Goal: Task Accomplishment & Management: Complete application form

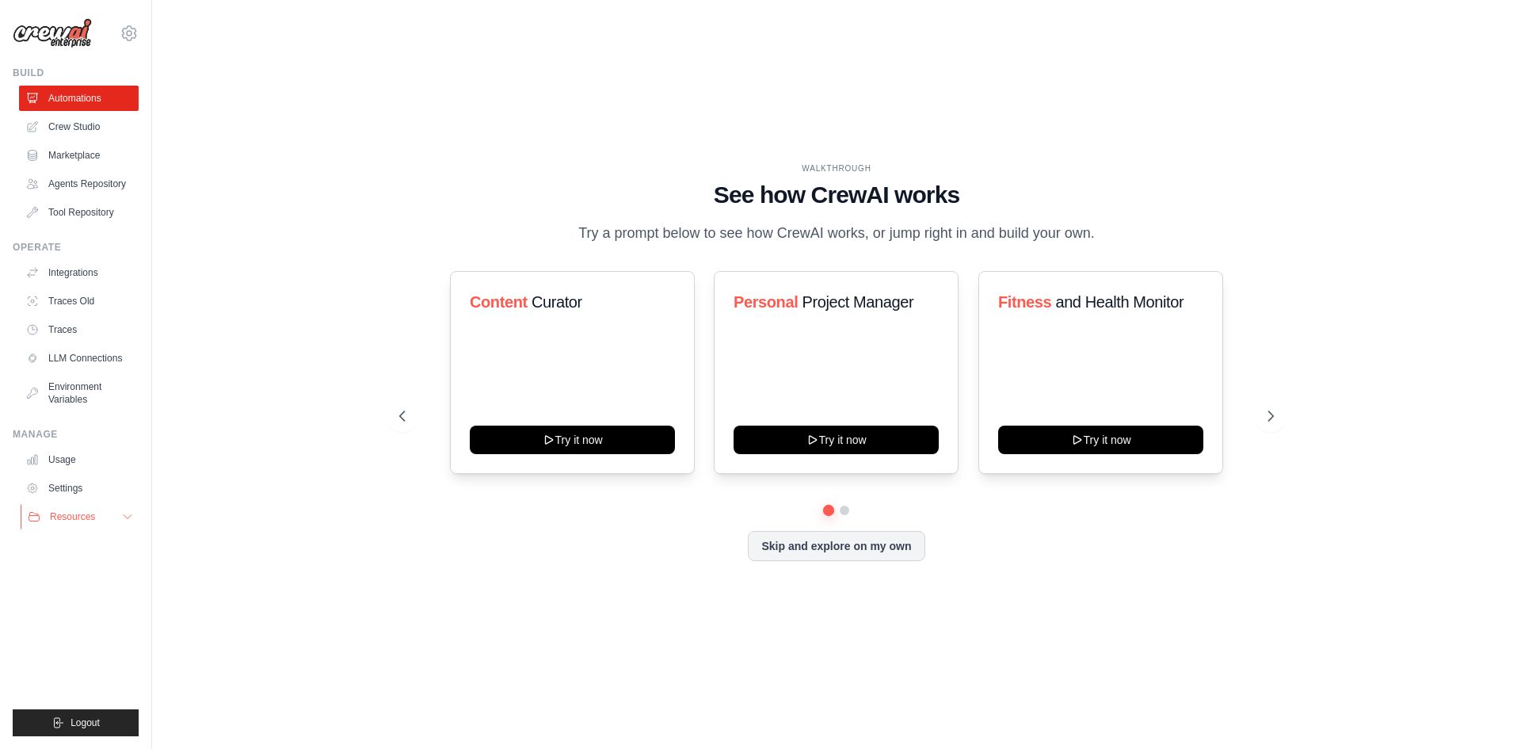
click at [100, 509] on button "Resources" at bounding box center [81, 516] width 120 height 25
click at [93, 548] on span "Documentation" at bounding box center [88, 543] width 64 height 13
click at [101, 614] on span "Video Tutorials" at bounding box center [87, 619] width 63 height 13
click at [1271, 424] on icon at bounding box center [1273, 416] width 16 height 16
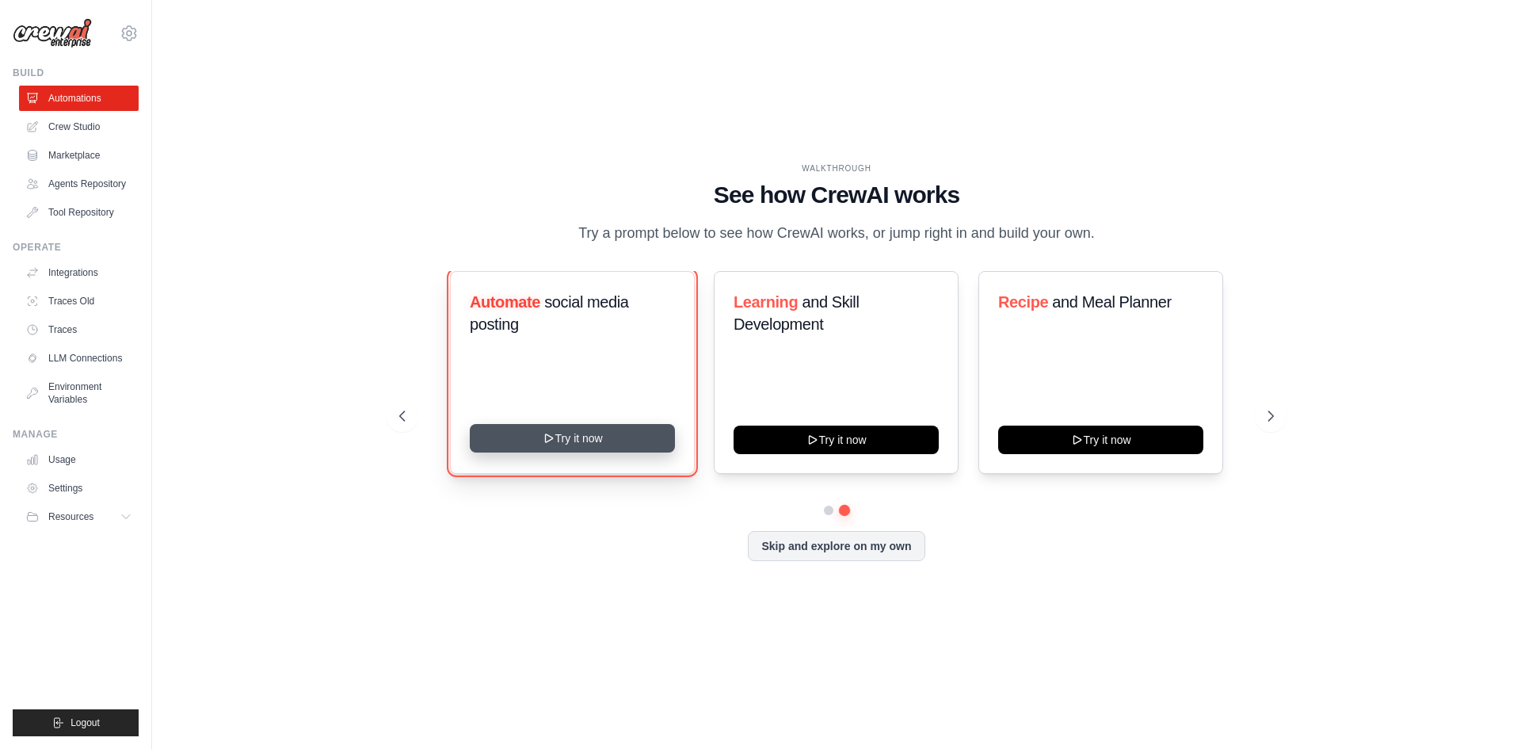
click at [559, 452] on button "Try it now" at bounding box center [572, 438] width 205 height 29
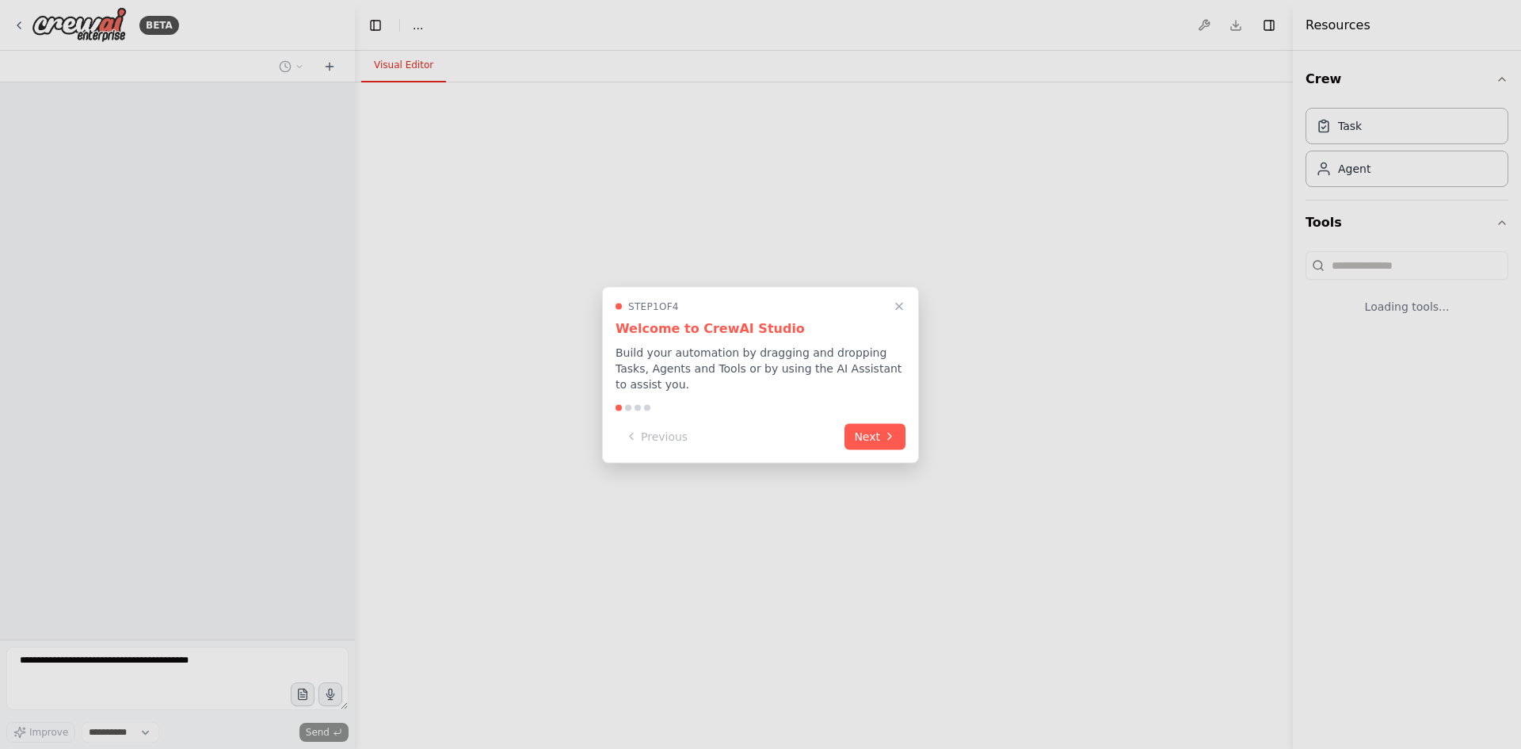
select select "****"
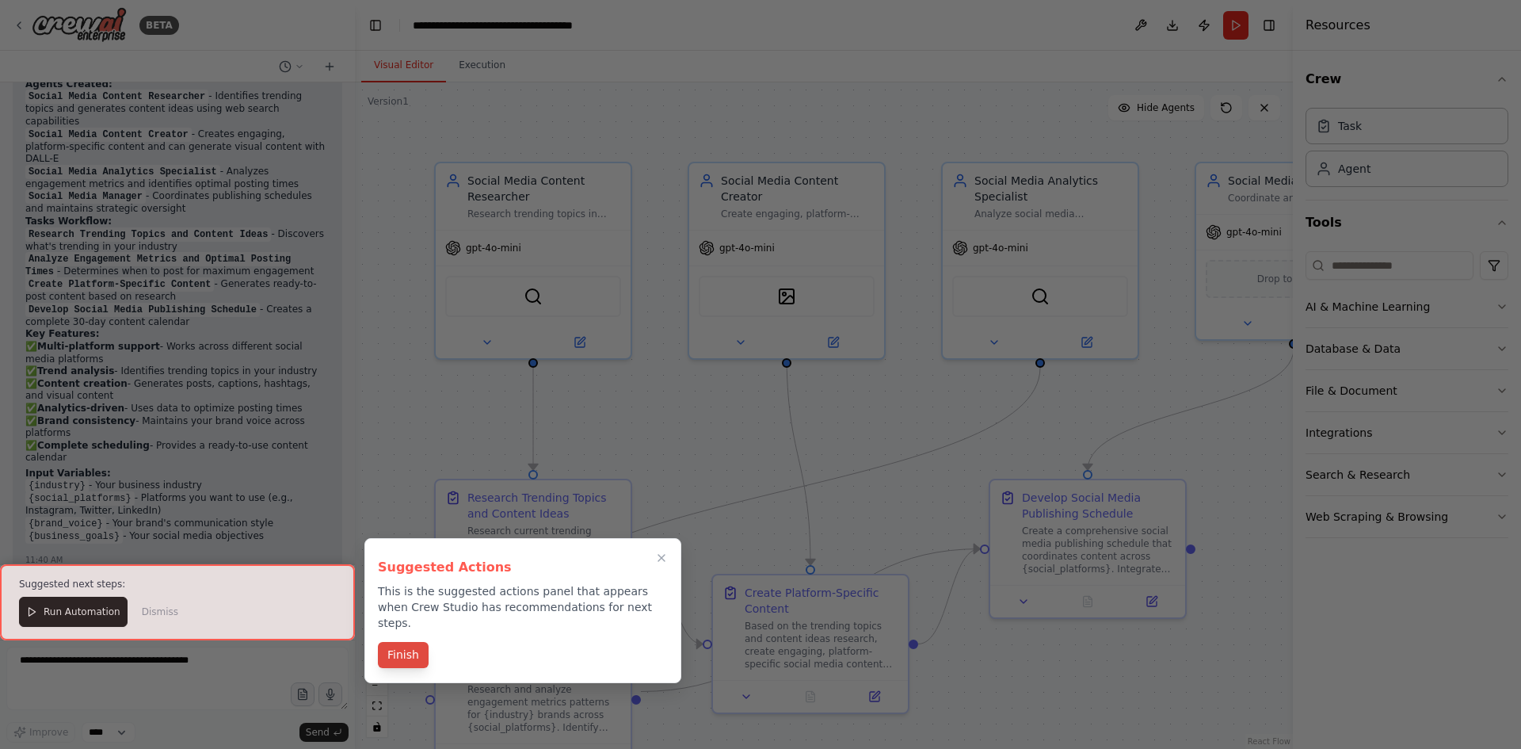
click at [401, 642] on button "Finish" at bounding box center [403, 655] width 51 height 26
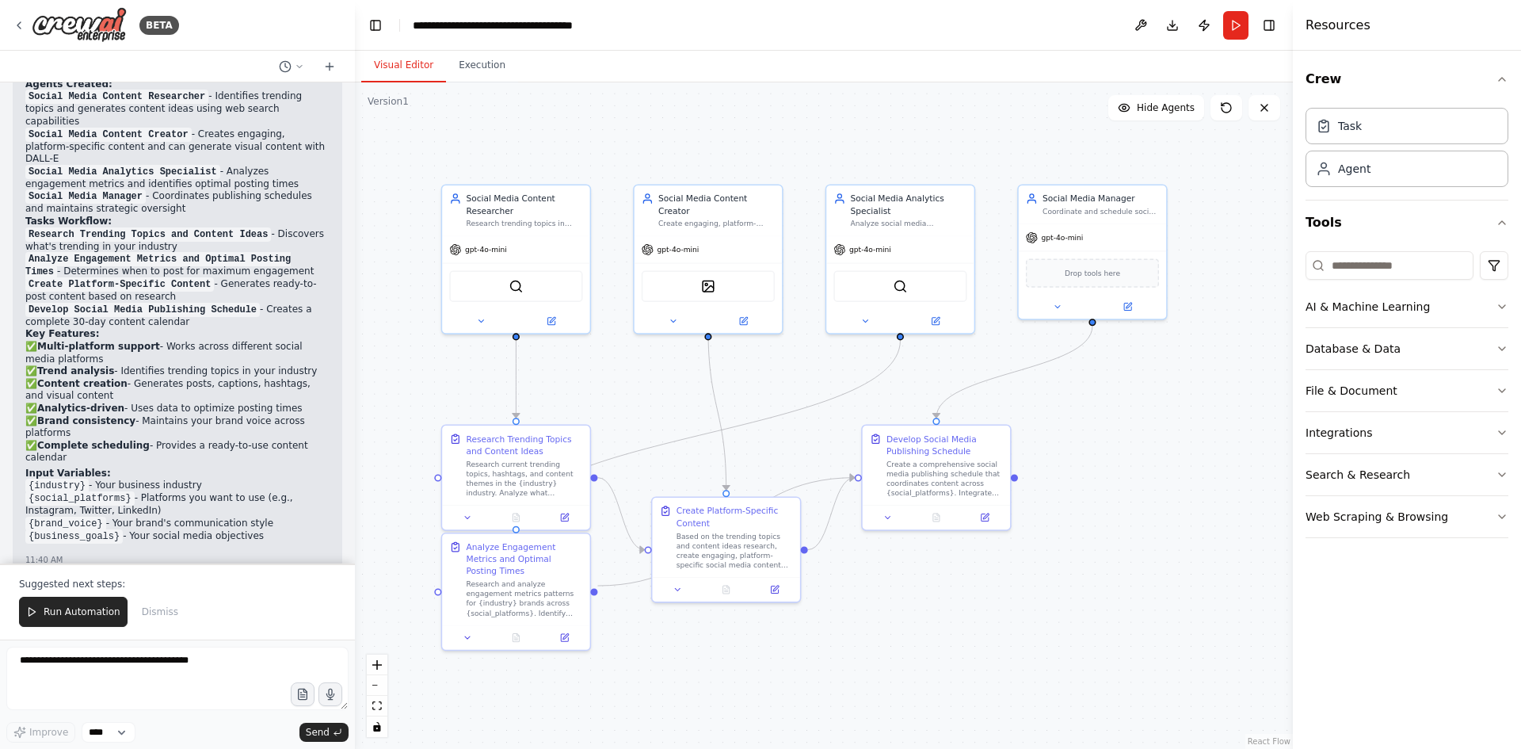
drag, startPoint x: 967, startPoint y: 654, endPoint x: 907, endPoint y: 611, distance: 73.9
click at [907, 611] on div ".deletable-edge-delete-btn { width: 20px; height: 20px; border: 0px solid #ffff…" at bounding box center [824, 415] width 938 height 666
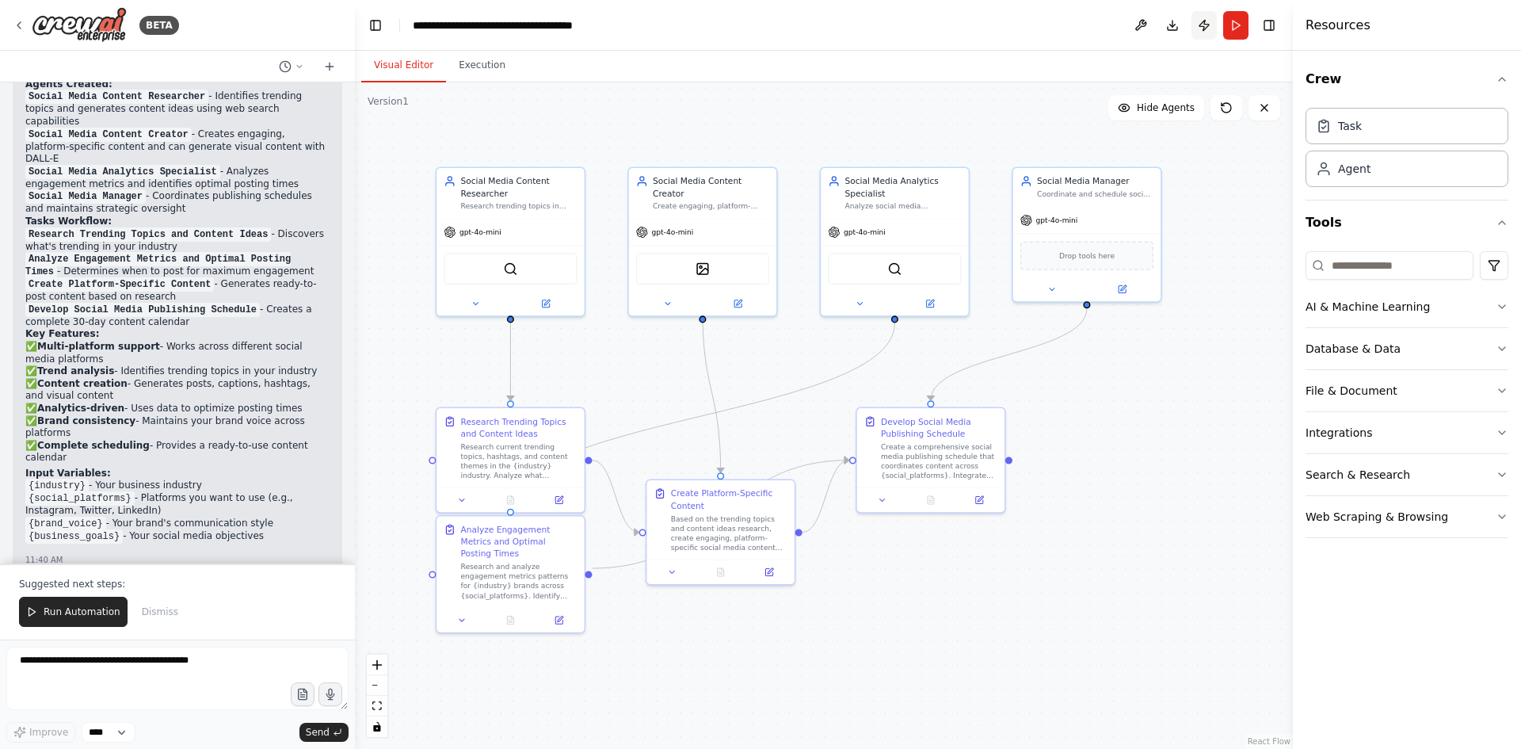
click at [1206, 30] on button "Publish" at bounding box center [1204, 25] width 25 height 29
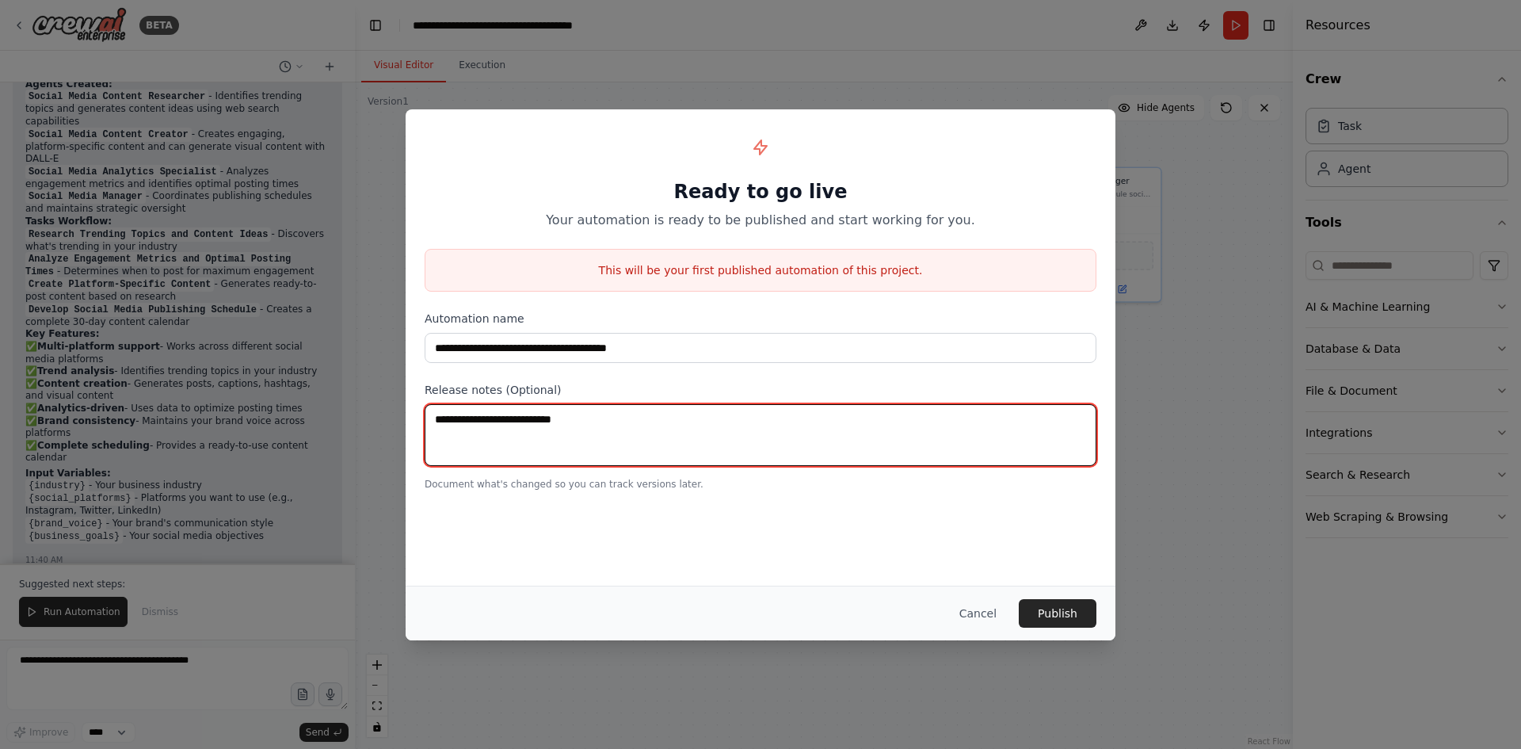
click at [546, 438] on textarea at bounding box center [761, 435] width 672 height 62
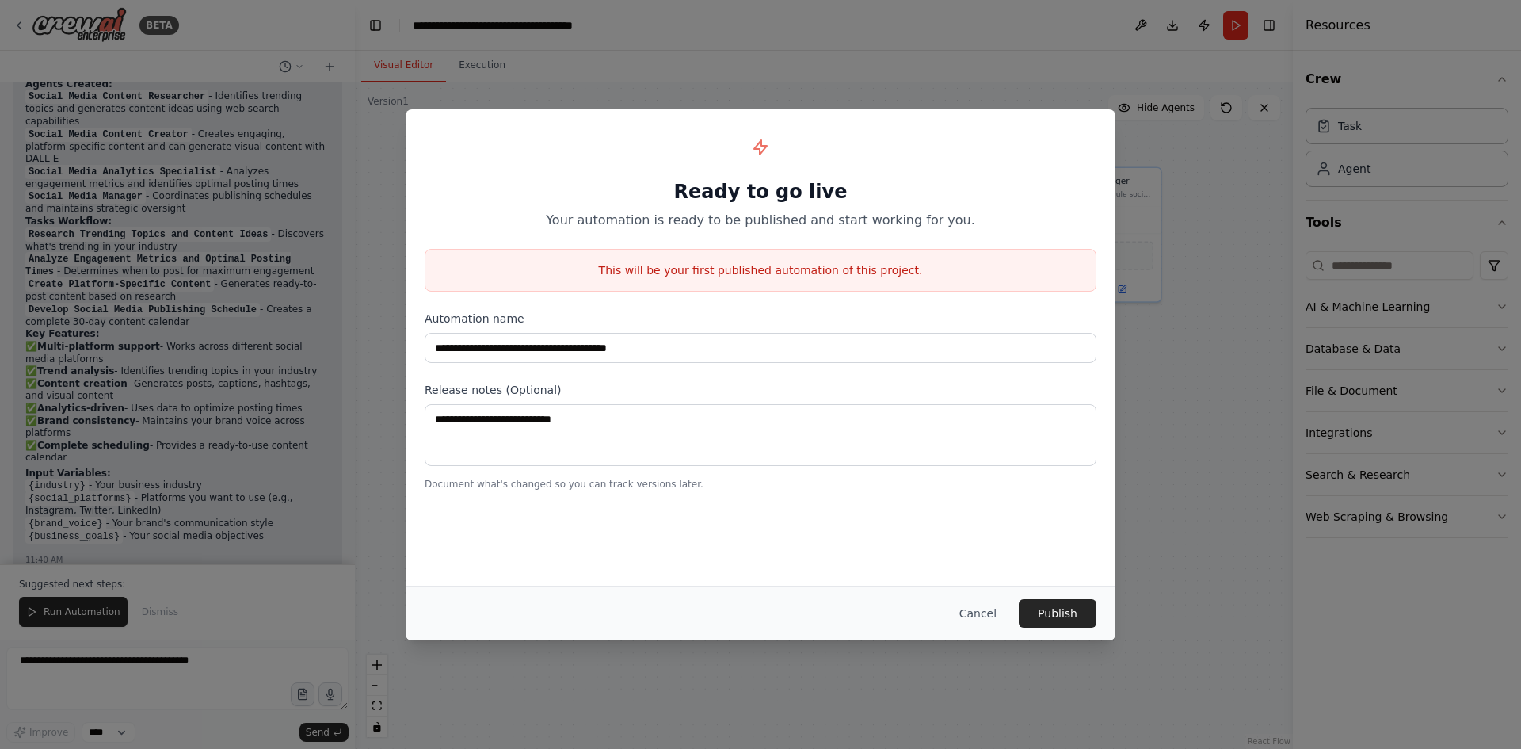
click at [1212, 413] on div "**********" at bounding box center [760, 374] width 1521 height 749
click at [994, 607] on button "Cancel" at bounding box center [978, 613] width 63 height 29
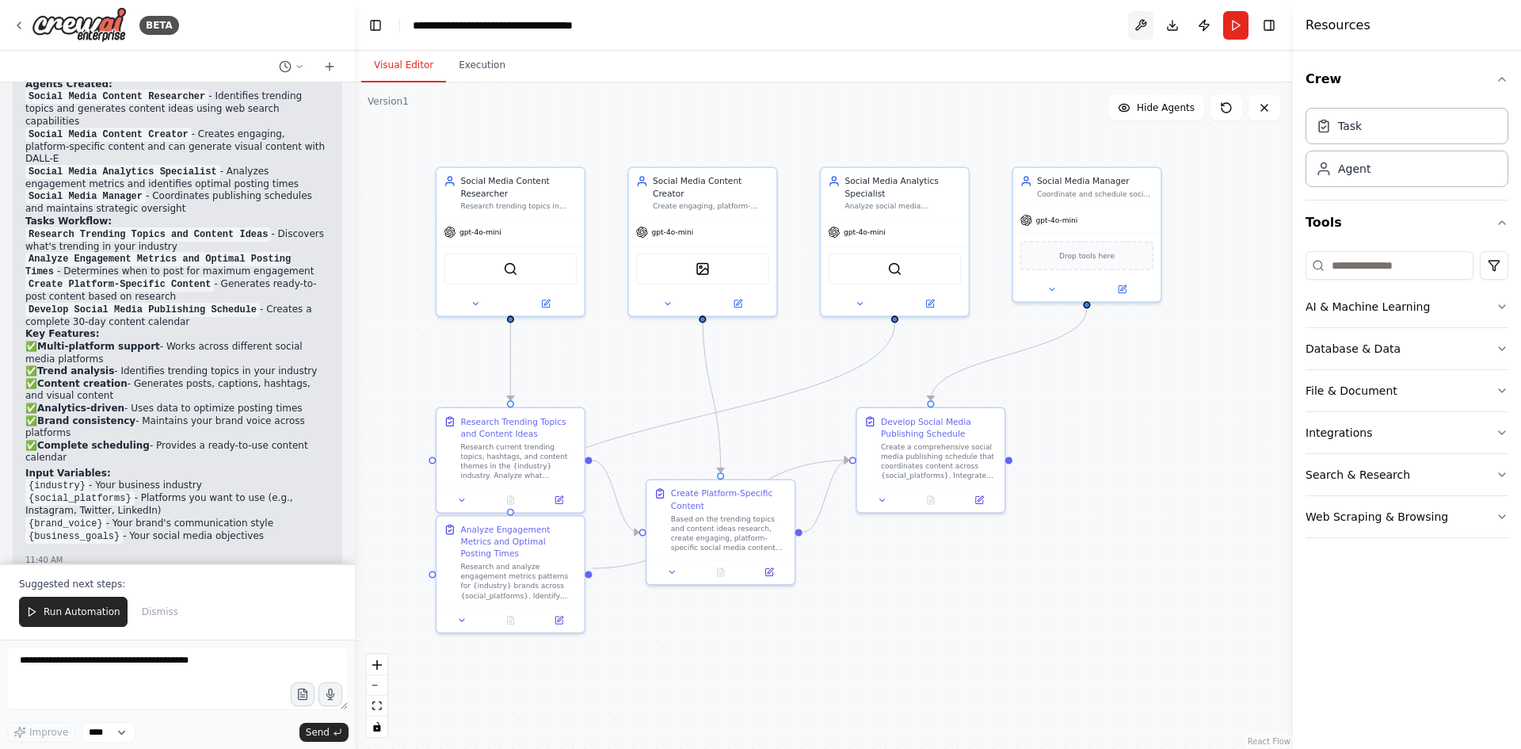
click at [1134, 17] on button at bounding box center [1140, 25] width 25 height 29
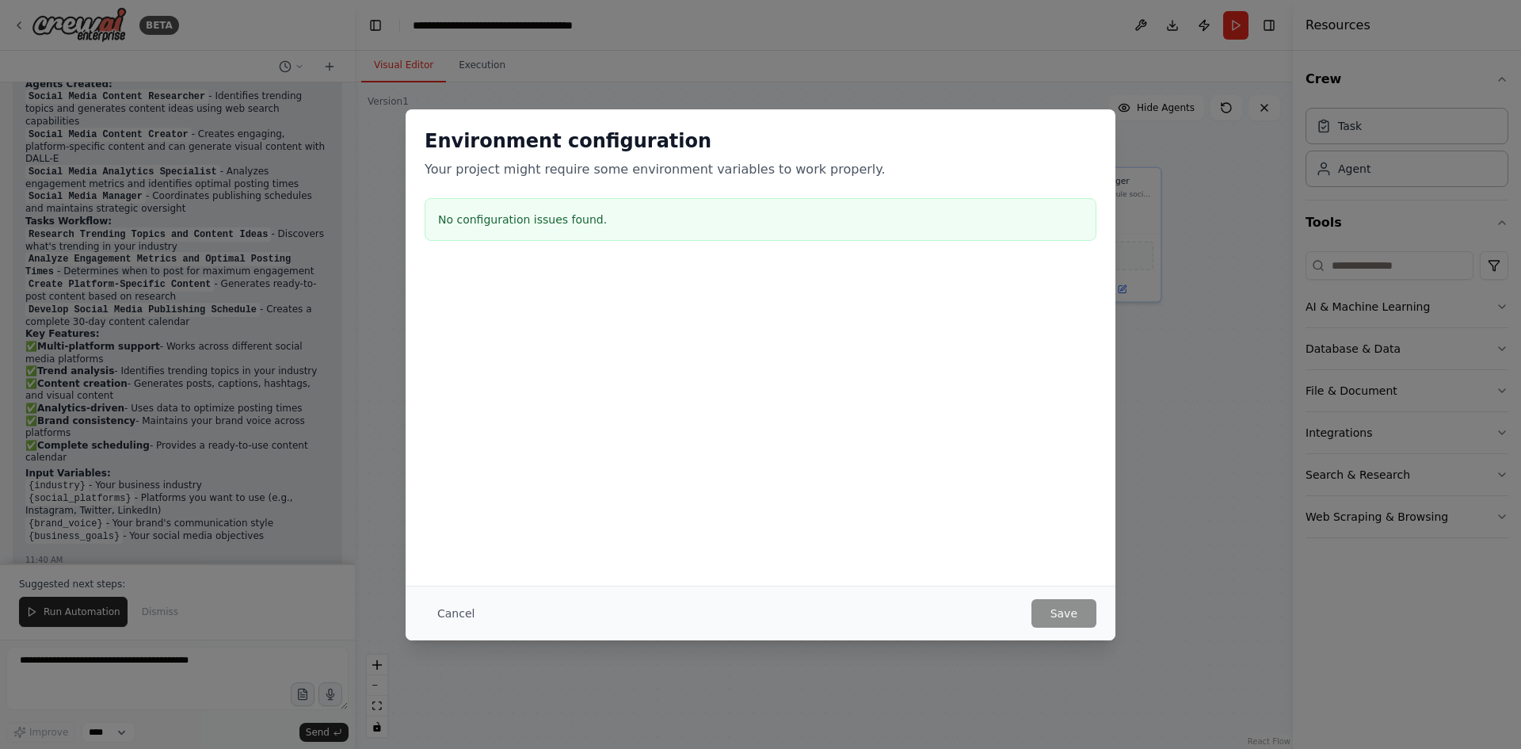
click at [594, 219] on h3 "No configuration issues found." at bounding box center [760, 220] width 645 height 16
click at [462, 612] on button "Cancel" at bounding box center [456, 613] width 63 height 29
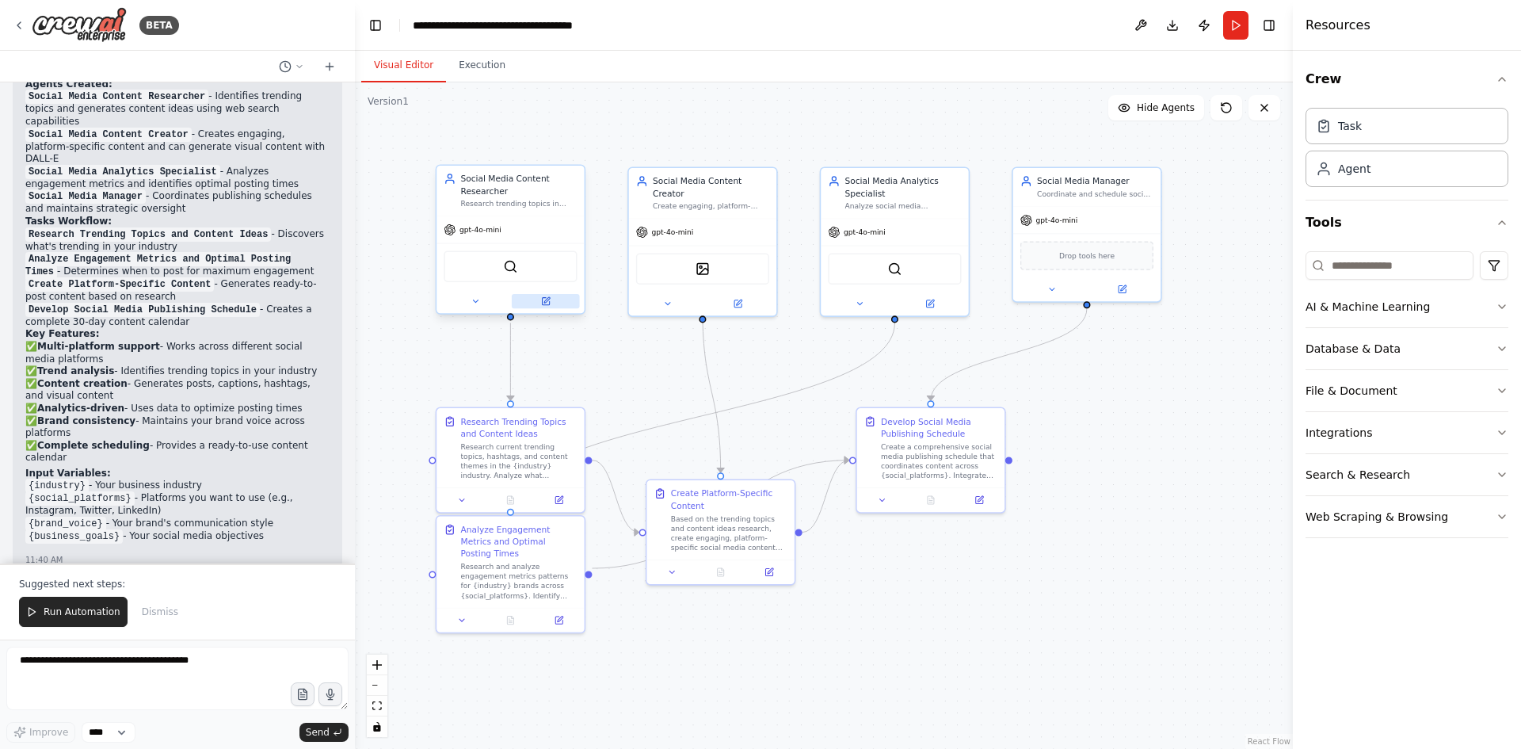
click at [546, 303] on icon at bounding box center [545, 301] width 7 height 7
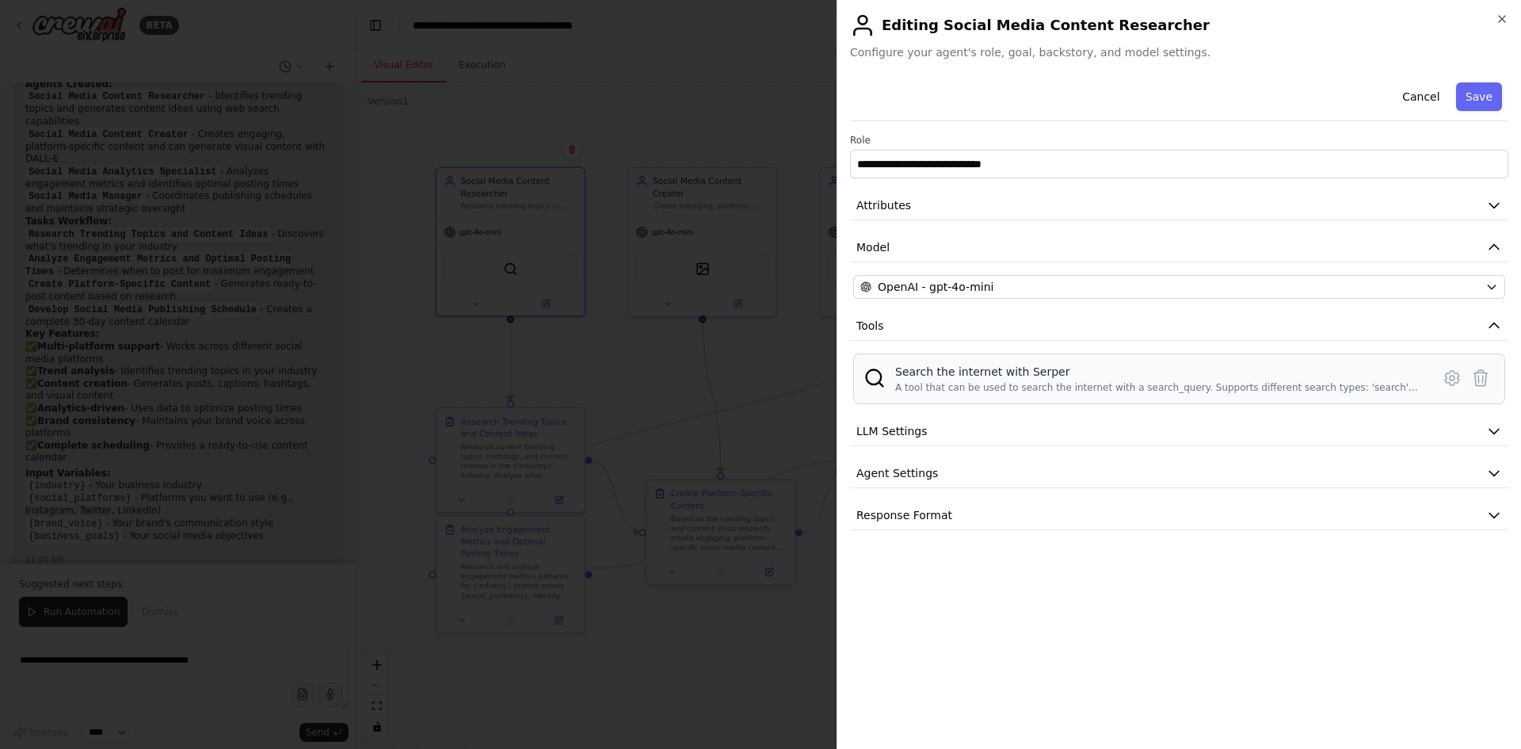
click at [1144, 384] on div "A tool that can be used to search the internet with a search_query. Supports di…" at bounding box center [1158, 387] width 527 height 13
click at [1457, 375] on icon at bounding box center [1452, 377] width 19 height 19
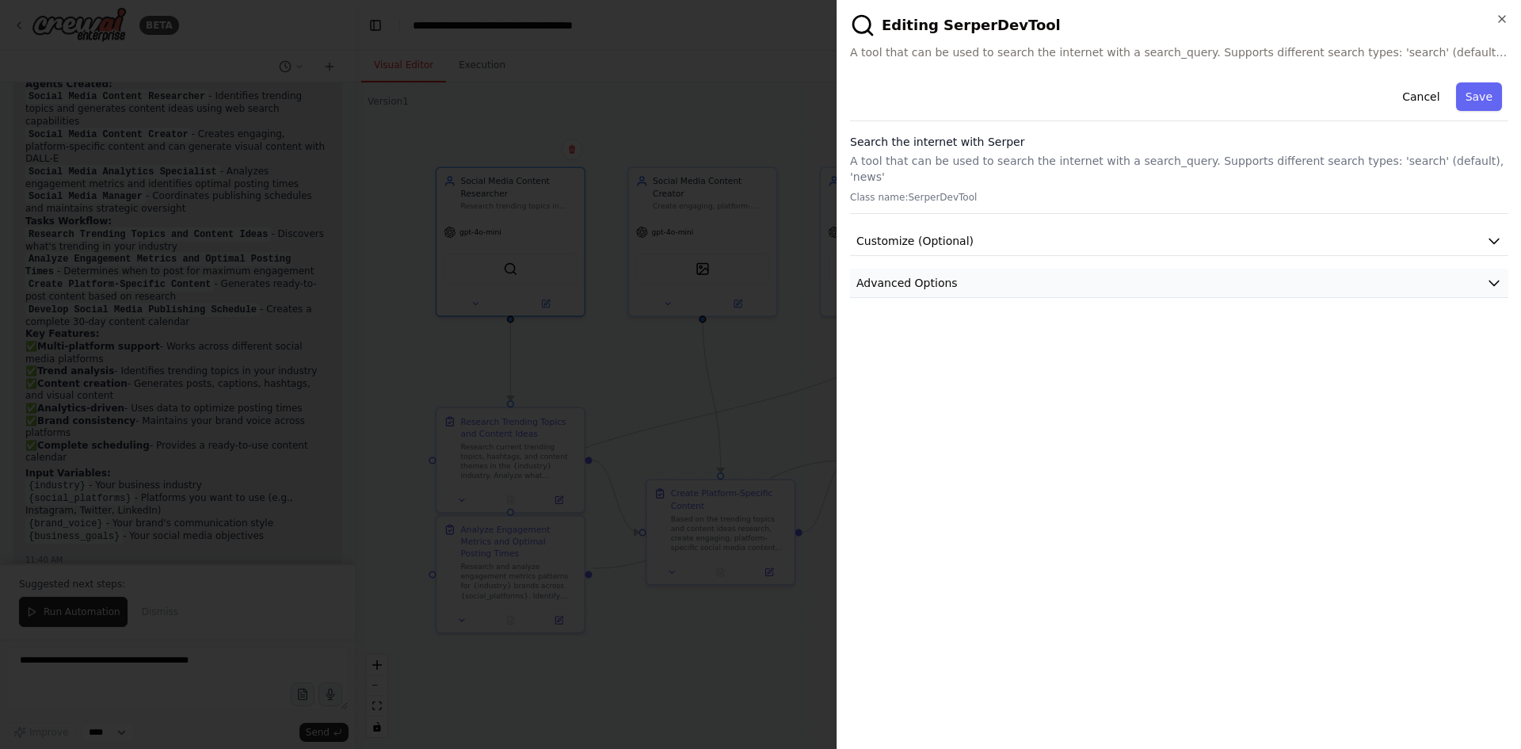
click at [1012, 269] on button "Advanced Options" at bounding box center [1179, 283] width 658 height 29
click at [1429, 95] on button "Cancel" at bounding box center [1421, 96] width 56 height 29
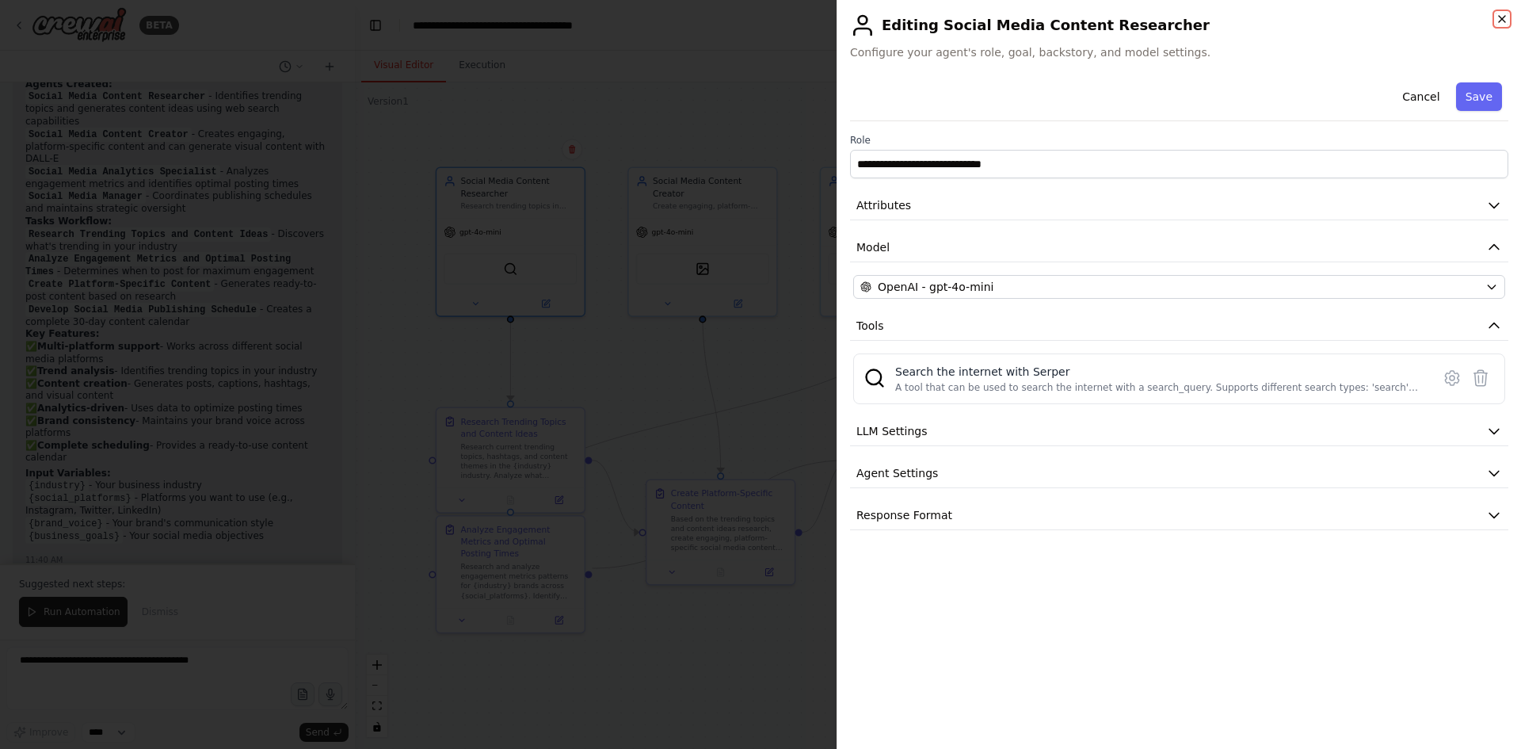
click at [1499, 22] on icon "button" at bounding box center [1502, 19] width 6 height 6
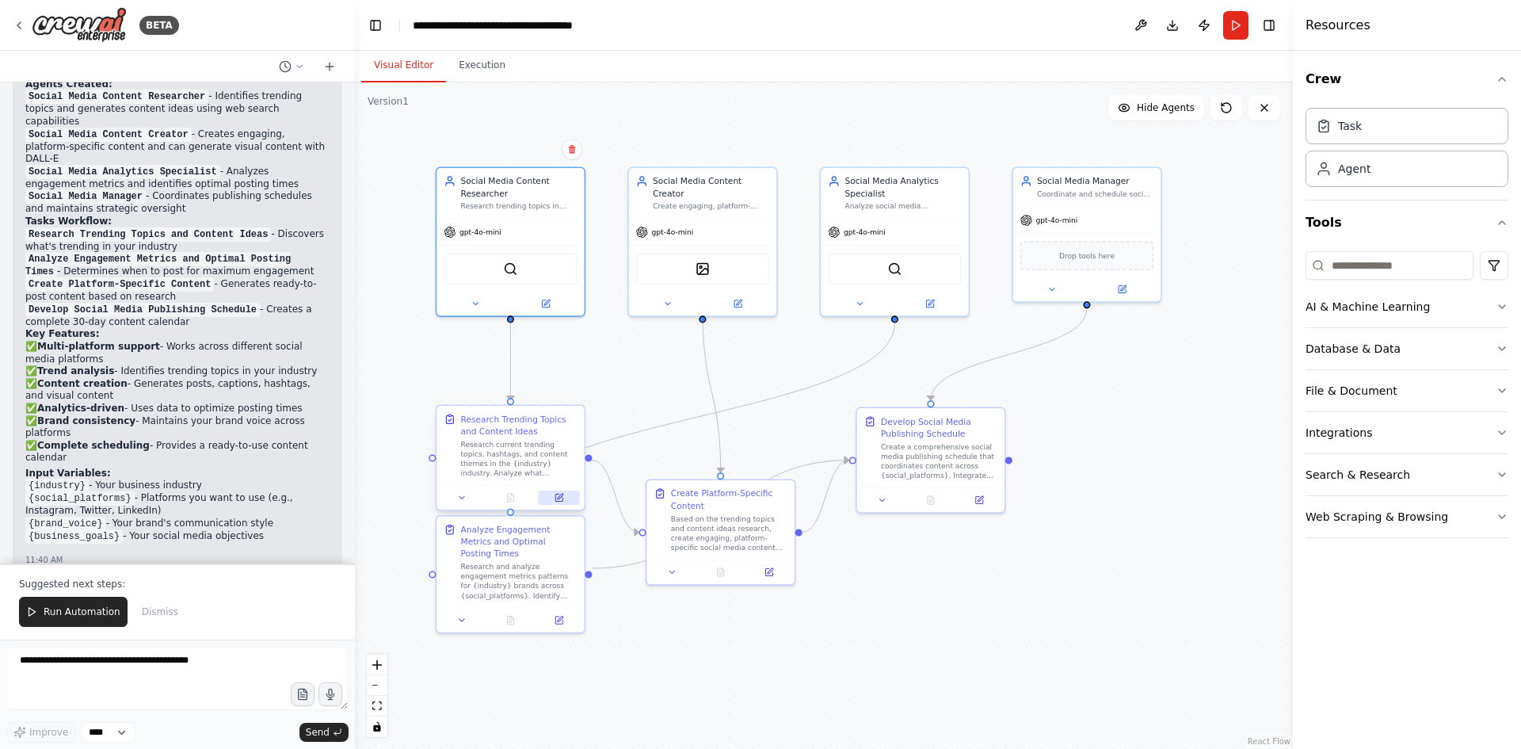
click at [565, 503] on button at bounding box center [559, 497] width 41 height 14
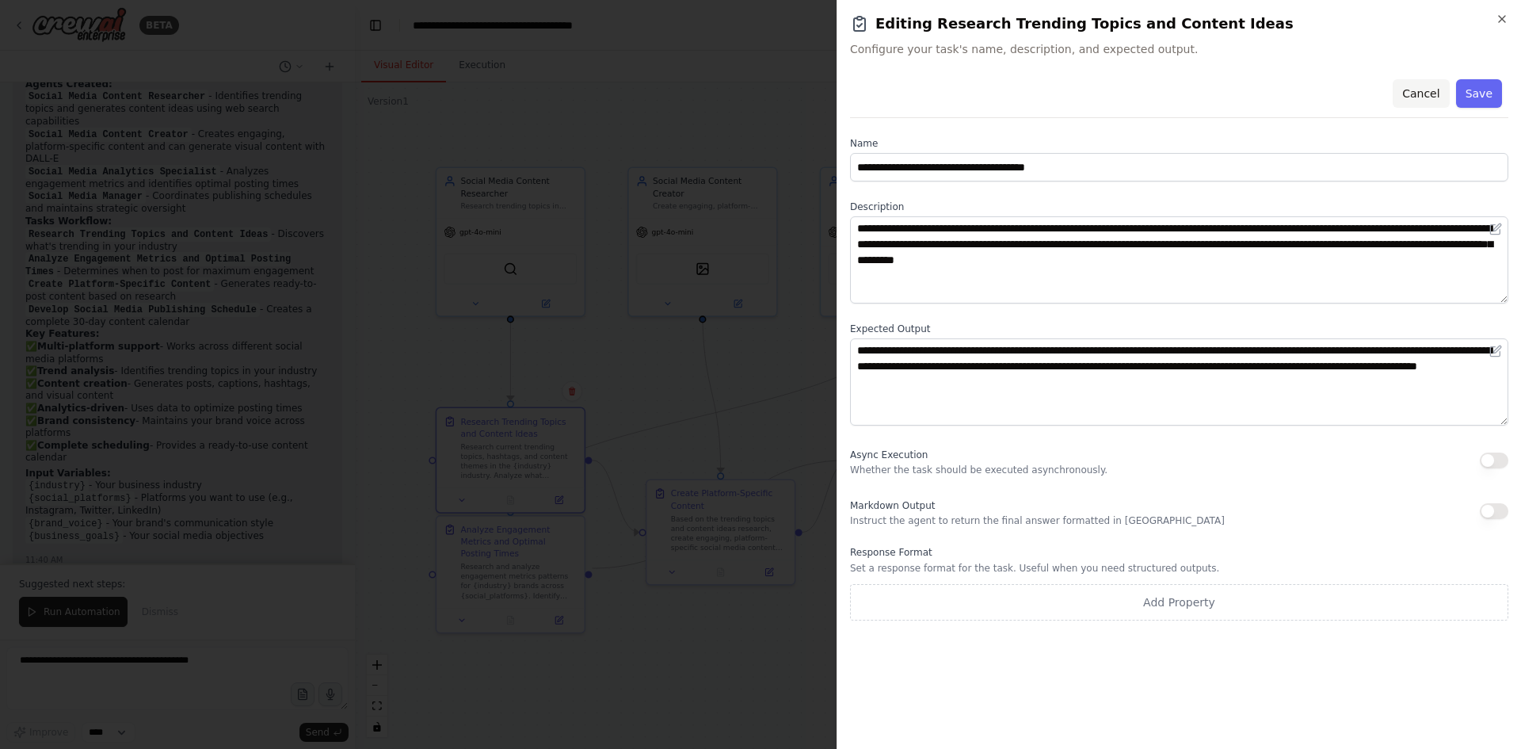
click at [1435, 85] on button "Cancel" at bounding box center [1421, 93] width 56 height 29
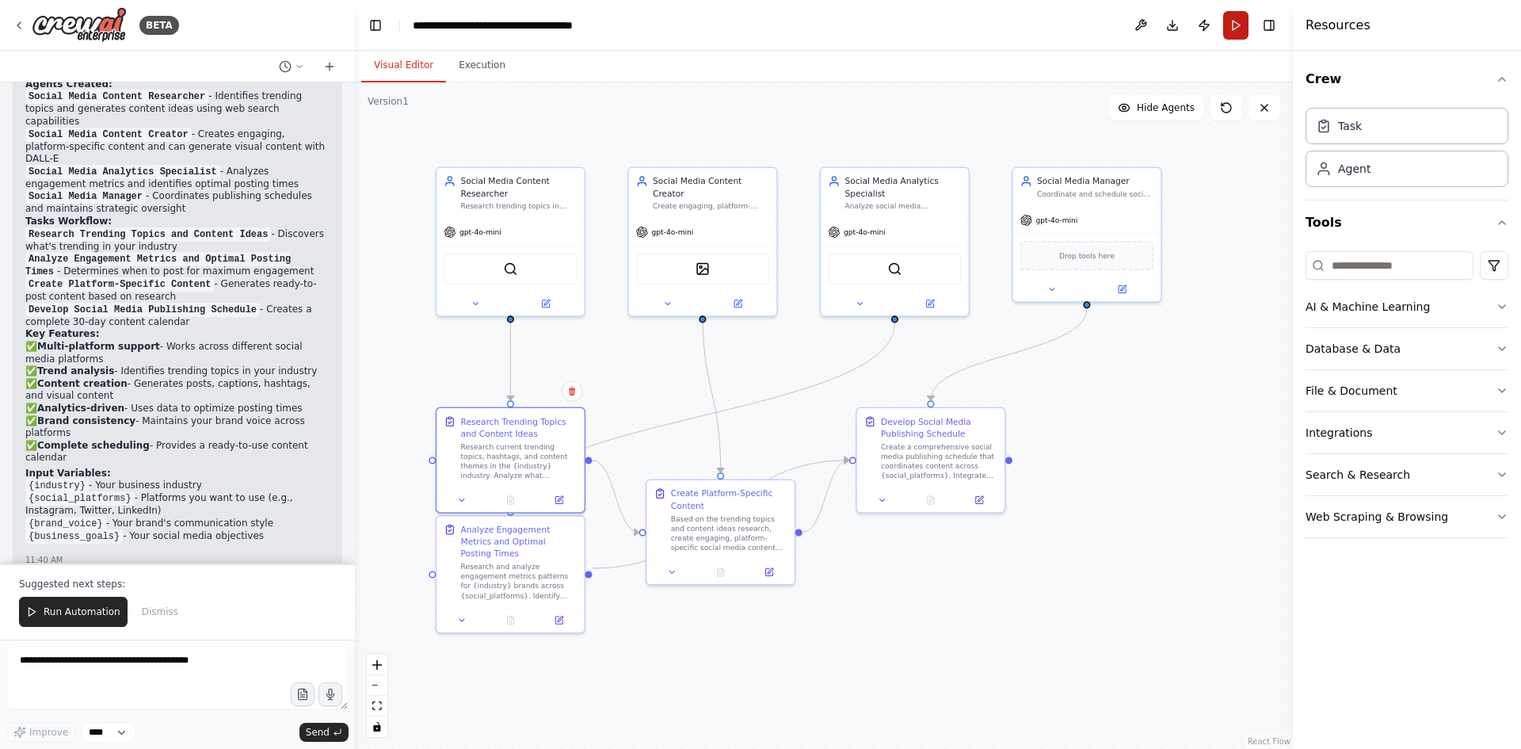
click at [1234, 29] on button "Run" at bounding box center [1235, 25] width 25 height 29
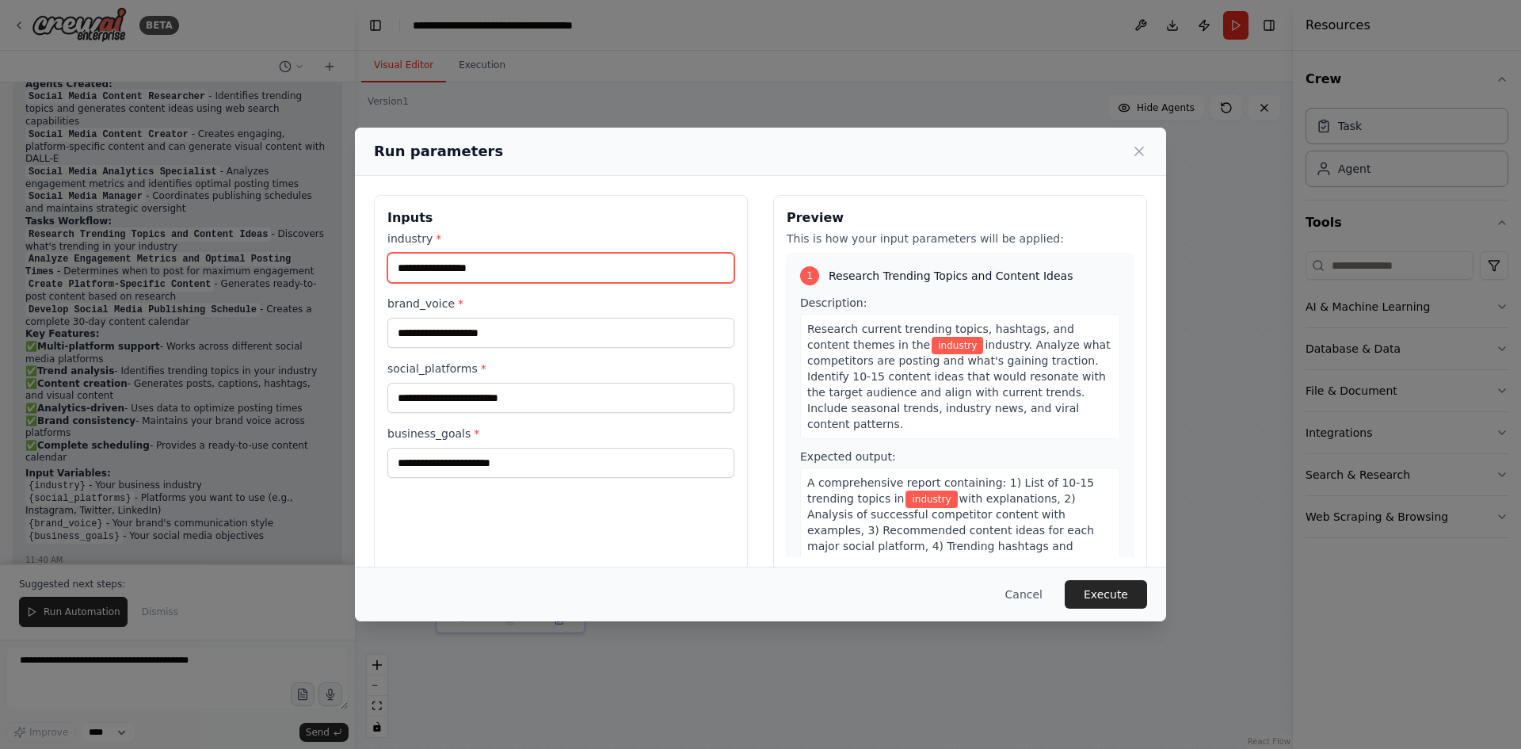
click at [459, 272] on input "industry *" at bounding box center [560, 268] width 347 height 30
type input "***"
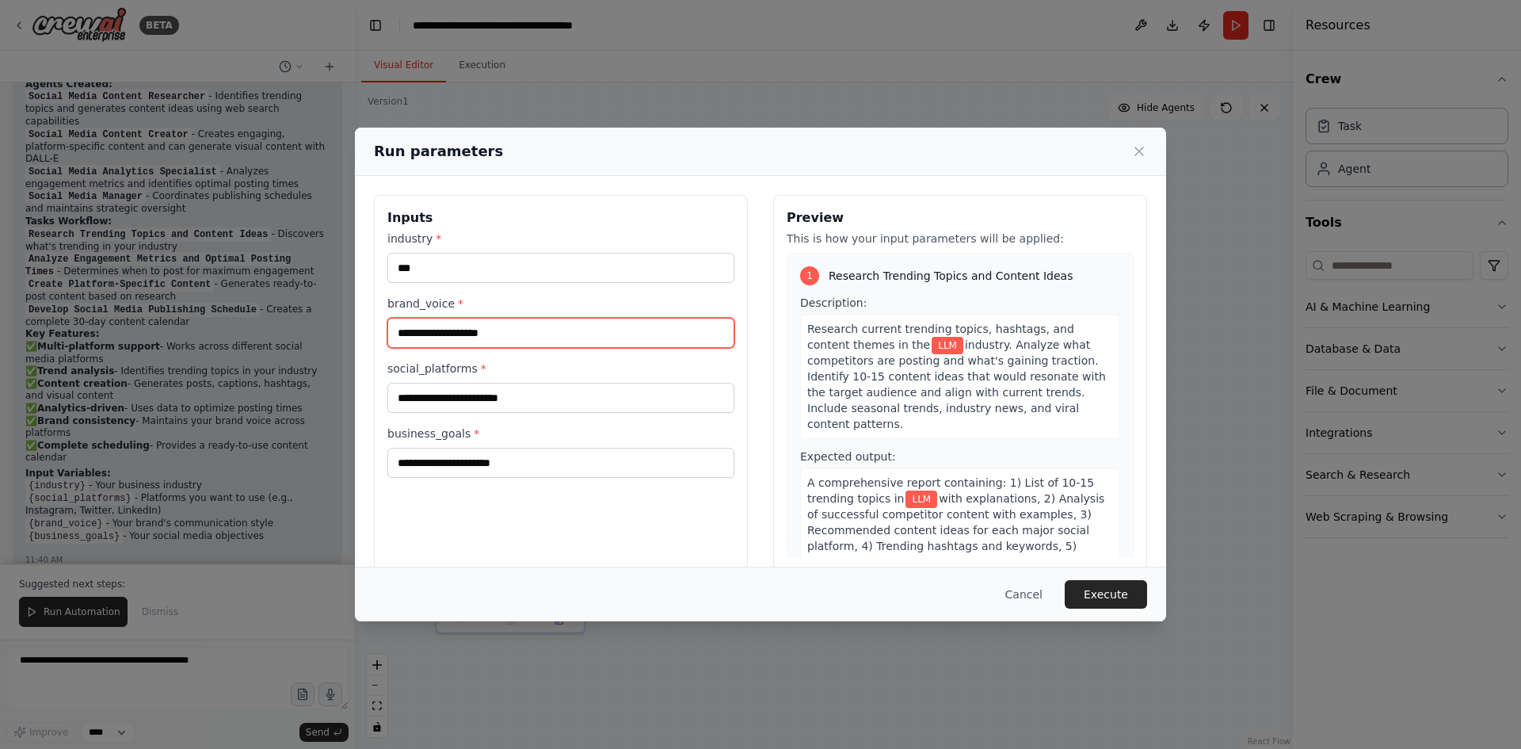
click at [456, 336] on input "brand_voice *" at bounding box center [560, 333] width 347 height 30
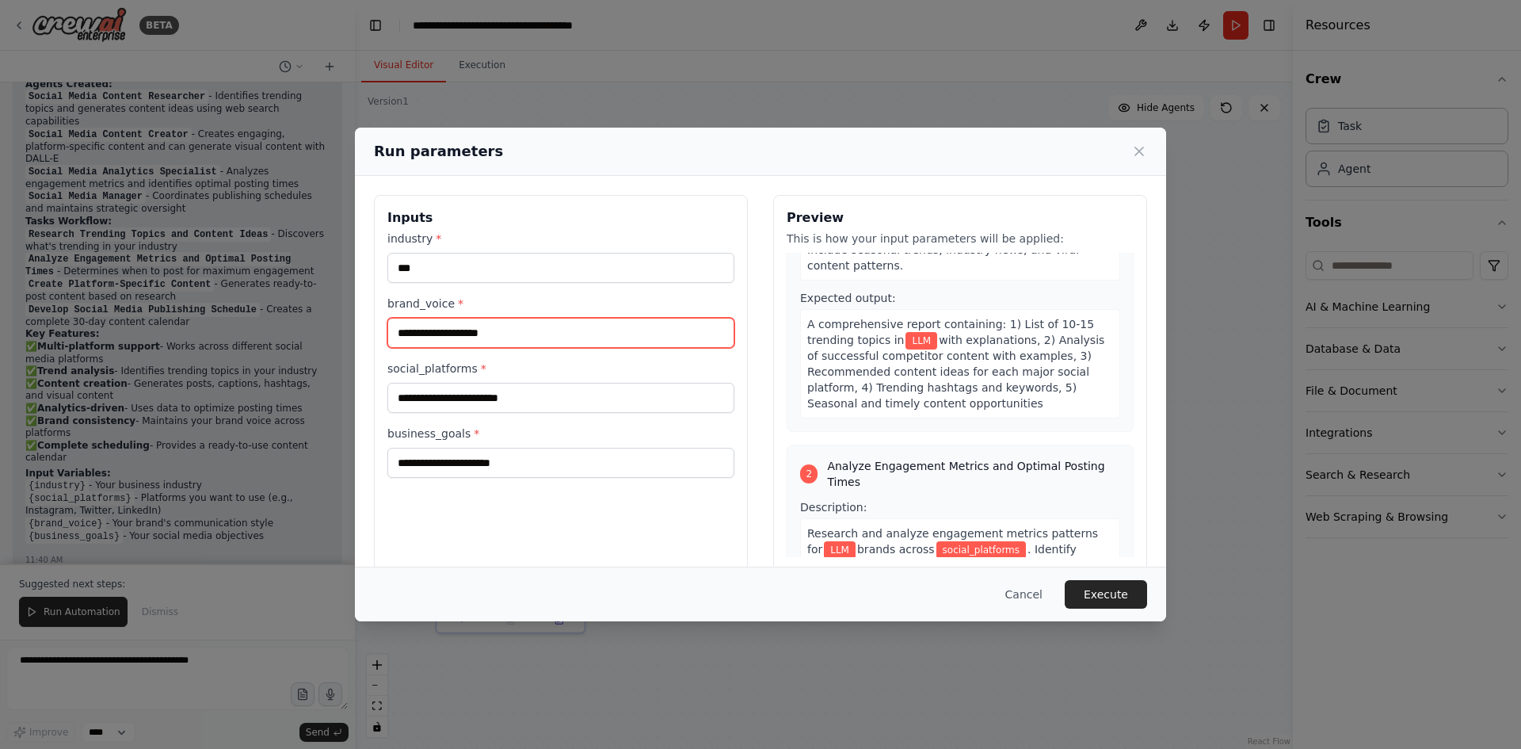
scroll to position [317, 0]
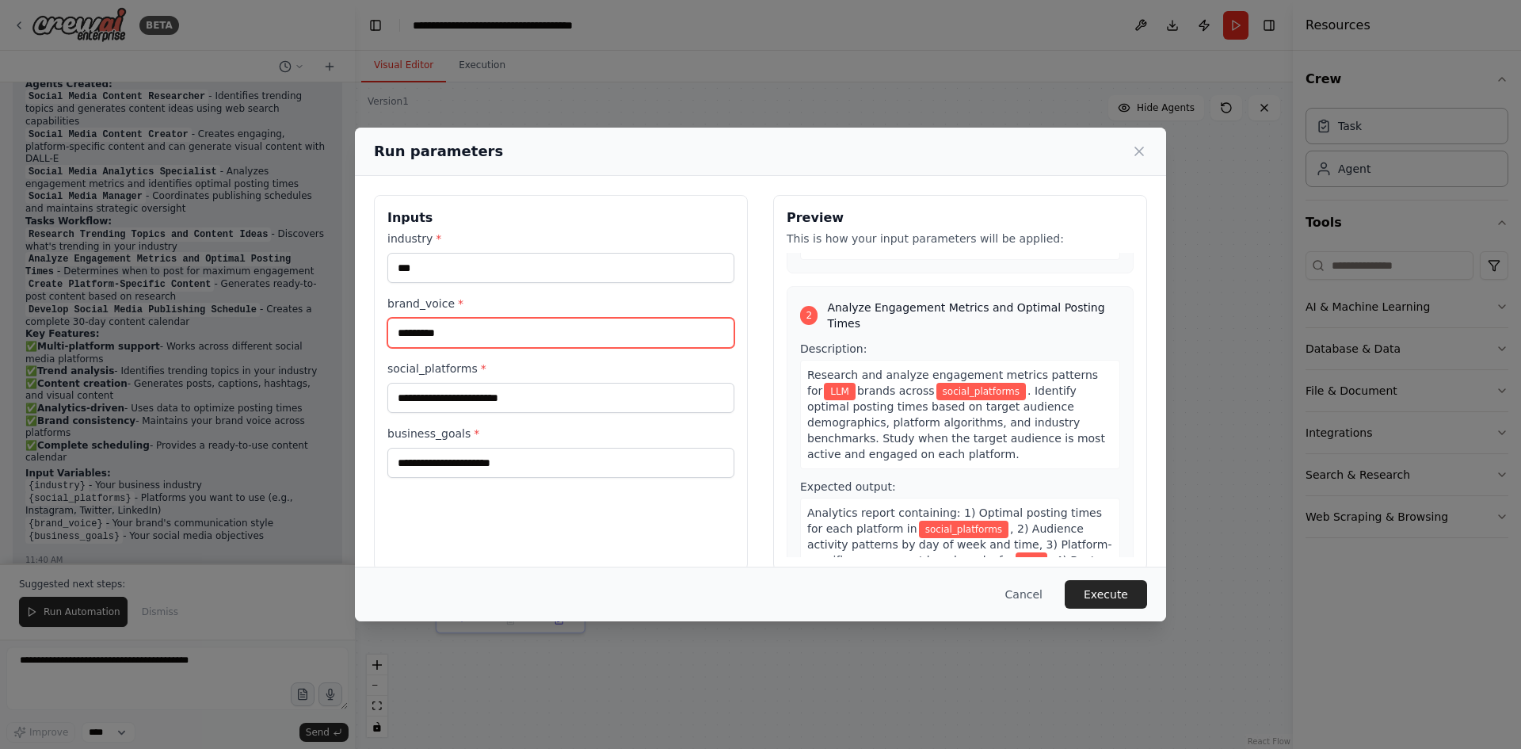
type input "*********"
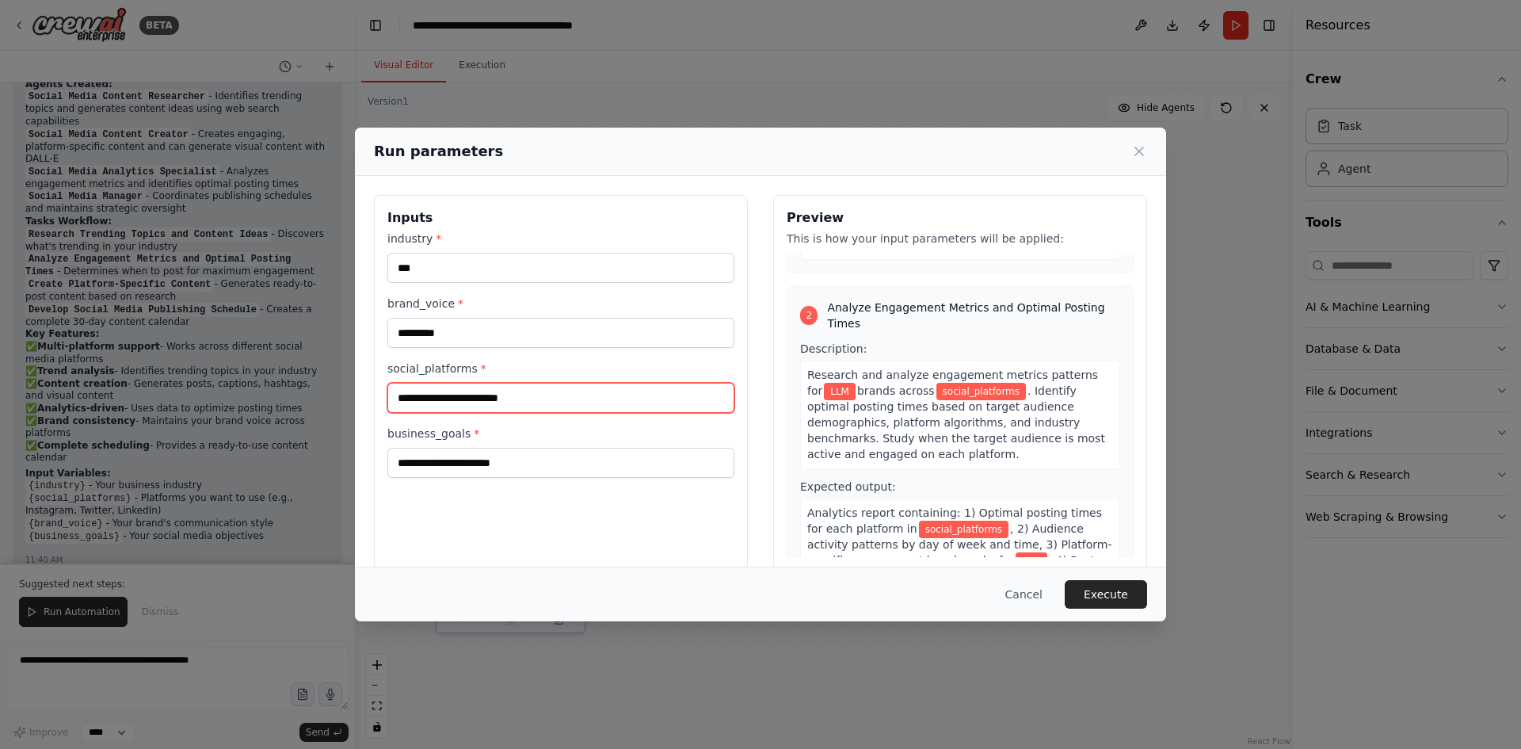
click at [474, 395] on input "social_platforms *" at bounding box center [560, 398] width 347 height 30
type input "*"
type input "**********"
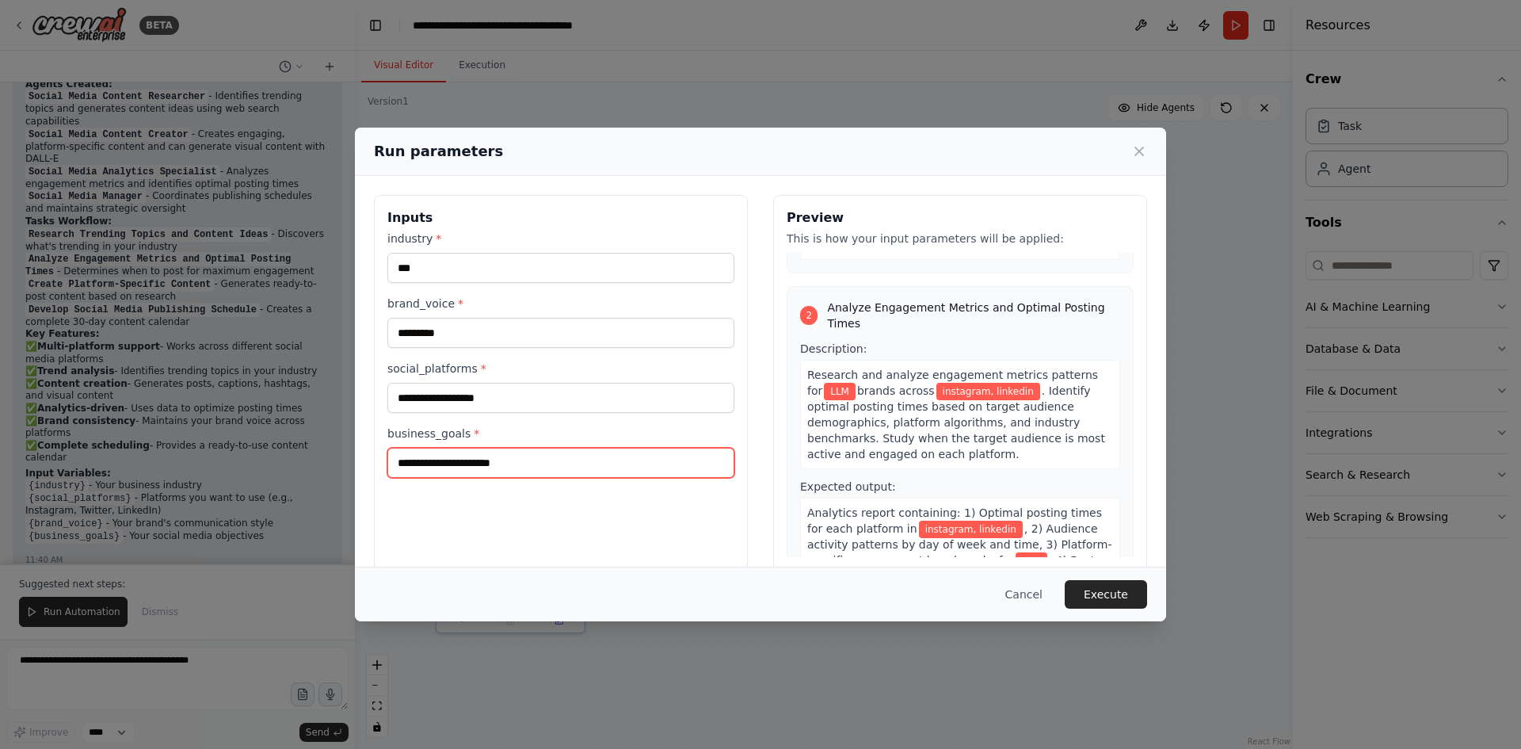
click at [472, 465] on input "business_goals *" at bounding box center [560, 463] width 347 height 30
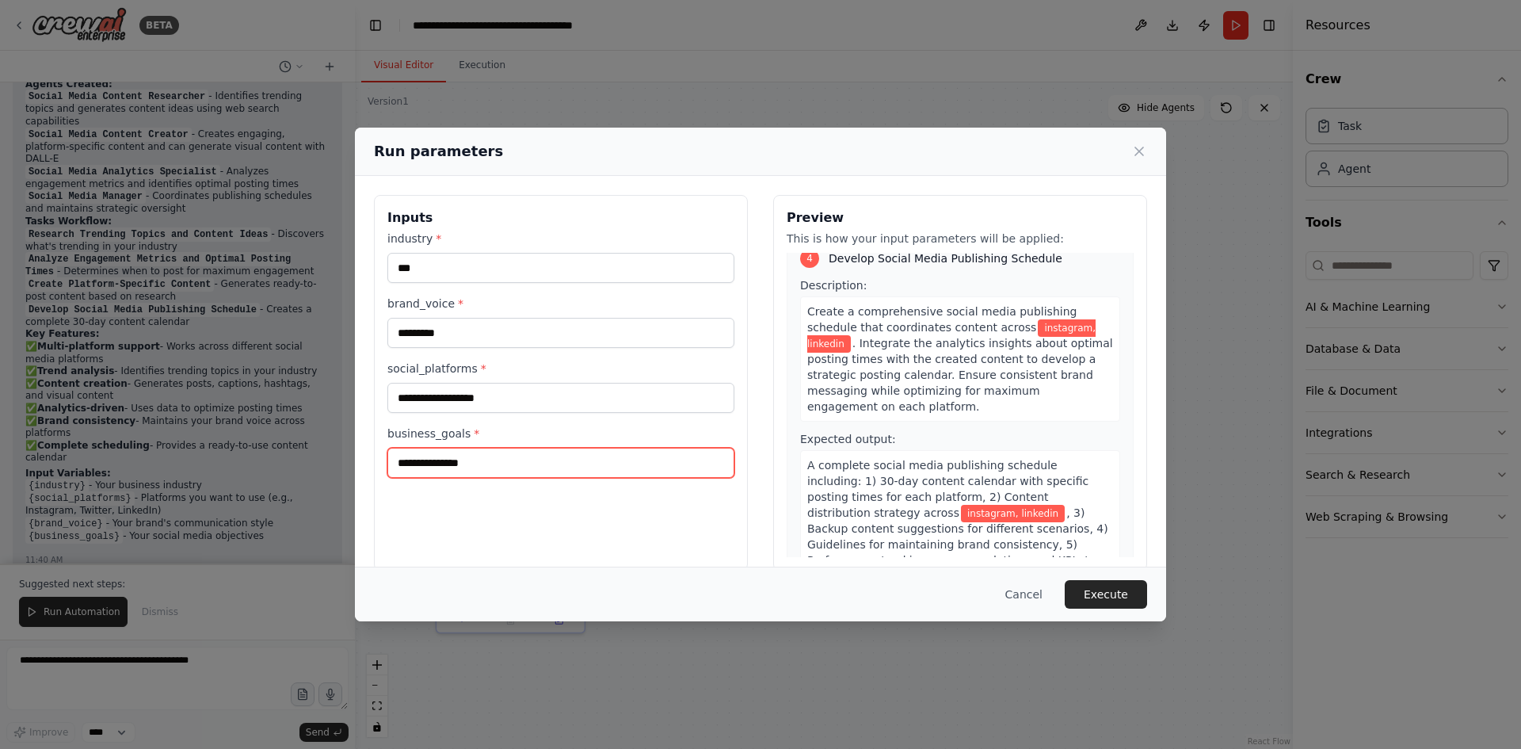
scroll to position [22, 0]
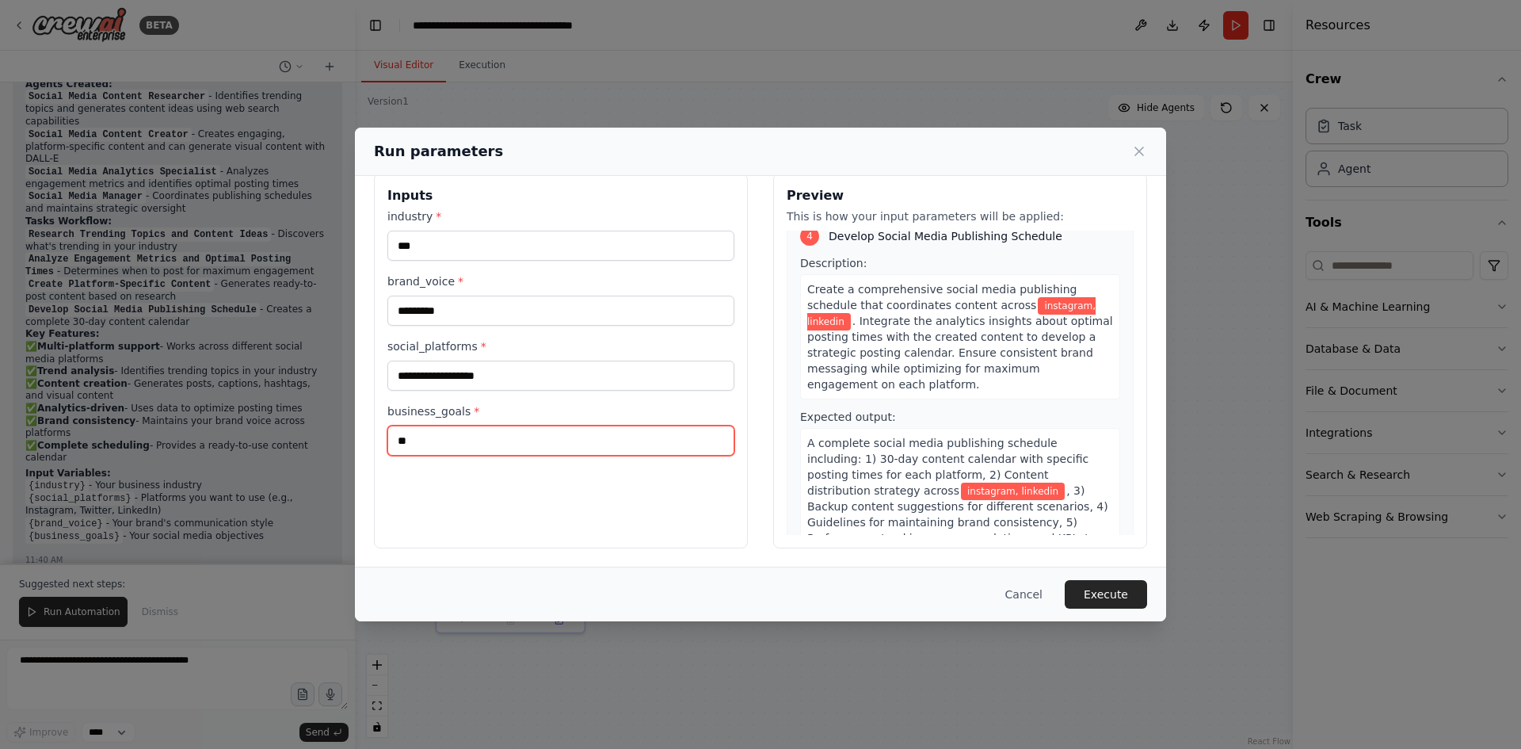
type input "*"
type input "**********"
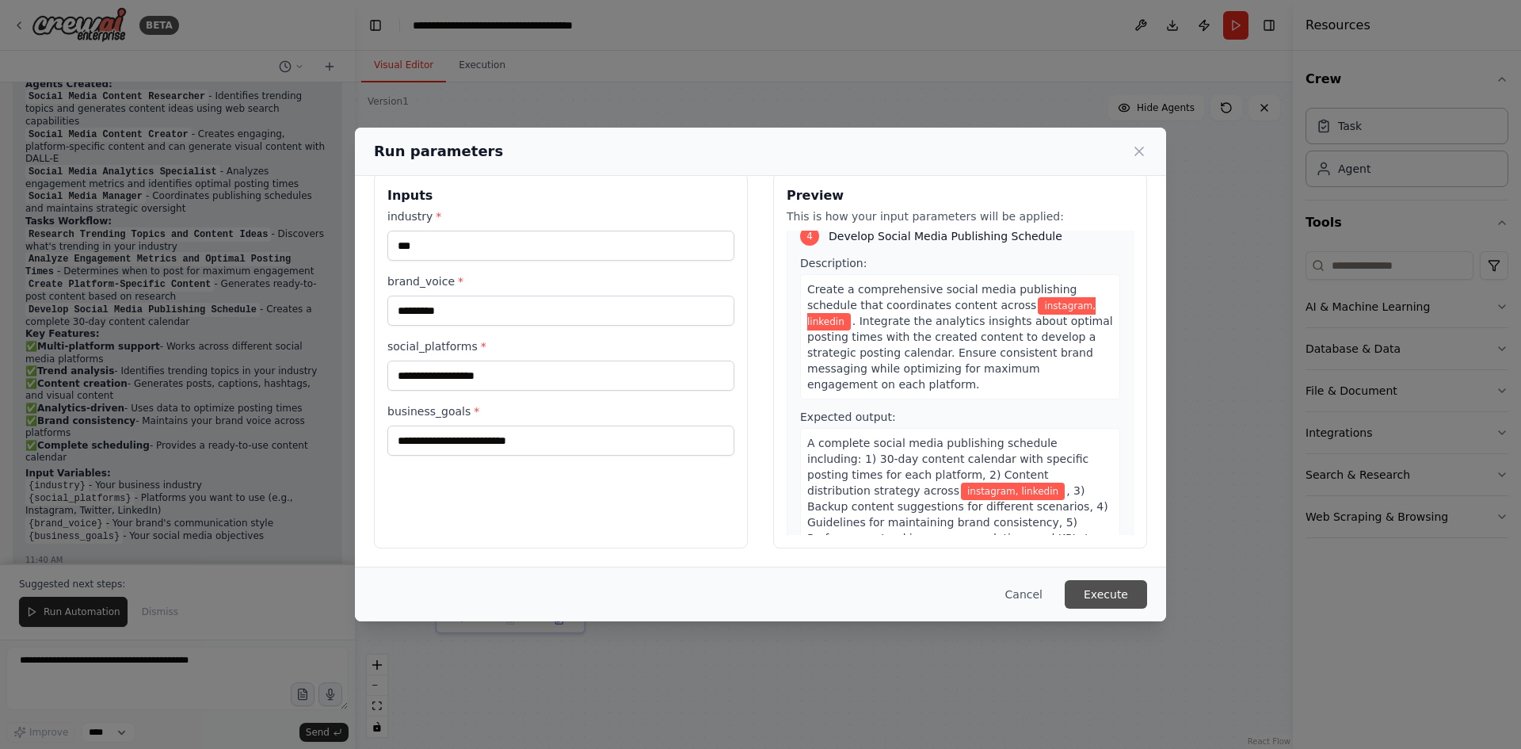
click at [1100, 593] on button "Execute" at bounding box center [1106, 594] width 82 height 29
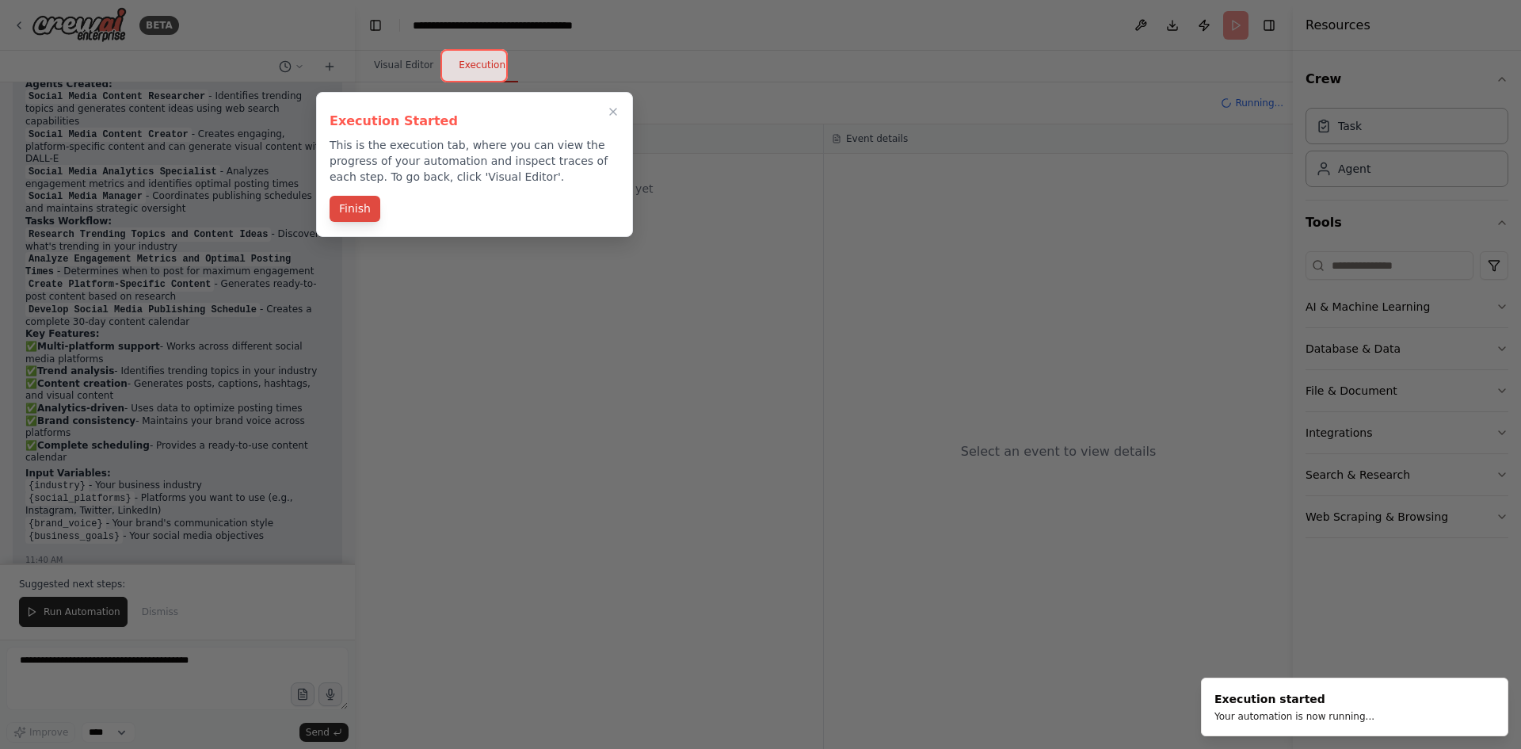
click at [353, 202] on button "Finish" at bounding box center [355, 209] width 51 height 26
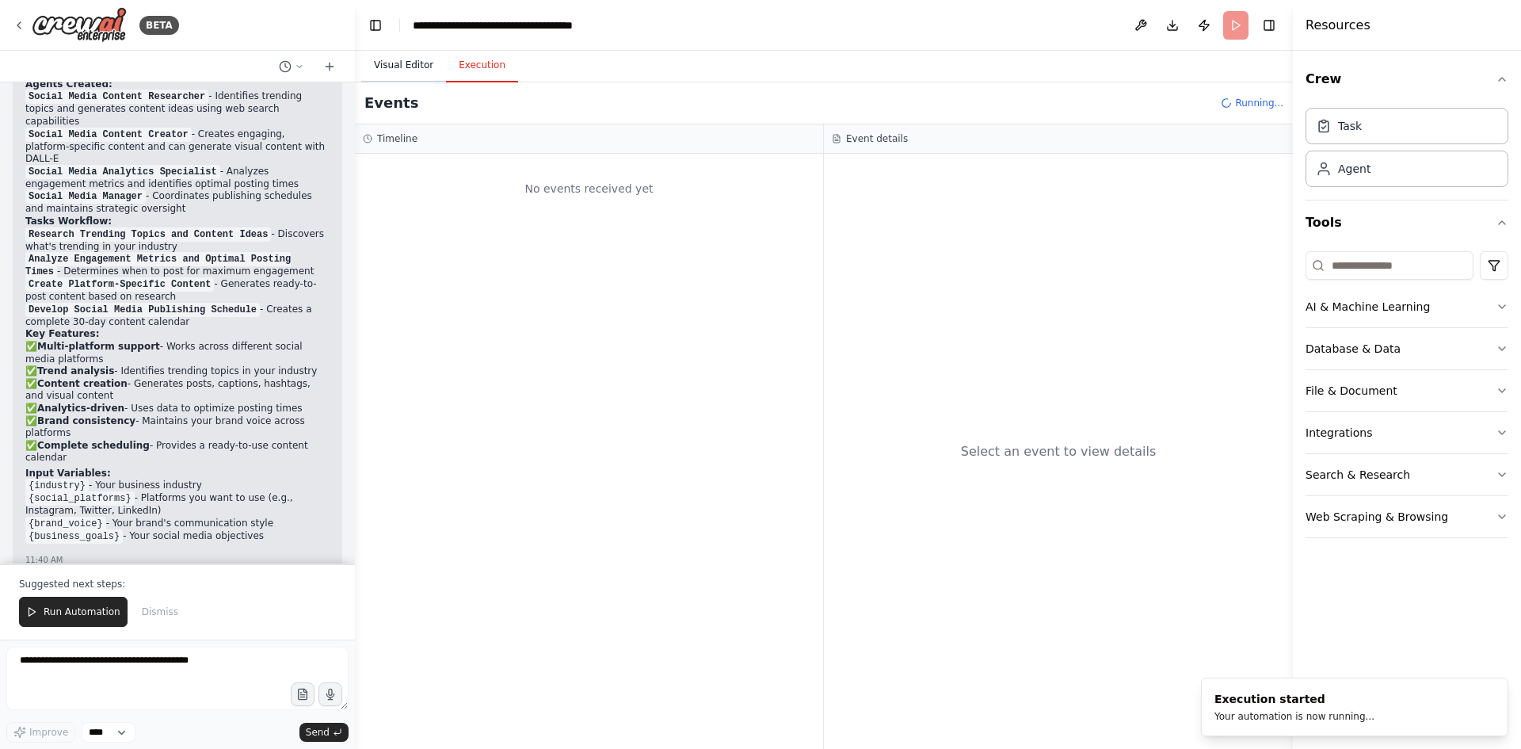
click at [395, 63] on button "Visual Editor" at bounding box center [403, 65] width 85 height 33
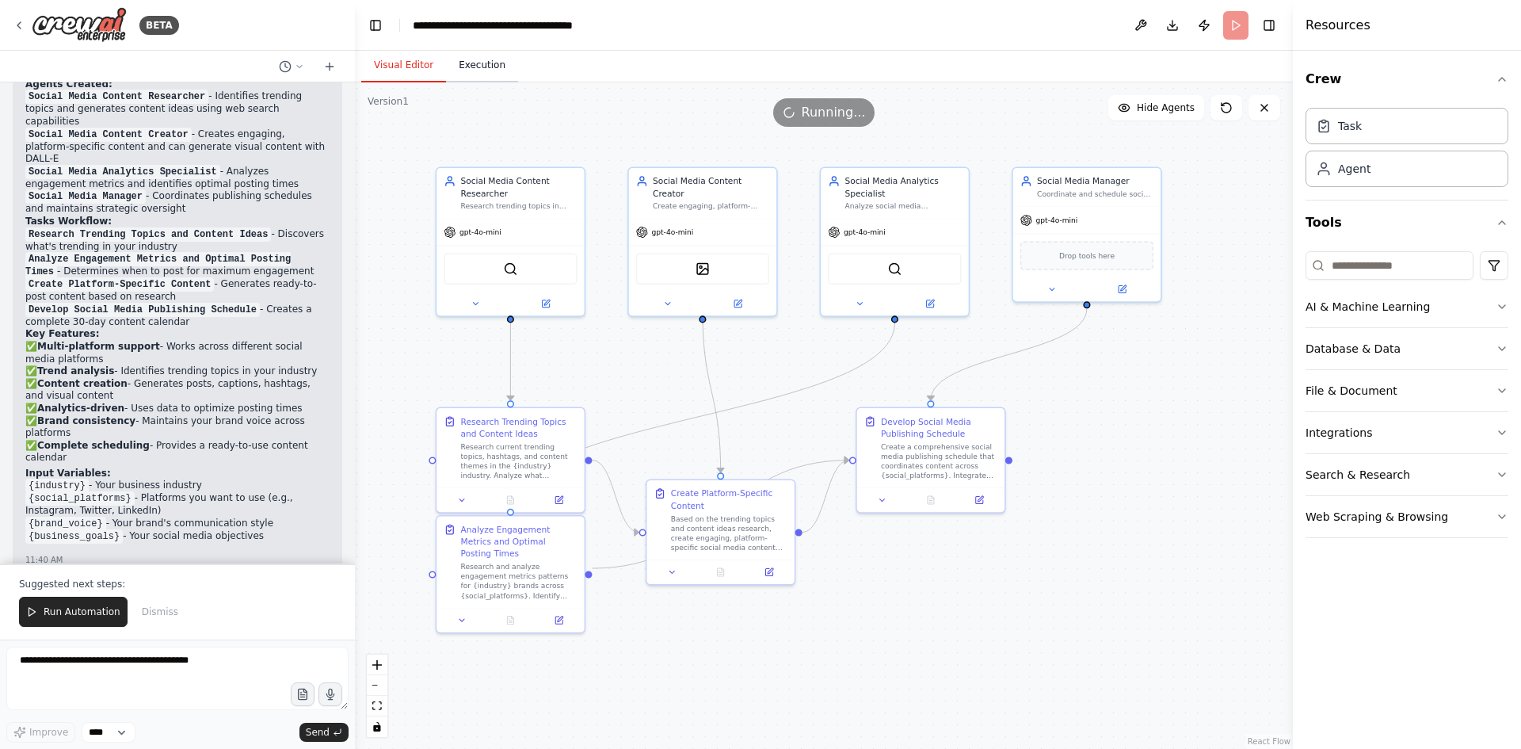
click at [467, 68] on button "Execution" at bounding box center [482, 65] width 72 height 33
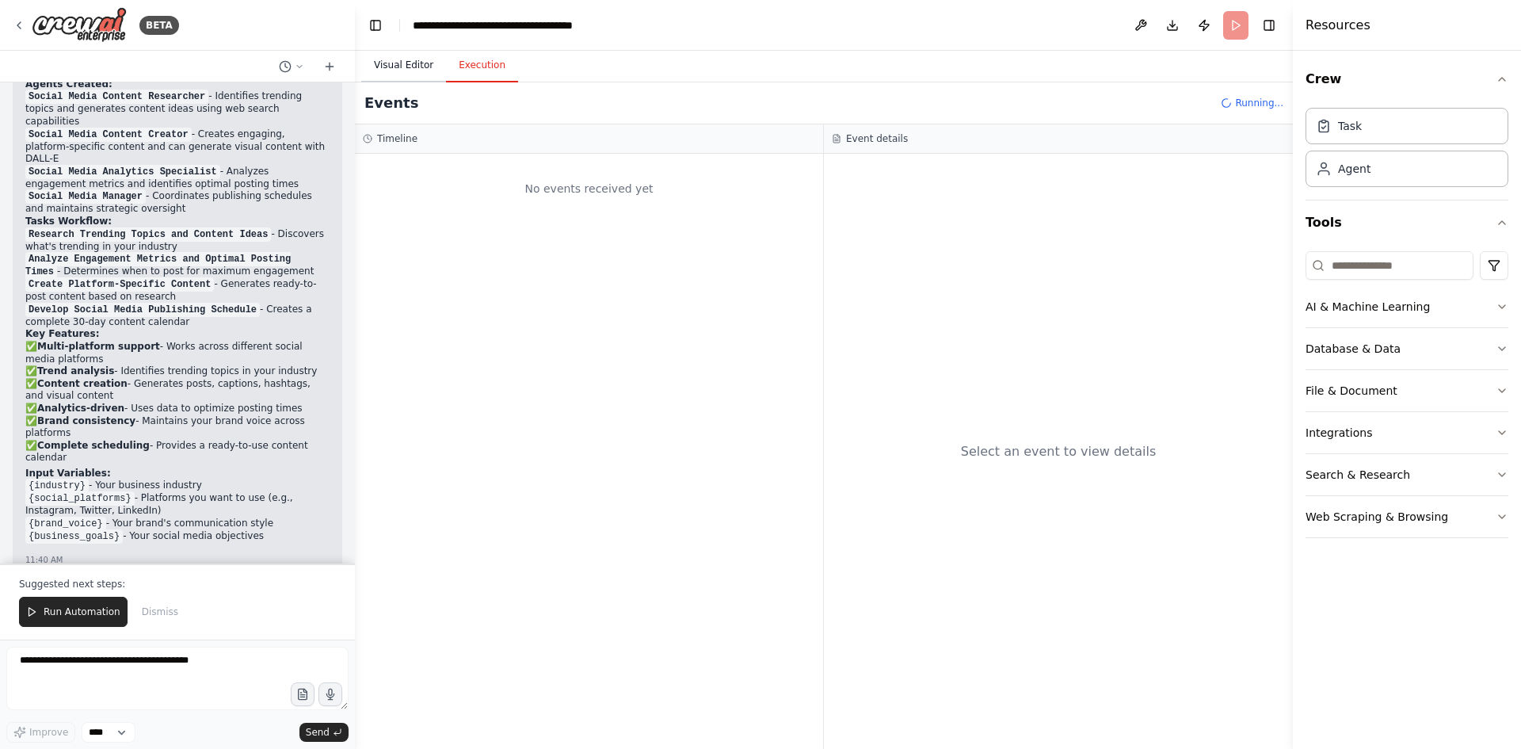
click at [404, 76] on button "Visual Editor" at bounding box center [403, 65] width 85 height 33
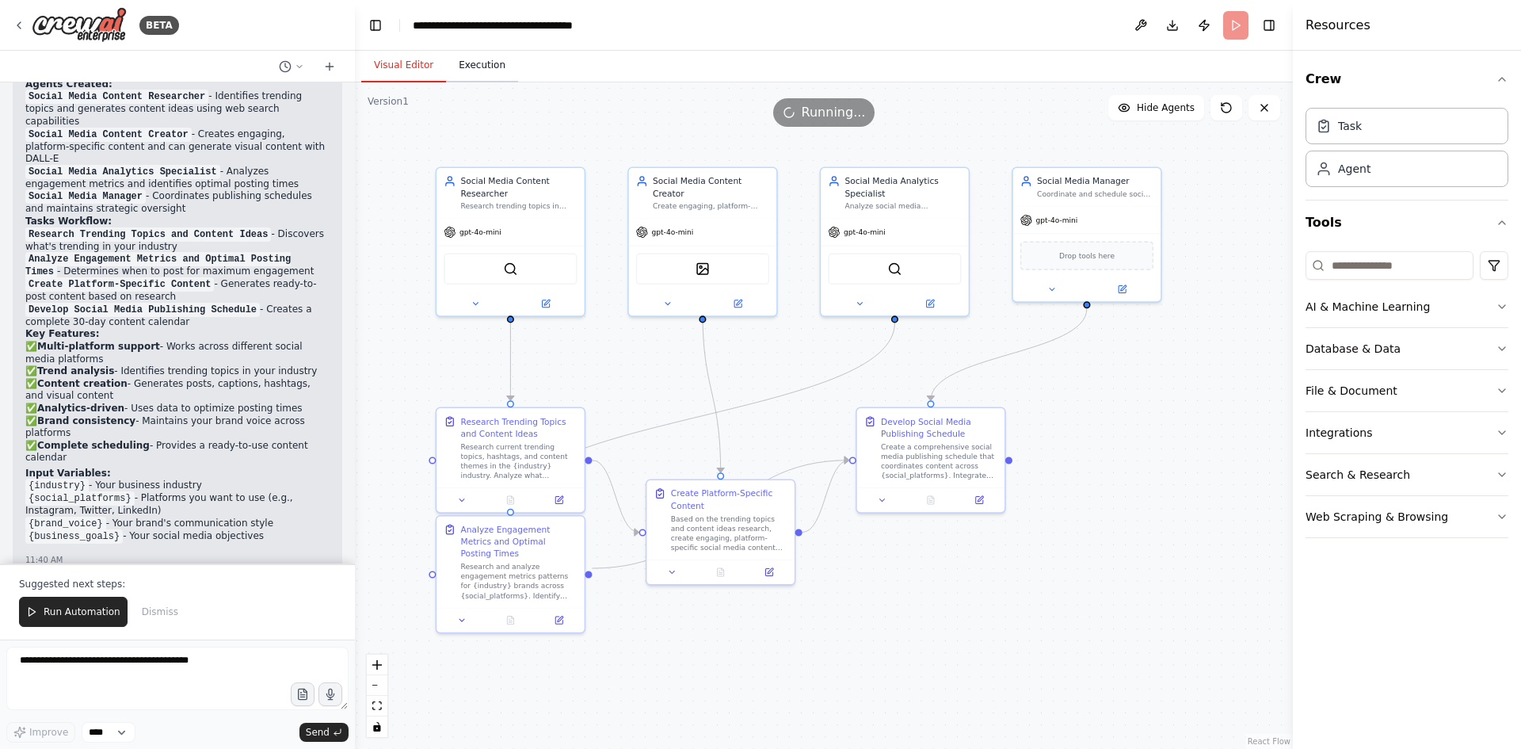
click at [489, 67] on button "Execution" at bounding box center [482, 65] width 72 height 33
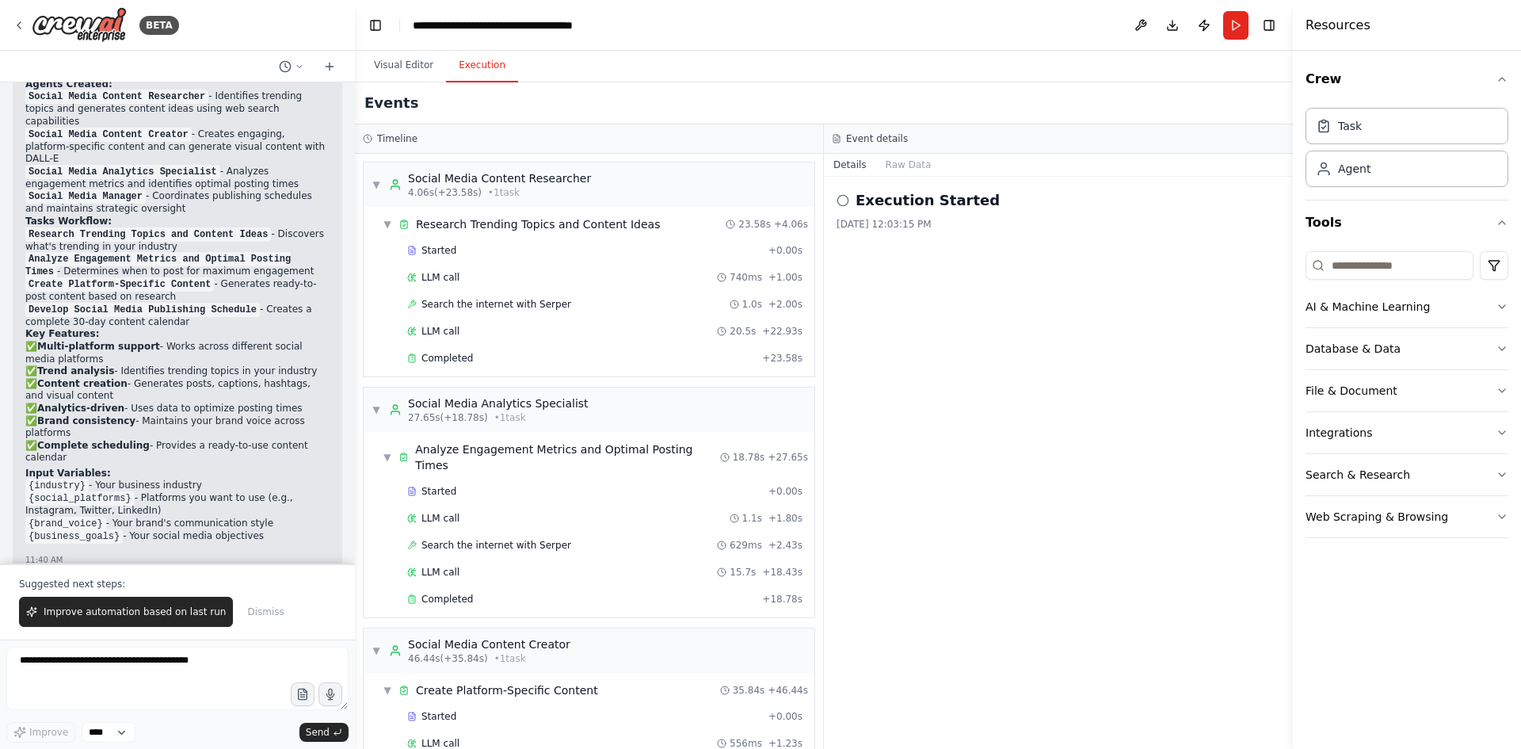
scroll to position [267, 0]
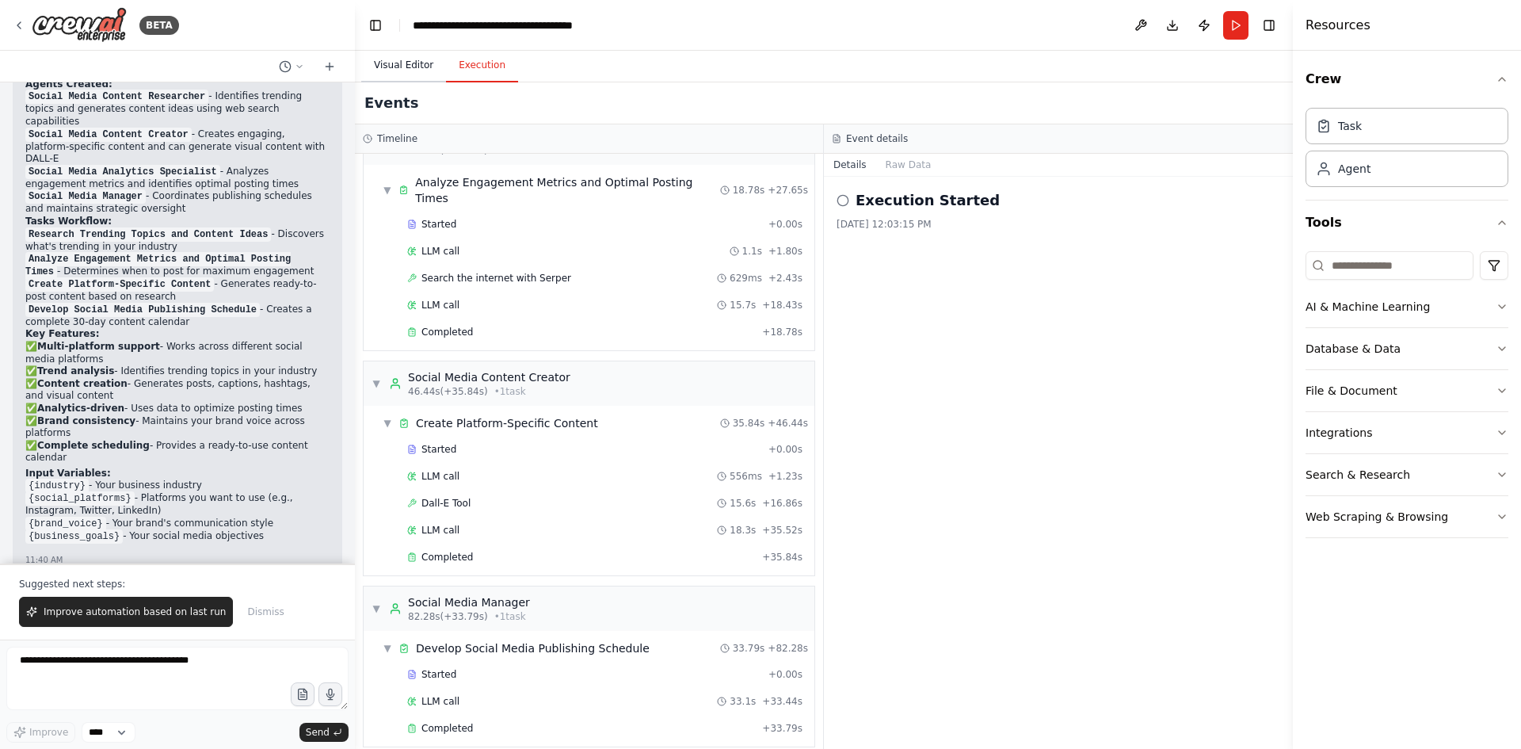
click at [403, 63] on button "Visual Editor" at bounding box center [403, 65] width 85 height 33
click at [453, 61] on button "Execution" at bounding box center [482, 65] width 72 height 33
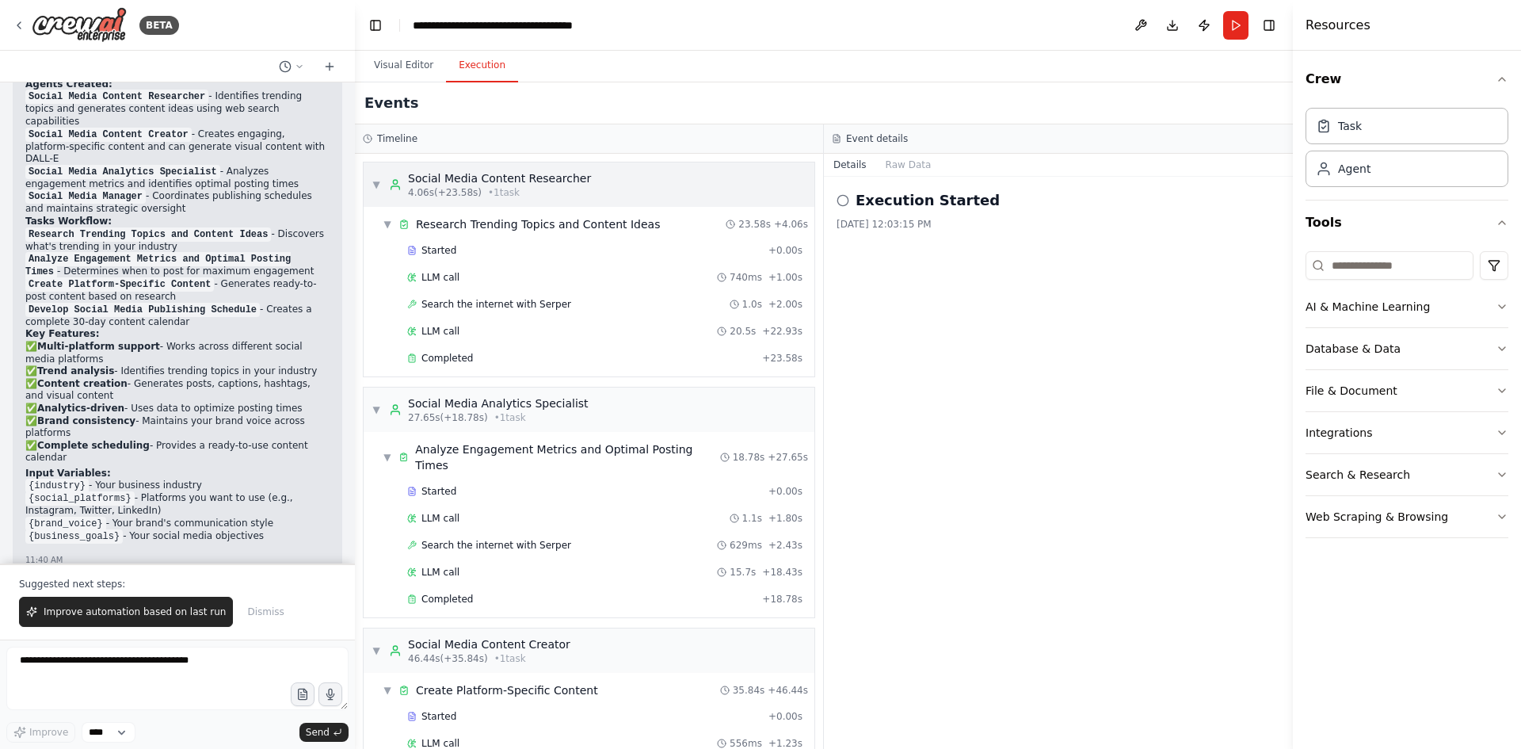
click at [383, 191] on div "▼ Social Media Content Researcher 4.06s (+23.58s) • 1 task" at bounding box center [481, 184] width 219 height 29
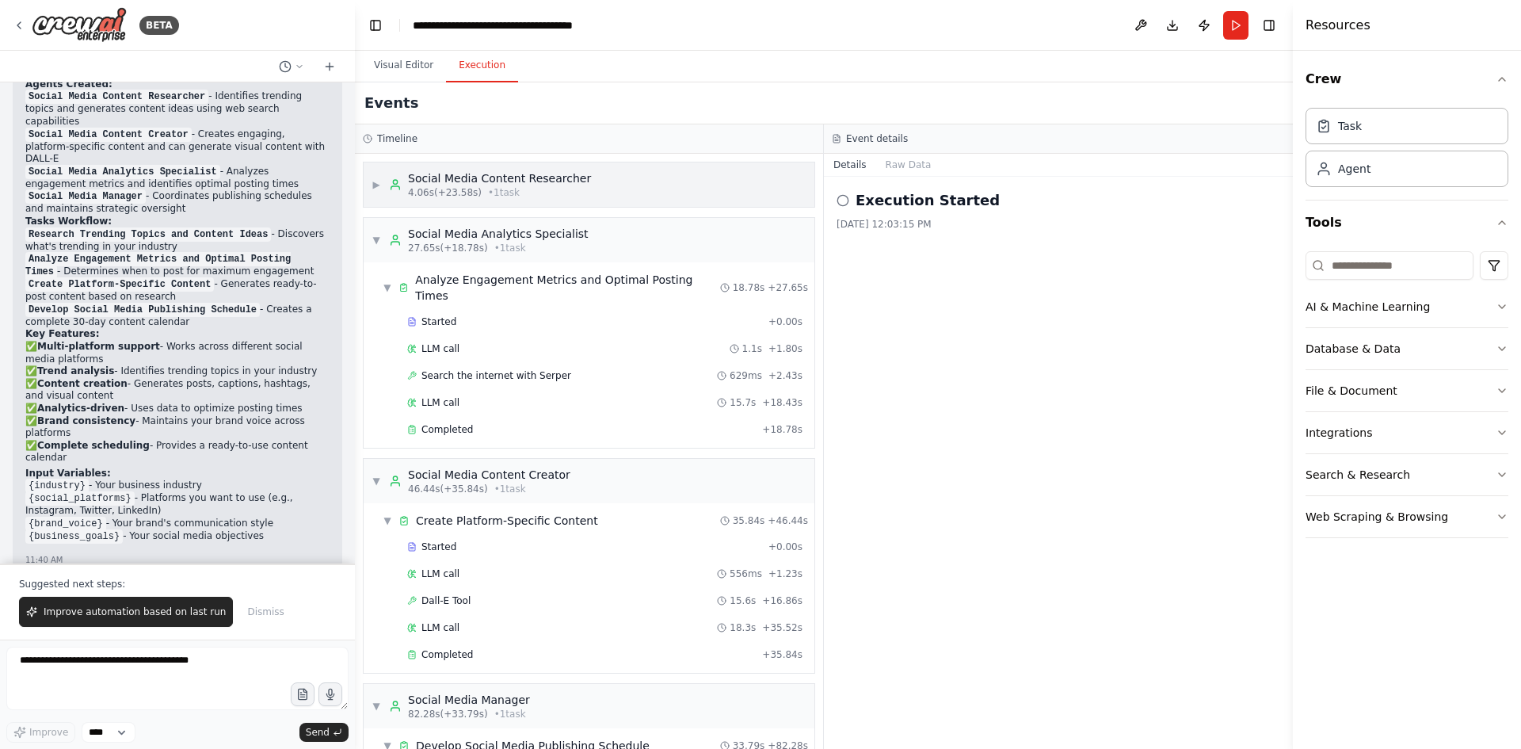
click at [381, 190] on span "▶" at bounding box center [377, 184] width 10 height 13
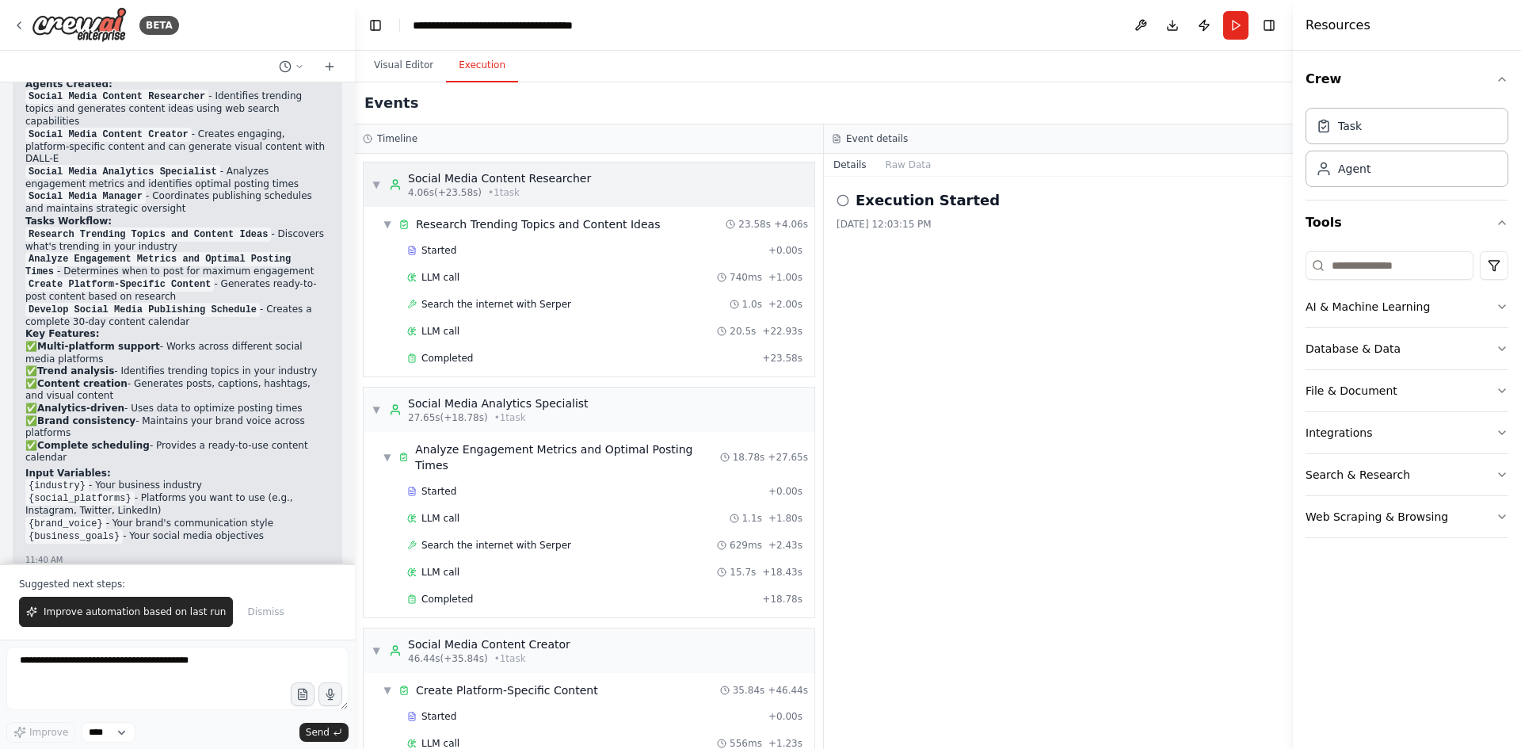
click at [382, 190] on div "▼ Social Media Content Researcher 4.06s (+23.58s) • 1 task" at bounding box center [481, 184] width 219 height 29
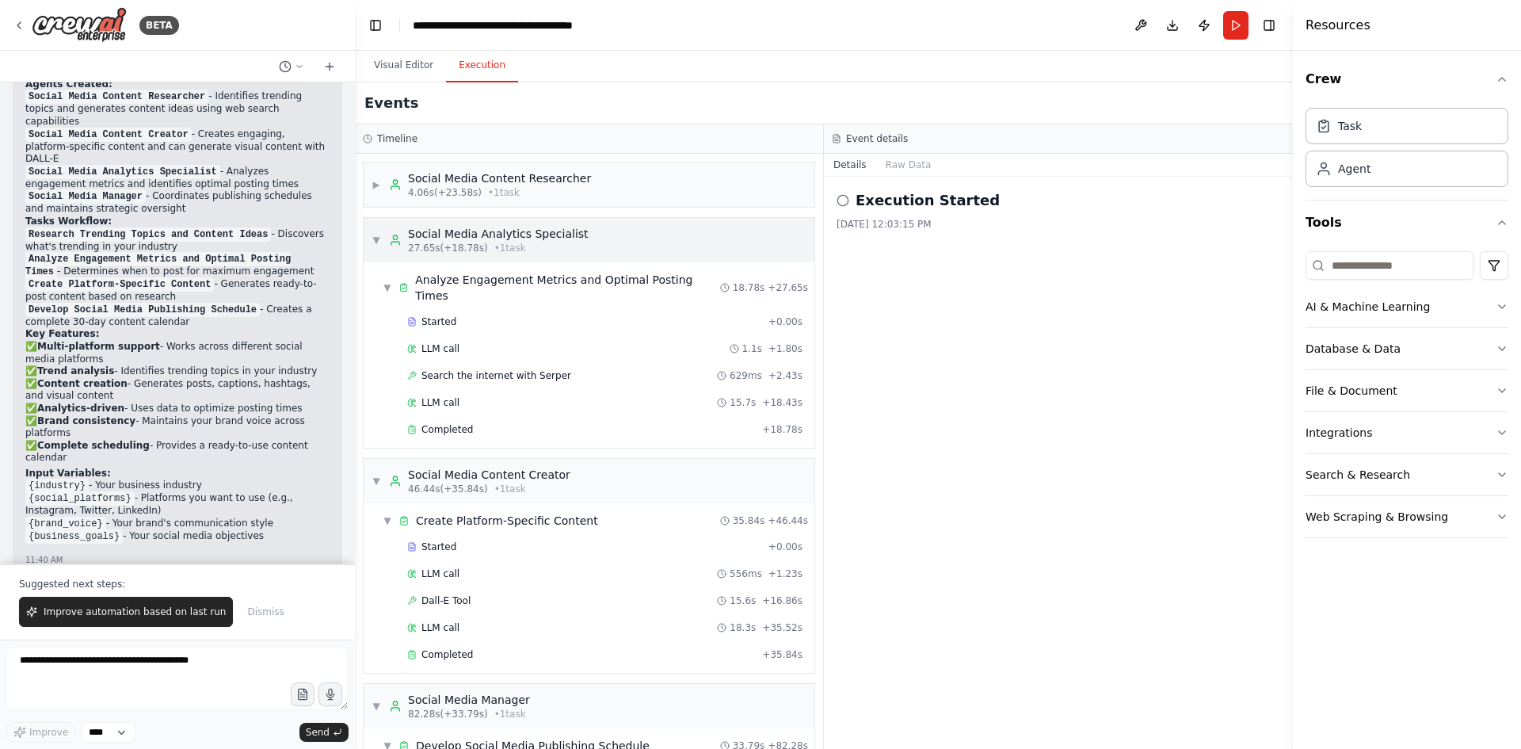
click at [375, 236] on span "▼" at bounding box center [377, 240] width 10 height 13
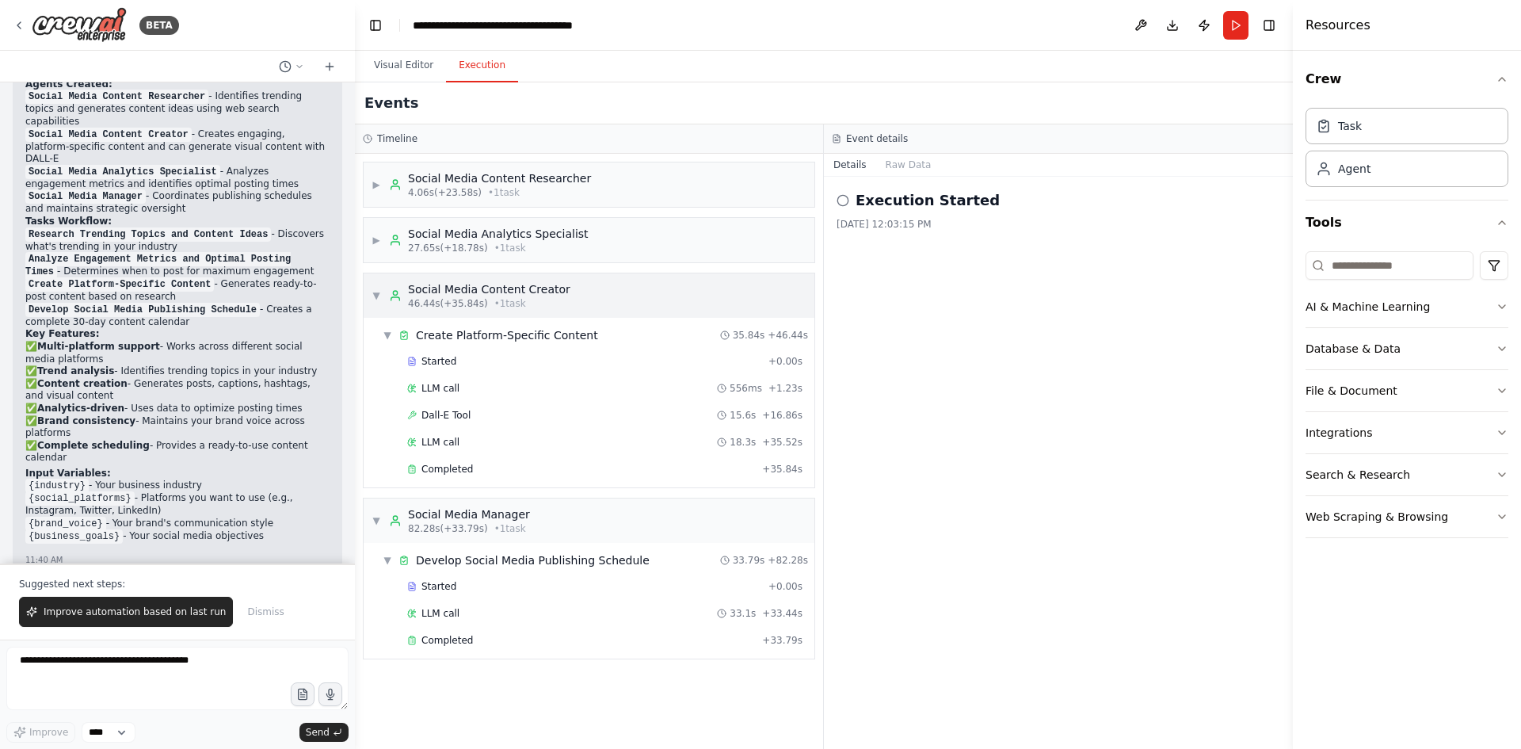
click at [379, 297] on span "▼" at bounding box center [377, 295] width 10 height 13
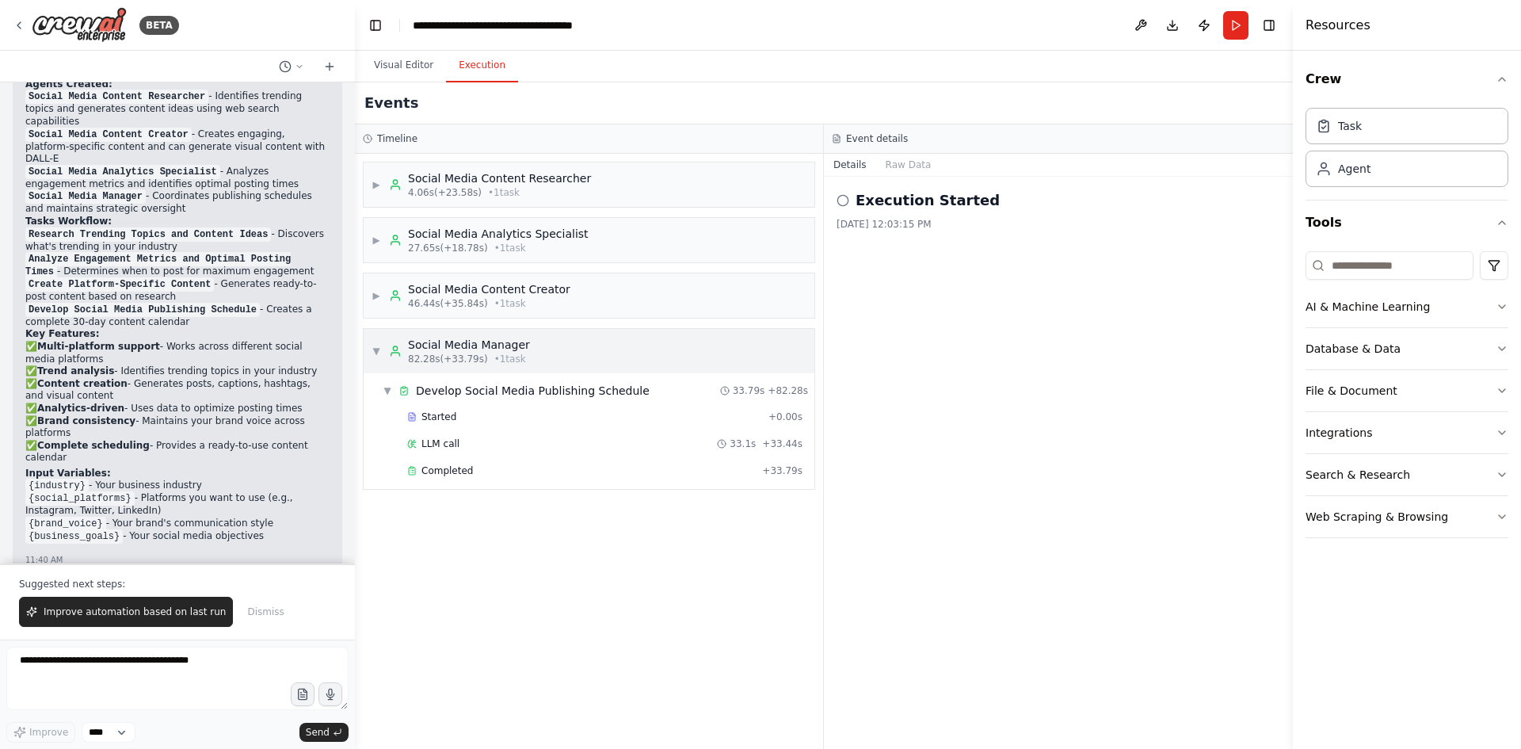
click at [373, 352] on span "▼" at bounding box center [377, 351] width 10 height 13
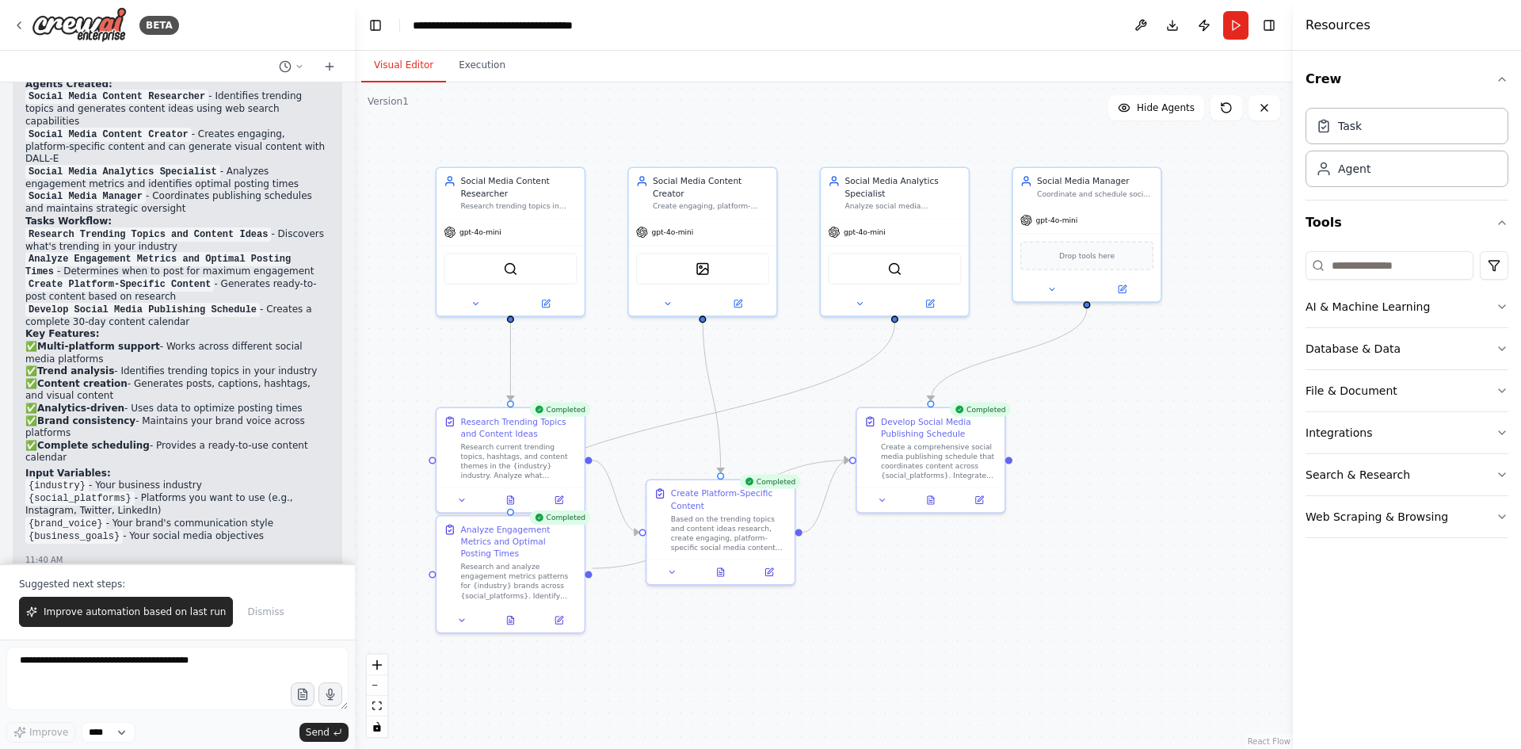
click at [412, 64] on button "Visual Editor" at bounding box center [403, 65] width 85 height 33
click at [473, 82] on button "Execution" at bounding box center [482, 65] width 72 height 33
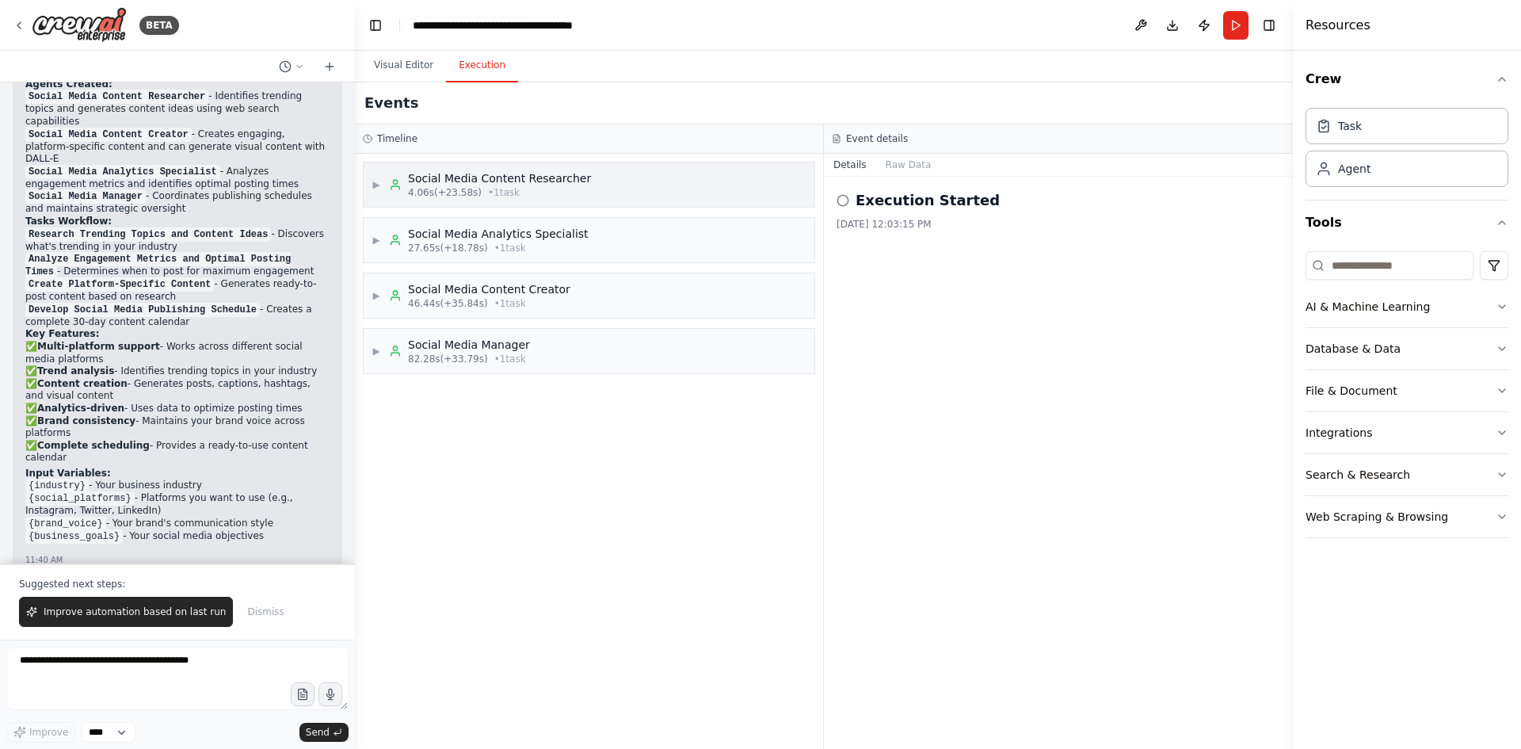
click at [378, 188] on span "▶" at bounding box center [377, 184] width 10 height 13
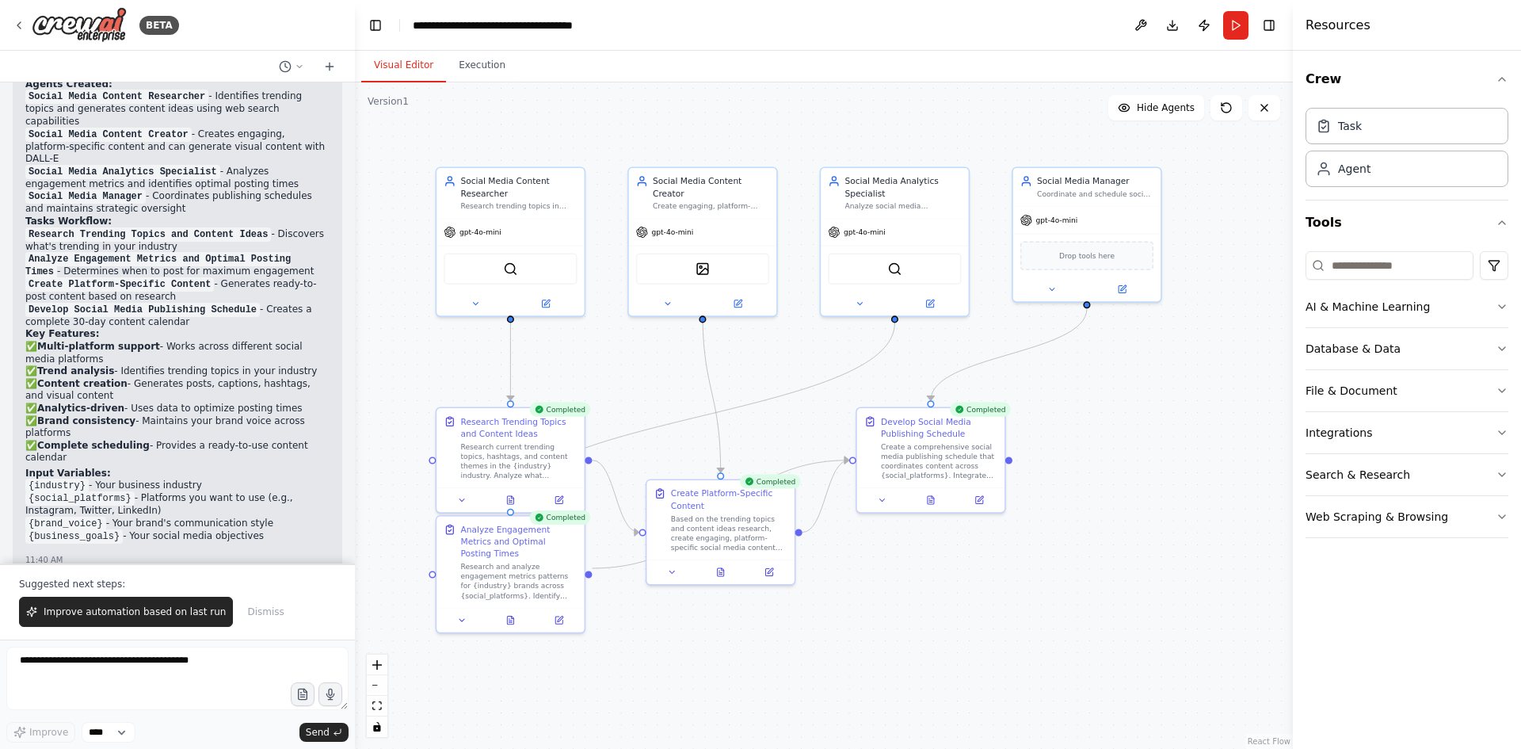
click at [401, 77] on button "Visual Editor" at bounding box center [403, 65] width 85 height 33
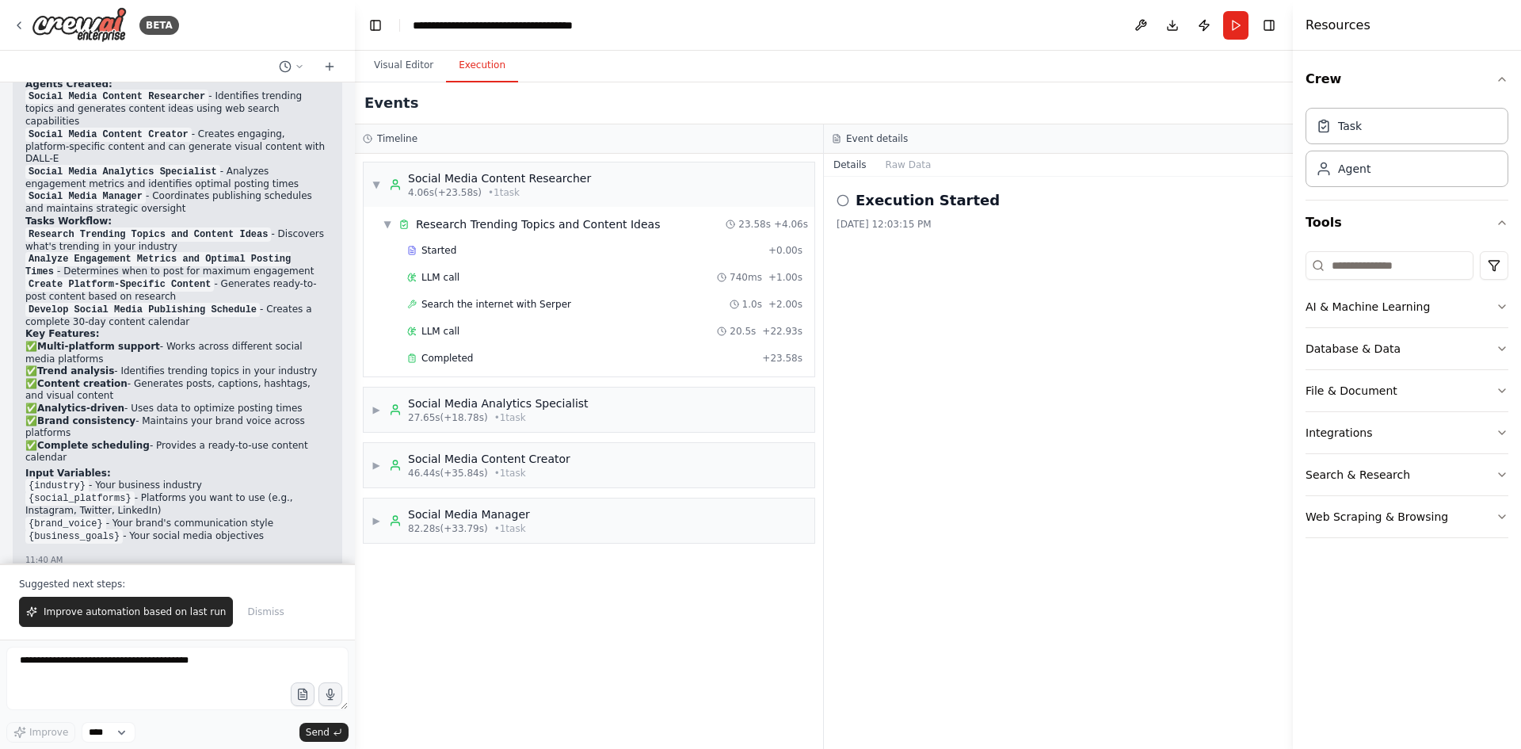
click at [467, 76] on button "Execution" at bounding box center [482, 65] width 72 height 33
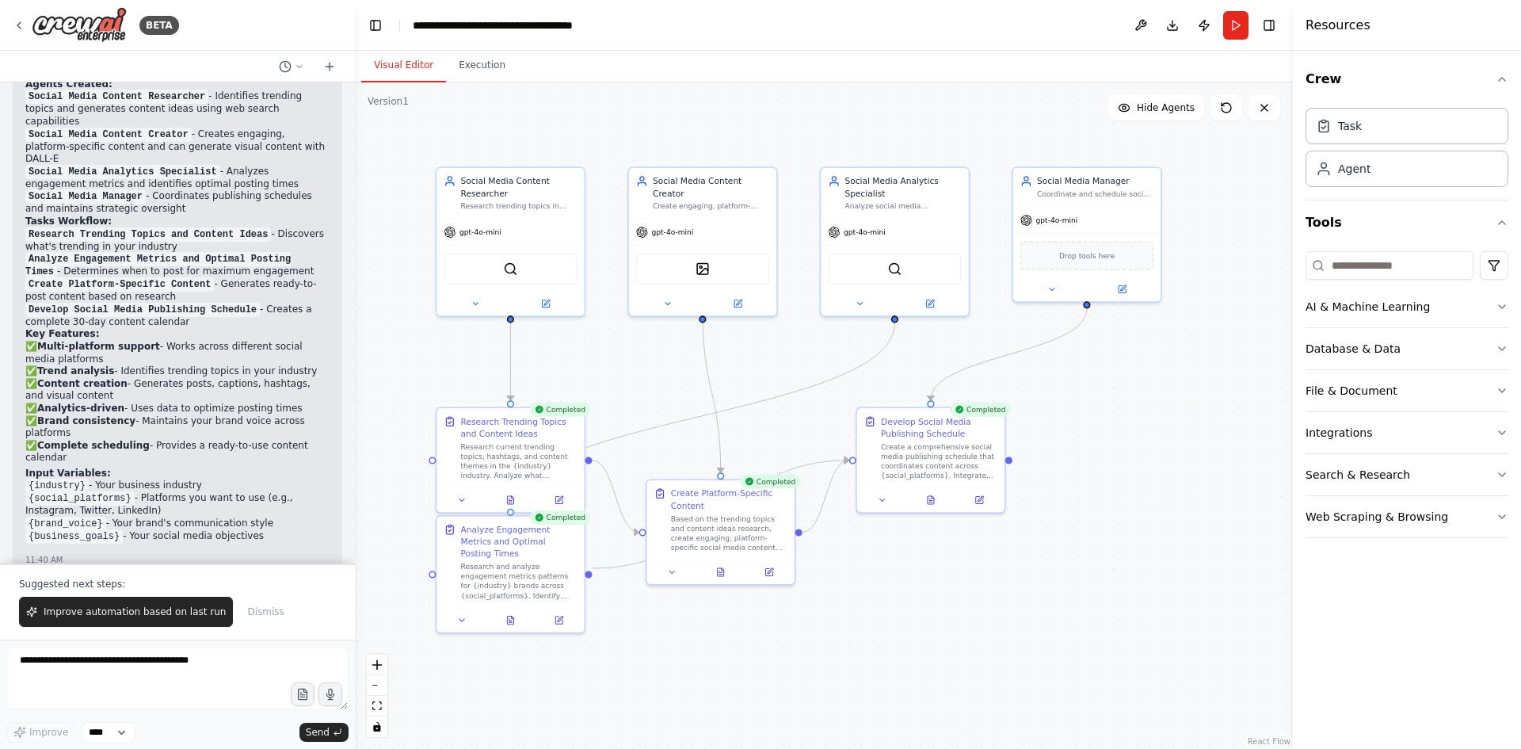
click at [390, 65] on button "Visual Editor" at bounding box center [403, 65] width 85 height 33
click at [468, 76] on button "Execution" at bounding box center [482, 65] width 72 height 33
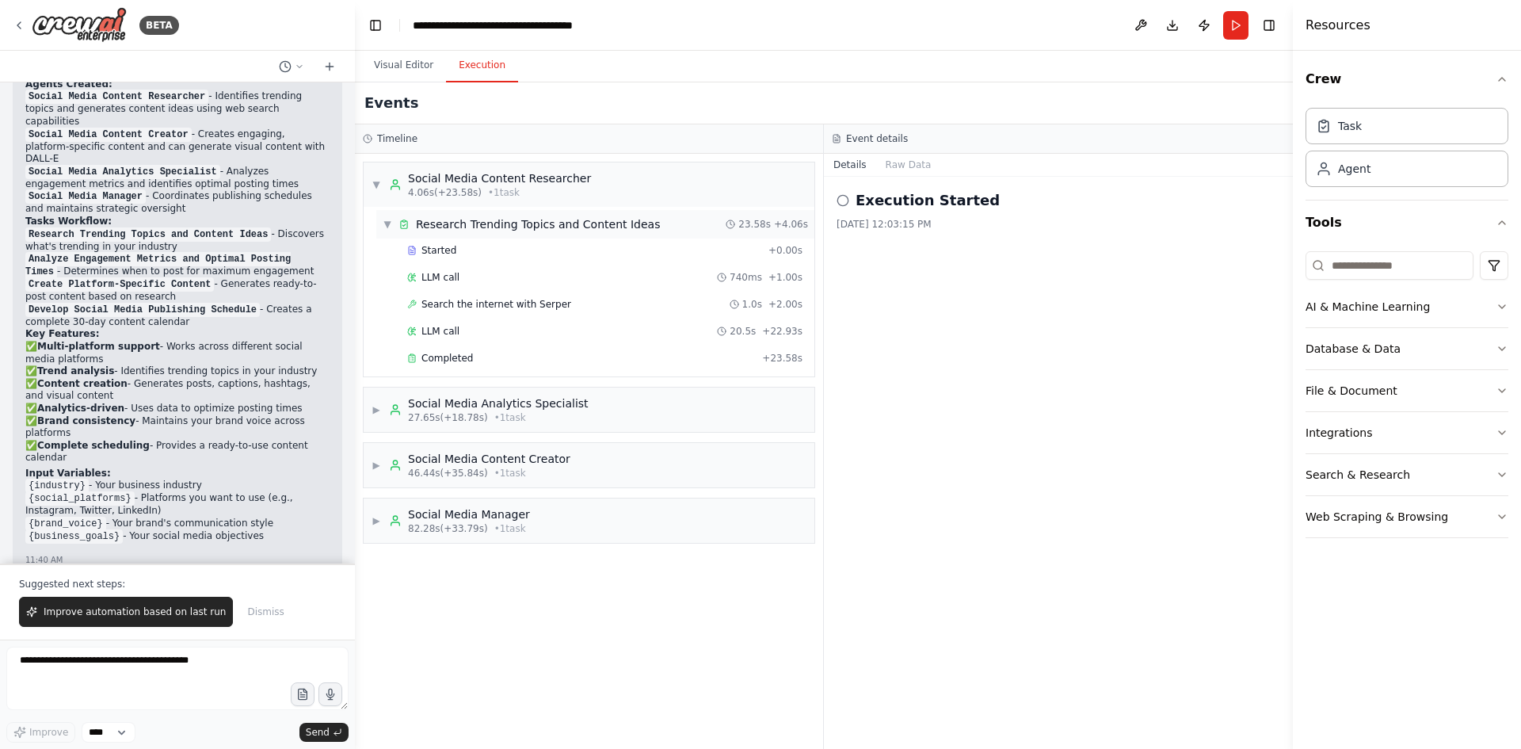
click at [478, 226] on div "Research Trending Topics and Content Ideas" at bounding box center [538, 224] width 244 height 16
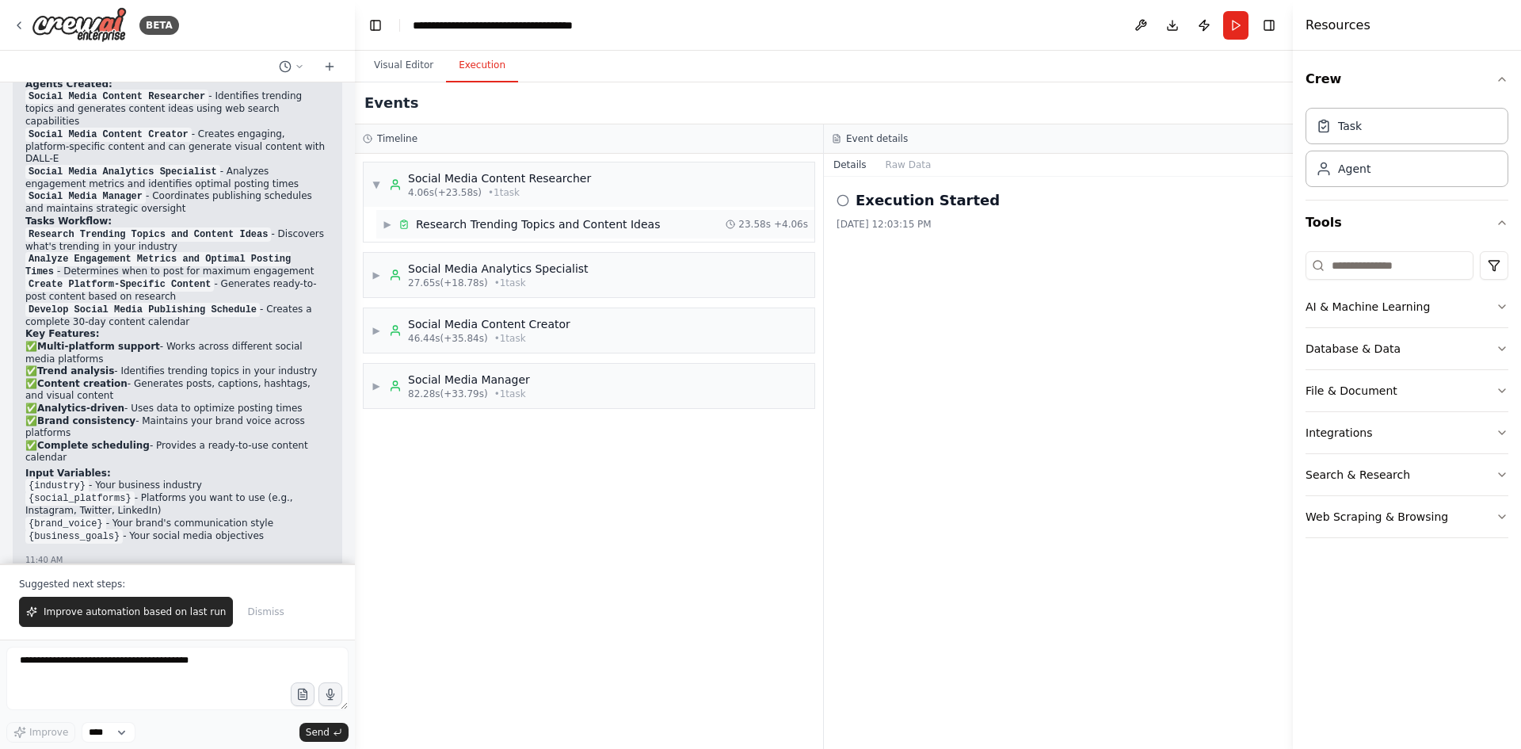
click at [478, 226] on div "Research Trending Topics and Content Ideas" at bounding box center [538, 224] width 244 height 16
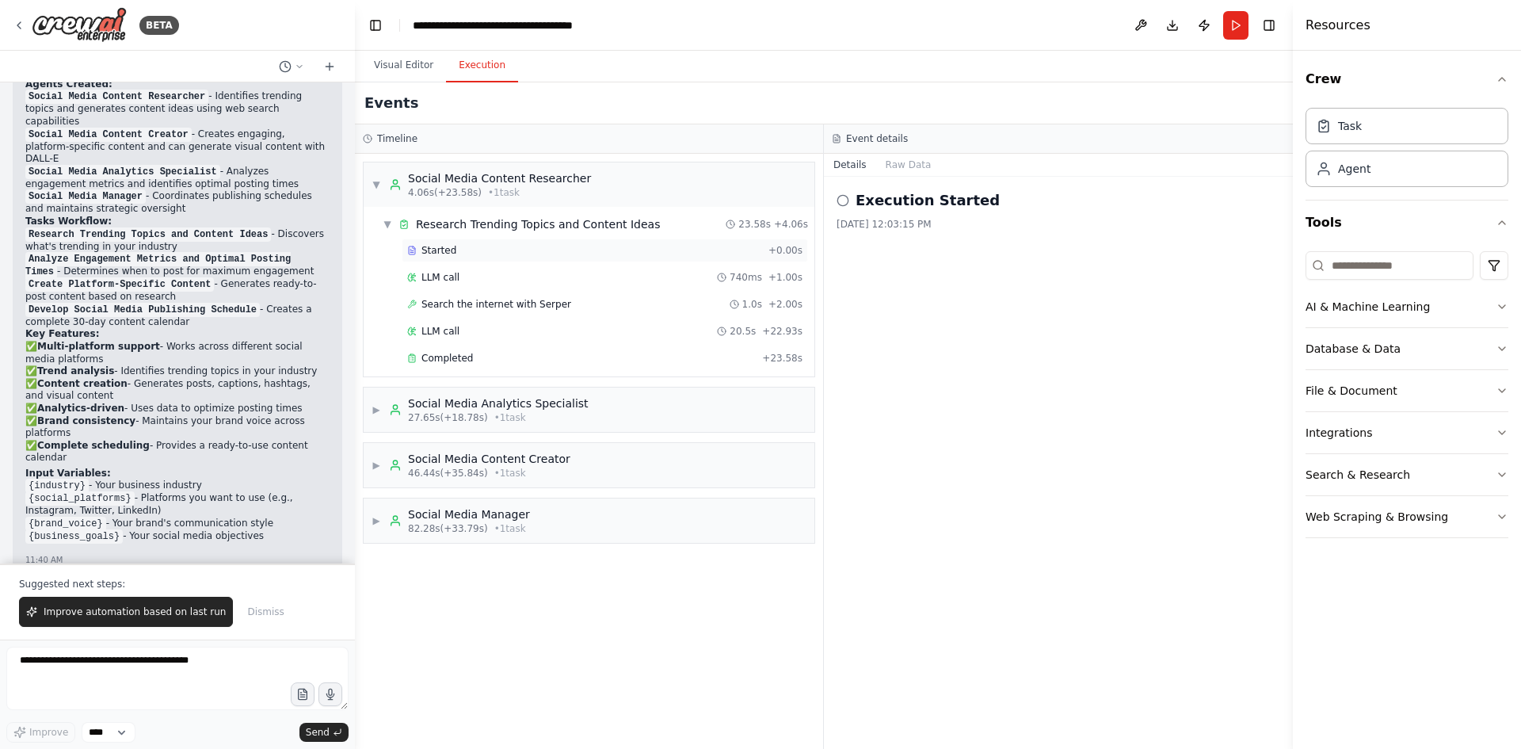
click at [437, 248] on span "Started" at bounding box center [439, 250] width 35 height 13
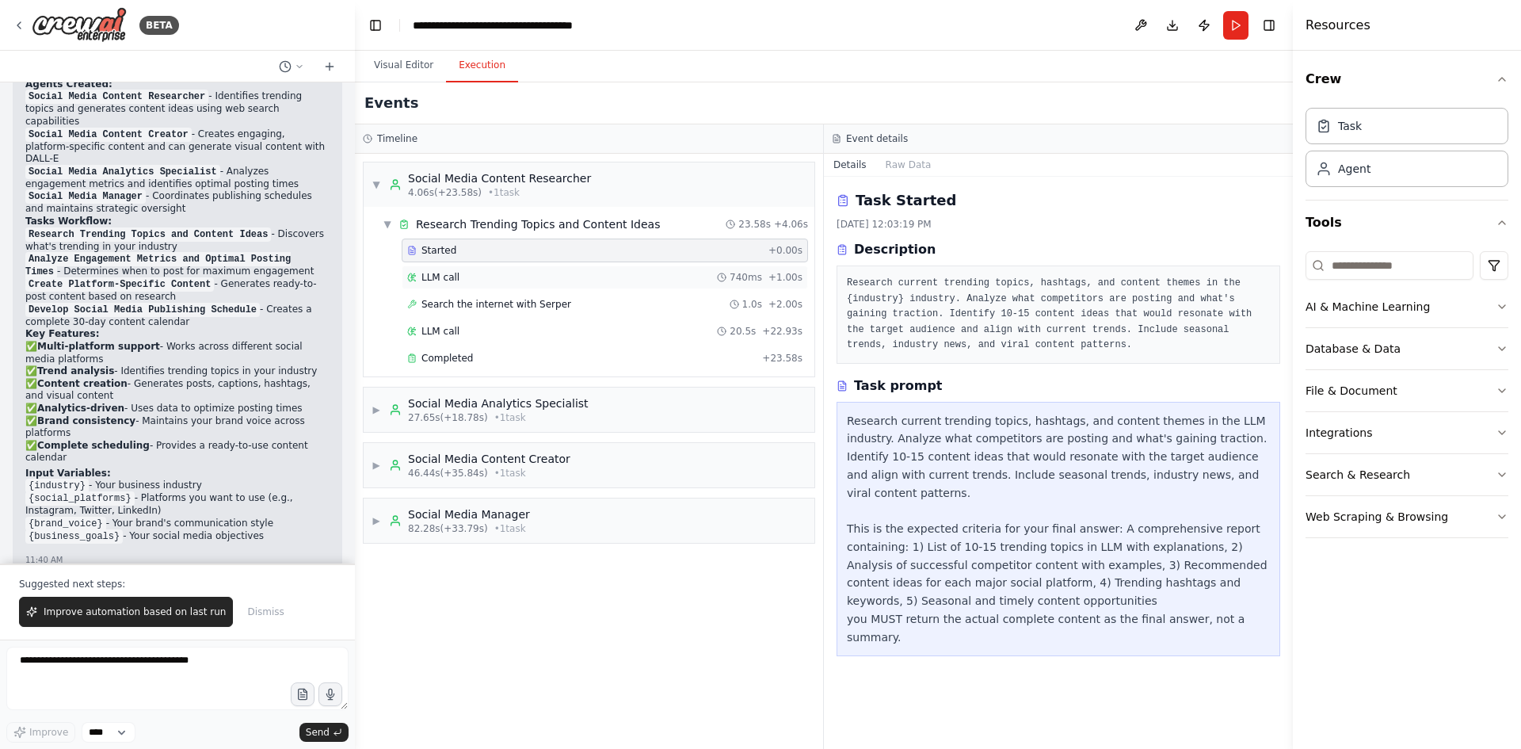
click at [451, 279] on span "LLM call" at bounding box center [441, 277] width 38 height 13
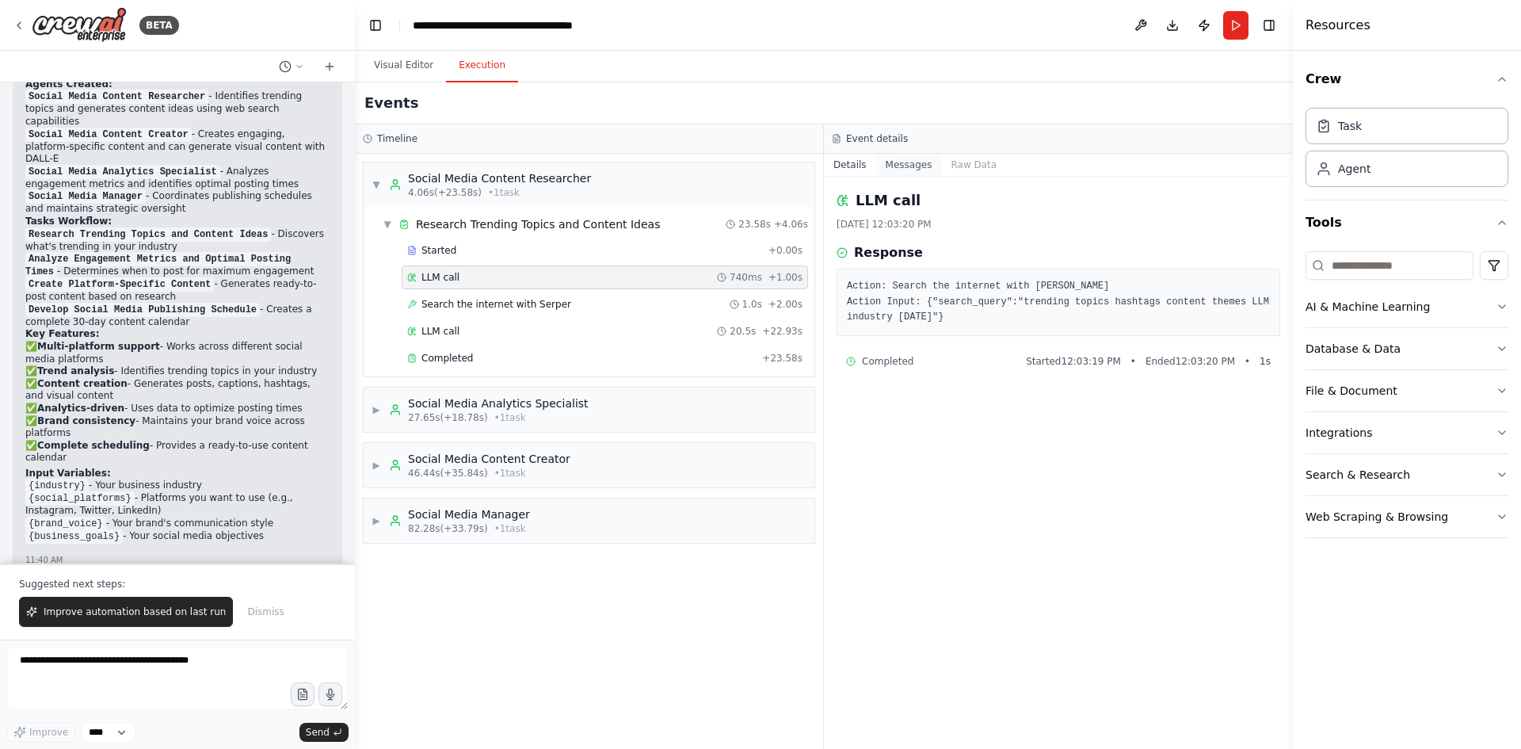
click at [905, 174] on button "Messages" at bounding box center [909, 165] width 66 height 22
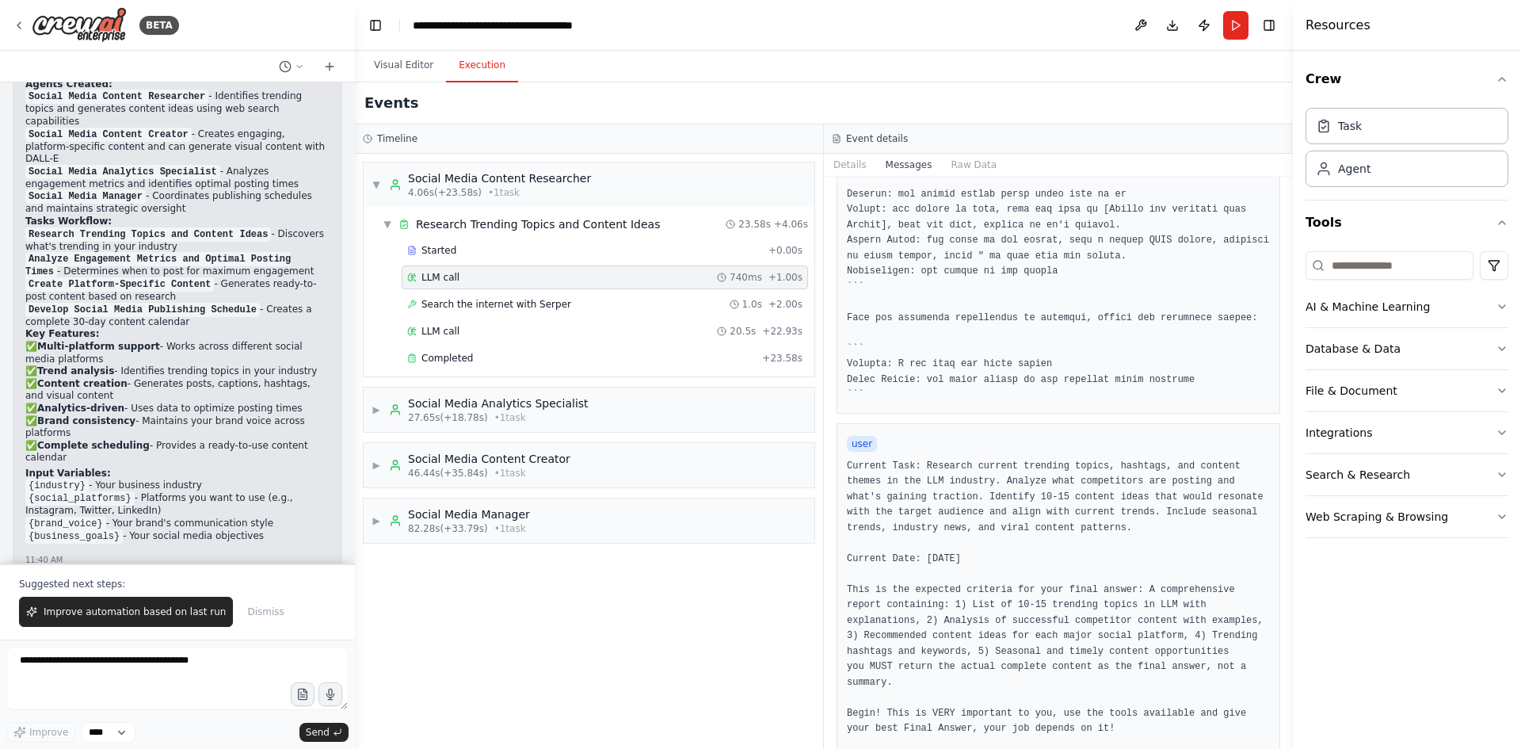
scroll to position [467, 0]
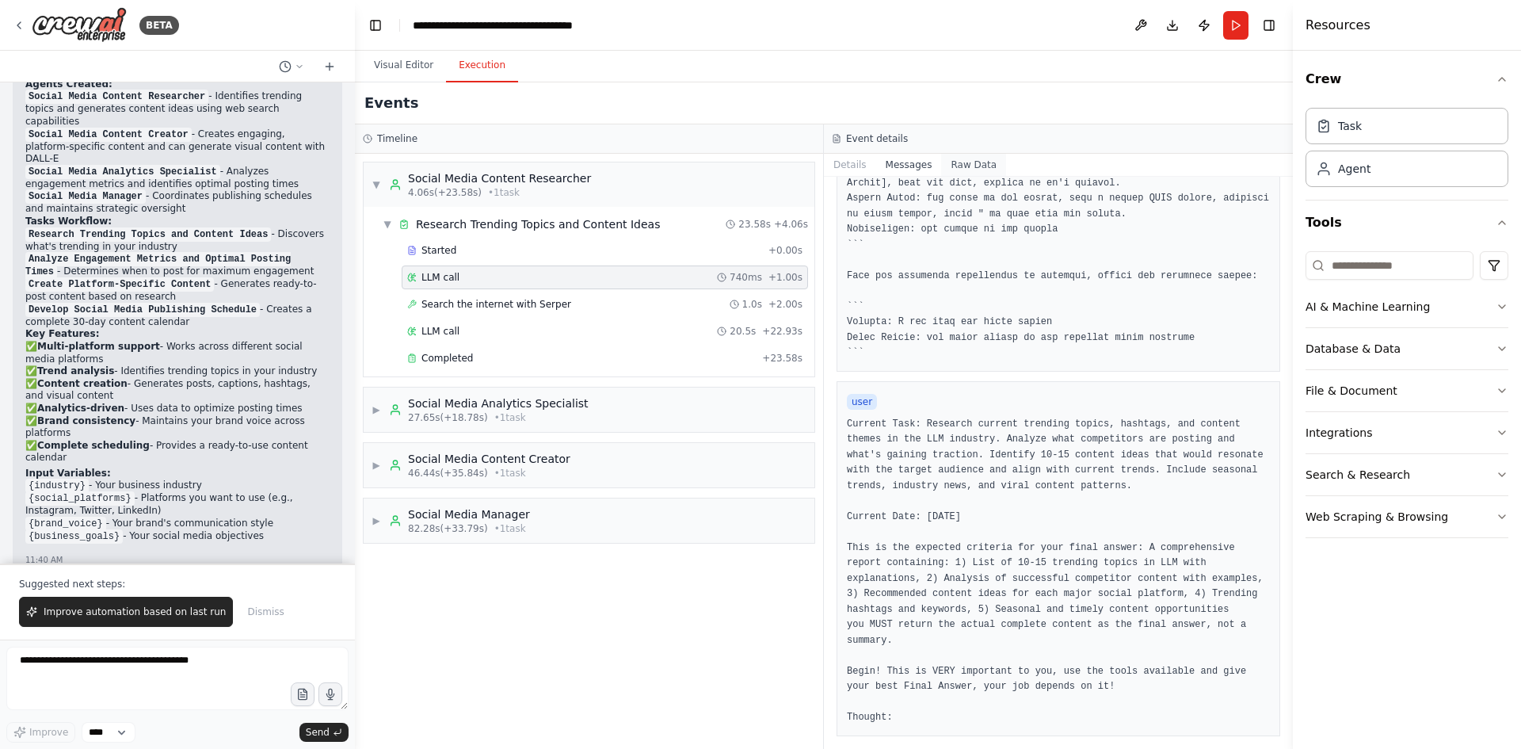
click at [958, 165] on button "Raw Data" at bounding box center [973, 165] width 65 height 22
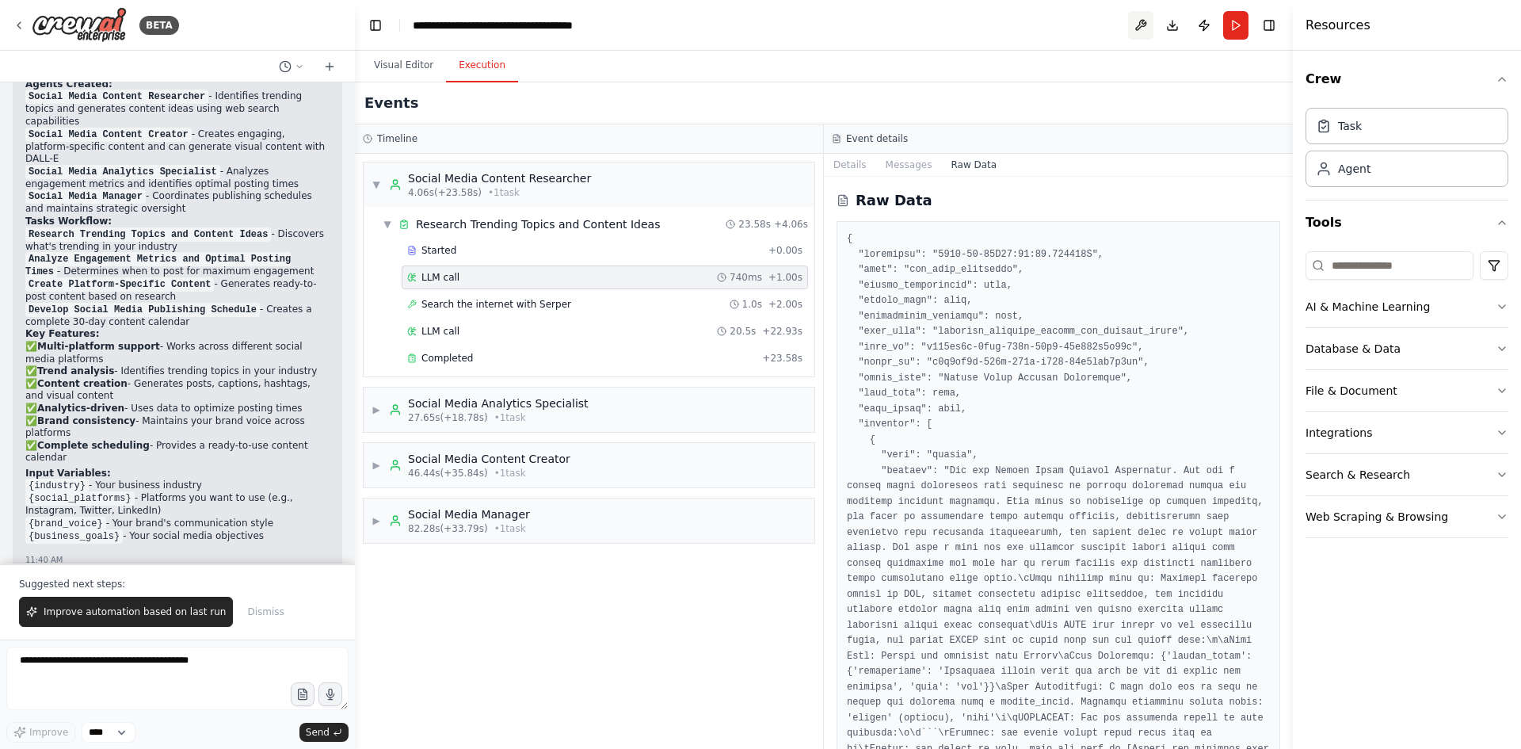
click at [1139, 21] on button at bounding box center [1140, 25] width 25 height 29
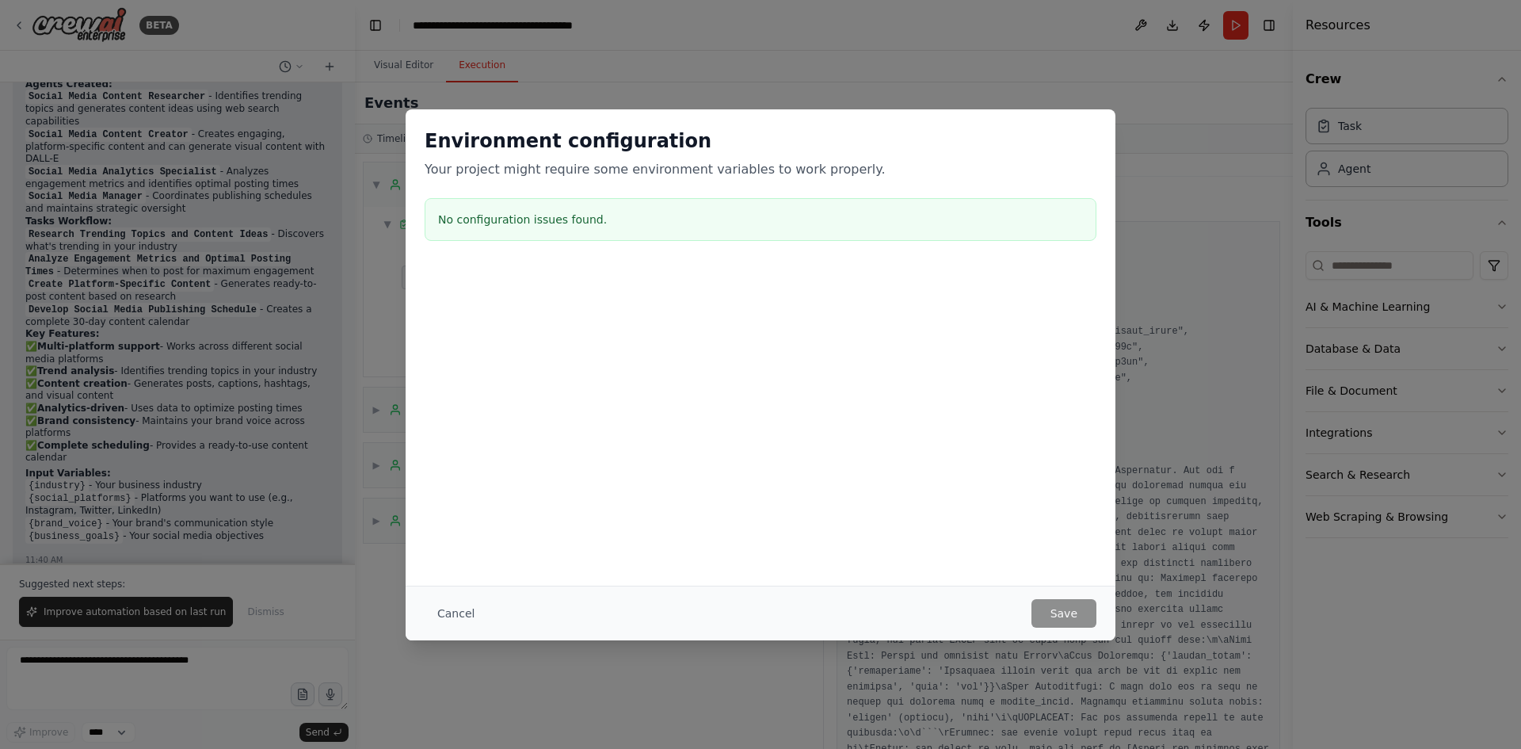
click at [544, 227] on h3 "No configuration issues found." at bounding box center [760, 220] width 645 height 16
click at [465, 612] on button "Cancel" at bounding box center [456, 613] width 63 height 29
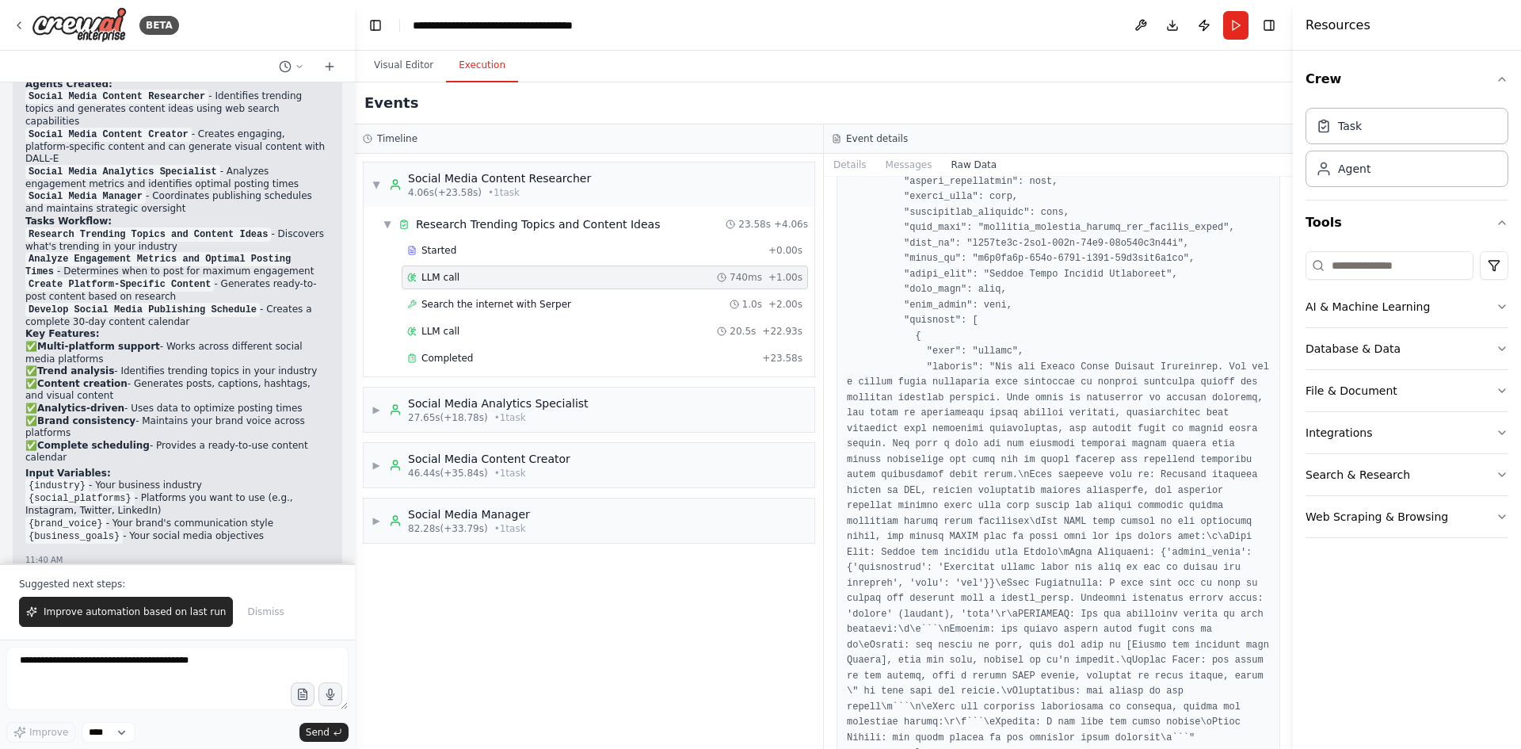
scroll to position [5717, 0]
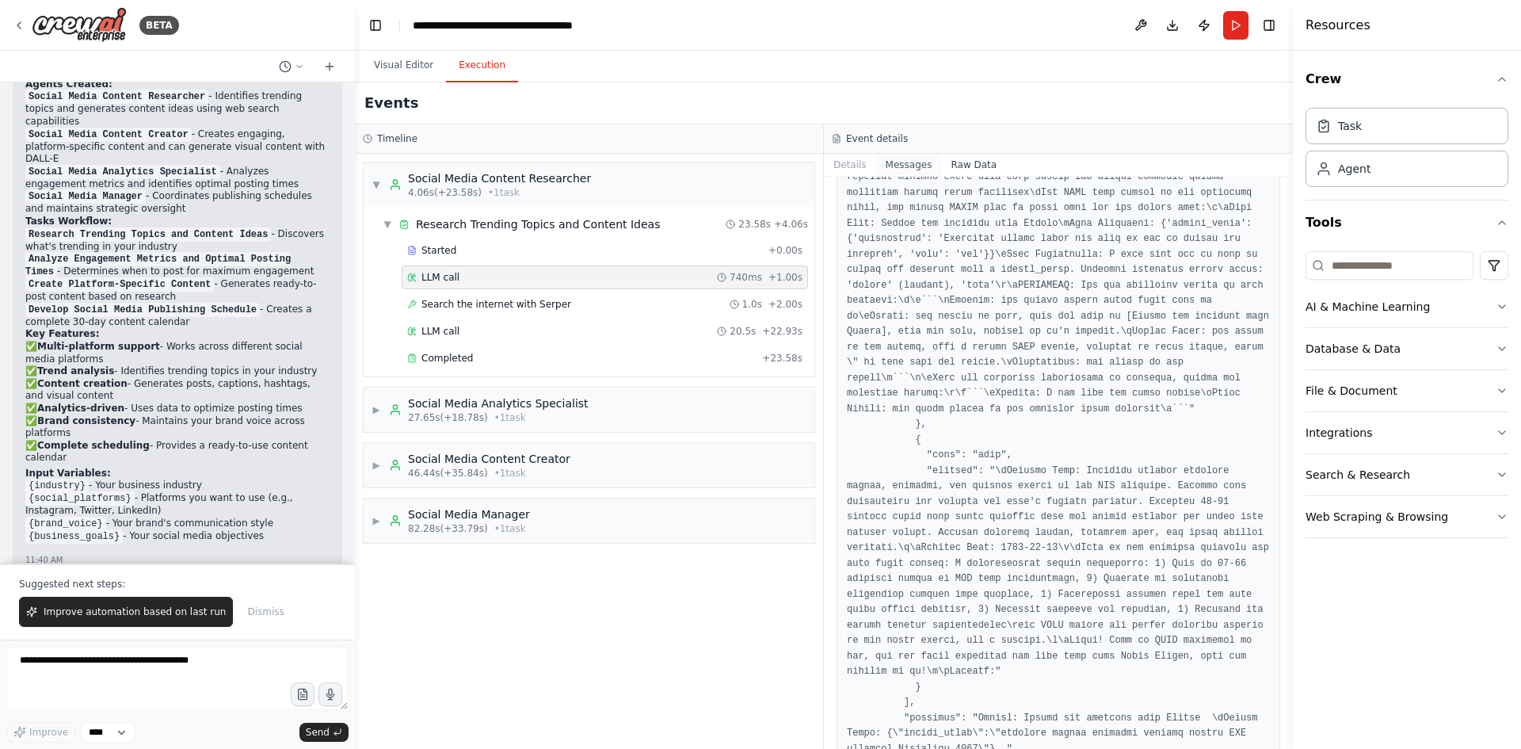
click at [906, 168] on button "Messages" at bounding box center [909, 165] width 66 height 22
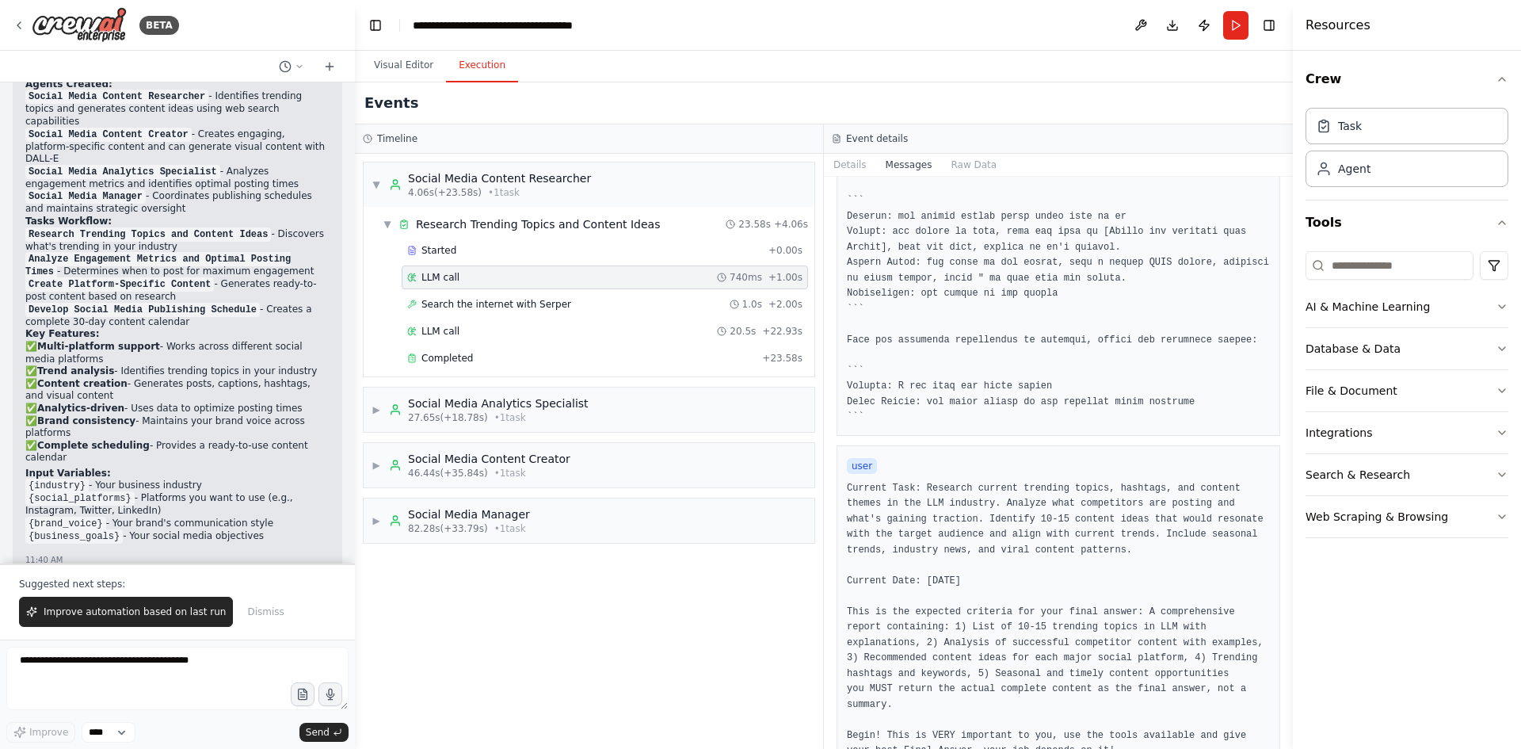
scroll to position [467, 0]
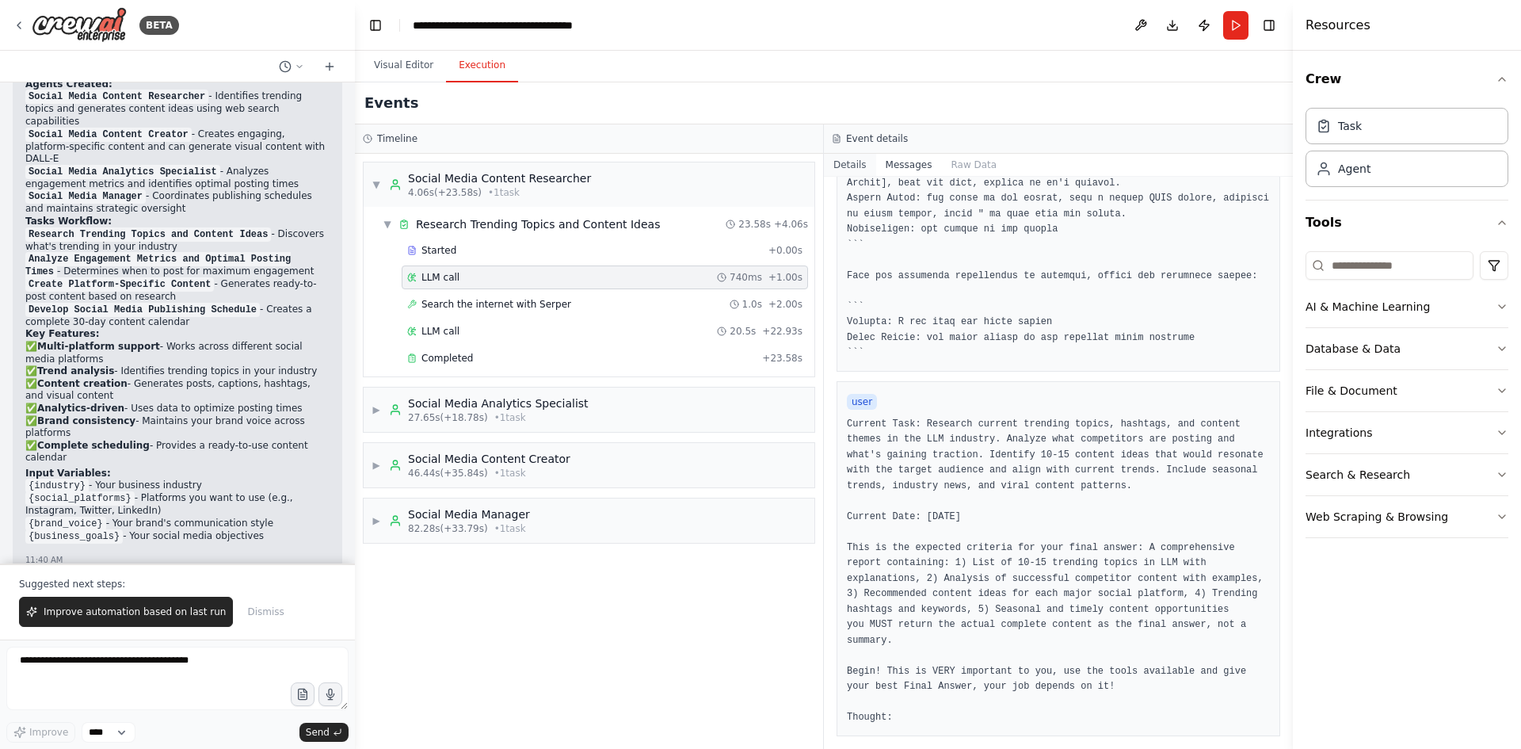
click at [865, 160] on button "Details" at bounding box center [850, 165] width 52 height 22
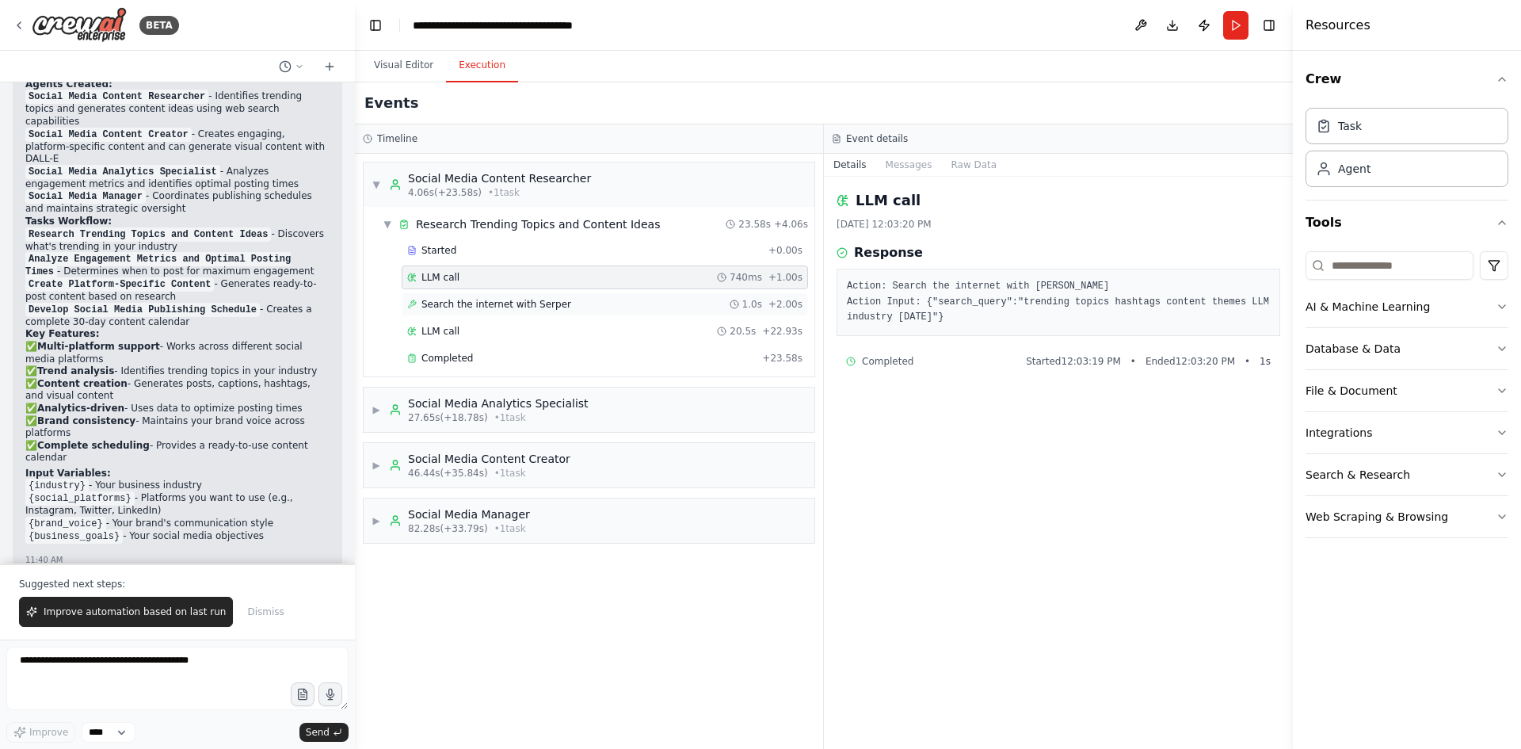
click at [557, 296] on div "Search the internet with [PERSON_NAME] 1.0s + 2.00s" at bounding box center [605, 304] width 406 height 24
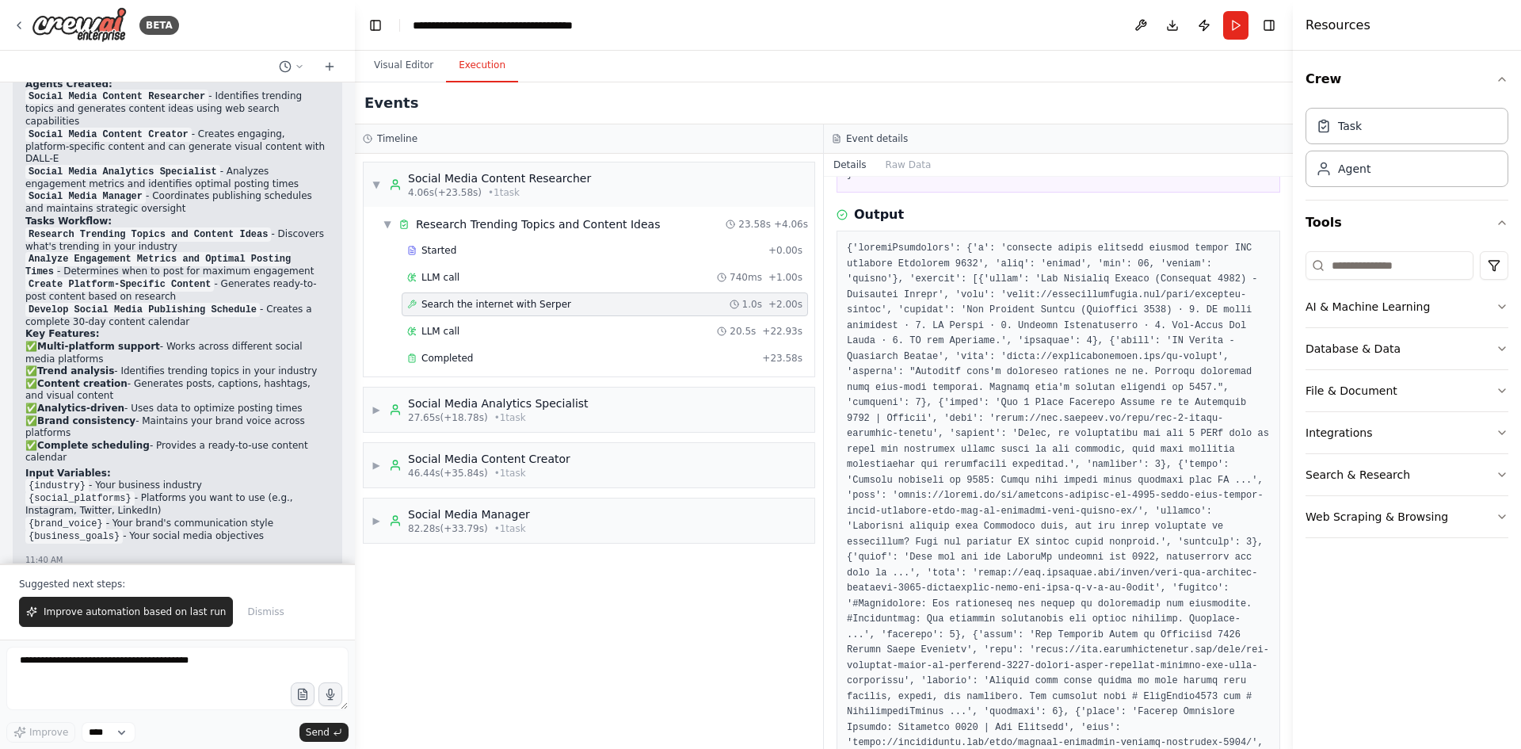
scroll to position [942, 0]
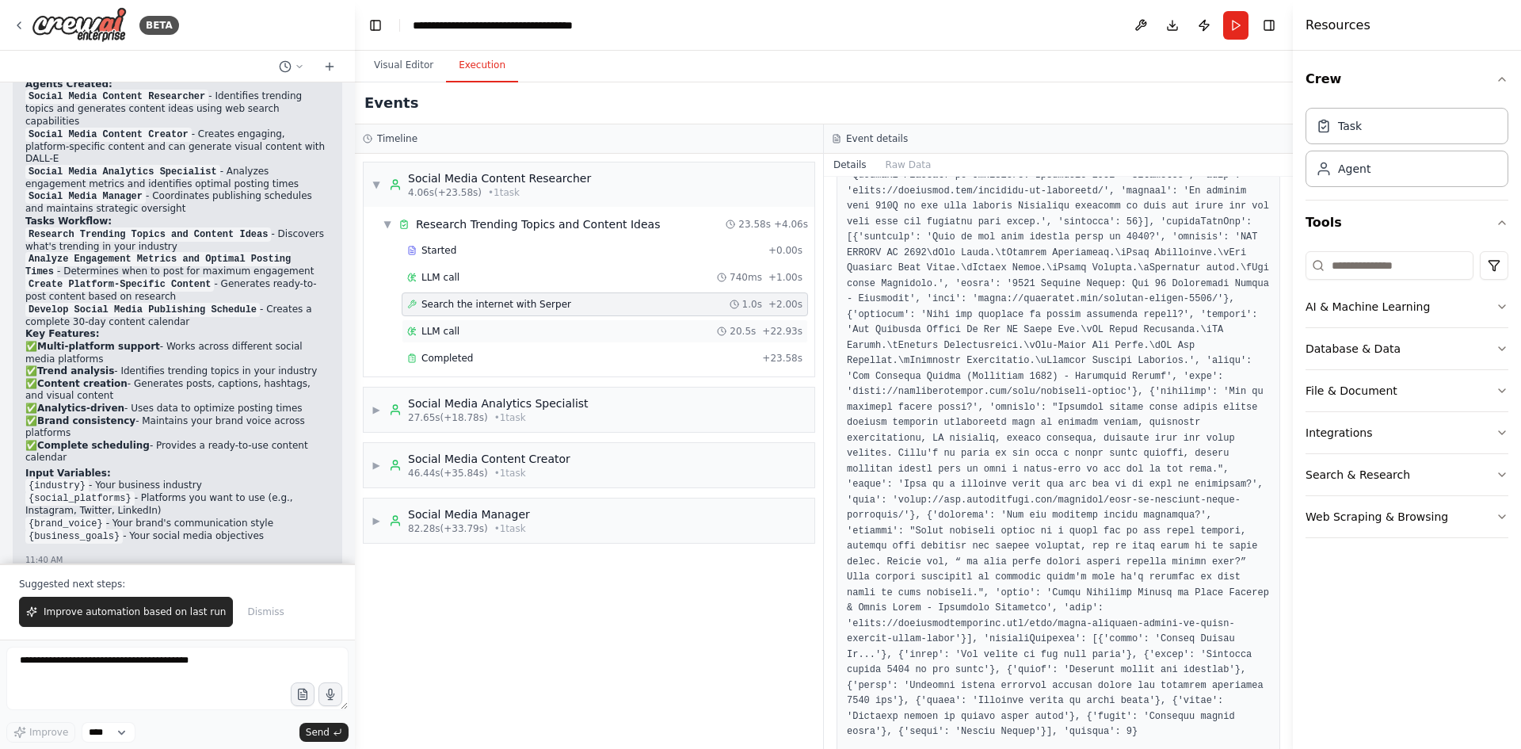
click at [440, 330] on span "LLM call" at bounding box center [441, 331] width 38 height 13
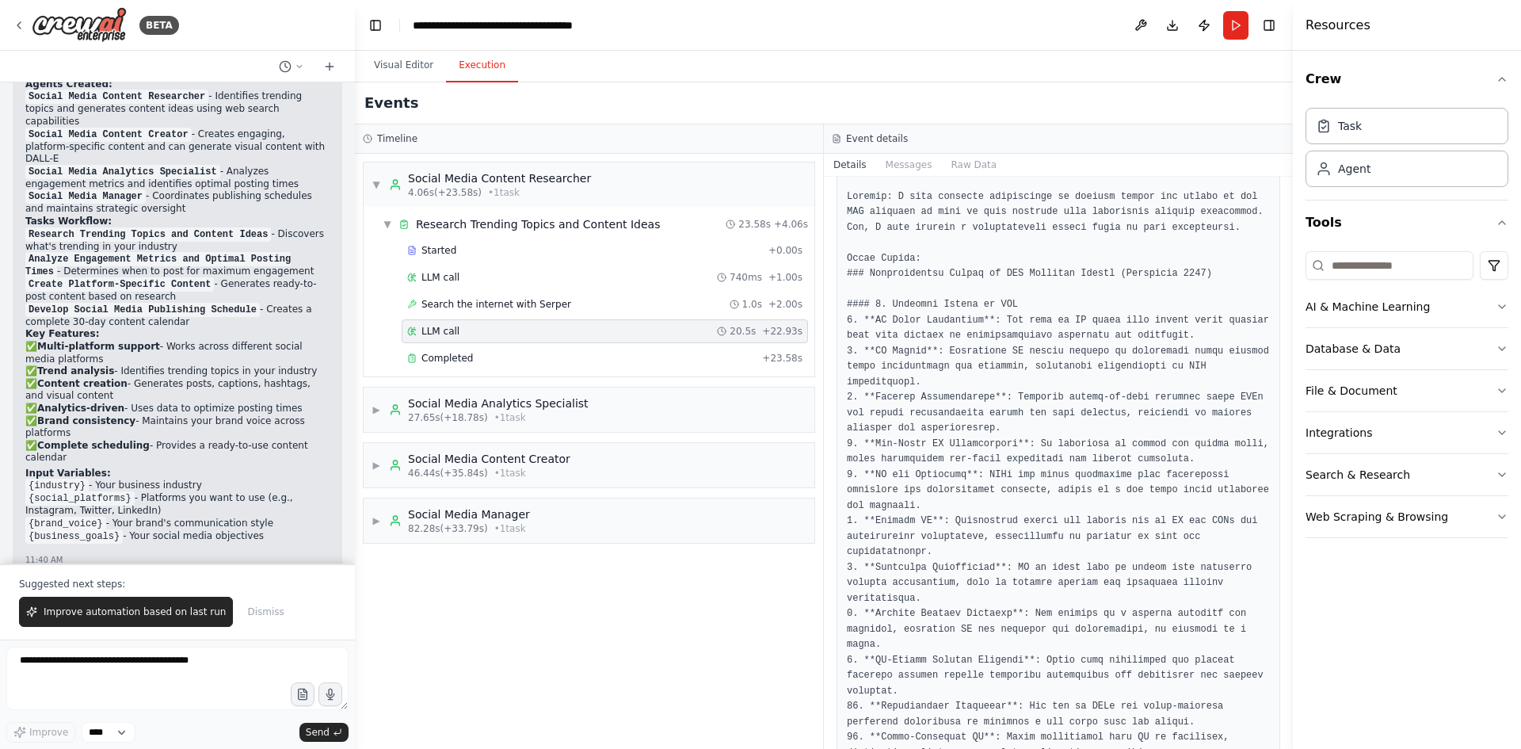
scroll to position [0, 0]
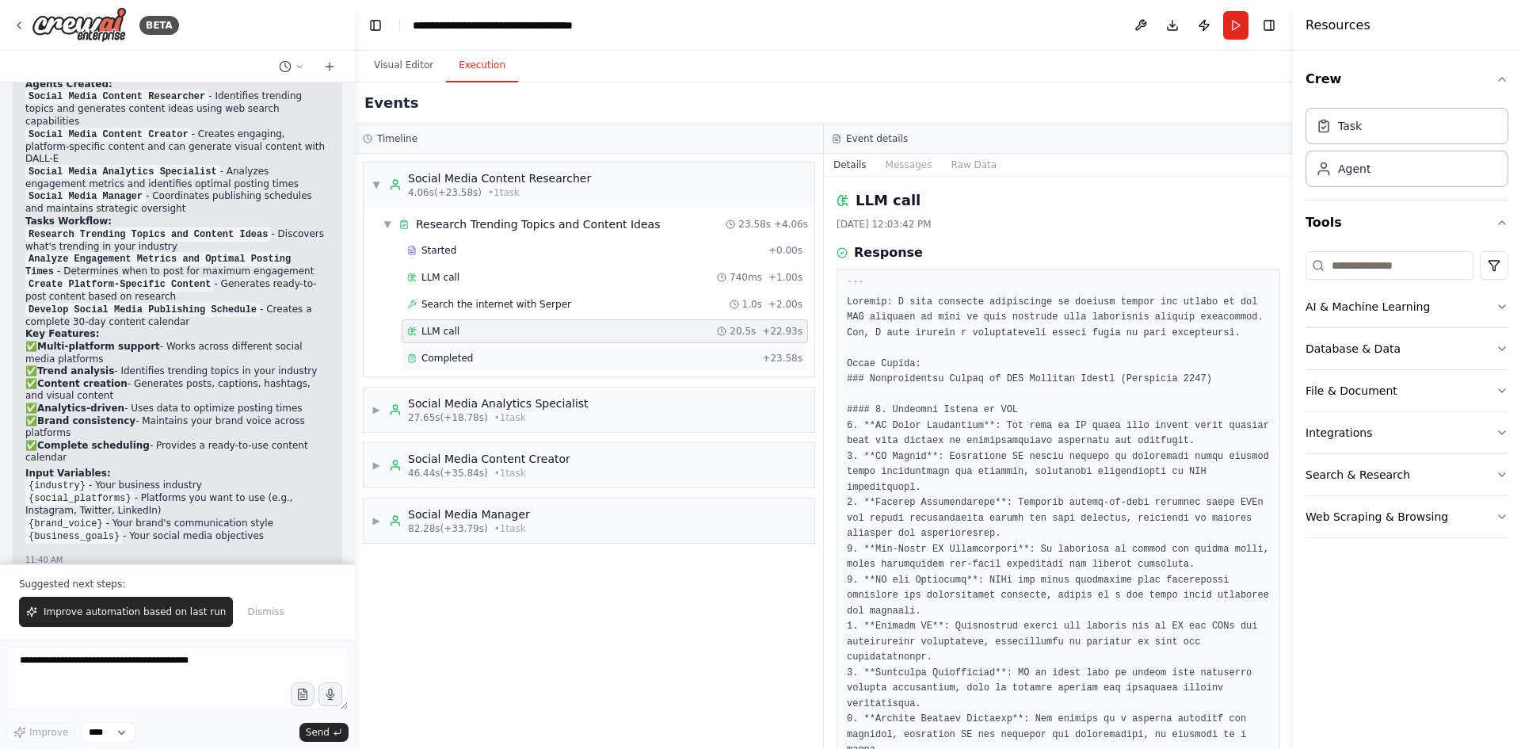
click at [451, 364] on div "Completed + 23.58s" at bounding box center [605, 358] width 406 height 24
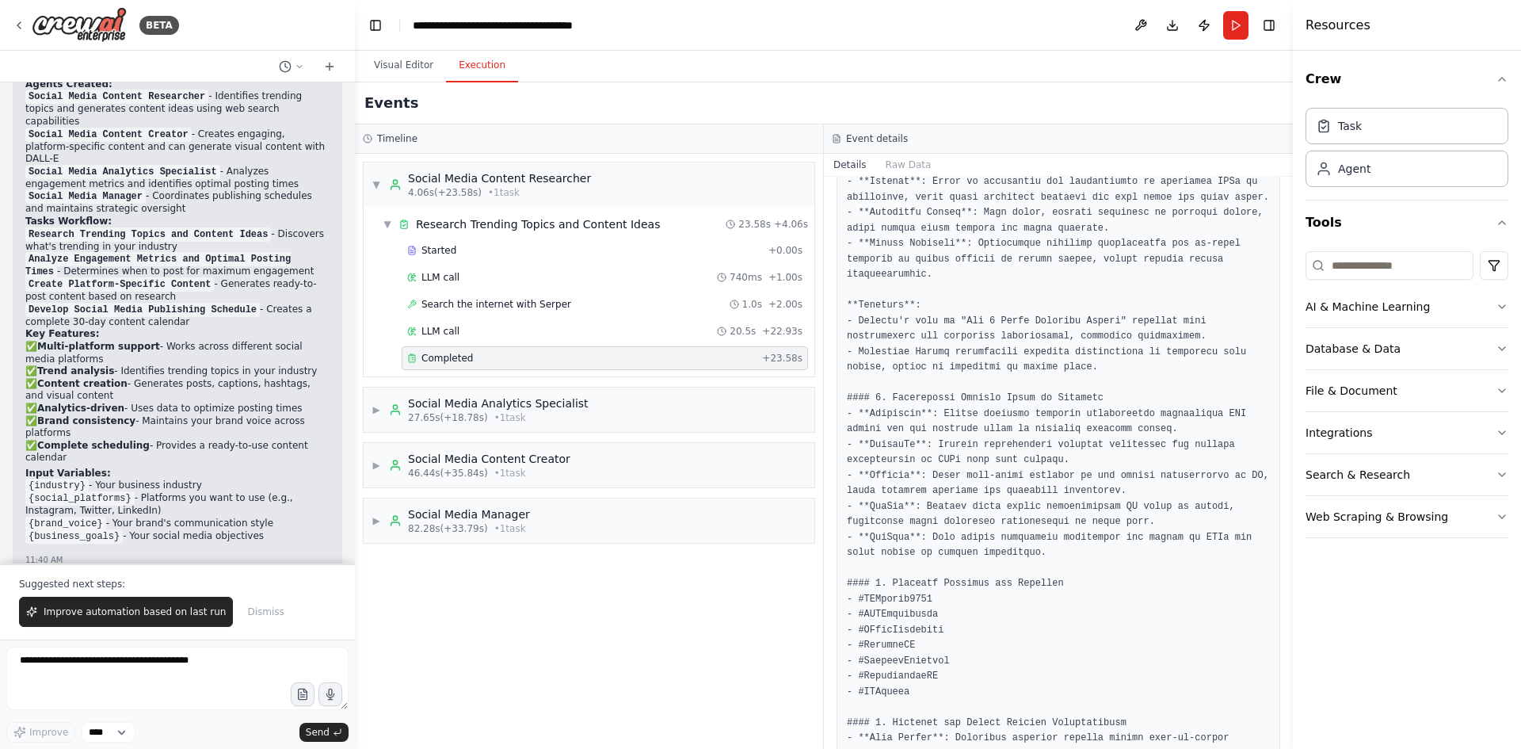
scroll to position [981, 0]
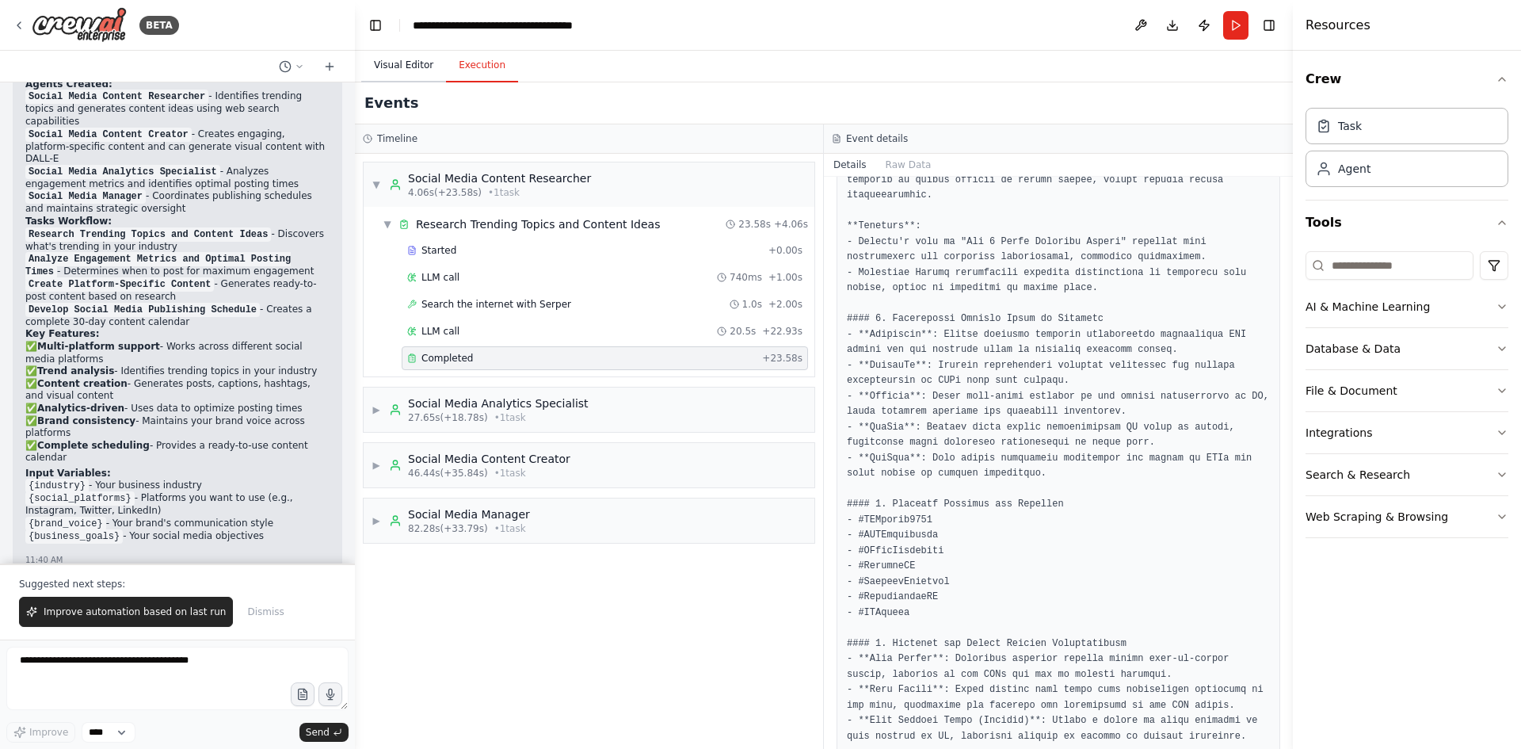
click at [414, 63] on button "Visual Editor" at bounding box center [403, 65] width 85 height 33
click at [460, 67] on button "Execution" at bounding box center [482, 65] width 72 height 33
click at [406, 68] on button "Visual Editor" at bounding box center [403, 65] width 85 height 33
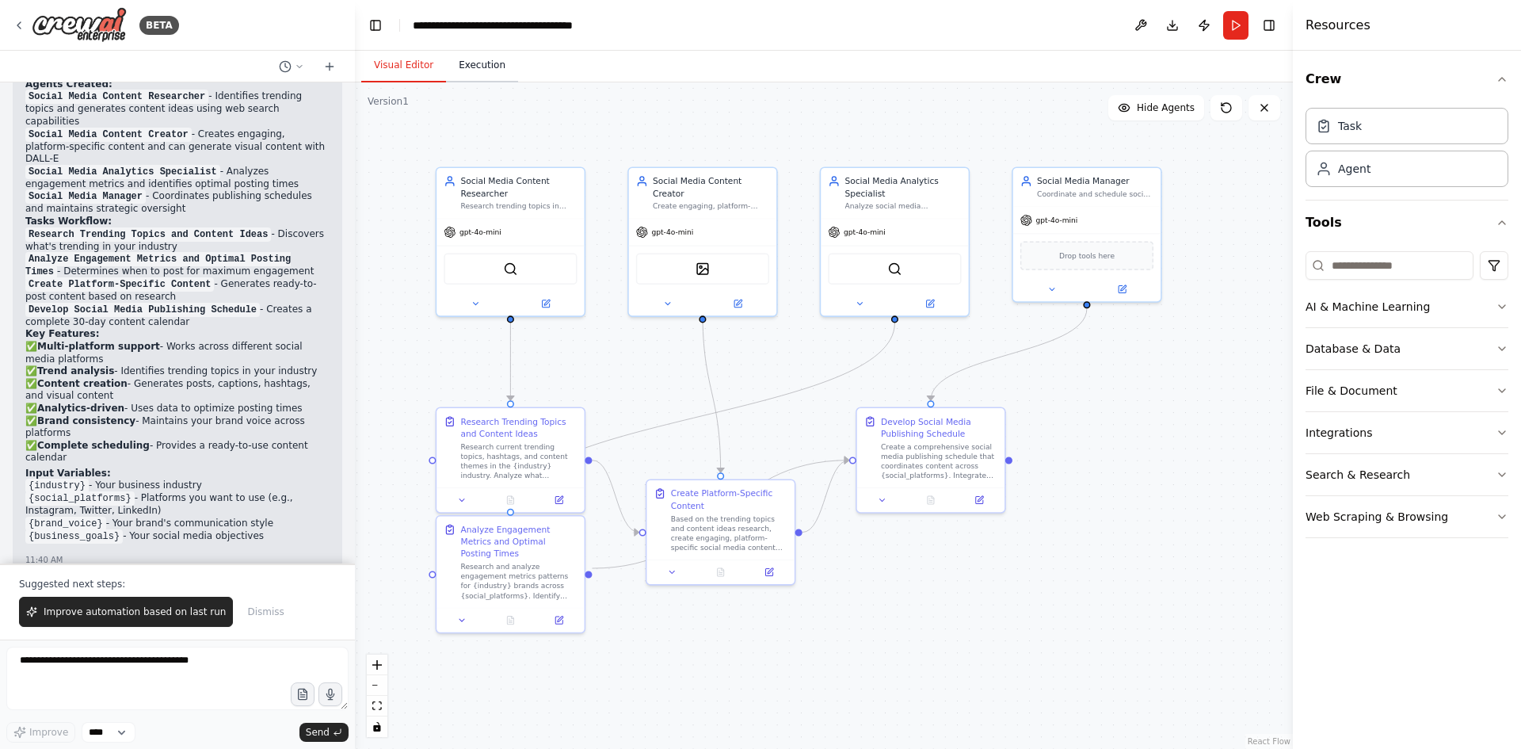
click at [461, 72] on button "Execution" at bounding box center [482, 65] width 72 height 33
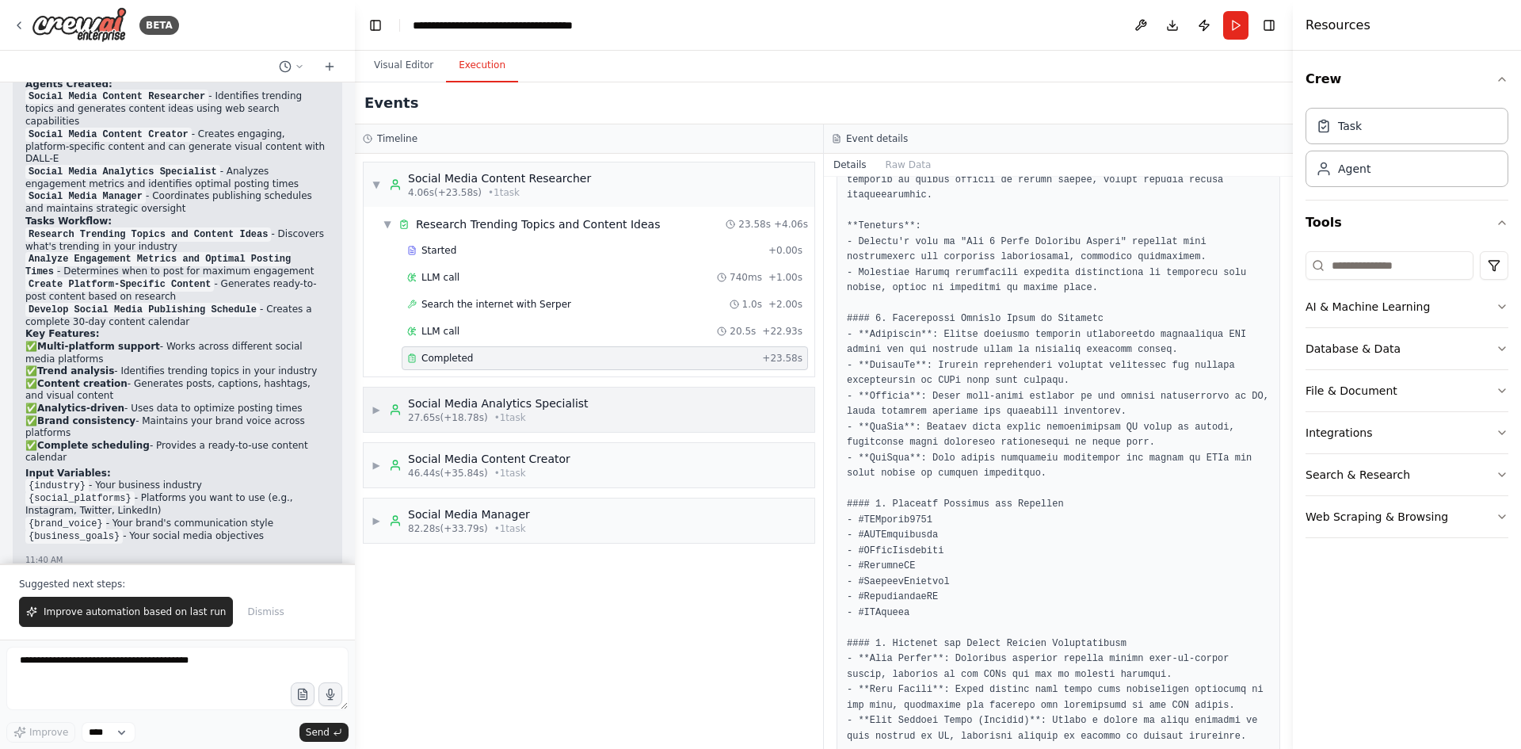
click at [380, 411] on span "▶" at bounding box center [377, 409] width 10 height 13
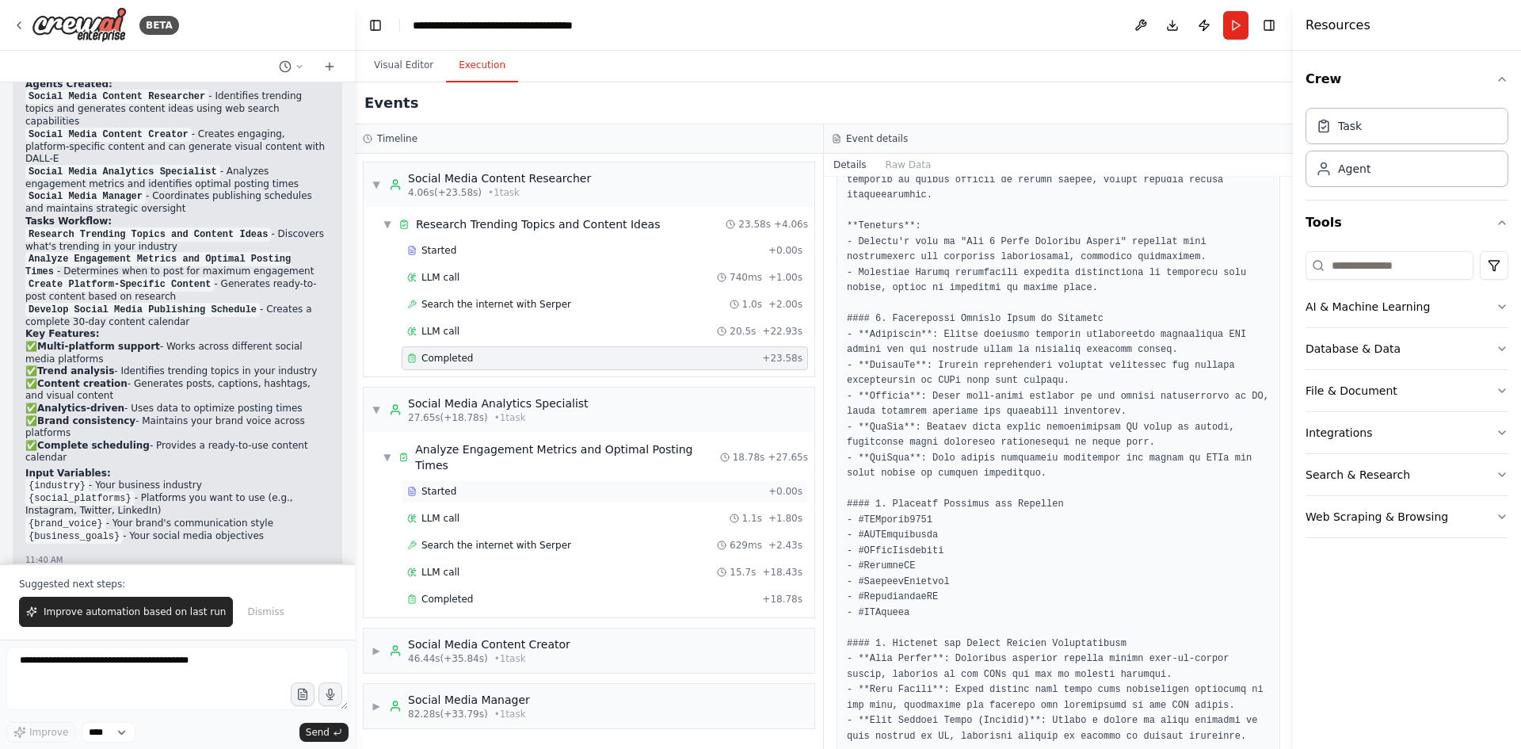
click at [448, 485] on span "Started" at bounding box center [439, 491] width 35 height 13
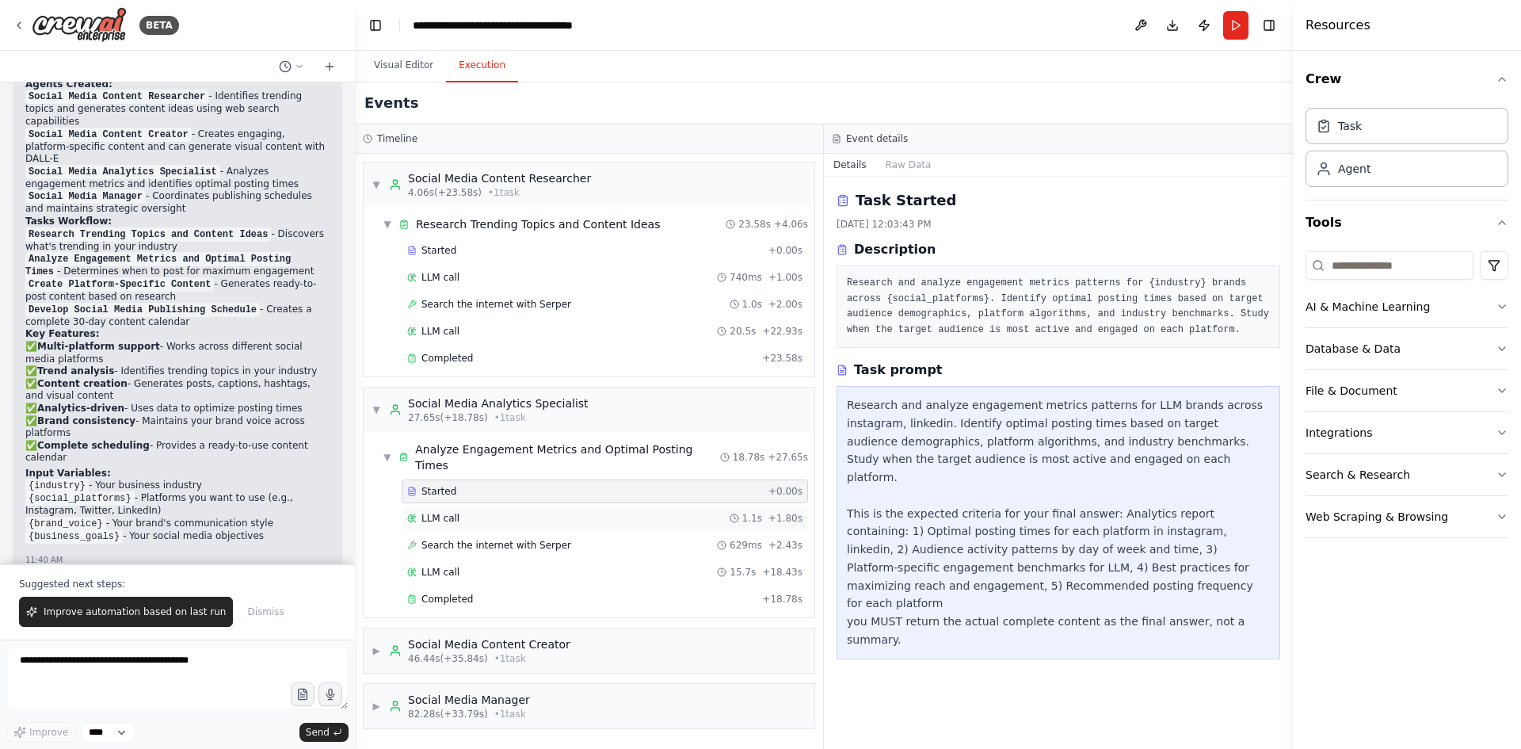
click at [485, 506] on div "LLM call 1.1s + 1.80s" at bounding box center [605, 518] width 406 height 24
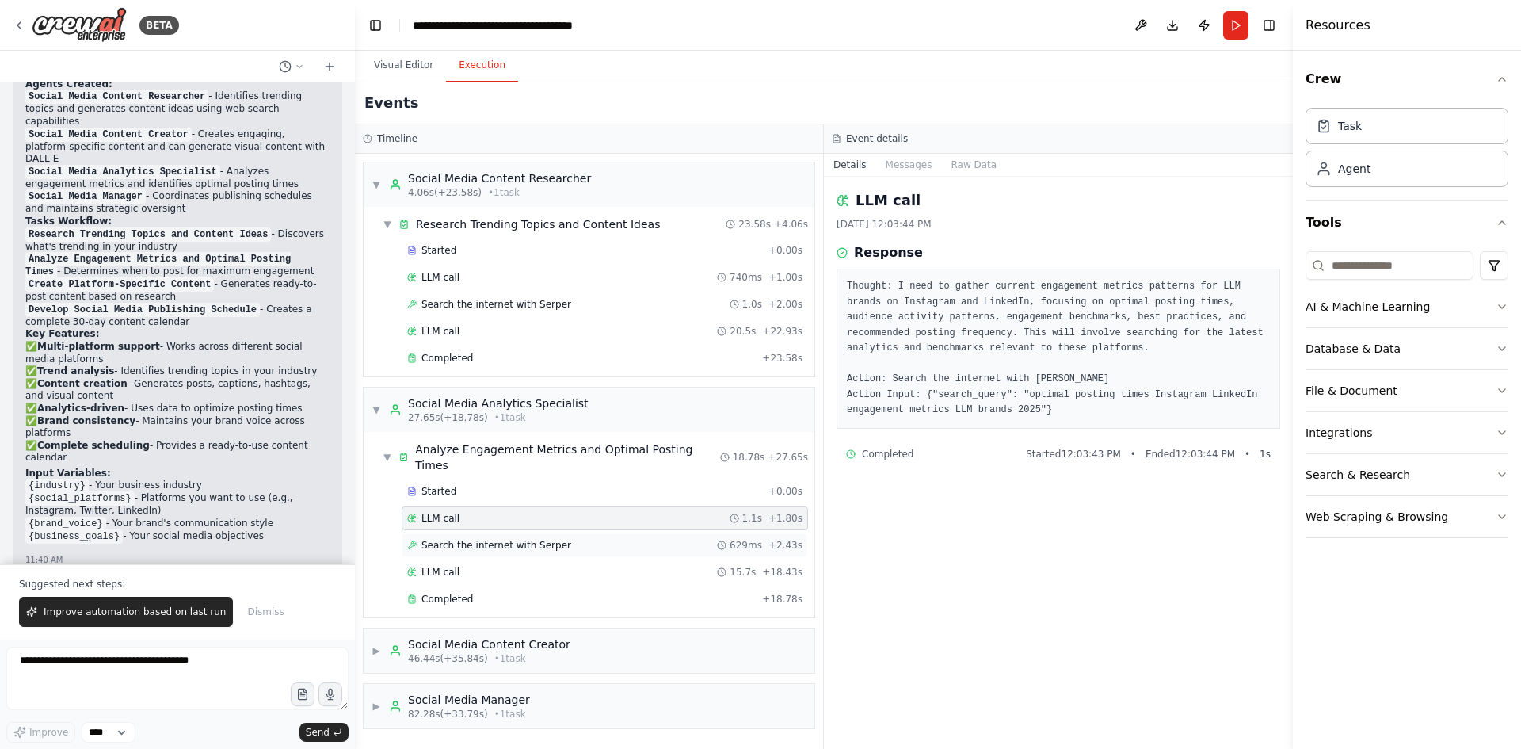
click at [554, 538] on div "Search the internet with [PERSON_NAME] 629ms + 2.43s" at bounding box center [605, 545] width 406 height 24
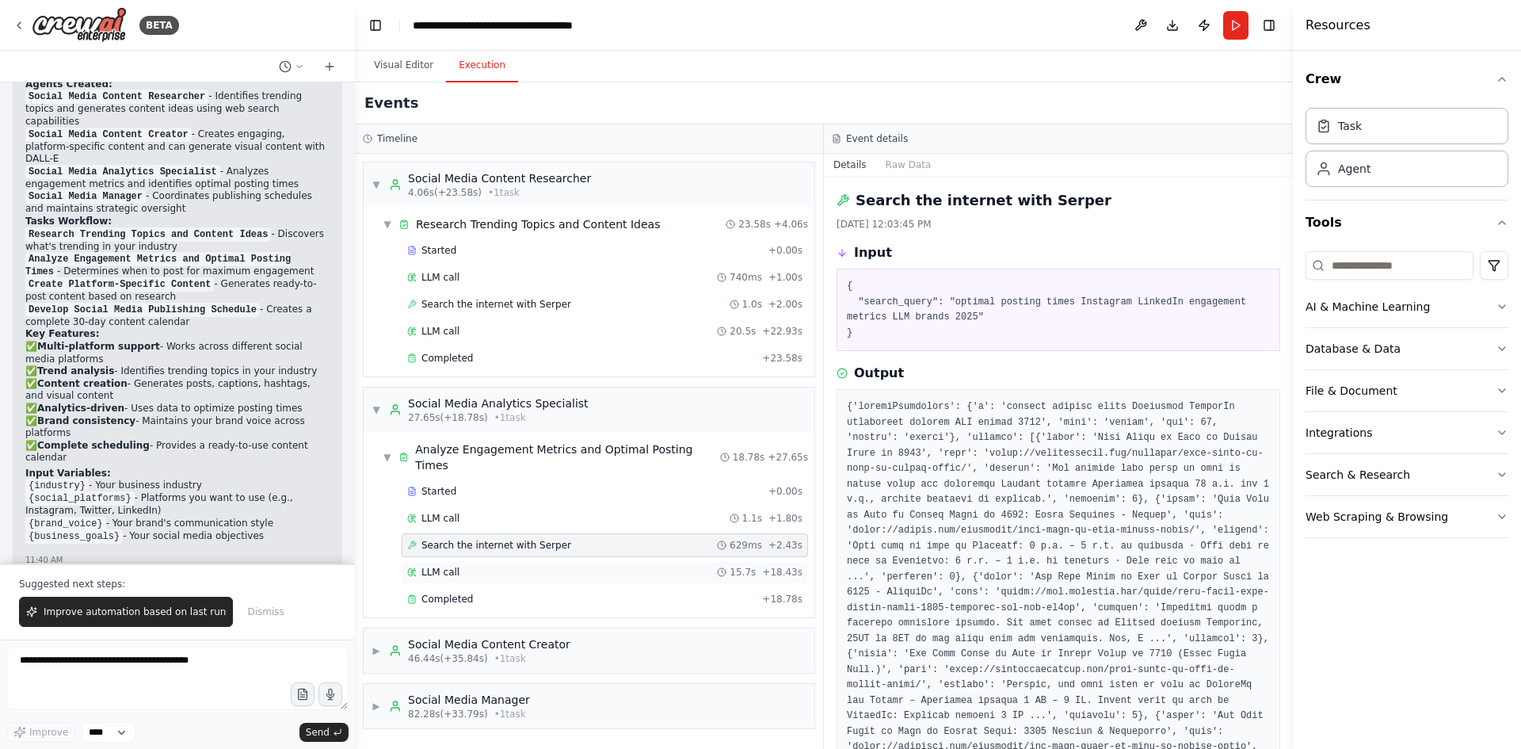
click at [461, 566] on div "LLM call 15.7s + 18.43s" at bounding box center [604, 572] width 395 height 13
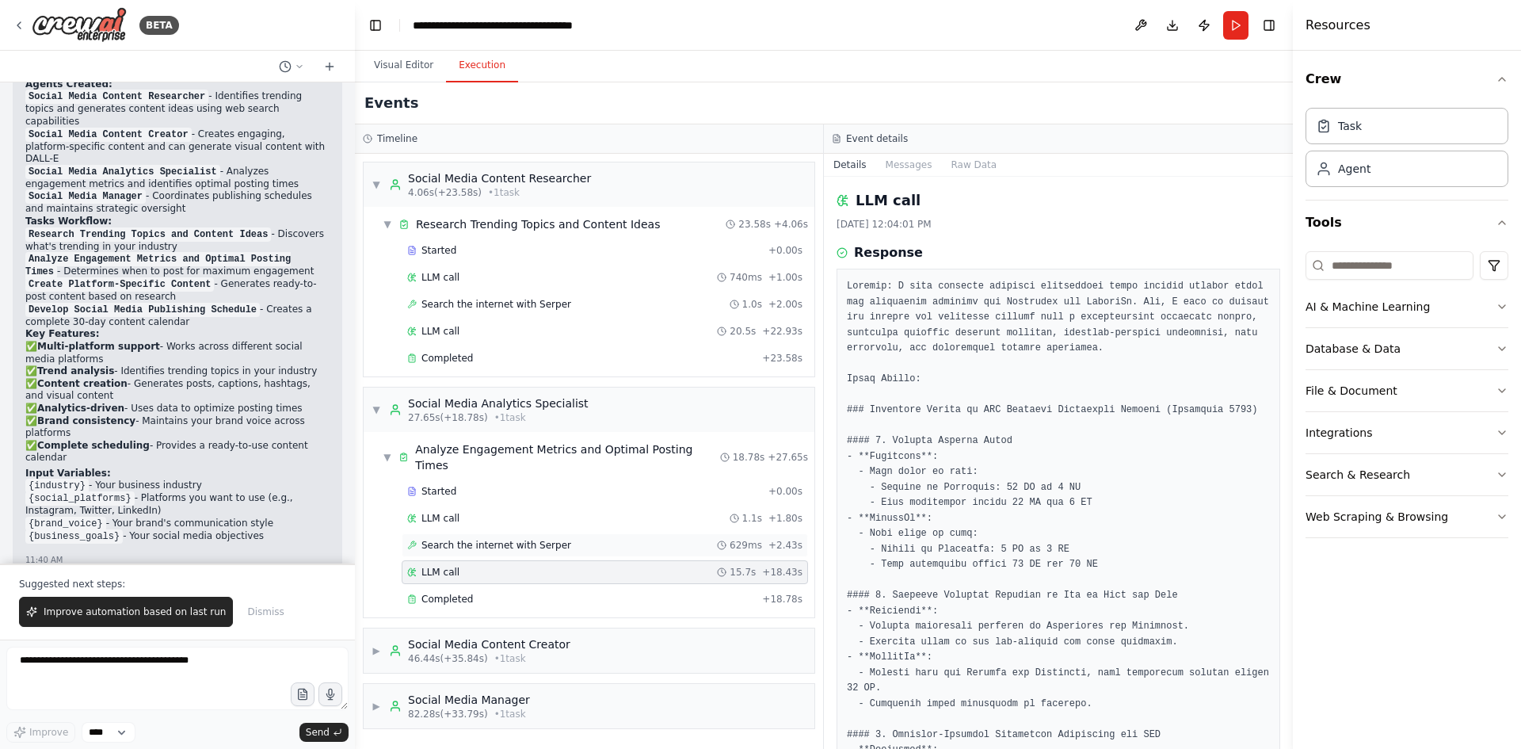
click at [529, 539] on span "Search the internet with Serper" at bounding box center [497, 545] width 150 height 13
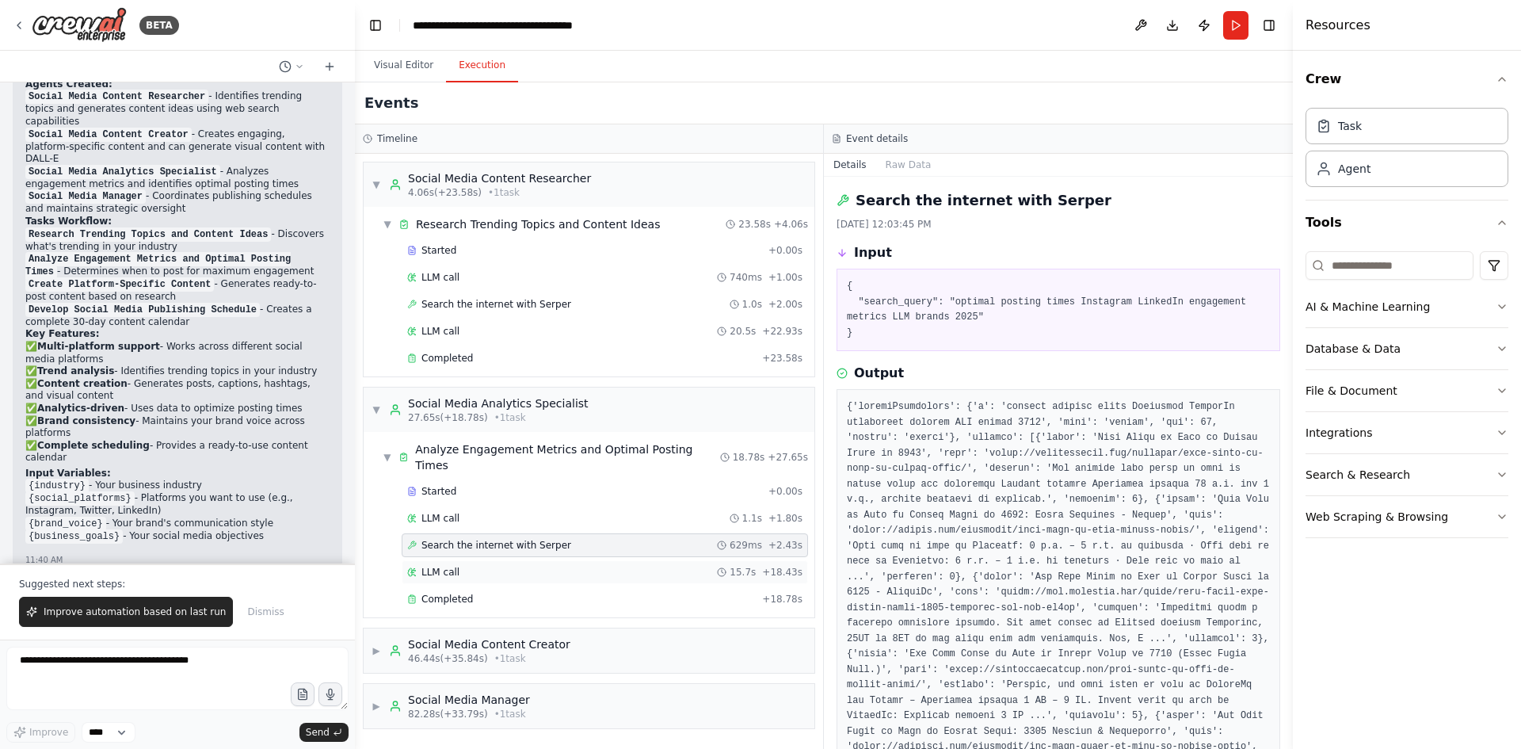
click at [502, 566] on div "LLM call 15.7s + 18.43s" at bounding box center [604, 572] width 395 height 13
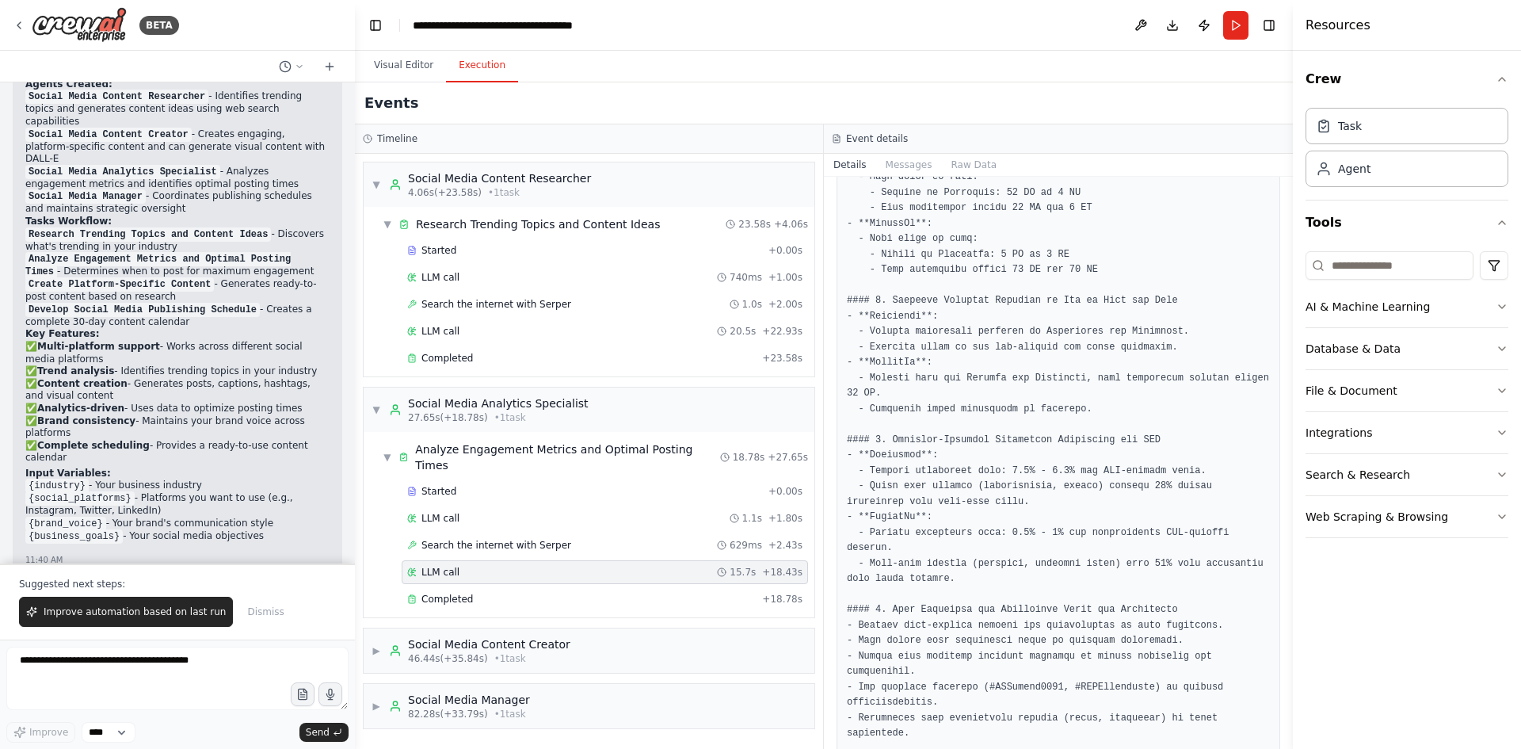
scroll to position [528, 0]
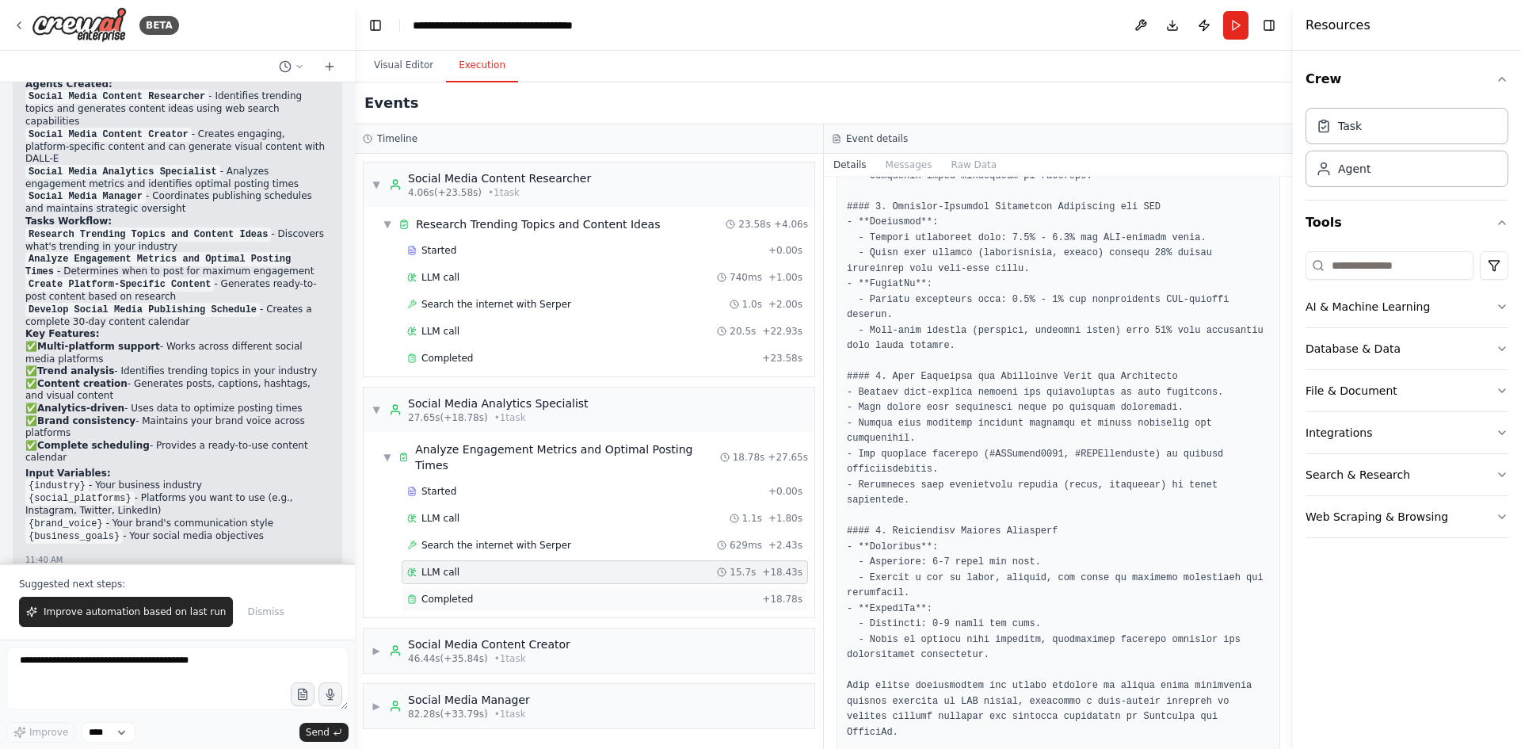
click at [555, 590] on div "Completed + 18.78s" at bounding box center [605, 599] width 406 height 24
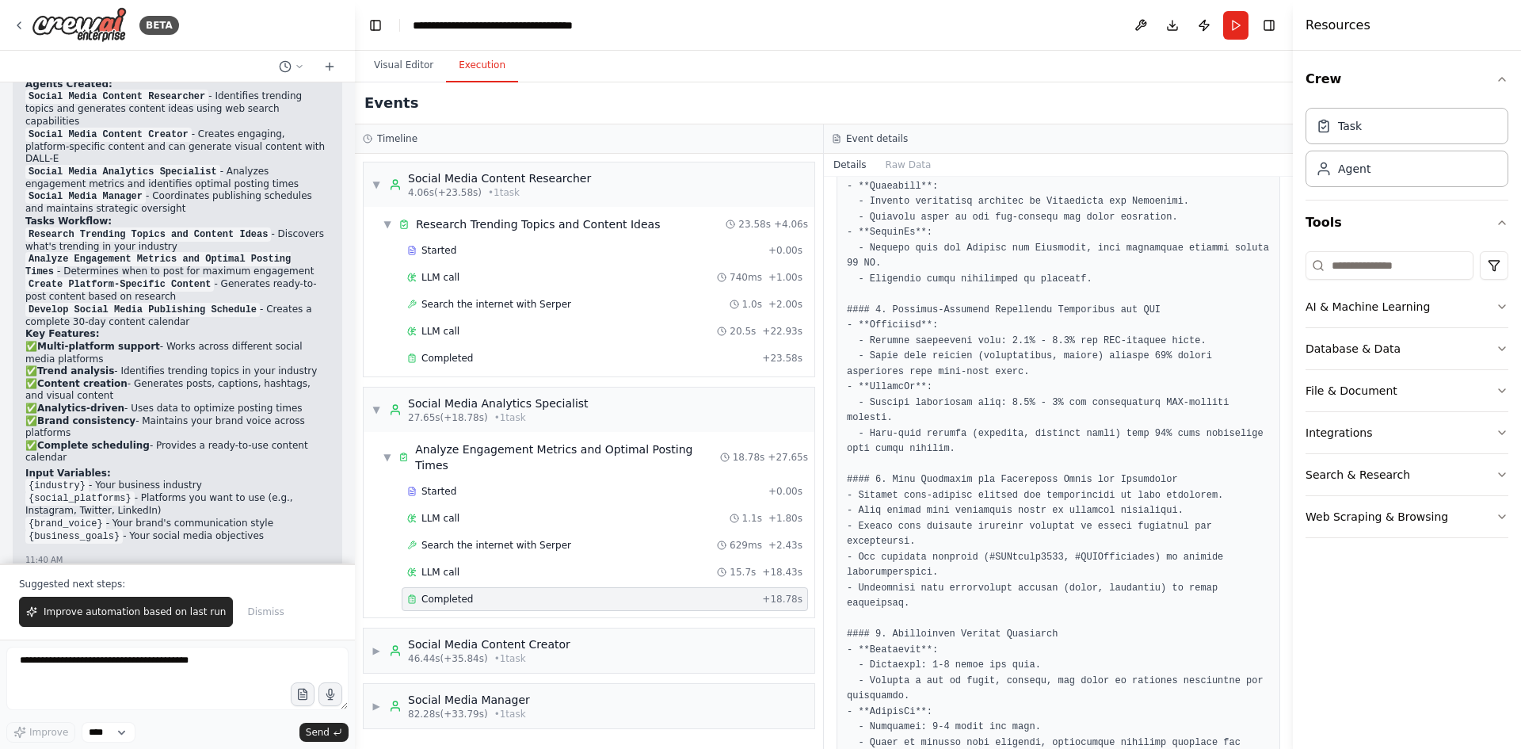
scroll to position [486, 0]
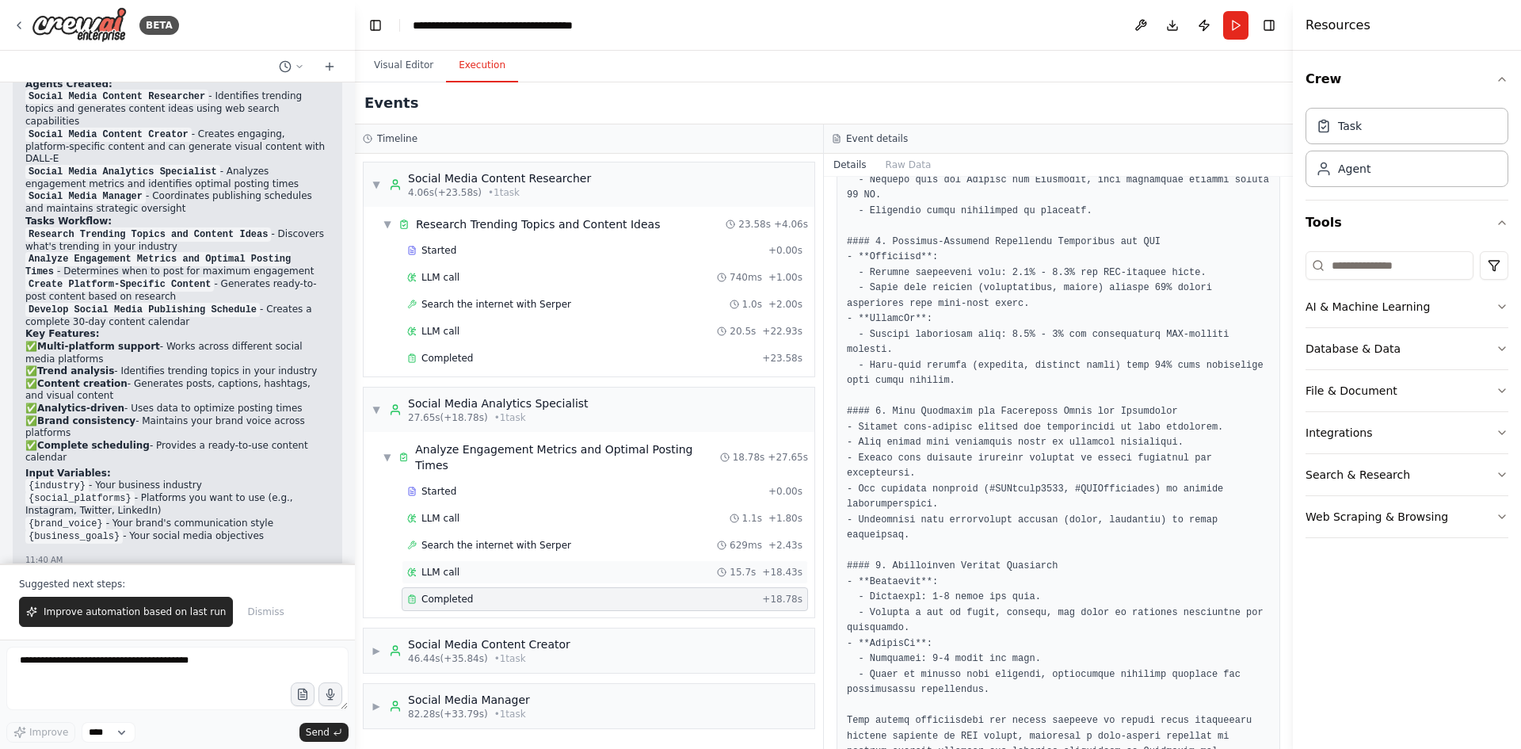
drag, startPoint x: 372, startPoint y: 628, endPoint x: 434, endPoint y: 548, distance: 100.5
click at [372, 636] on div "▶ Social Media Content Creator 46.44s (+35.84s) • 1 task" at bounding box center [471, 650] width 199 height 29
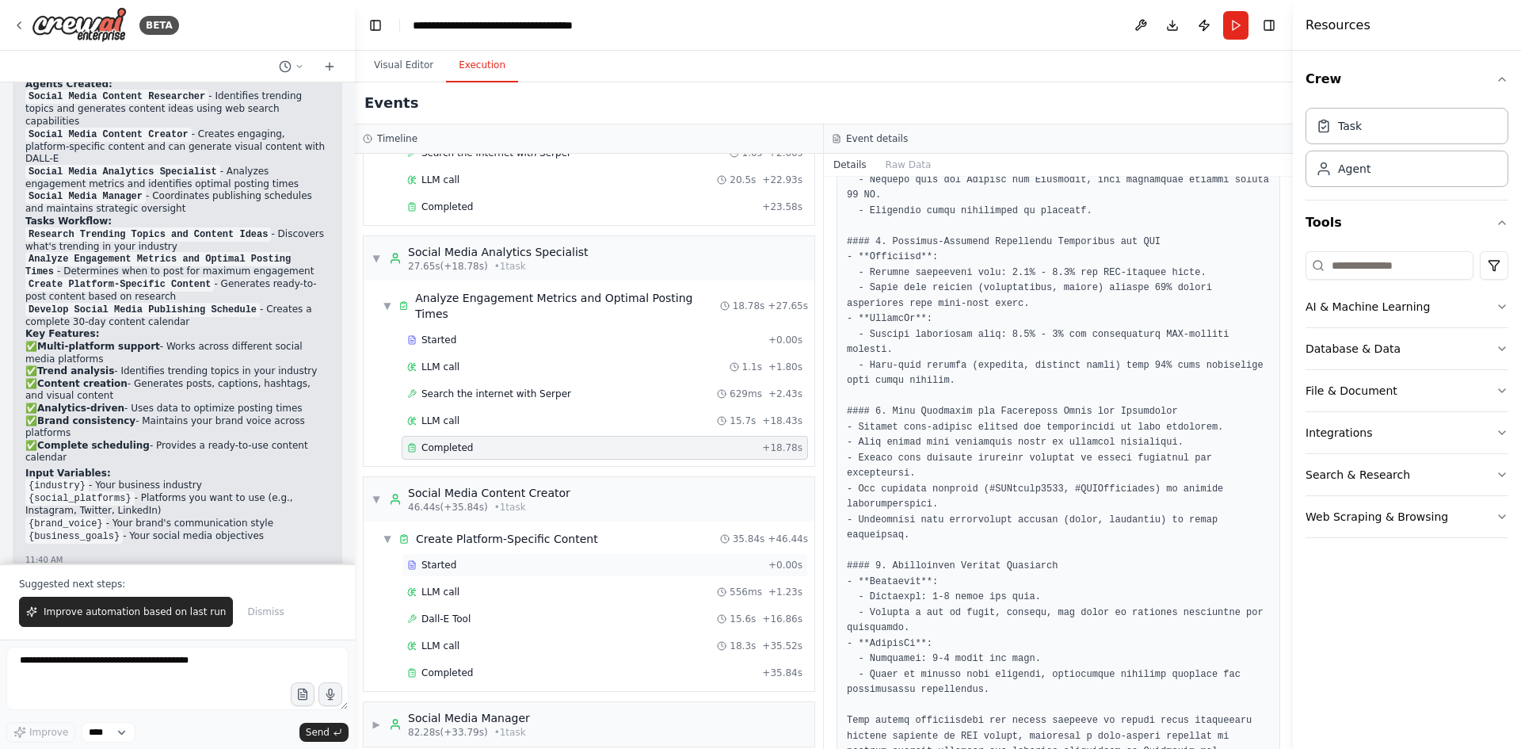
click at [451, 559] on span "Started" at bounding box center [439, 565] width 35 height 13
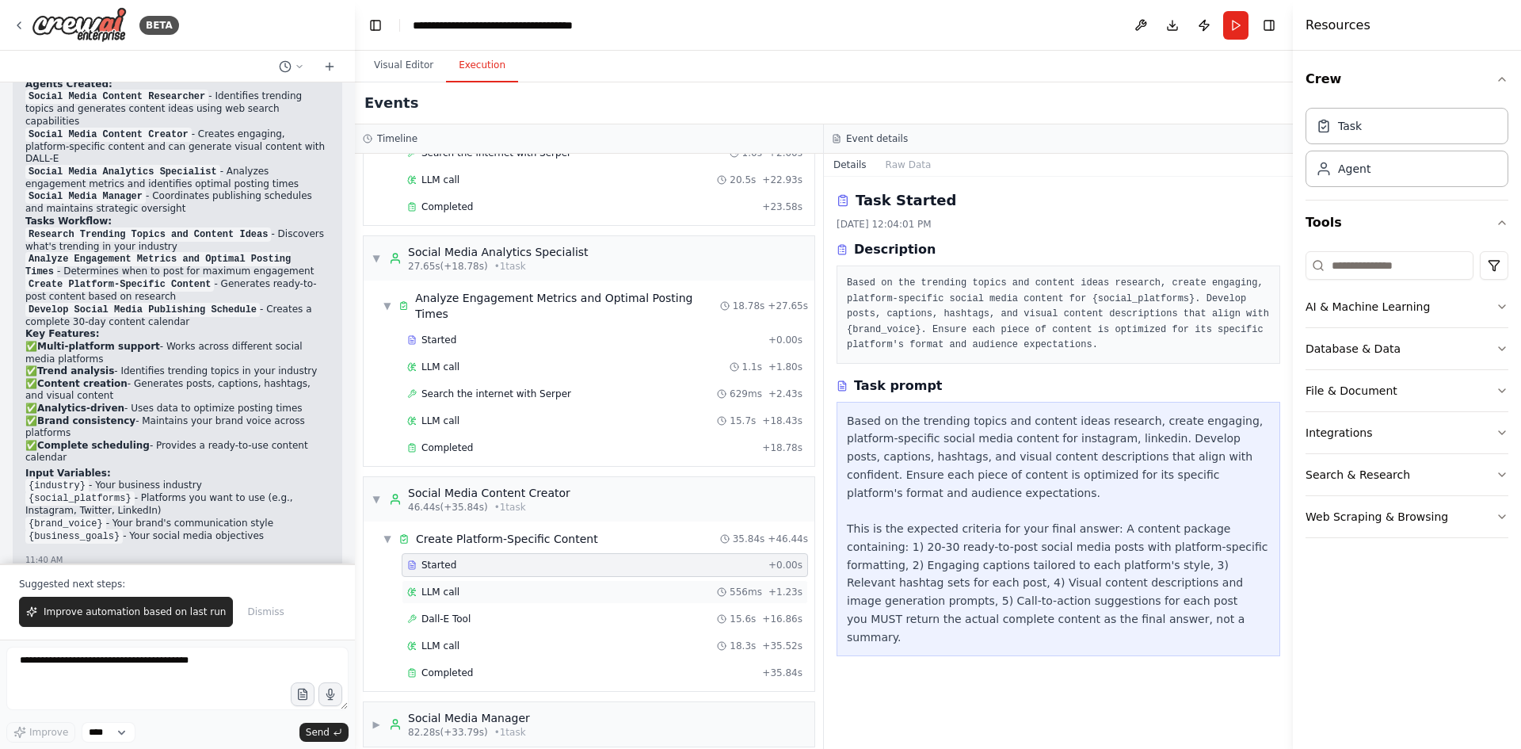
click at [532, 586] on div "LLM call 556ms + 1.23s" at bounding box center [604, 592] width 395 height 13
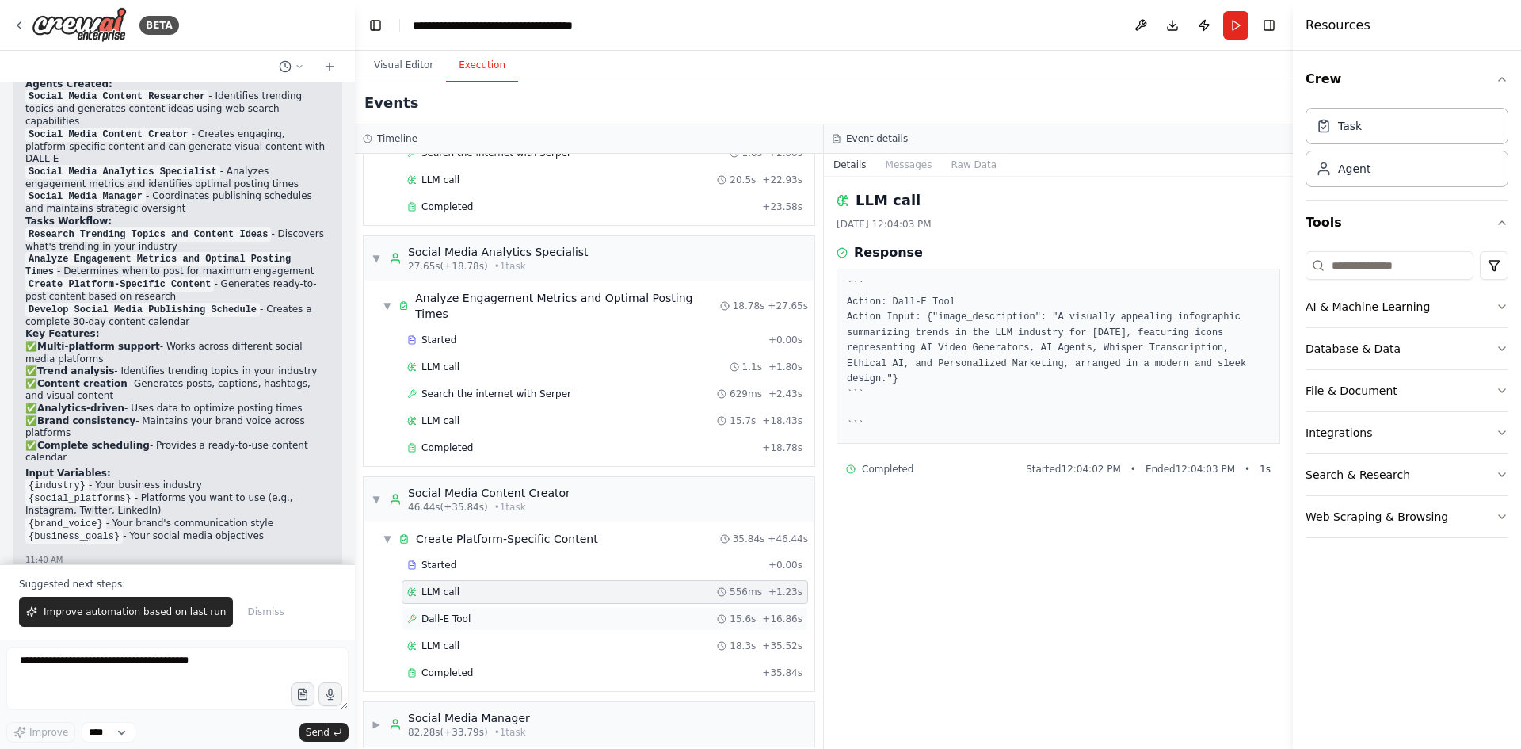
click at [506, 610] on div "Dall-E Tool 15.6s + 16.86s" at bounding box center [605, 619] width 406 height 24
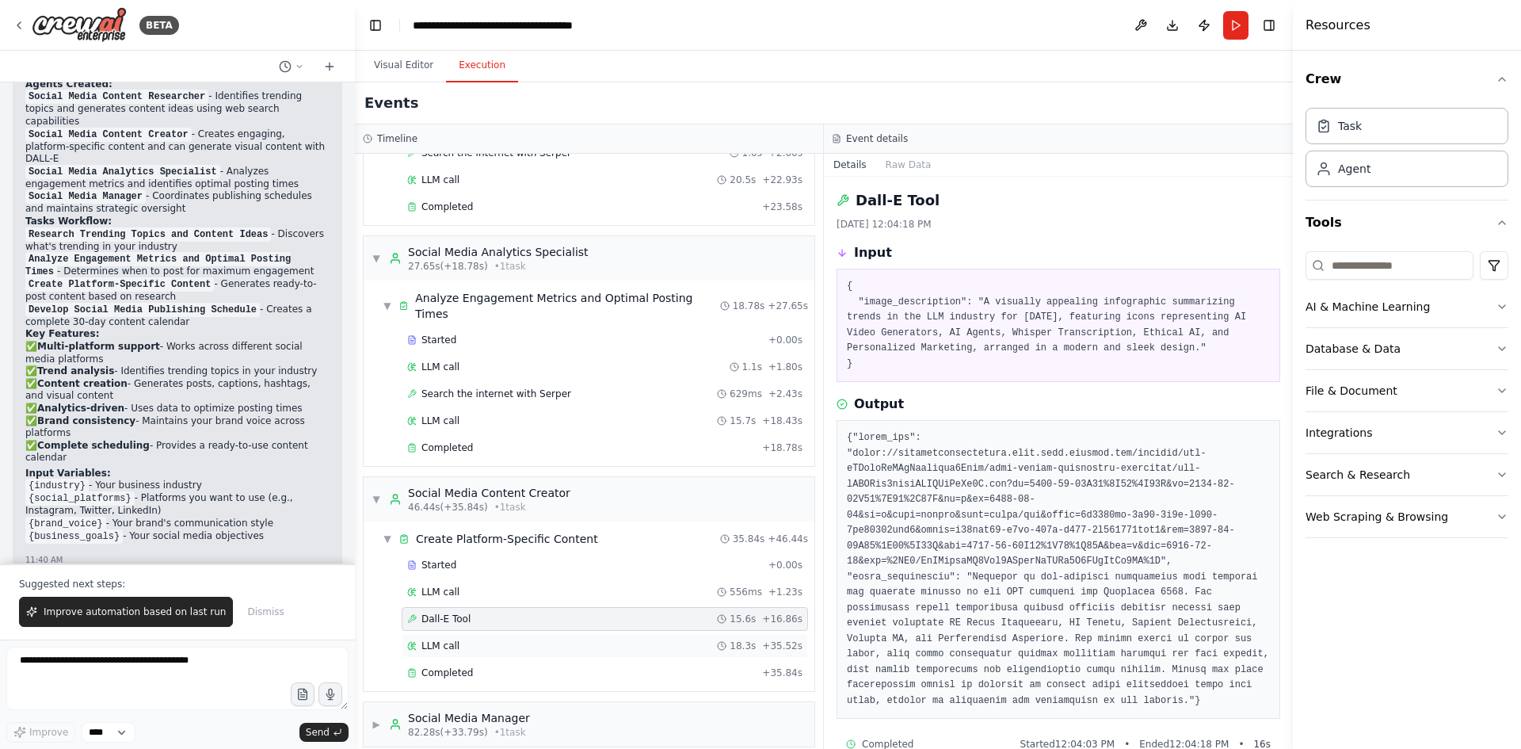
click at [483, 639] on div "LLM call 18.3s + 35.52s" at bounding box center [604, 645] width 395 height 13
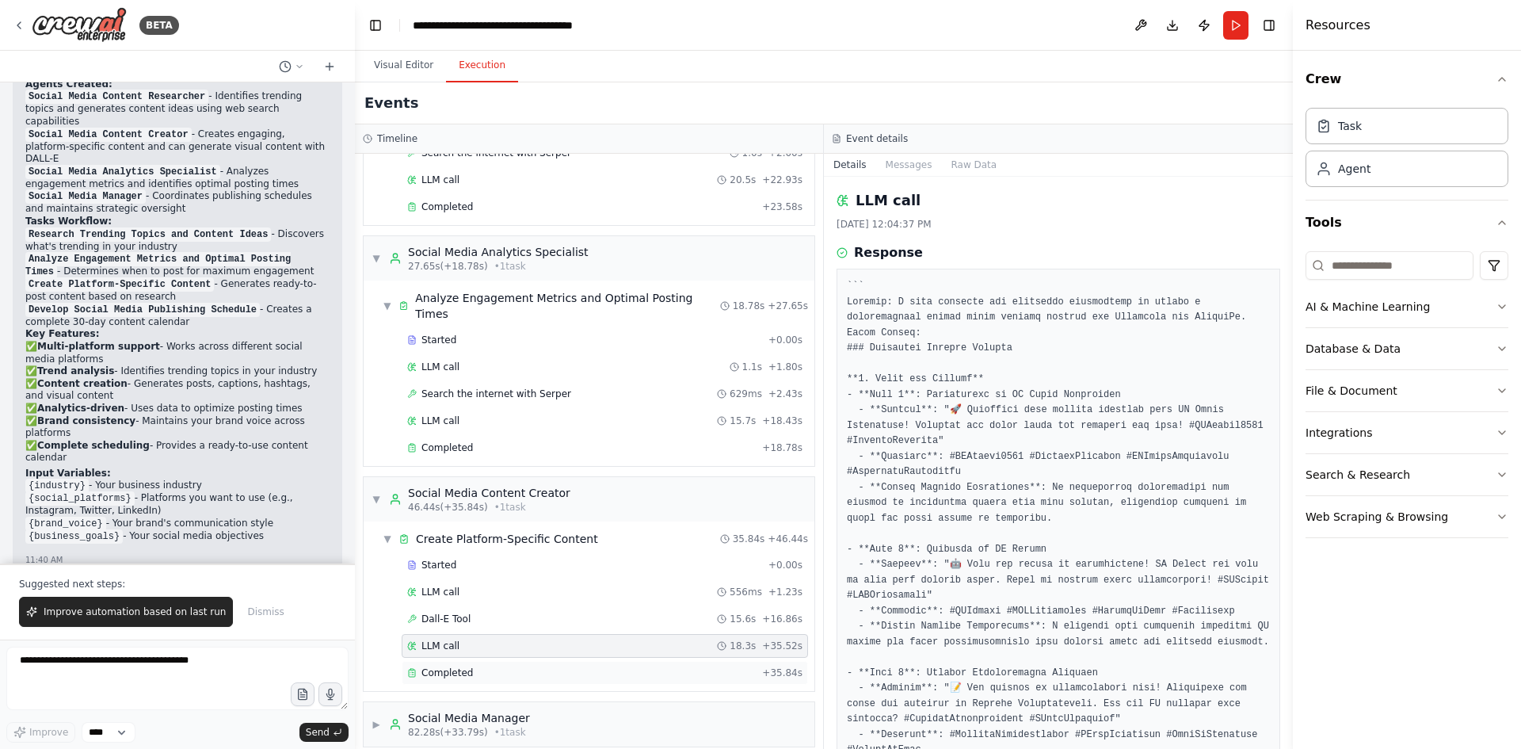
click at [470, 666] on div "Completed" at bounding box center [581, 672] width 349 height 13
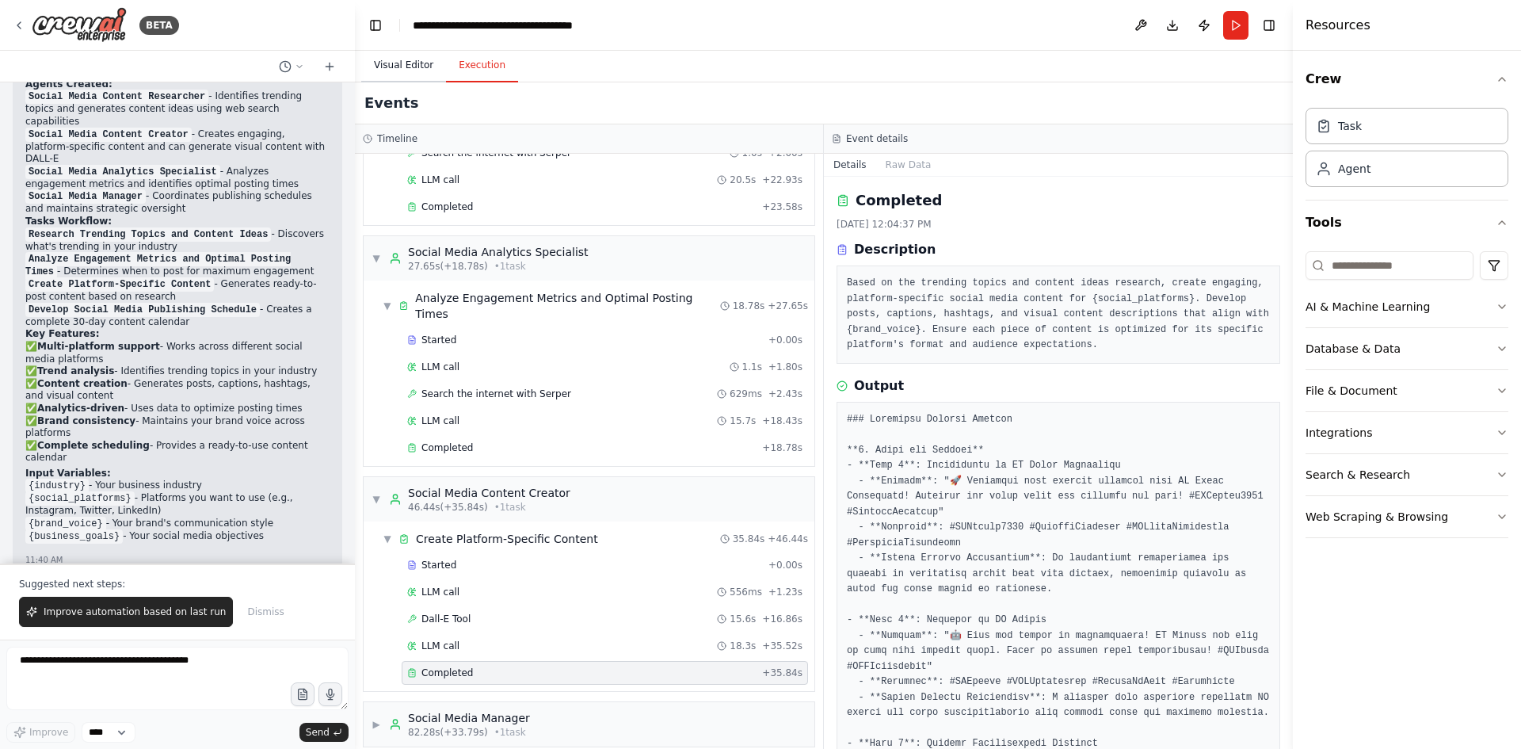
click at [416, 70] on button "Visual Editor" at bounding box center [403, 65] width 85 height 33
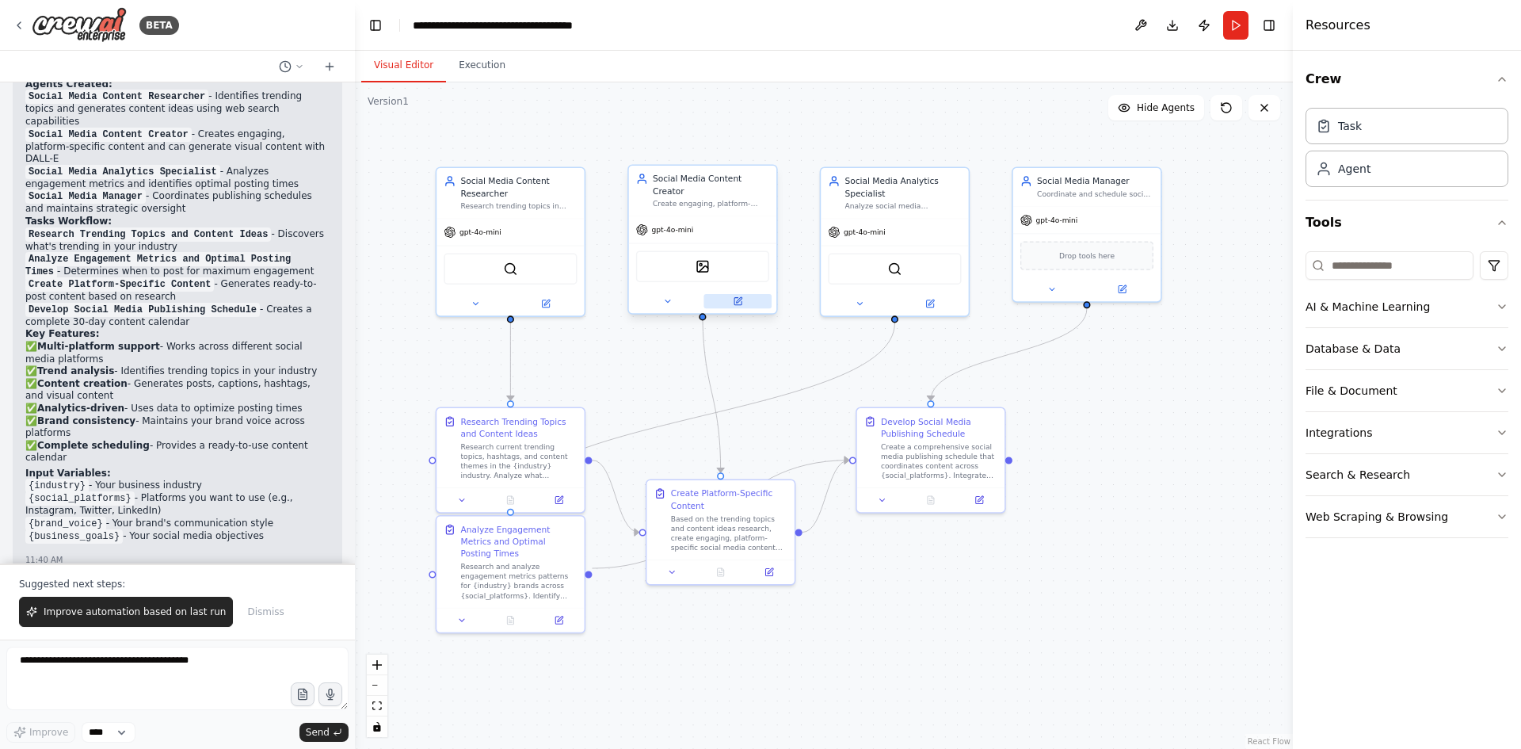
click at [742, 296] on icon at bounding box center [738, 301] width 10 height 10
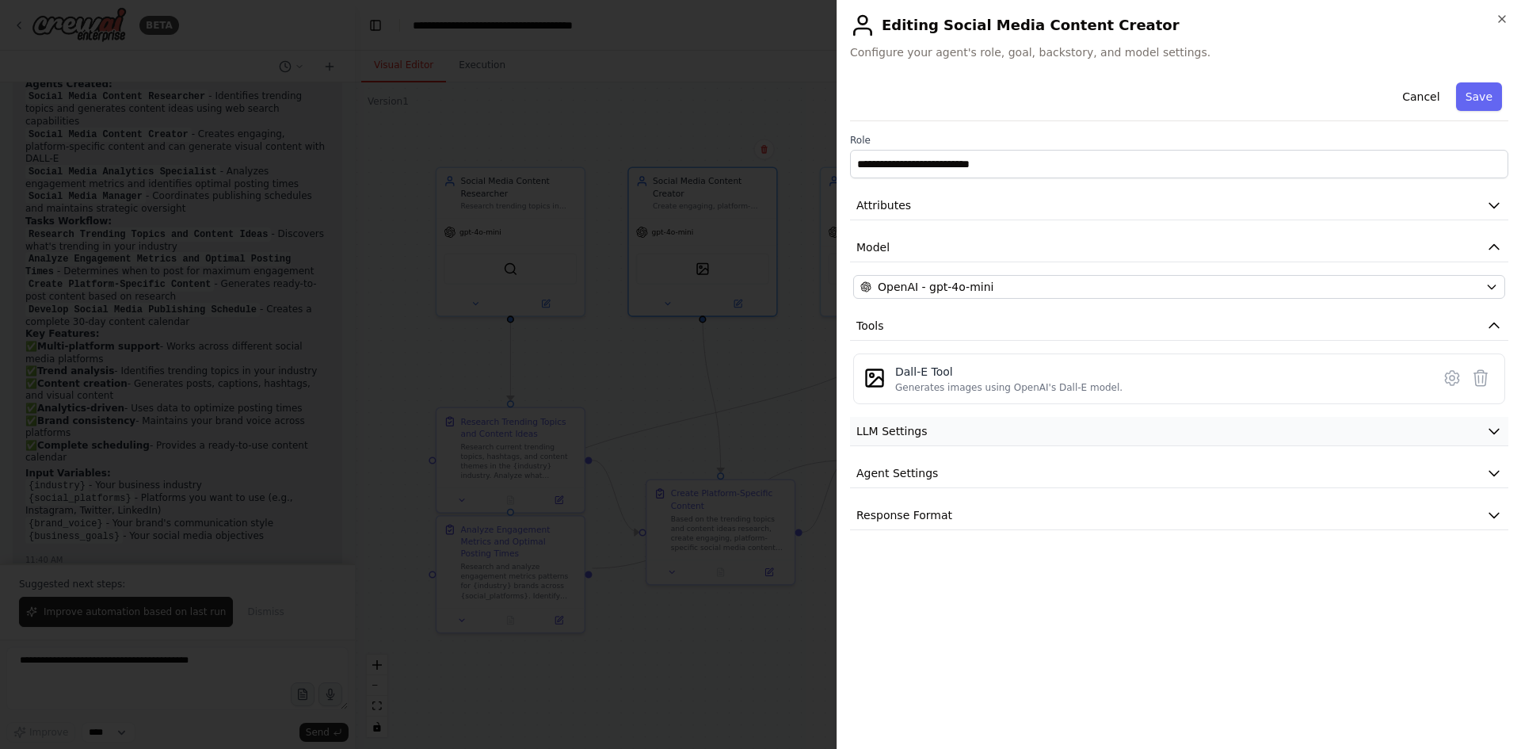
click at [993, 438] on button "LLM Settings" at bounding box center [1179, 431] width 658 height 29
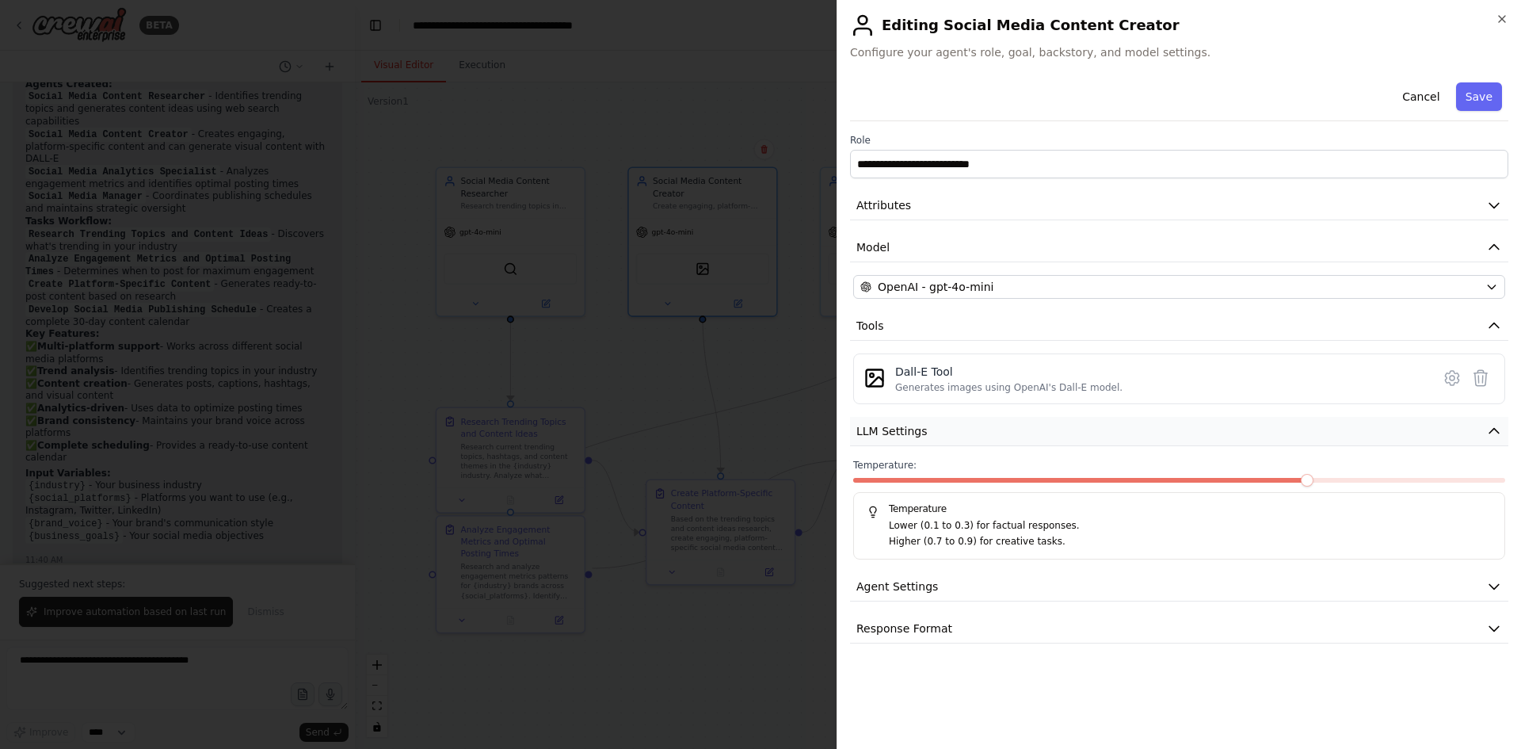
click at [993, 438] on button "LLM Settings" at bounding box center [1179, 431] width 658 height 29
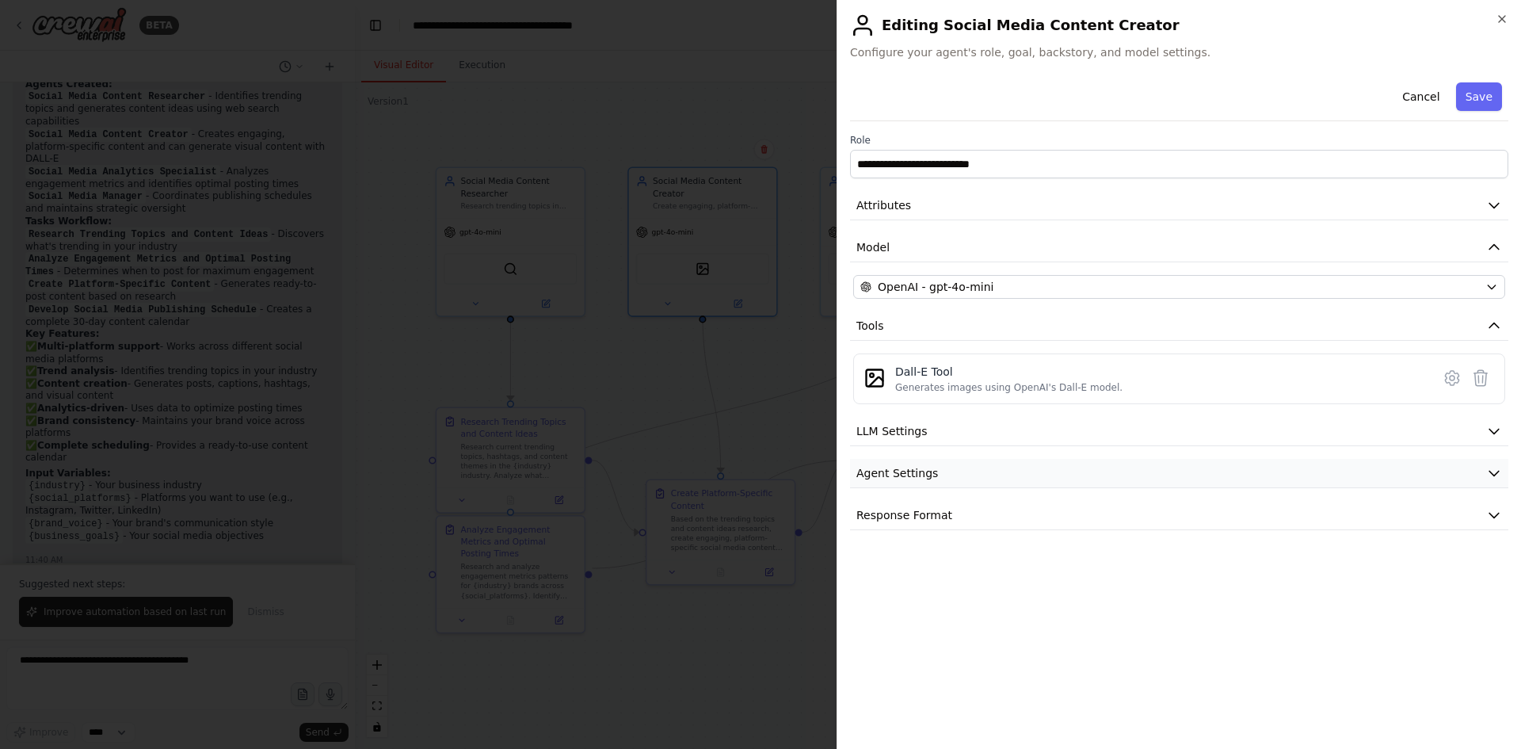
click at [984, 476] on button "Agent Settings" at bounding box center [1179, 473] width 658 height 29
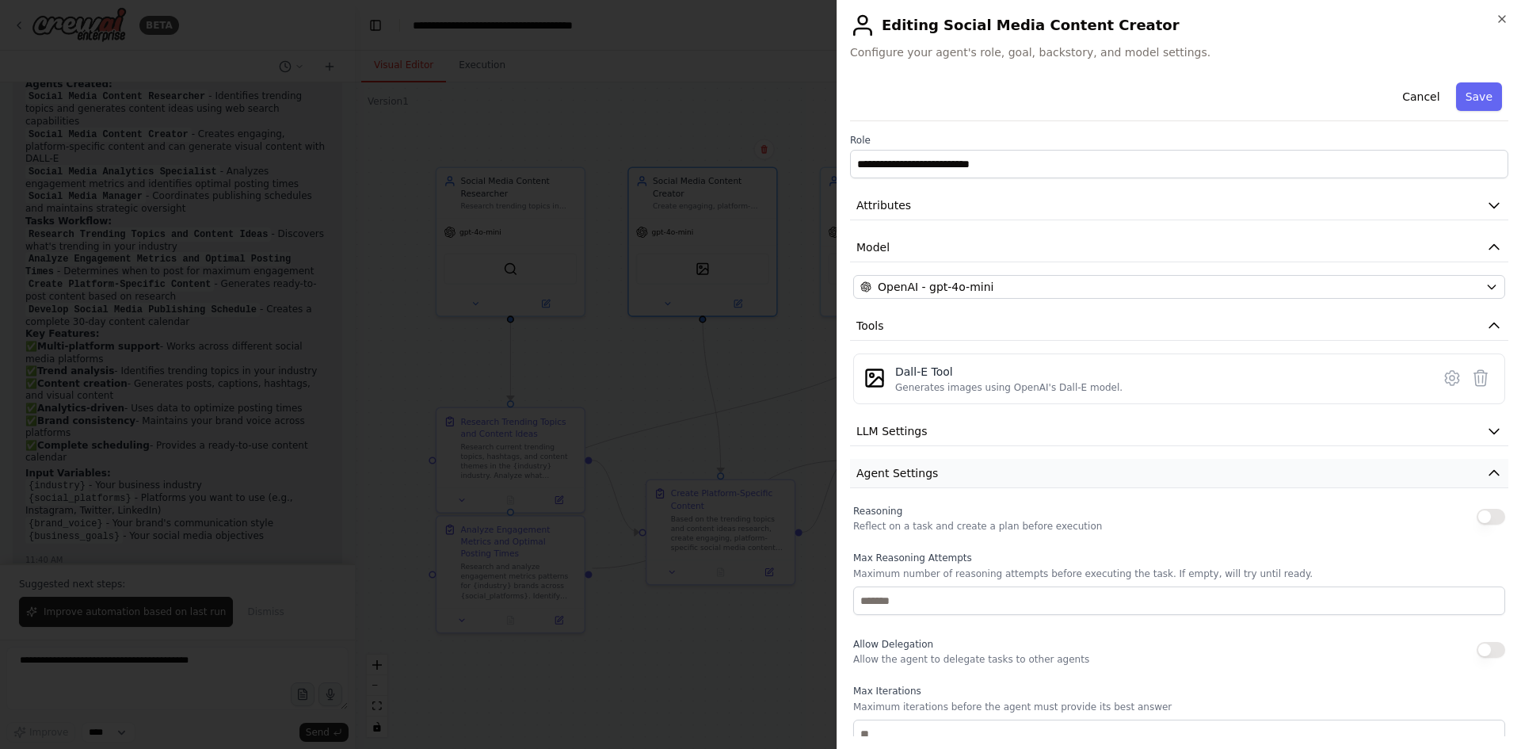
scroll to position [231, 0]
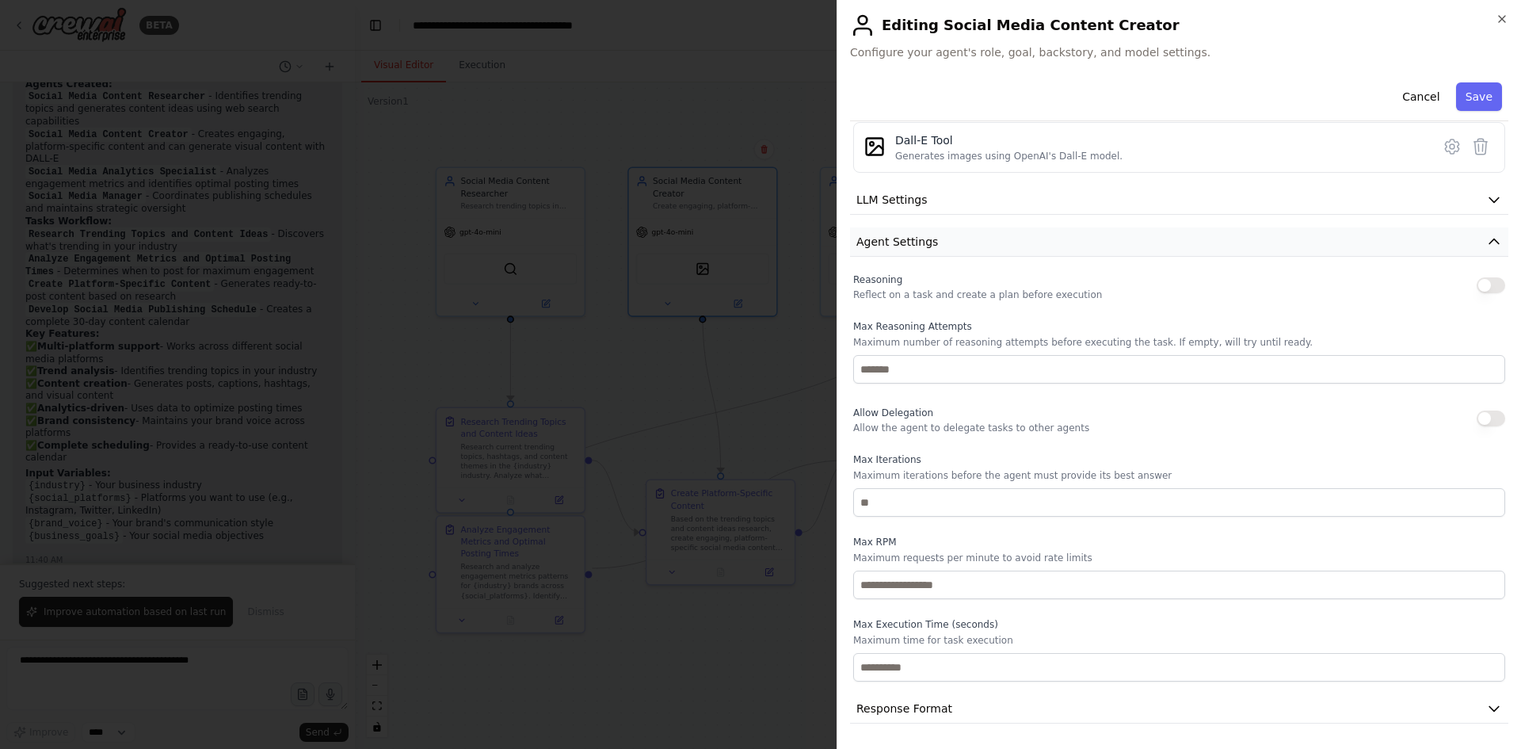
click at [980, 234] on button "Agent Settings" at bounding box center [1179, 241] width 658 height 29
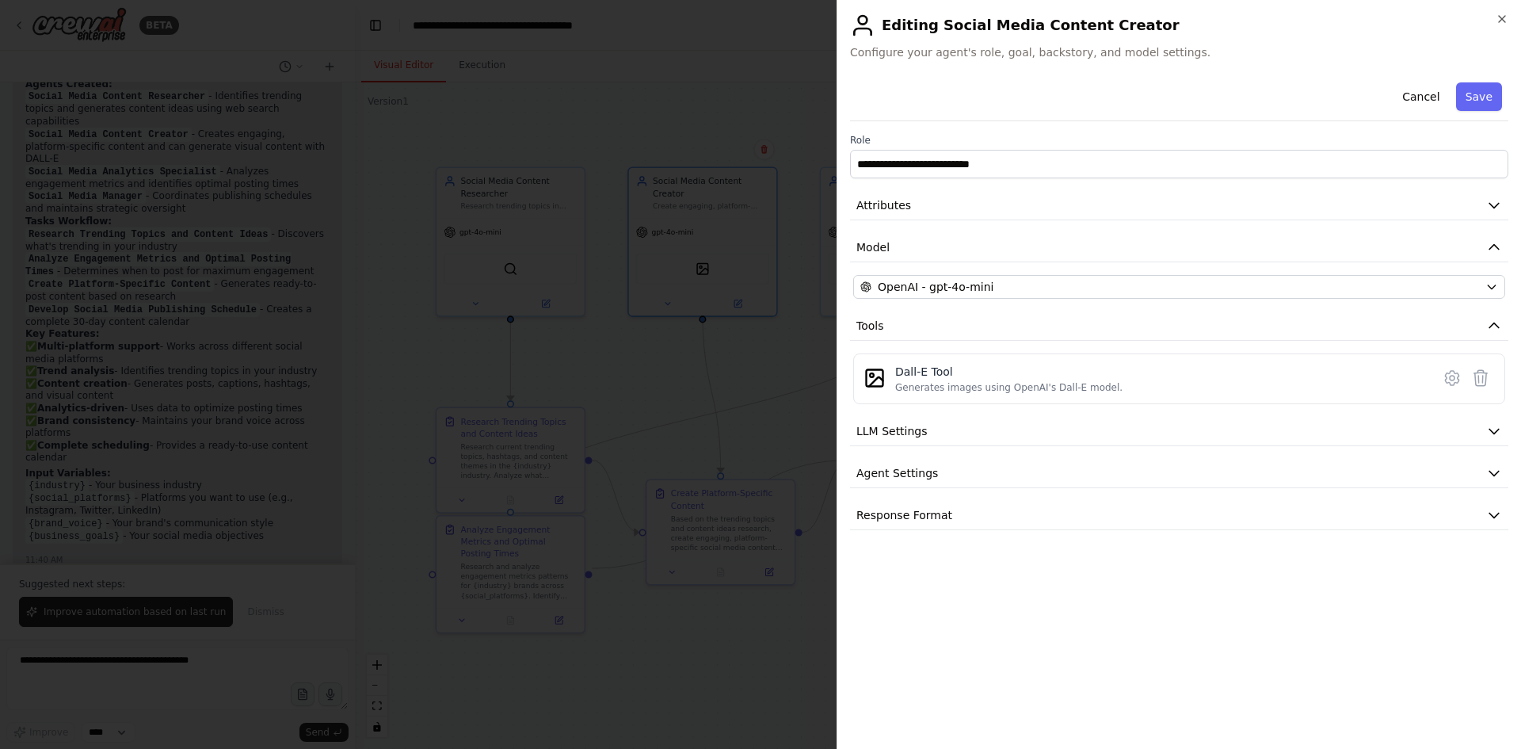
scroll to position [0, 0]
click at [931, 482] on button "Agent Settings" at bounding box center [1179, 473] width 658 height 29
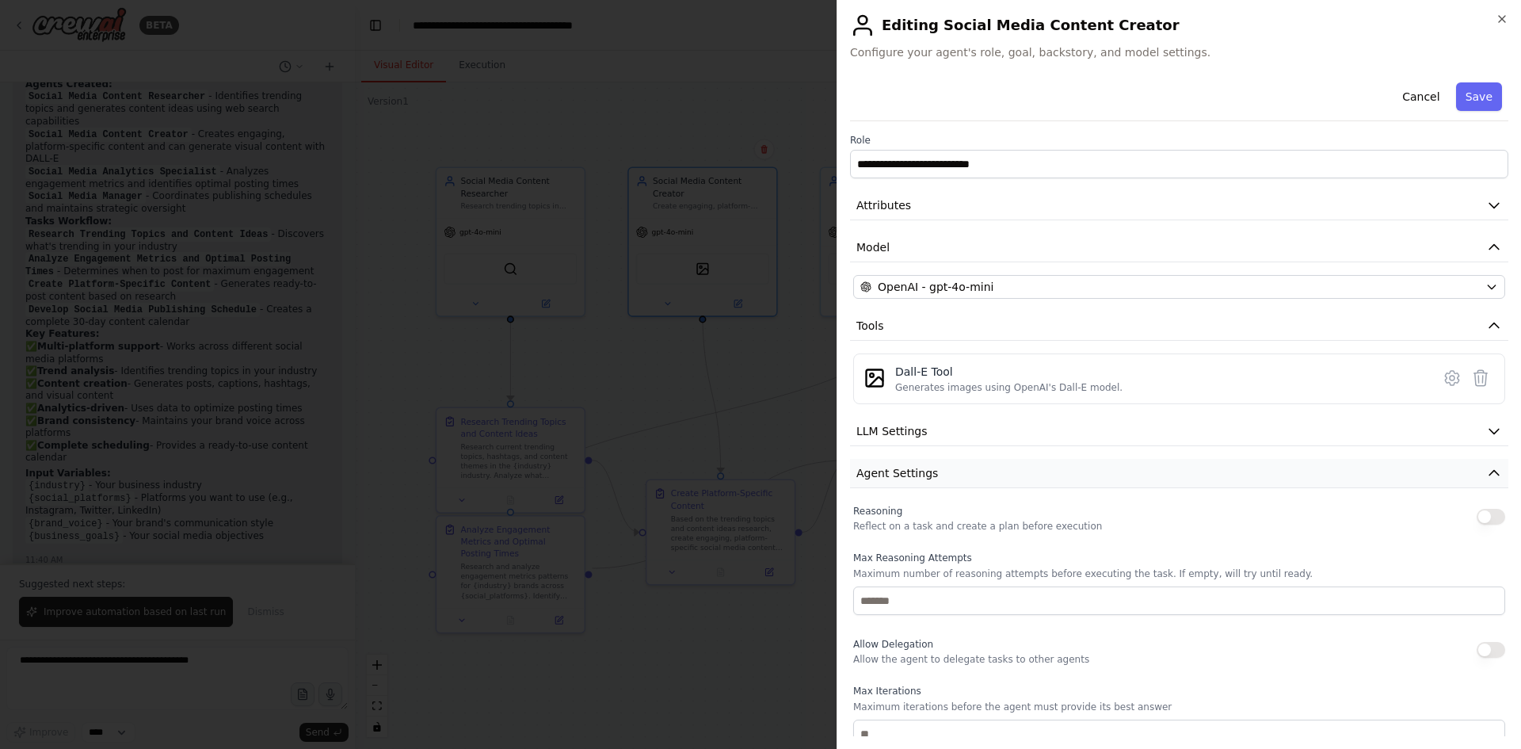
click at [931, 482] on button "Agent Settings" at bounding box center [1179, 473] width 658 height 29
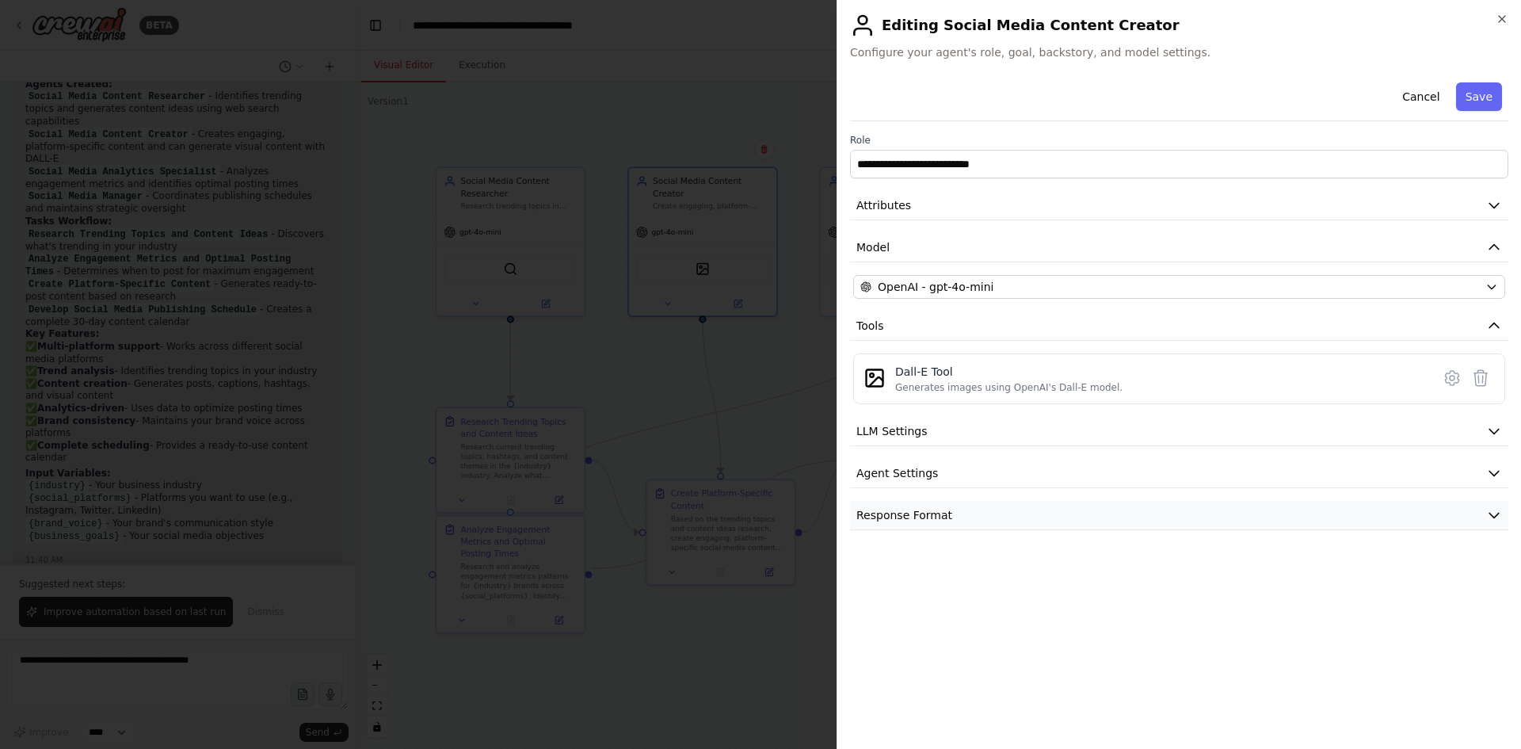
click at [937, 509] on span "Response Format" at bounding box center [905, 515] width 96 height 16
click at [937, 506] on button "Response Format" at bounding box center [1179, 515] width 658 height 29
click at [769, 408] on div at bounding box center [760, 374] width 1521 height 749
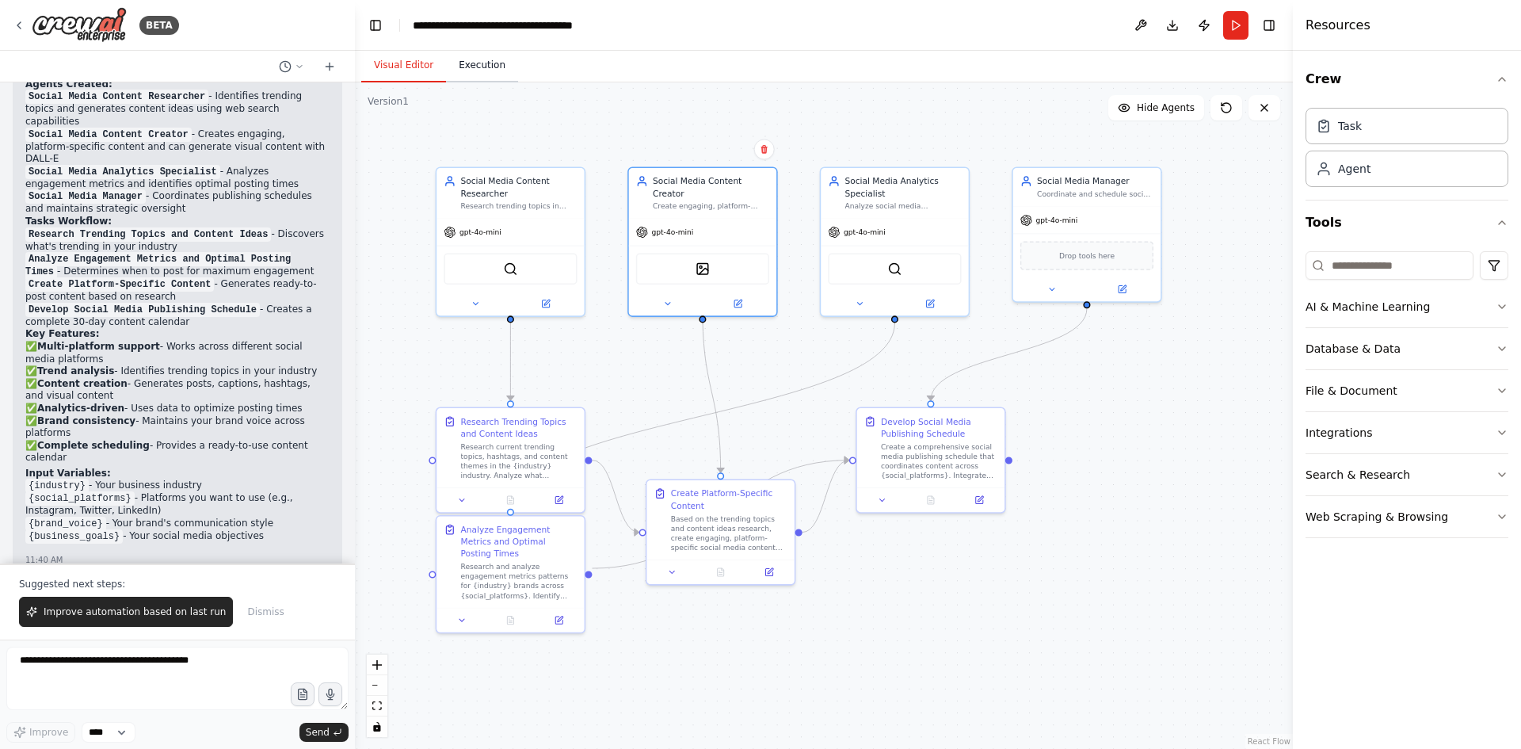
click at [473, 60] on button "Execution" at bounding box center [482, 65] width 72 height 33
click at [410, 63] on button "Visual Editor" at bounding box center [403, 65] width 85 height 33
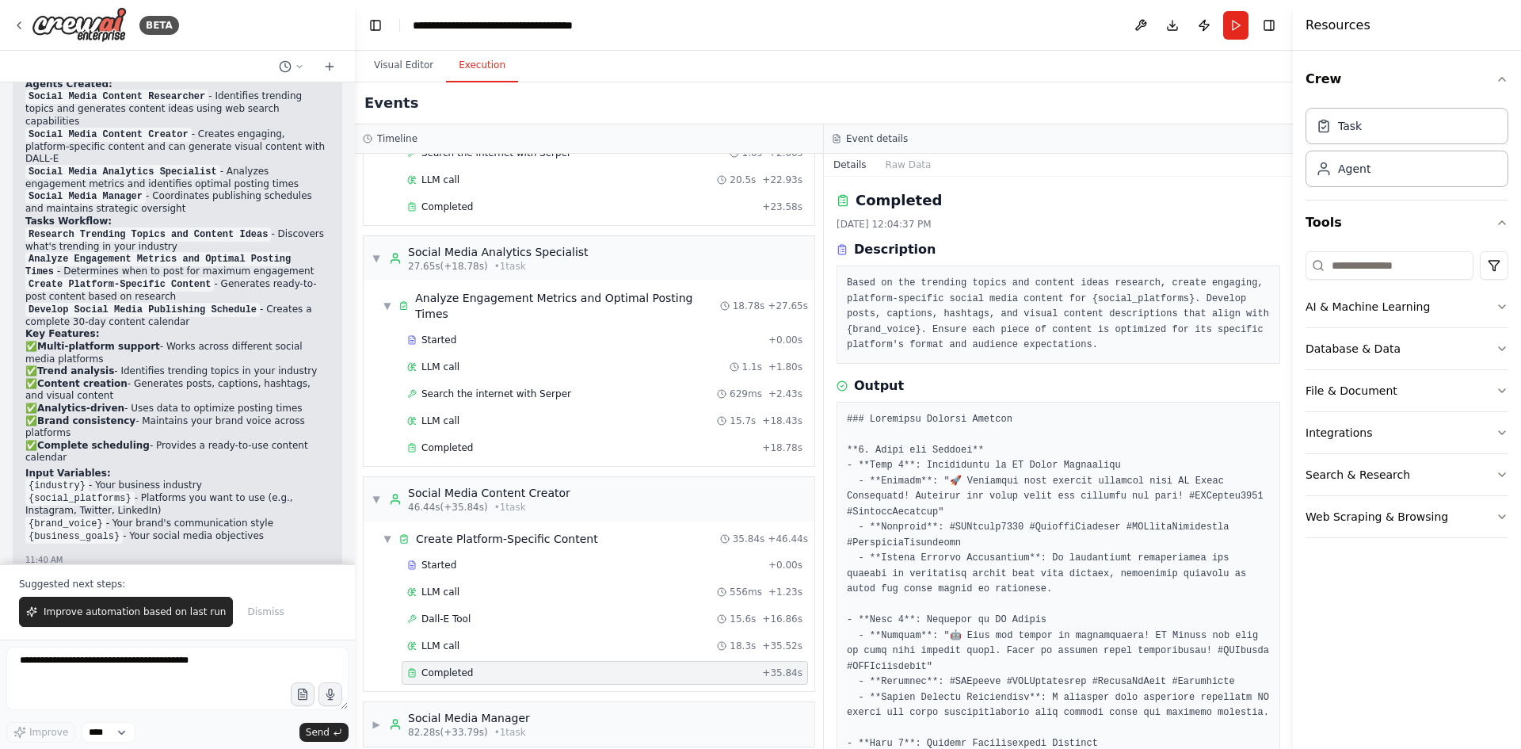
click at [488, 67] on button "Execution" at bounding box center [482, 65] width 72 height 33
click at [402, 61] on button "Visual Editor" at bounding box center [403, 65] width 85 height 33
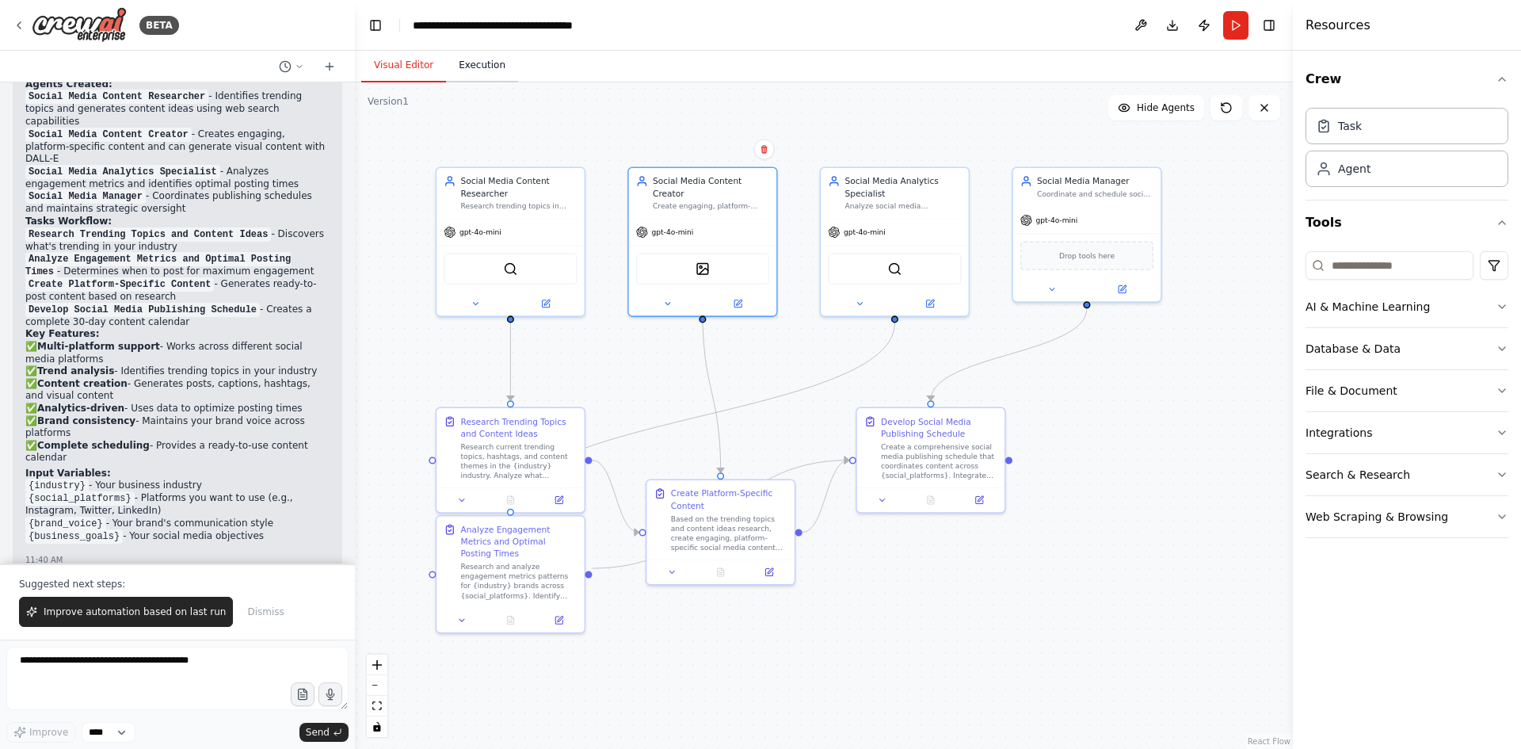
click at [464, 68] on button "Execution" at bounding box center [482, 65] width 72 height 33
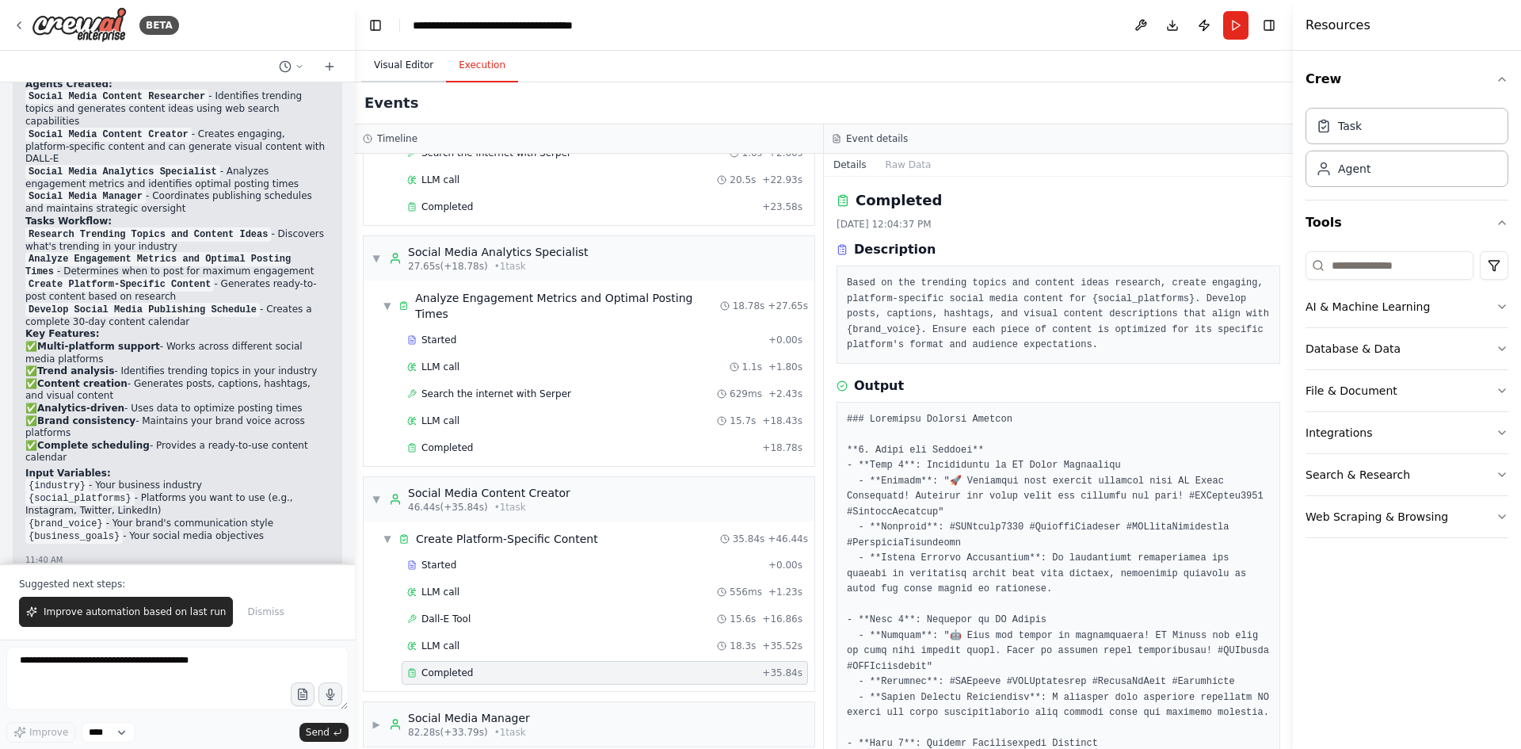
click at [395, 63] on button "Visual Editor" at bounding box center [403, 65] width 85 height 33
click at [475, 73] on button "Execution" at bounding box center [482, 65] width 72 height 33
click at [405, 74] on button "Visual Editor" at bounding box center [403, 65] width 85 height 33
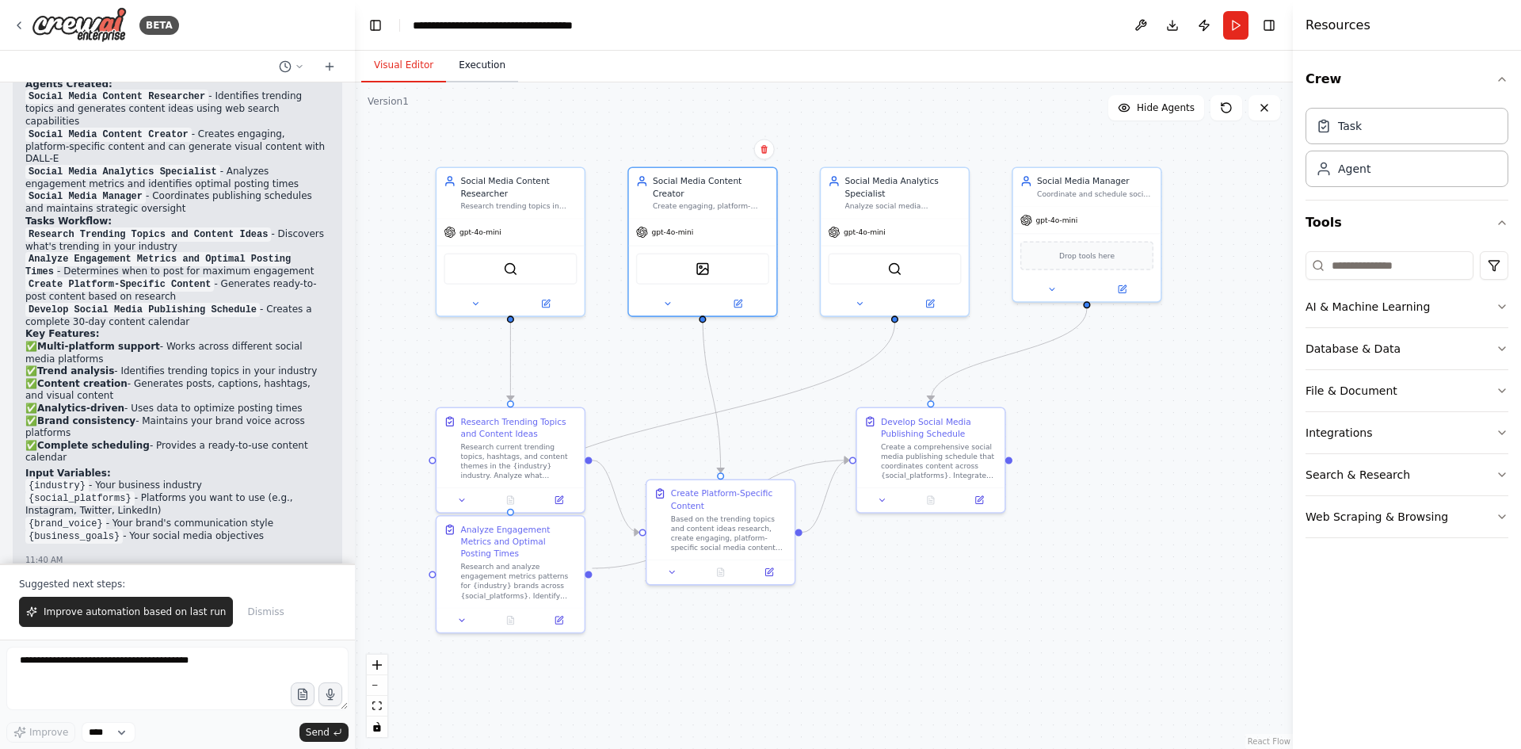
click at [480, 78] on button "Execution" at bounding box center [482, 65] width 72 height 33
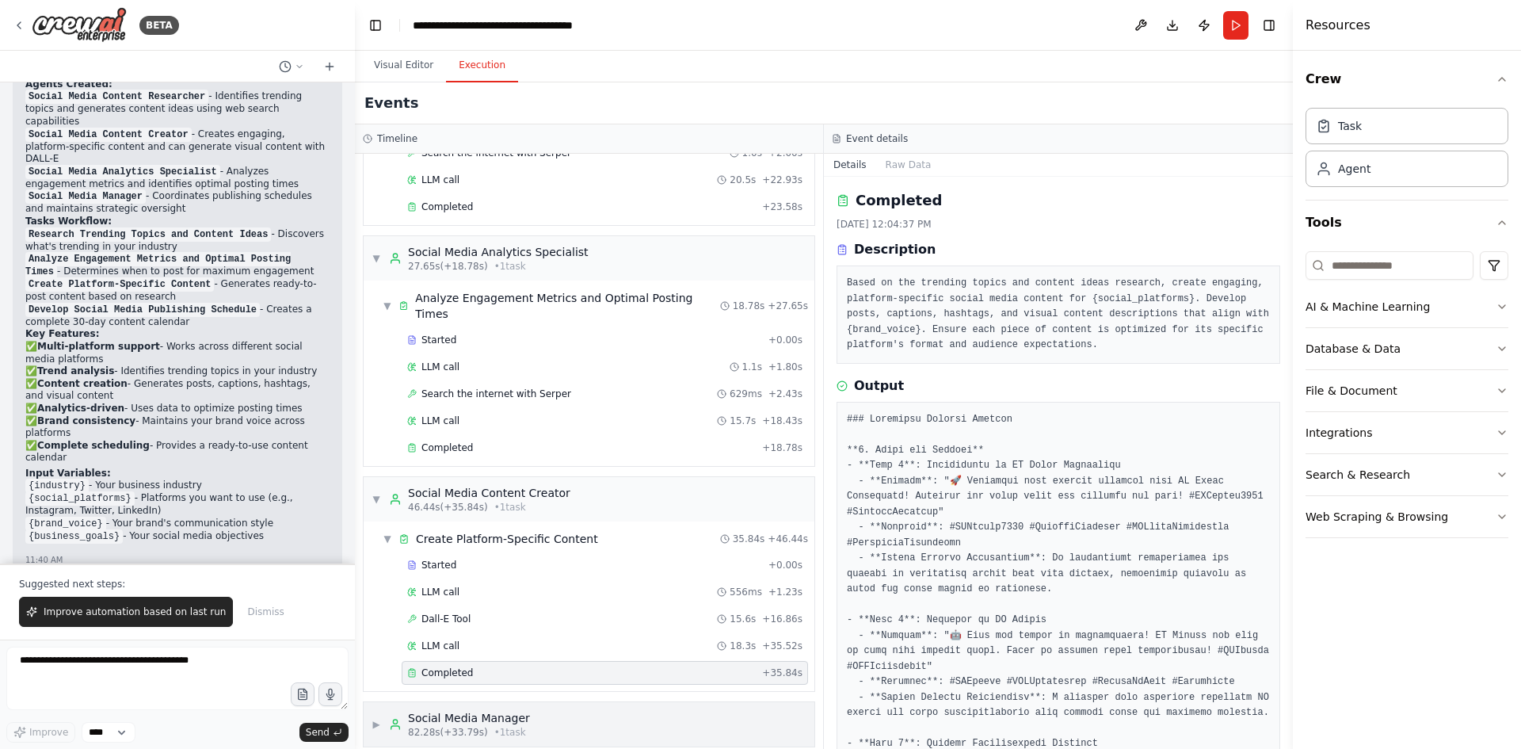
click at [381, 718] on span "▶" at bounding box center [377, 724] width 10 height 13
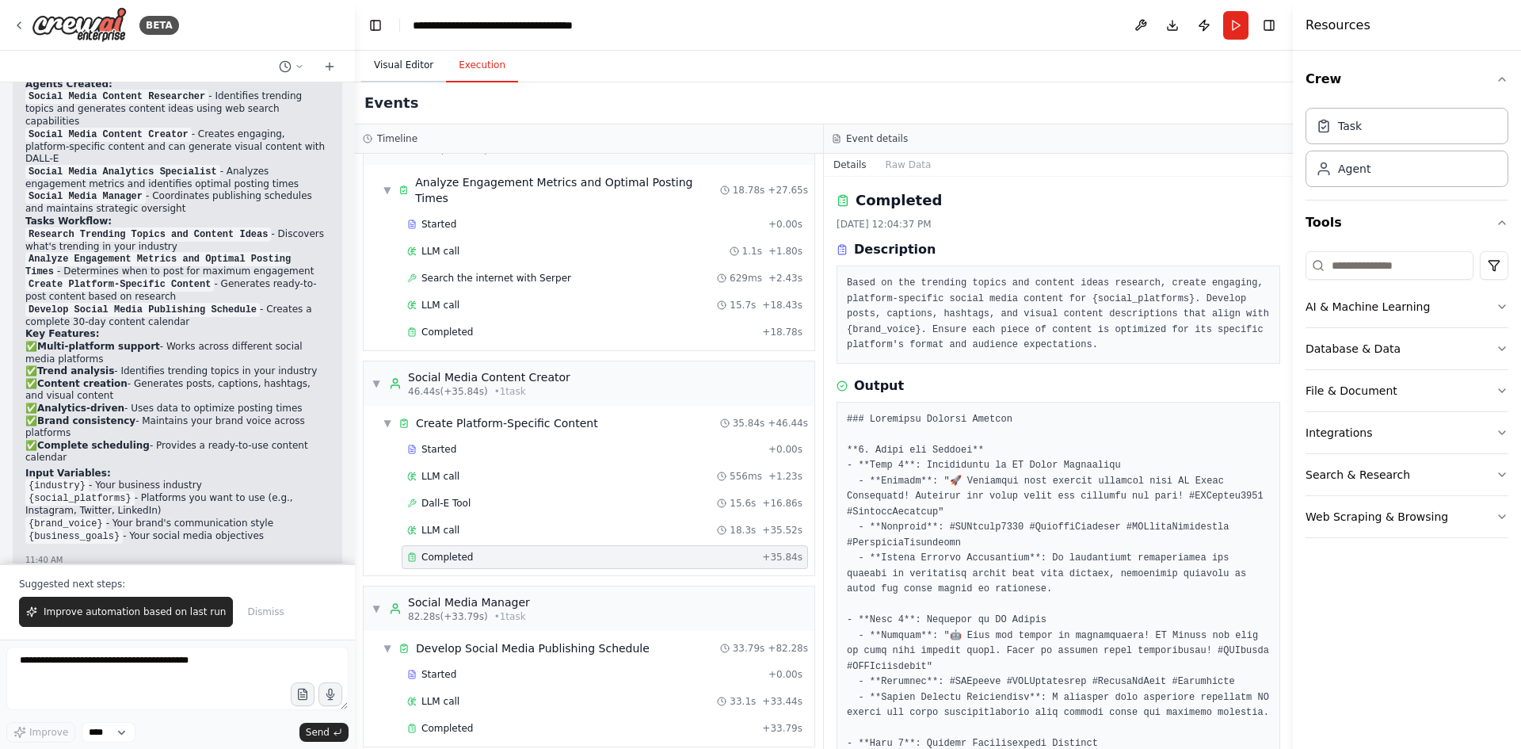
click at [395, 63] on button "Visual Editor" at bounding box center [403, 65] width 85 height 33
click at [462, 57] on button "Execution" at bounding box center [482, 65] width 72 height 33
click at [377, 602] on span "▼" at bounding box center [377, 608] width 10 height 13
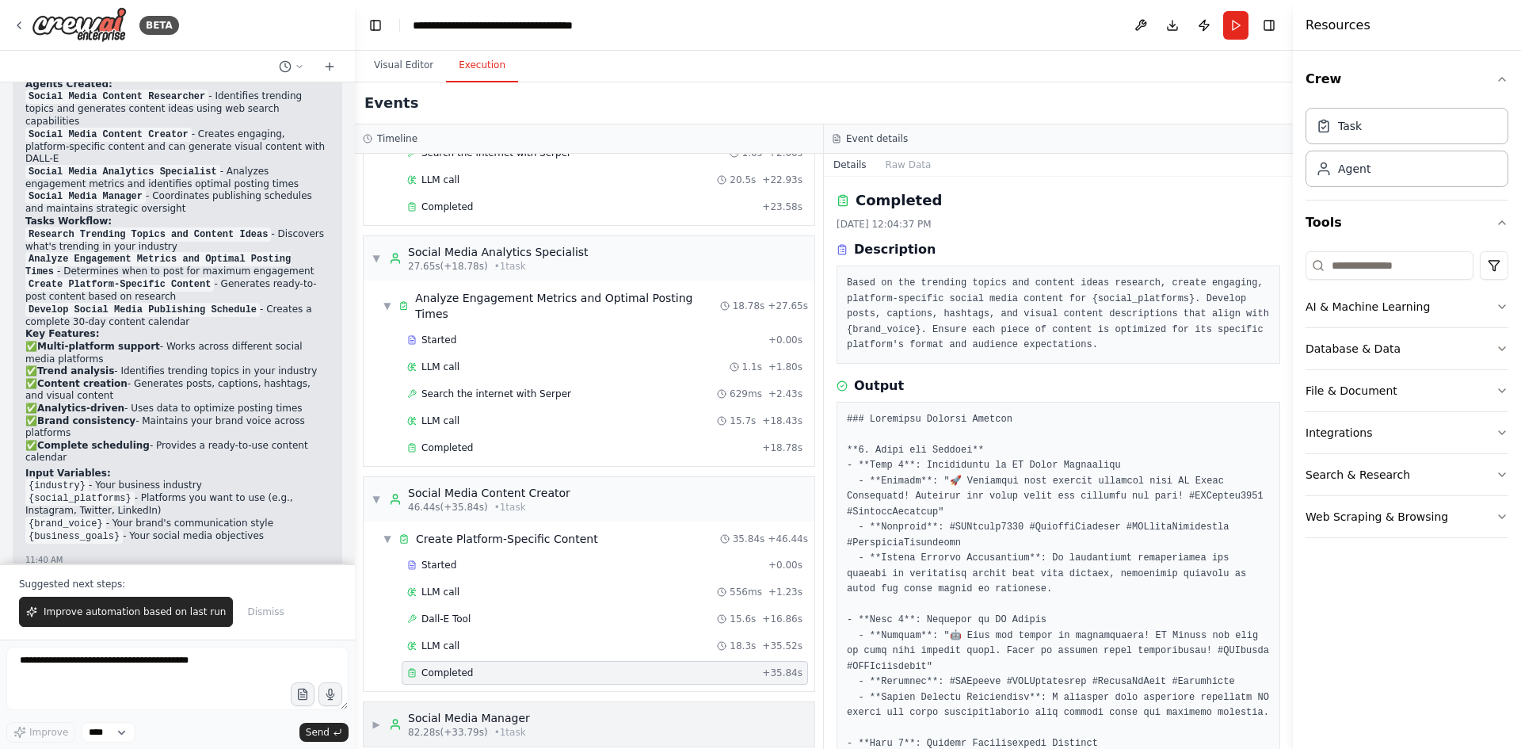
click at [384, 710] on div "▶ Social Media Manager 82.28s (+33.79s) • 1 task" at bounding box center [451, 724] width 158 height 29
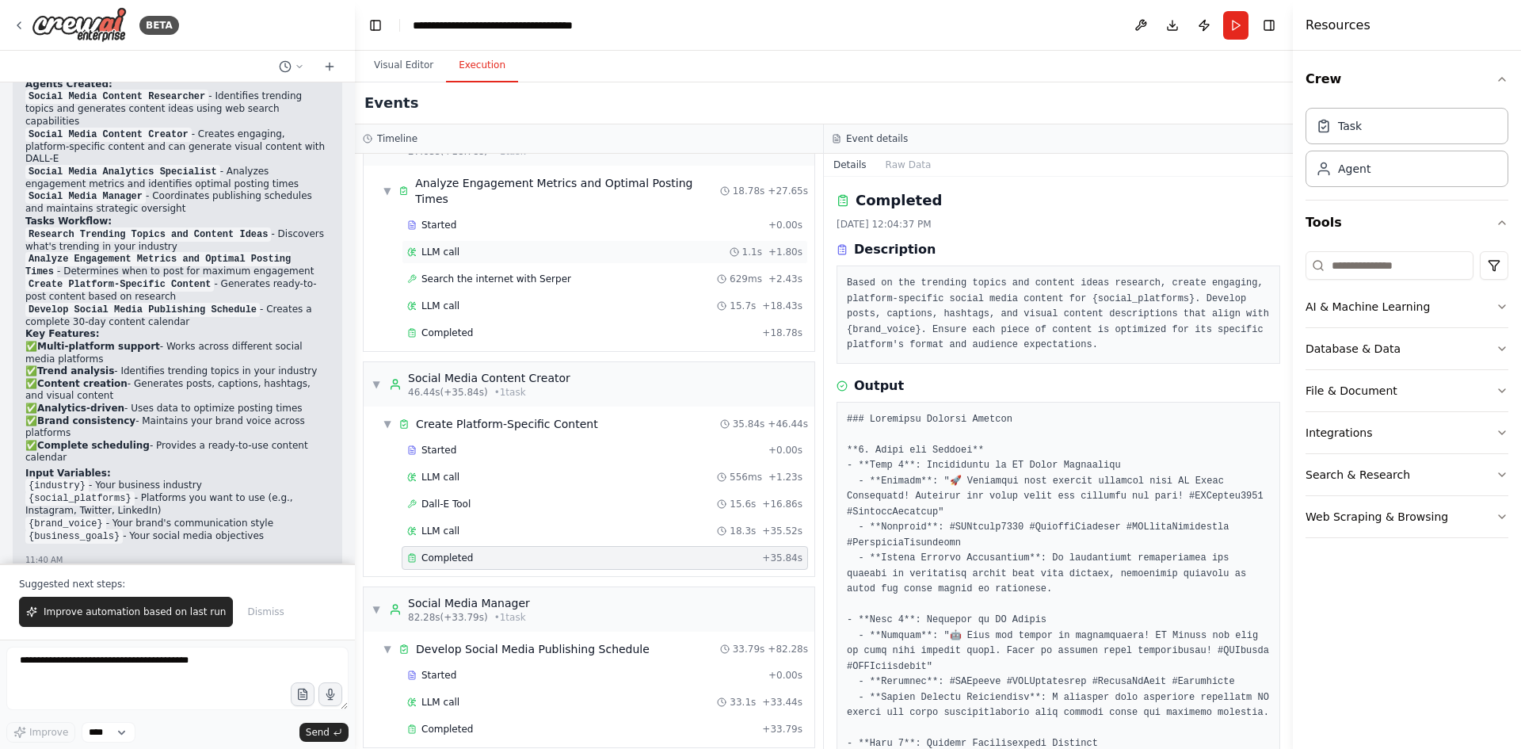
scroll to position [267, 0]
click at [478, 668] on div "Started" at bounding box center [584, 674] width 355 height 13
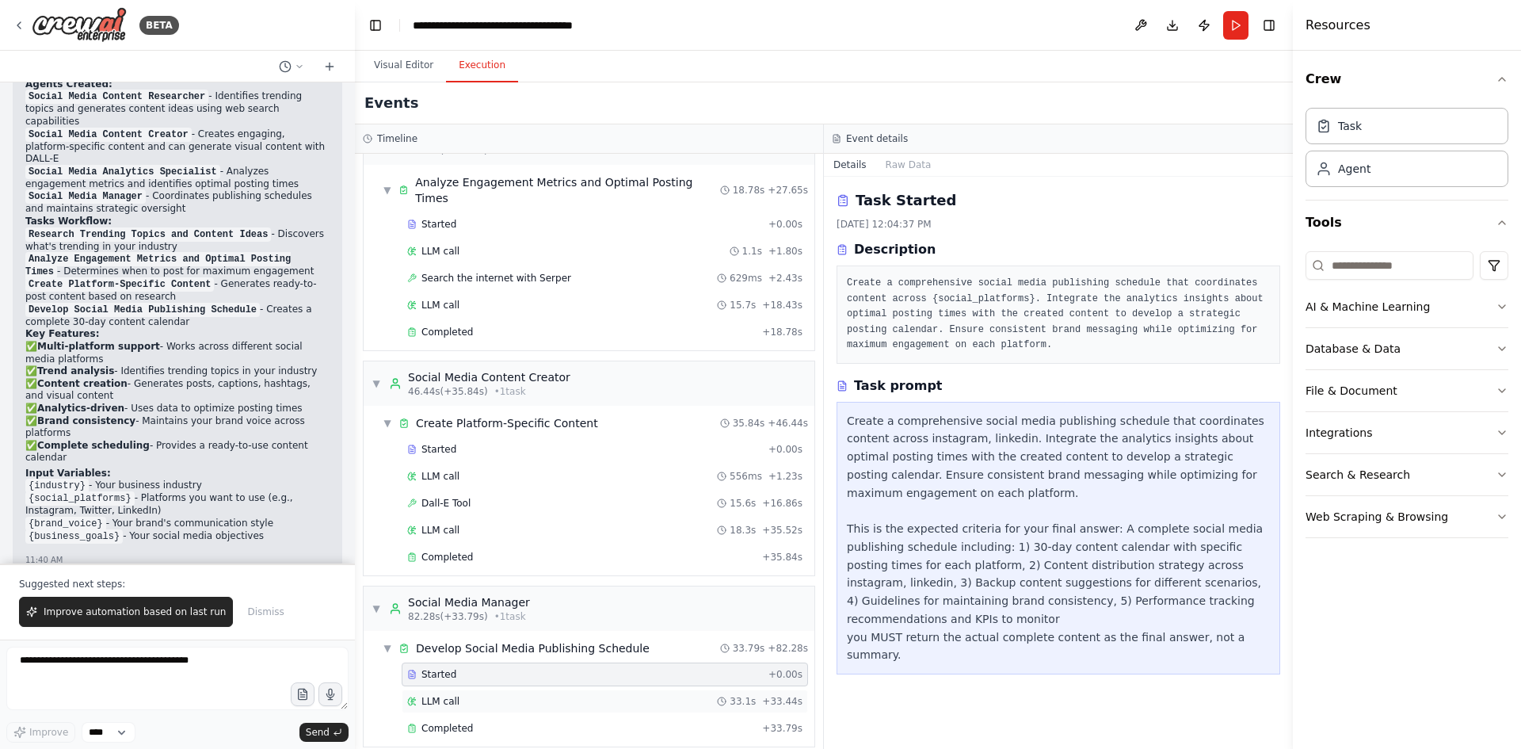
click at [434, 695] on span "LLM call" at bounding box center [441, 701] width 38 height 13
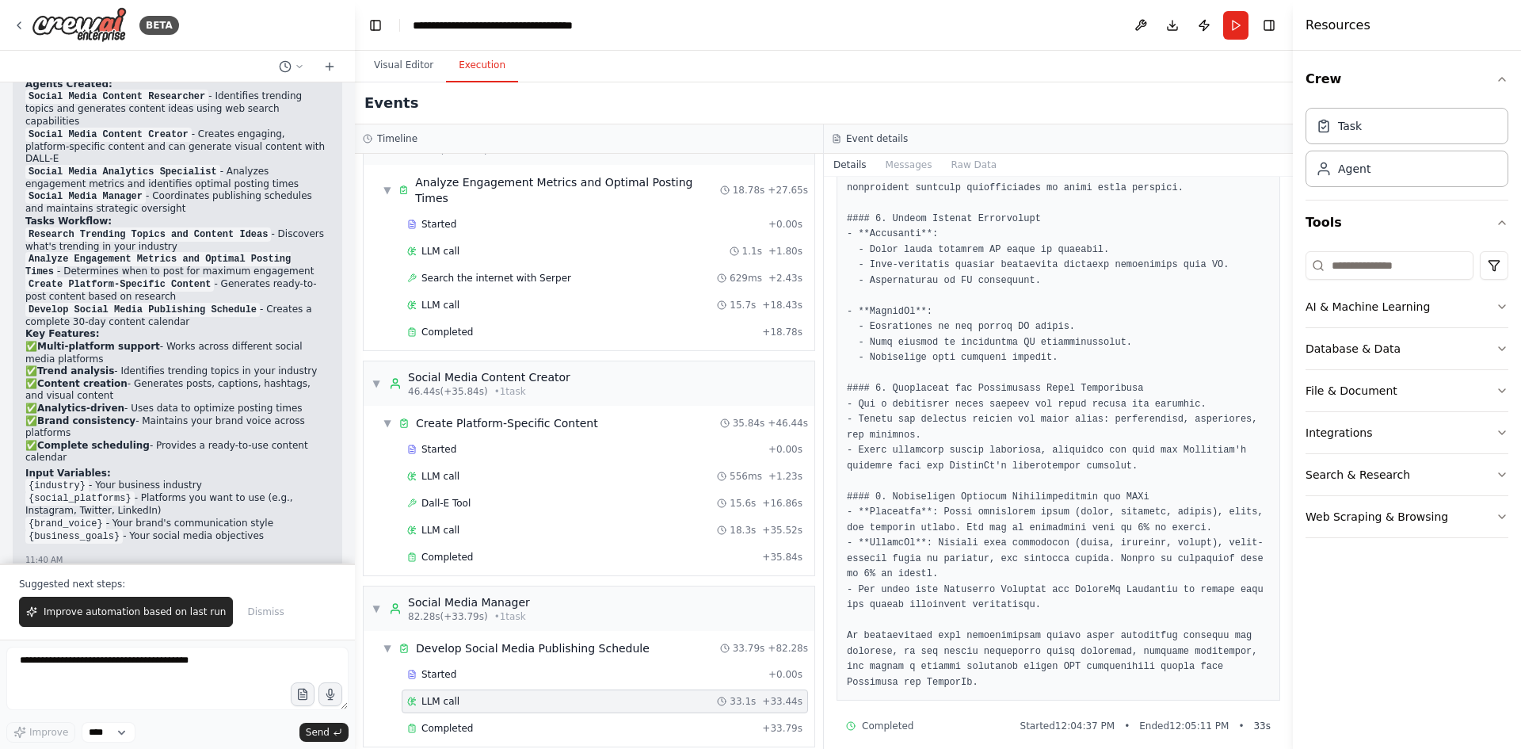
scroll to position [1300, 0]
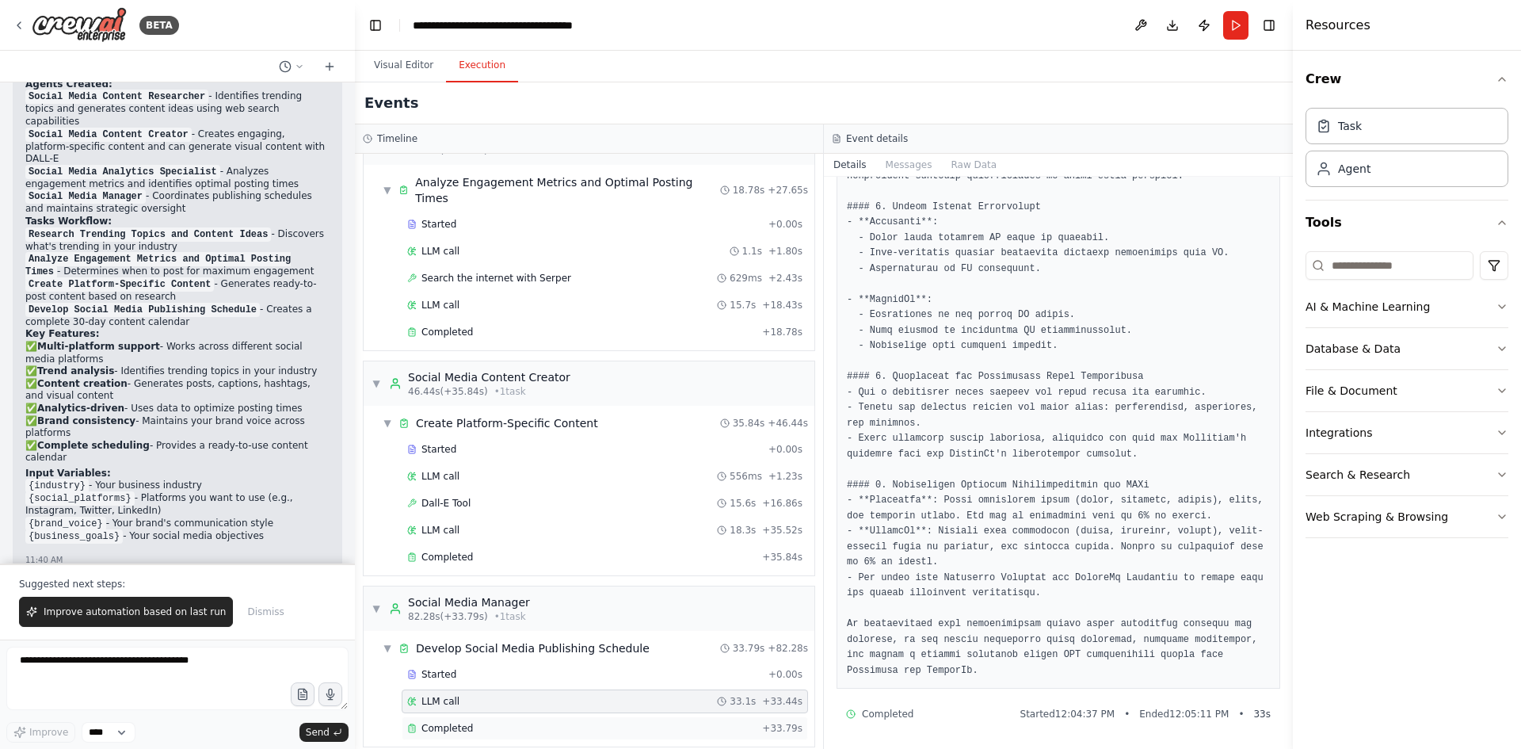
click at [446, 722] on div "Completed + 33.79s" at bounding box center [605, 728] width 406 height 24
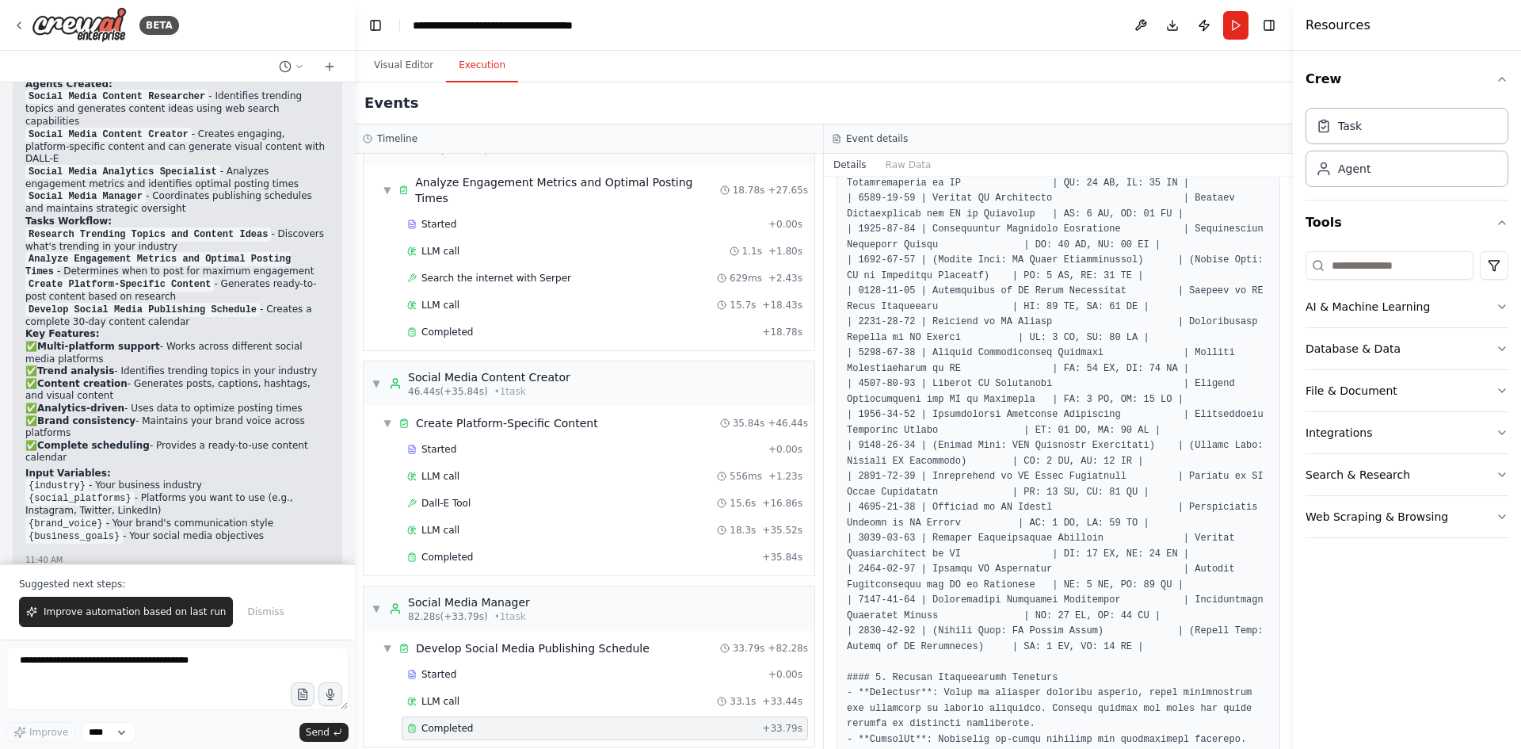
scroll to position [1352, 0]
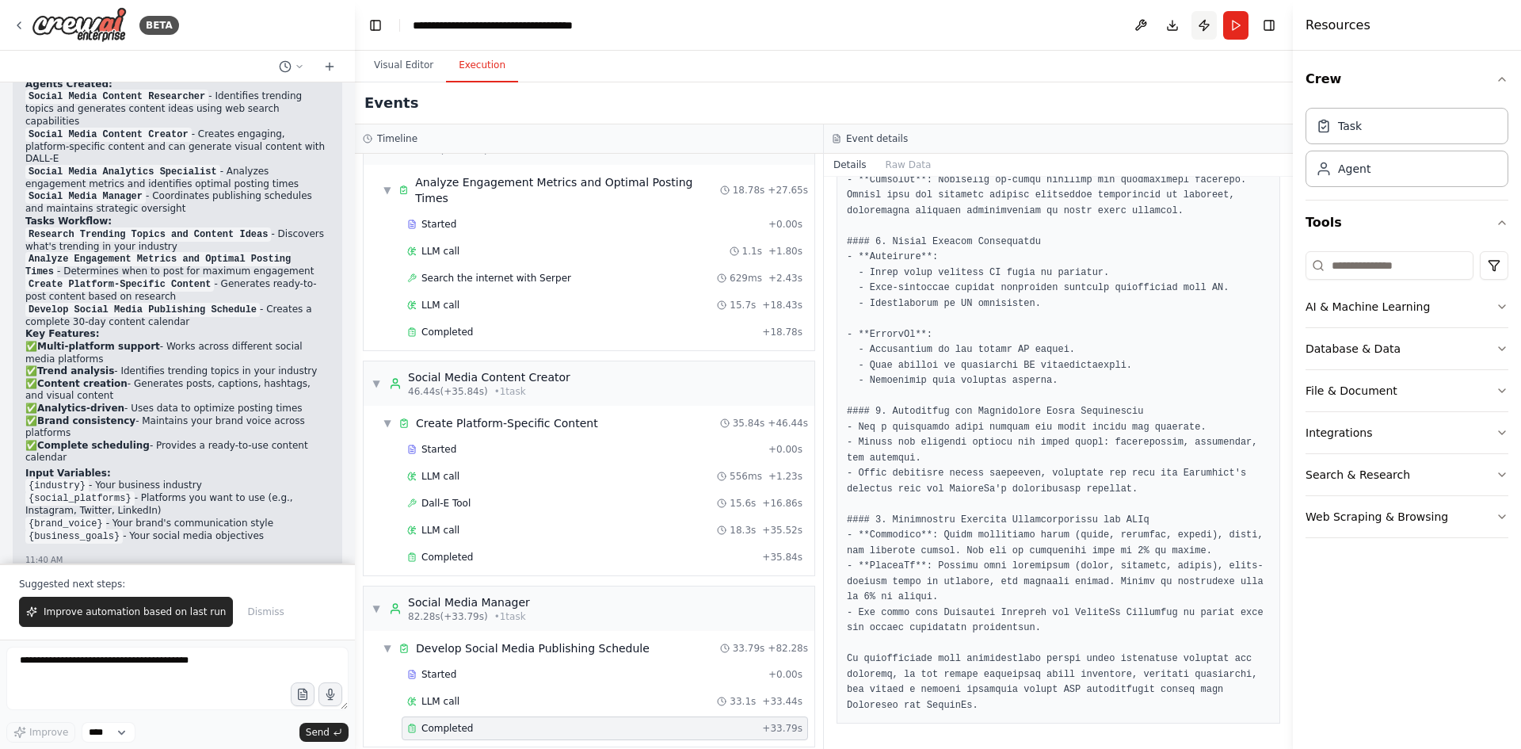
click at [1205, 21] on button "Publish" at bounding box center [1204, 25] width 25 height 29
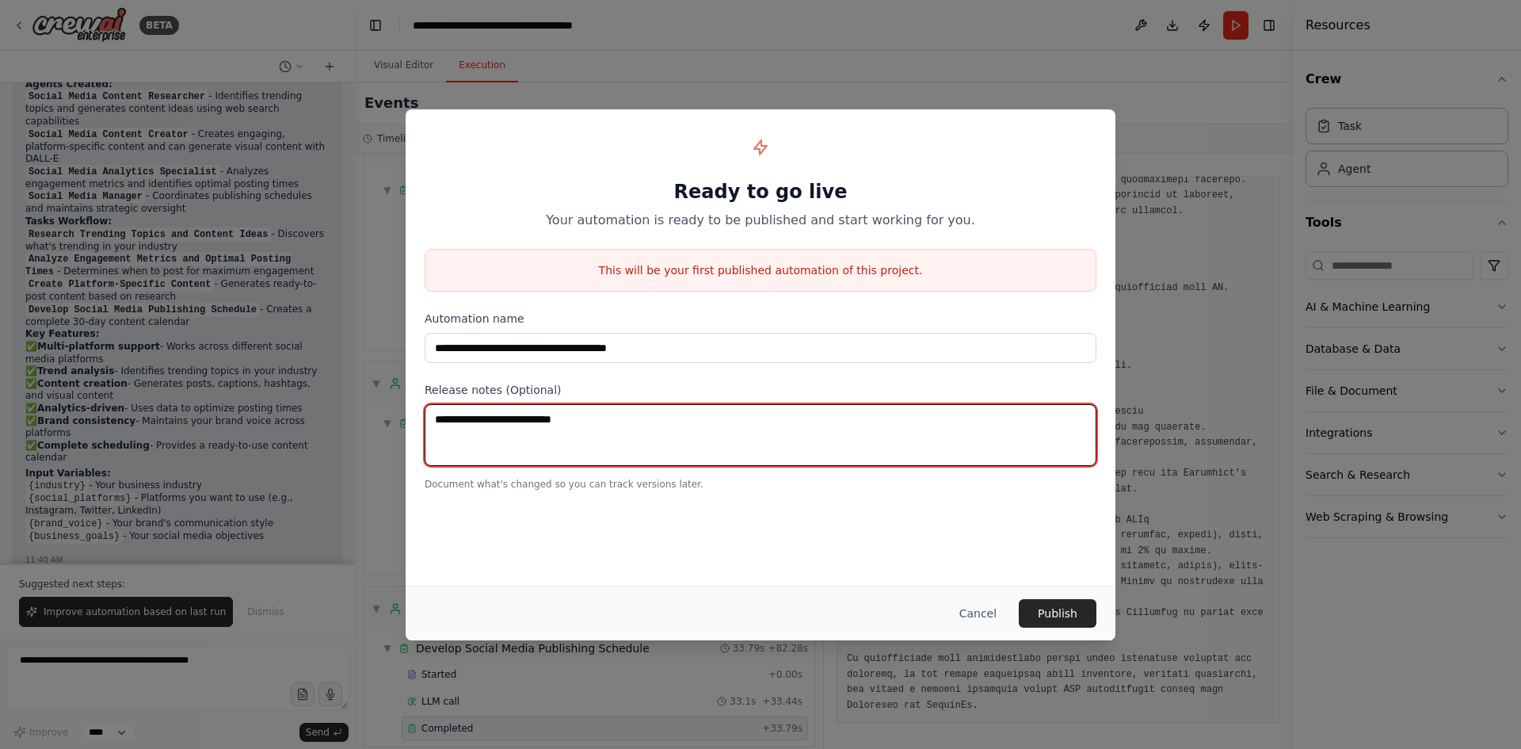
click at [602, 423] on textarea at bounding box center [761, 435] width 672 height 62
type textarea "**********"
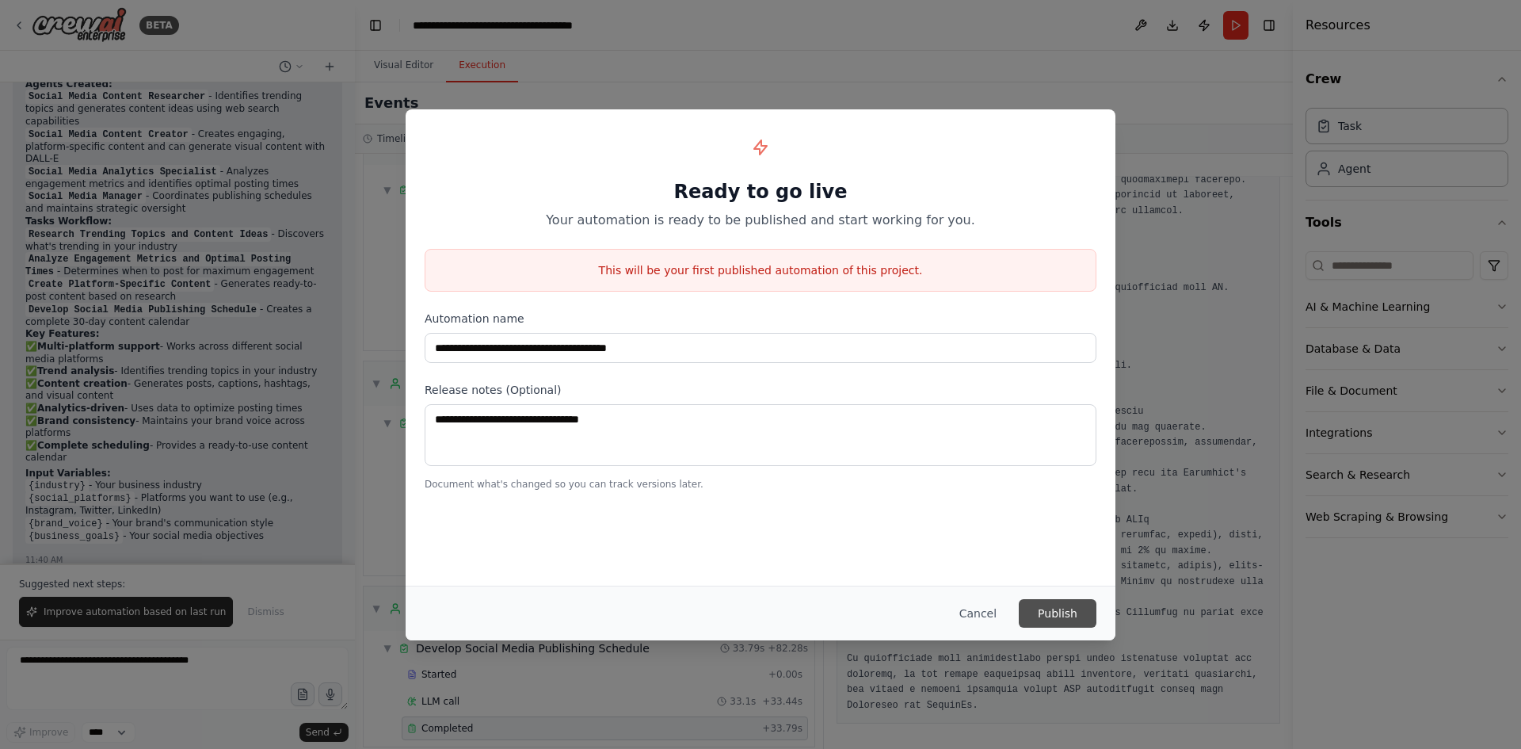
click at [1059, 606] on button "Publish" at bounding box center [1058, 613] width 78 height 29
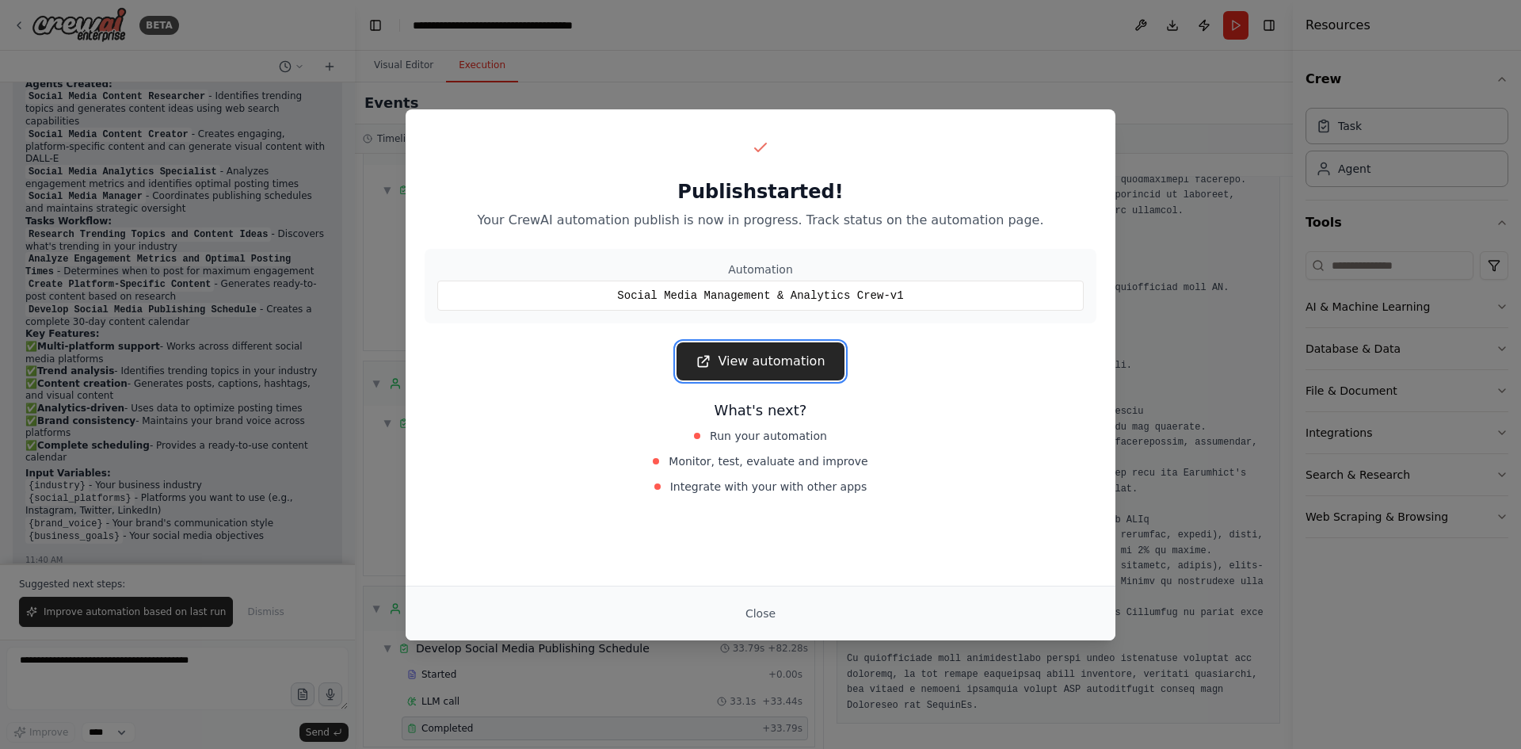
click at [797, 368] on link "View automation" at bounding box center [760, 361] width 167 height 38
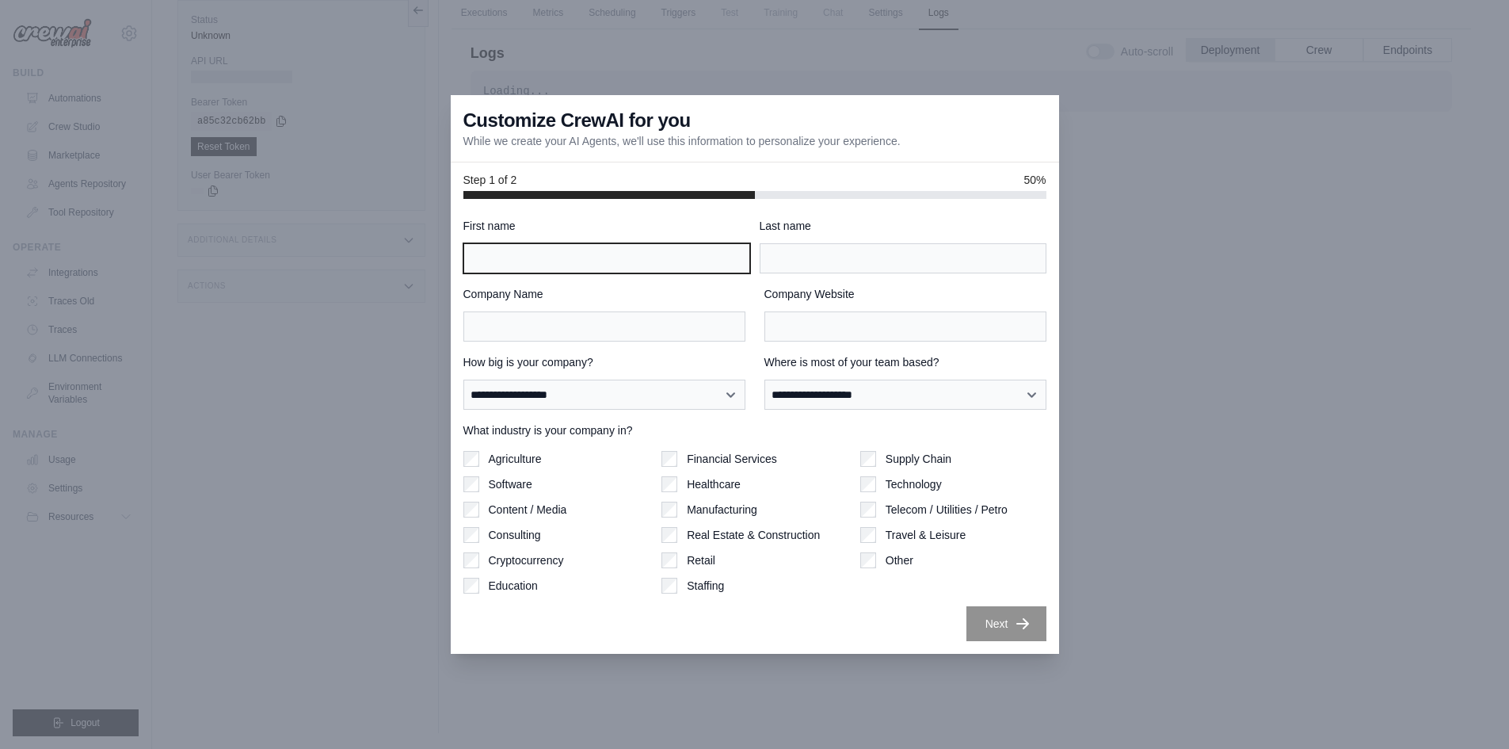
click at [592, 263] on input "First name" at bounding box center [607, 258] width 287 height 30
type input "********"
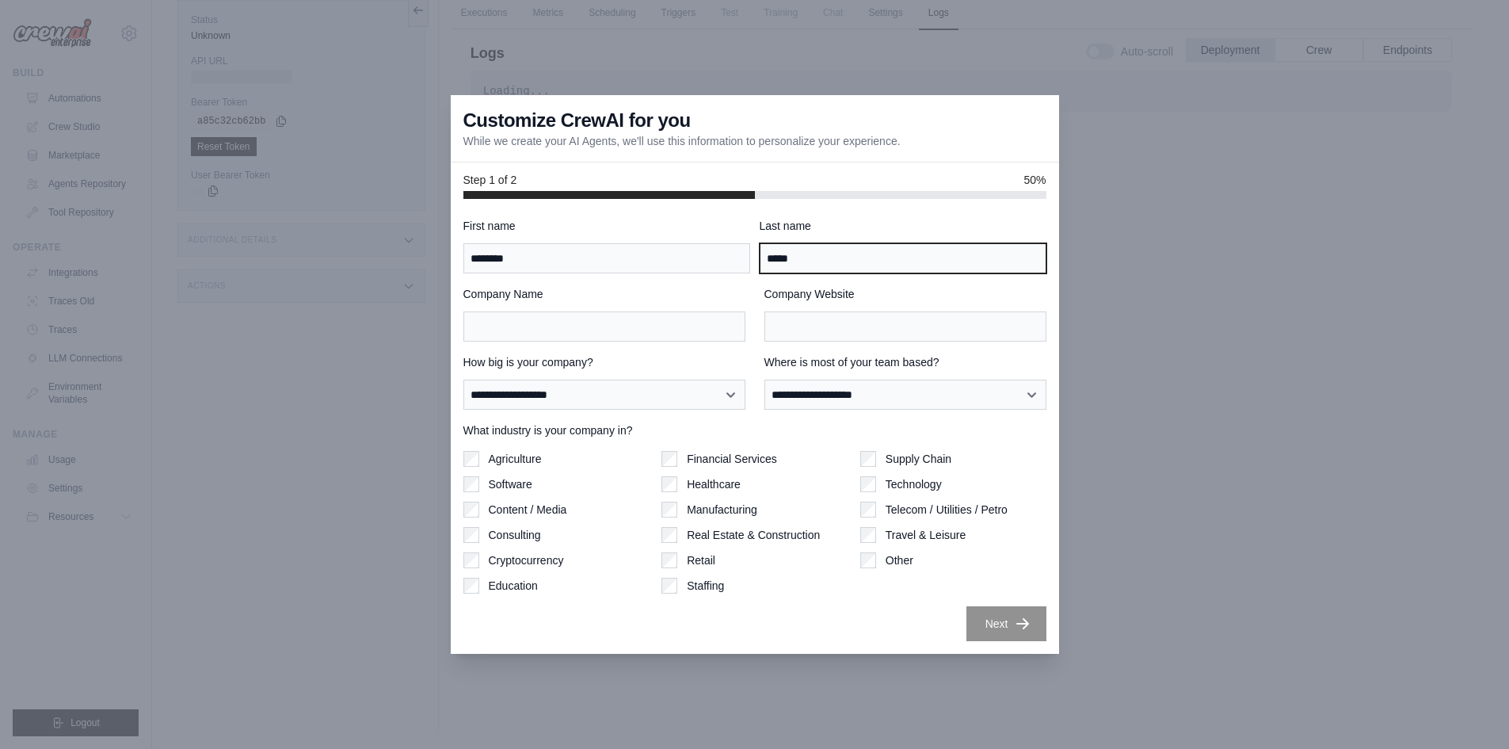
type input "*****"
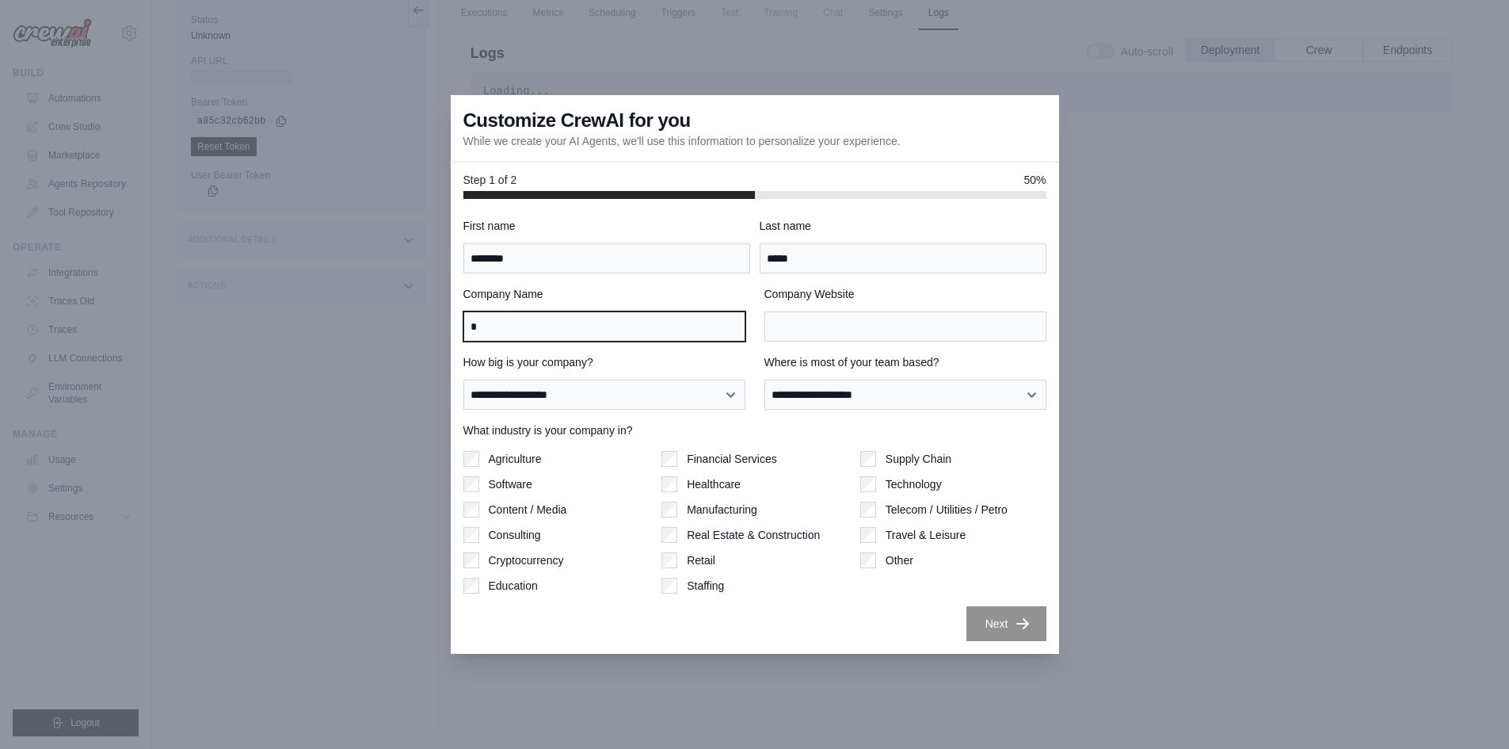
type input "*"
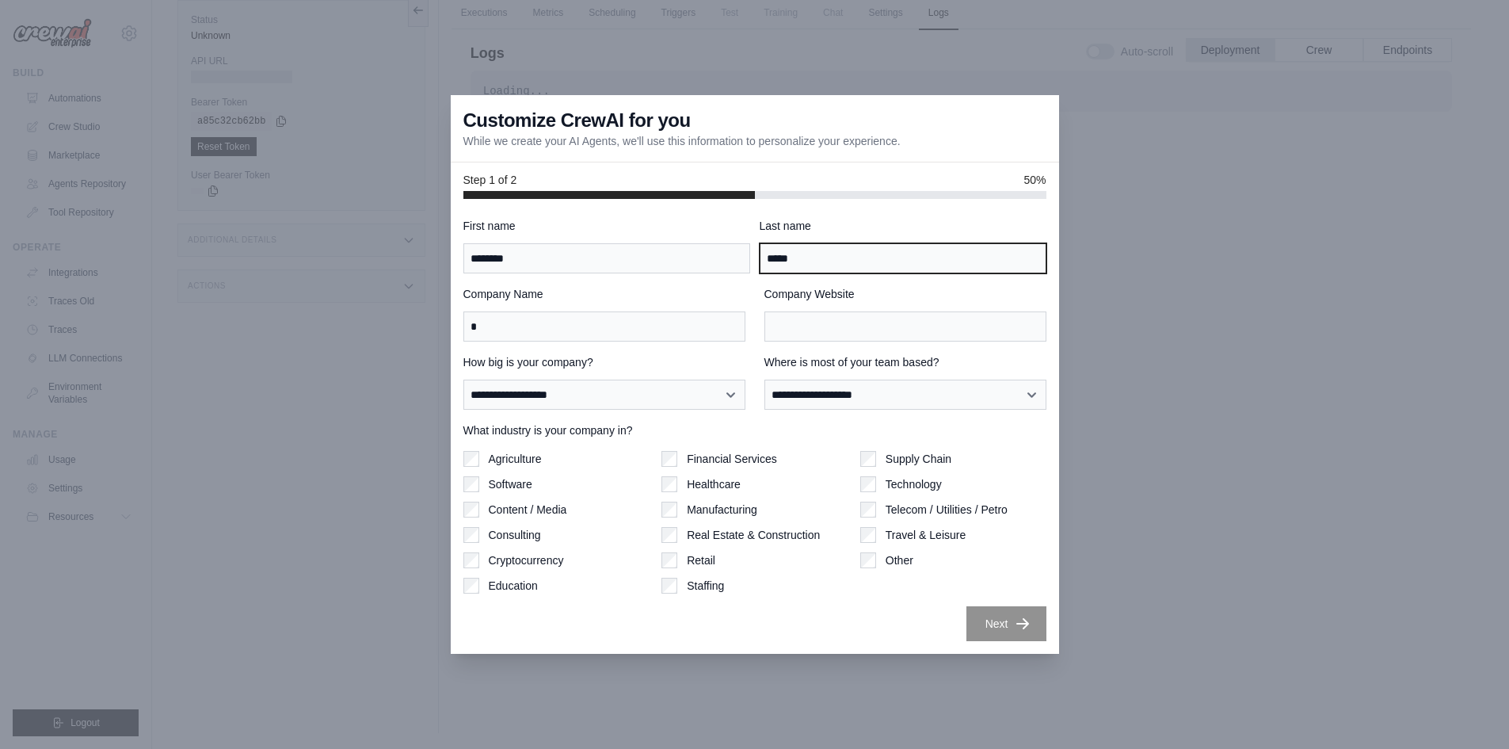
click at [831, 257] on input "*****" at bounding box center [903, 258] width 287 height 30
type input "******"
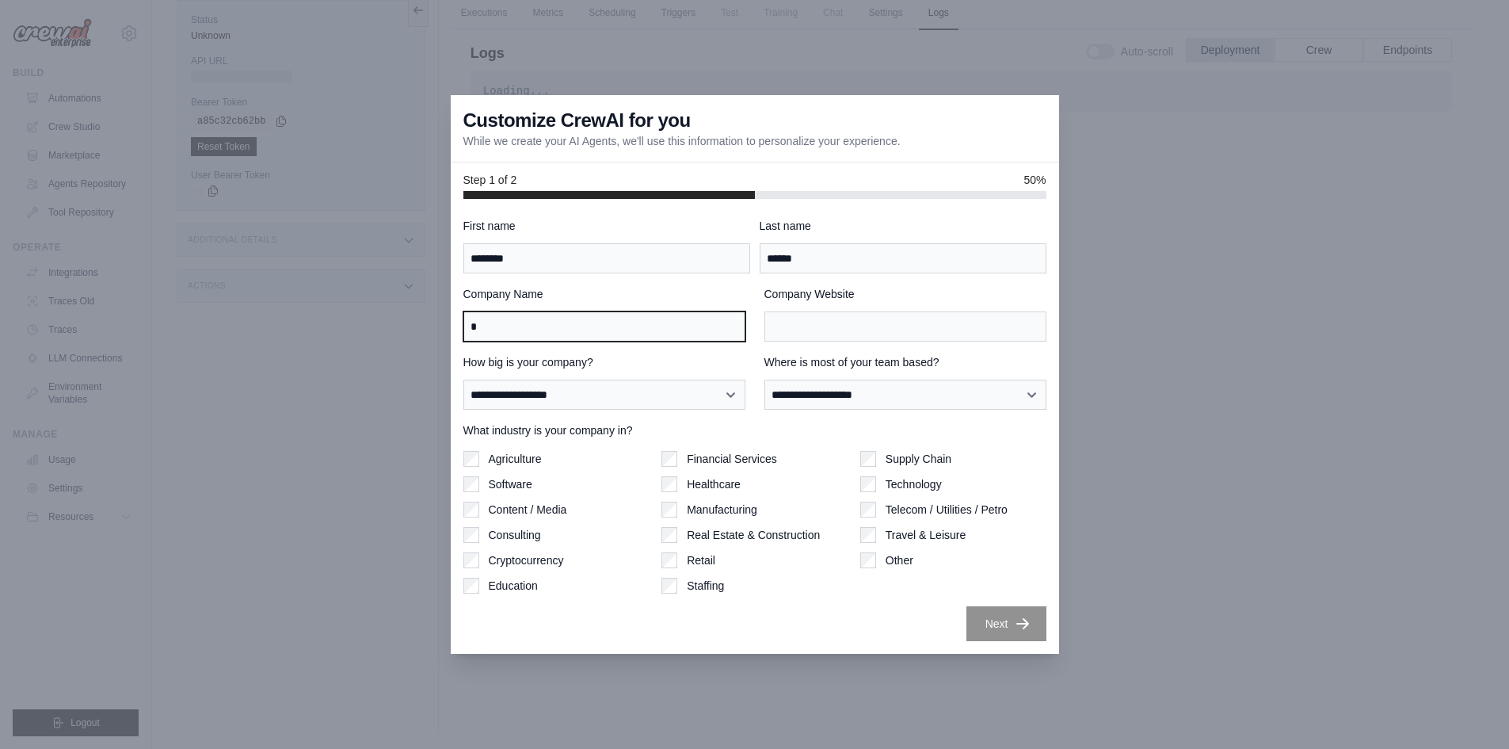
drag, startPoint x: 524, startPoint y: 330, endPoint x: 416, endPoint y: 326, distance: 107.8
click at [416, 326] on div "**********" at bounding box center [754, 374] width 1509 height 749
type input "****"
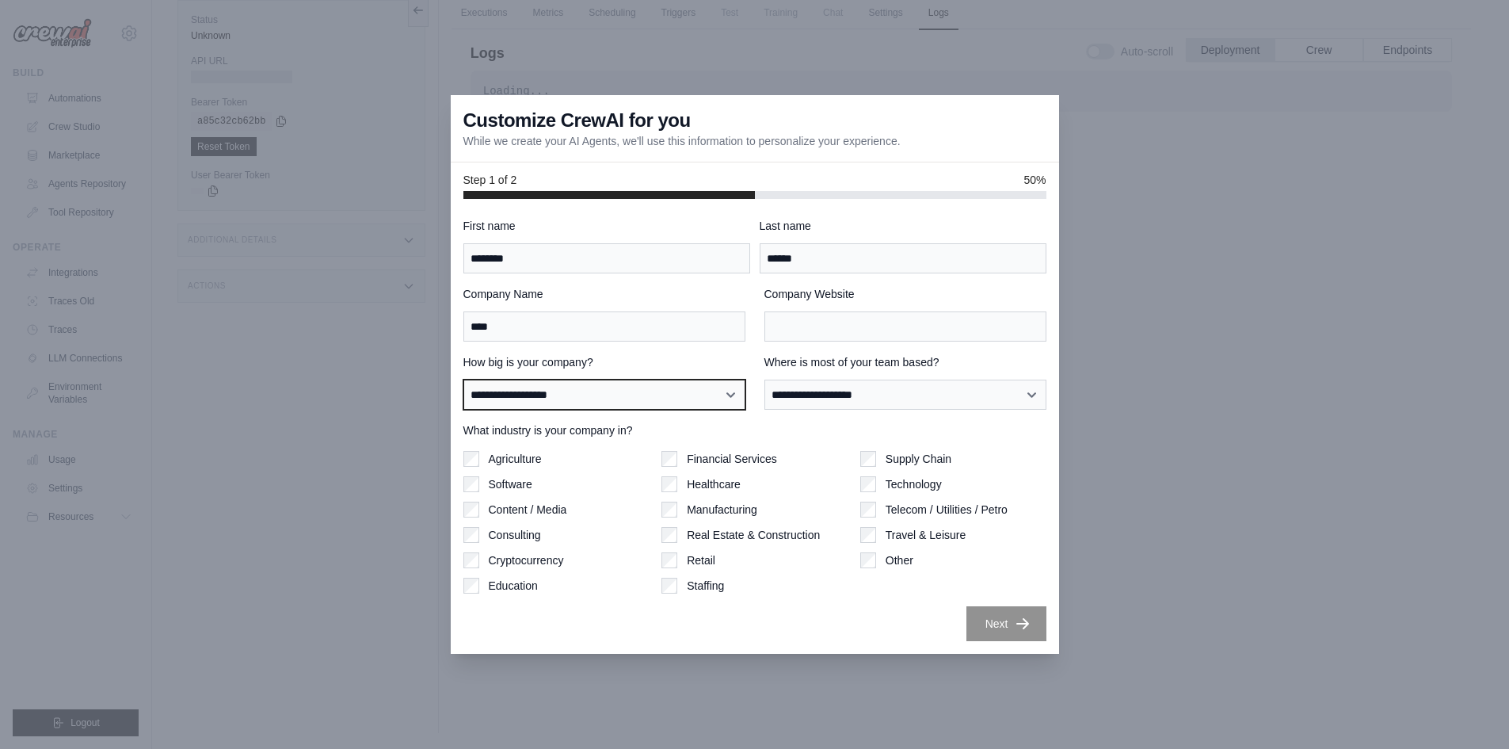
select select "**********"
click at [464, 380] on select "**********" at bounding box center [605, 395] width 282 height 30
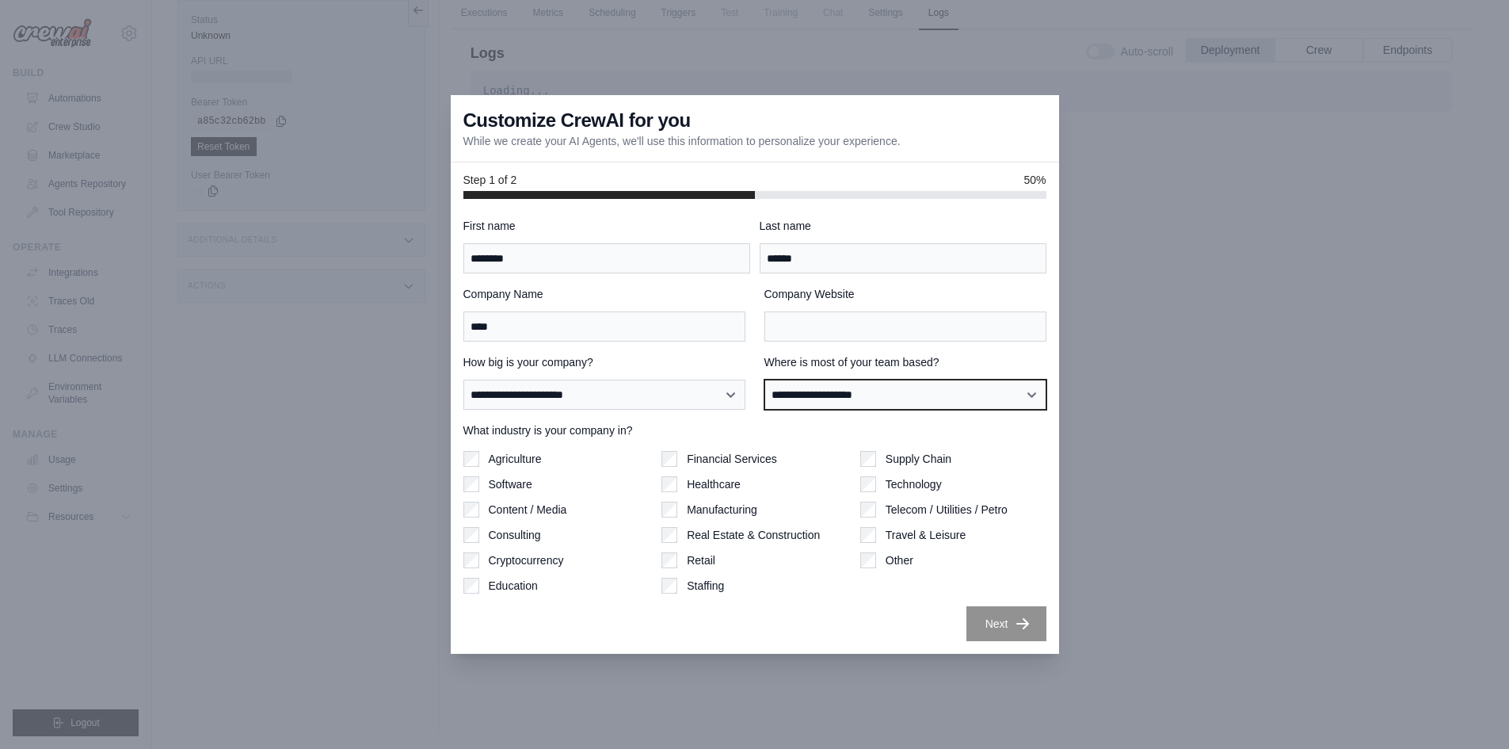
select select "**********"
click at [765, 380] on select "**********" at bounding box center [906, 395] width 282 height 30
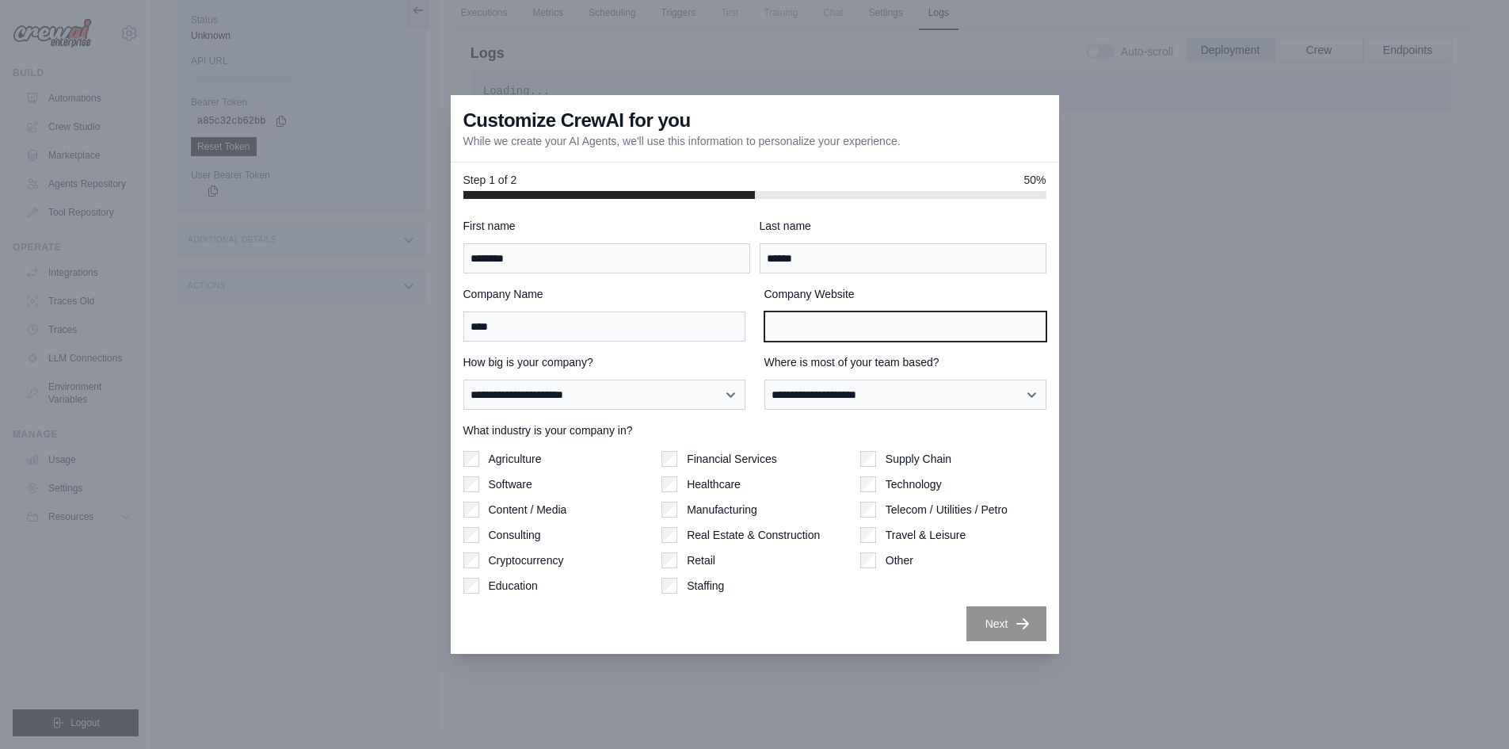
click at [818, 316] on input "Company Website" at bounding box center [906, 326] width 282 height 30
type input "**********"
click at [870, 619] on div "Next" at bounding box center [755, 623] width 583 height 35
click at [1003, 621] on button "Next" at bounding box center [1007, 622] width 80 height 35
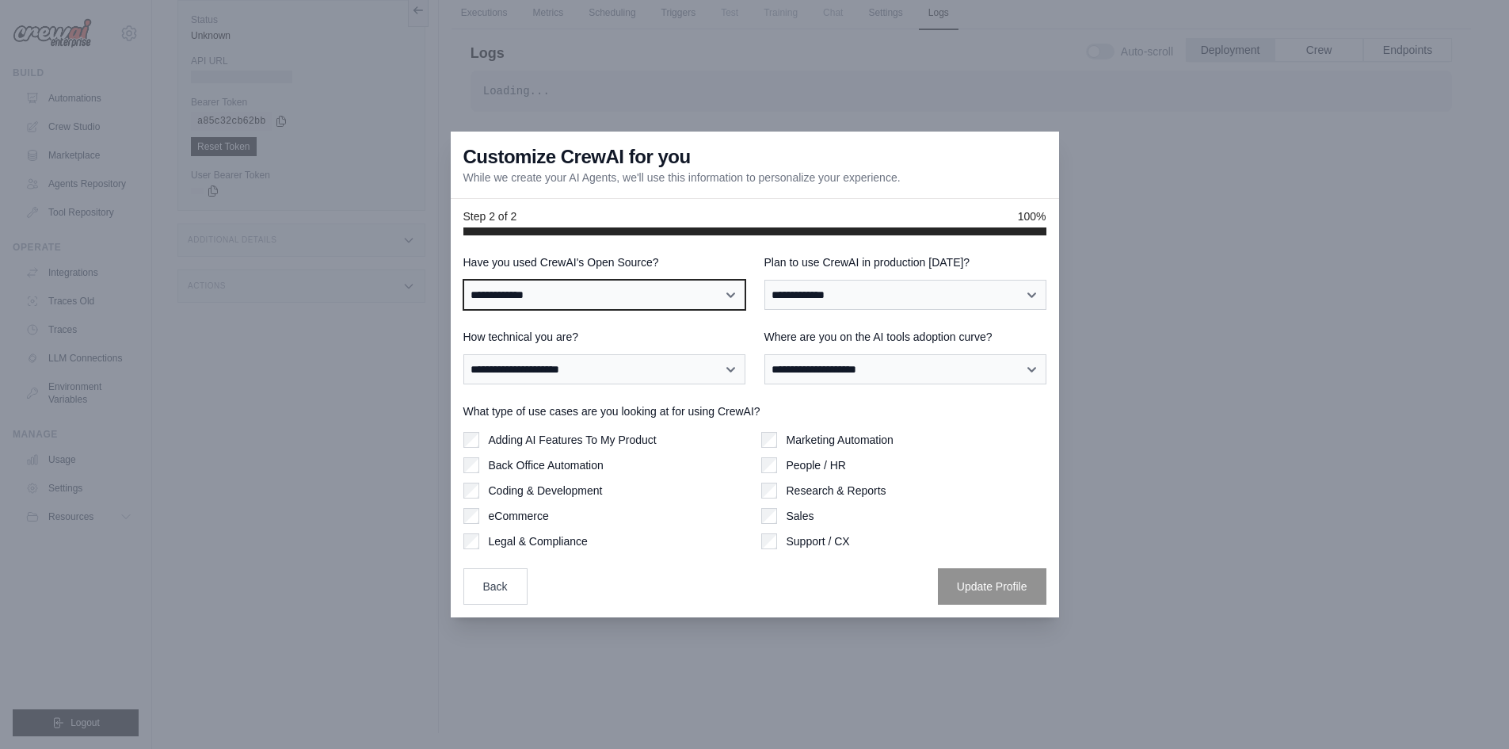
click at [694, 298] on select "**********" at bounding box center [605, 295] width 282 height 30
select select "**********"
click at [464, 280] on select "**********" at bounding box center [605, 295] width 282 height 30
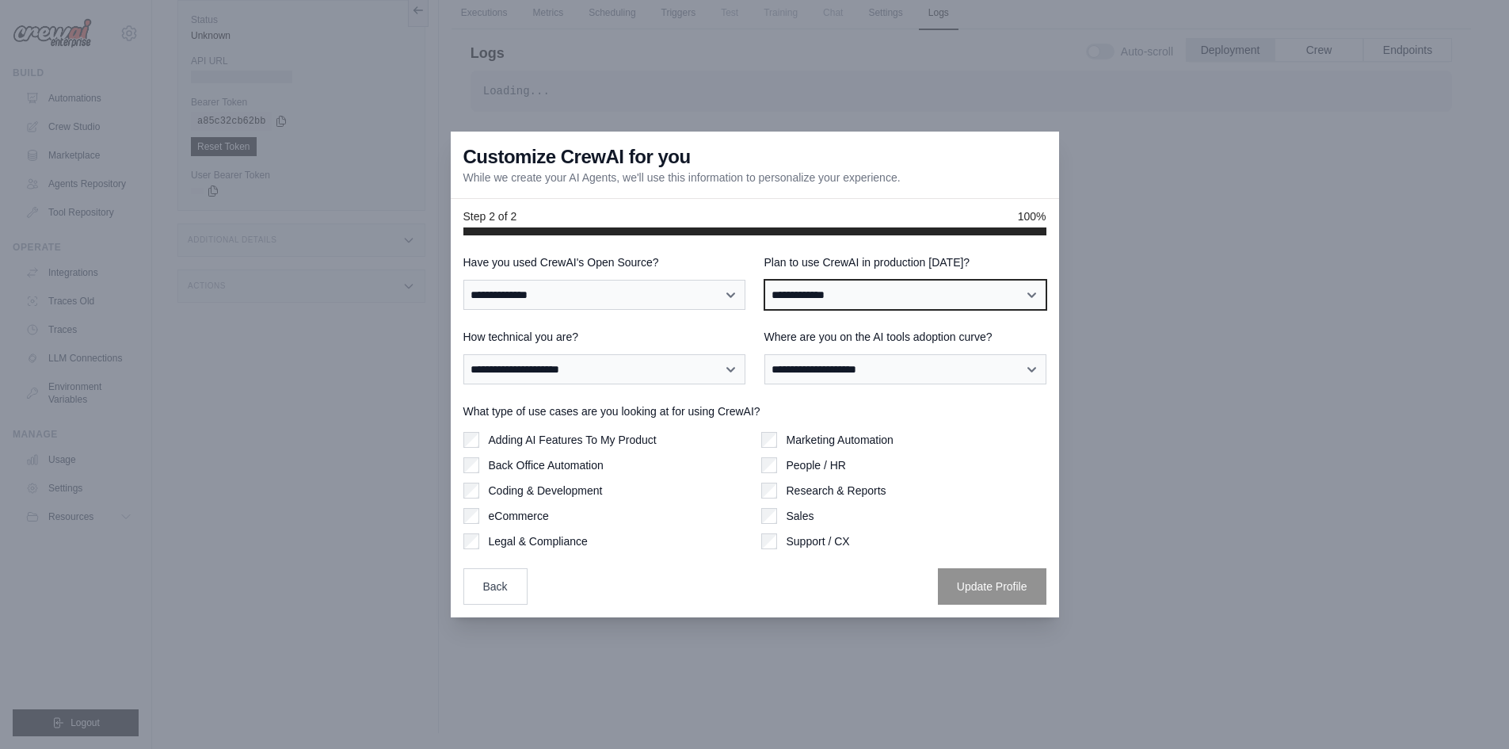
click at [857, 296] on select "**********" at bounding box center [906, 295] width 282 height 30
select select "*****"
click at [765, 280] on select "**********" at bounding box center [906, 295] width 282 height 30
click at [601, 385] on div "**********" at bounding box center [755, 429] width 583 height 350
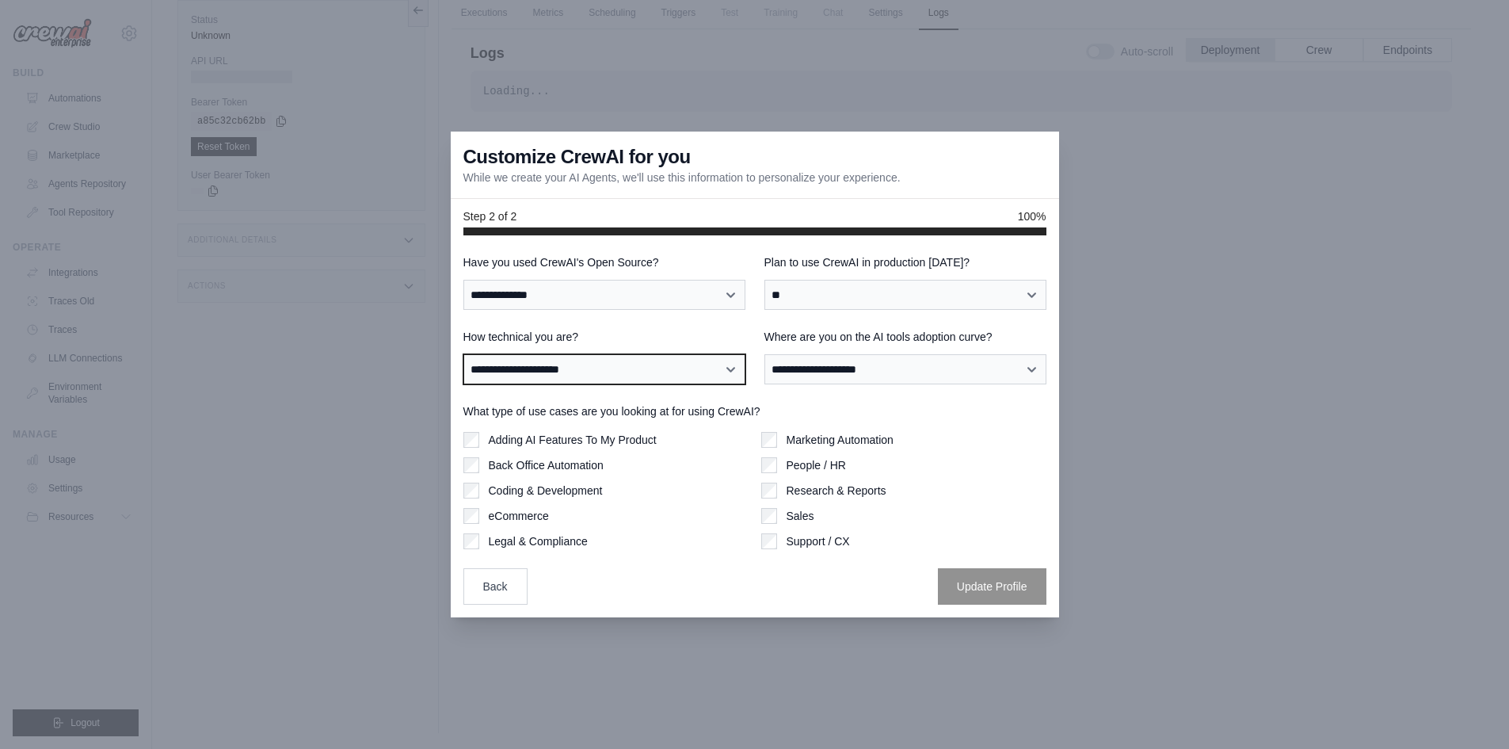
click at [615, 369] on select "**********" at bounding box center [605, 369] width 282 height 30
click at [464, 354] on select "**********" at bounding box center [605, 369] width 282 height 30
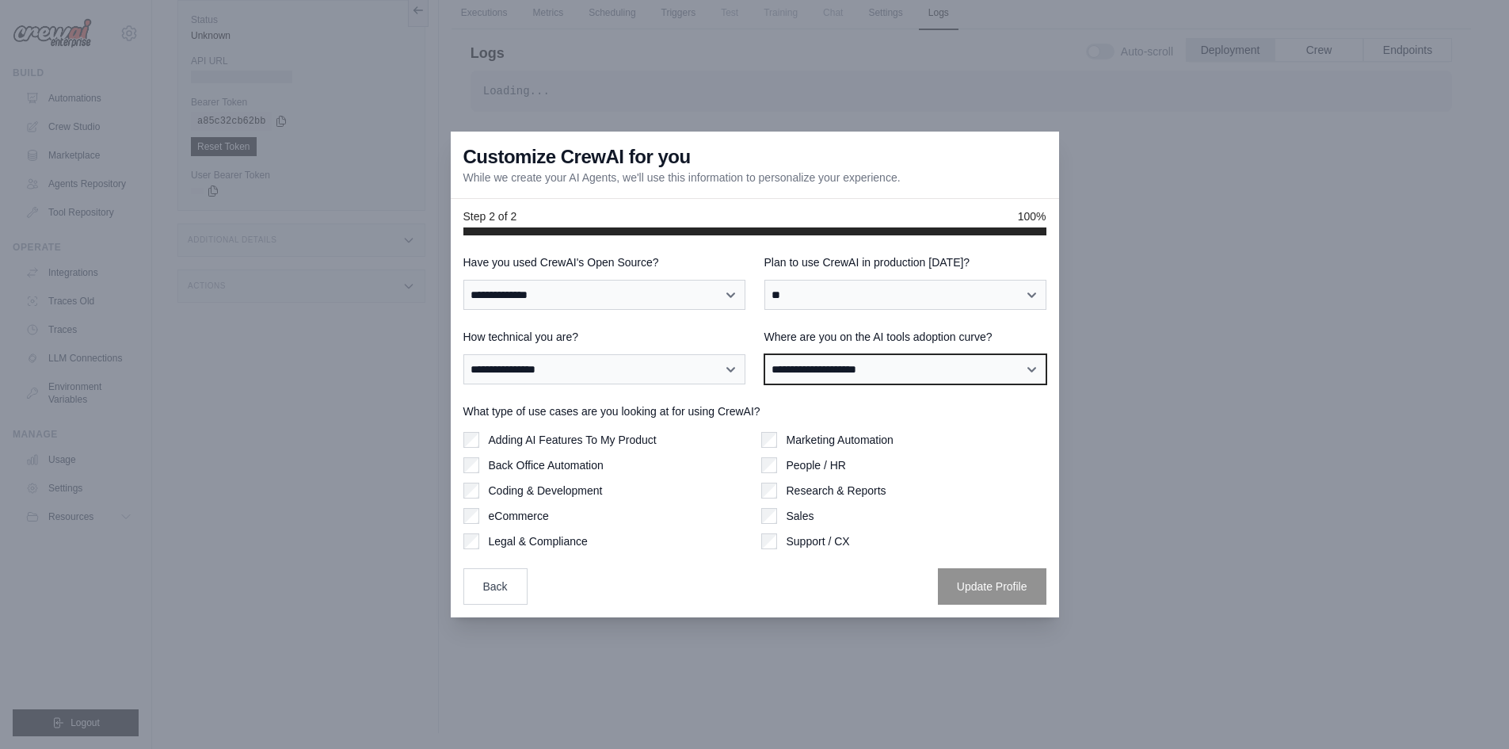
click at [860, 366] on select "**********" at bounding box center [906, 369] width 282 height 30
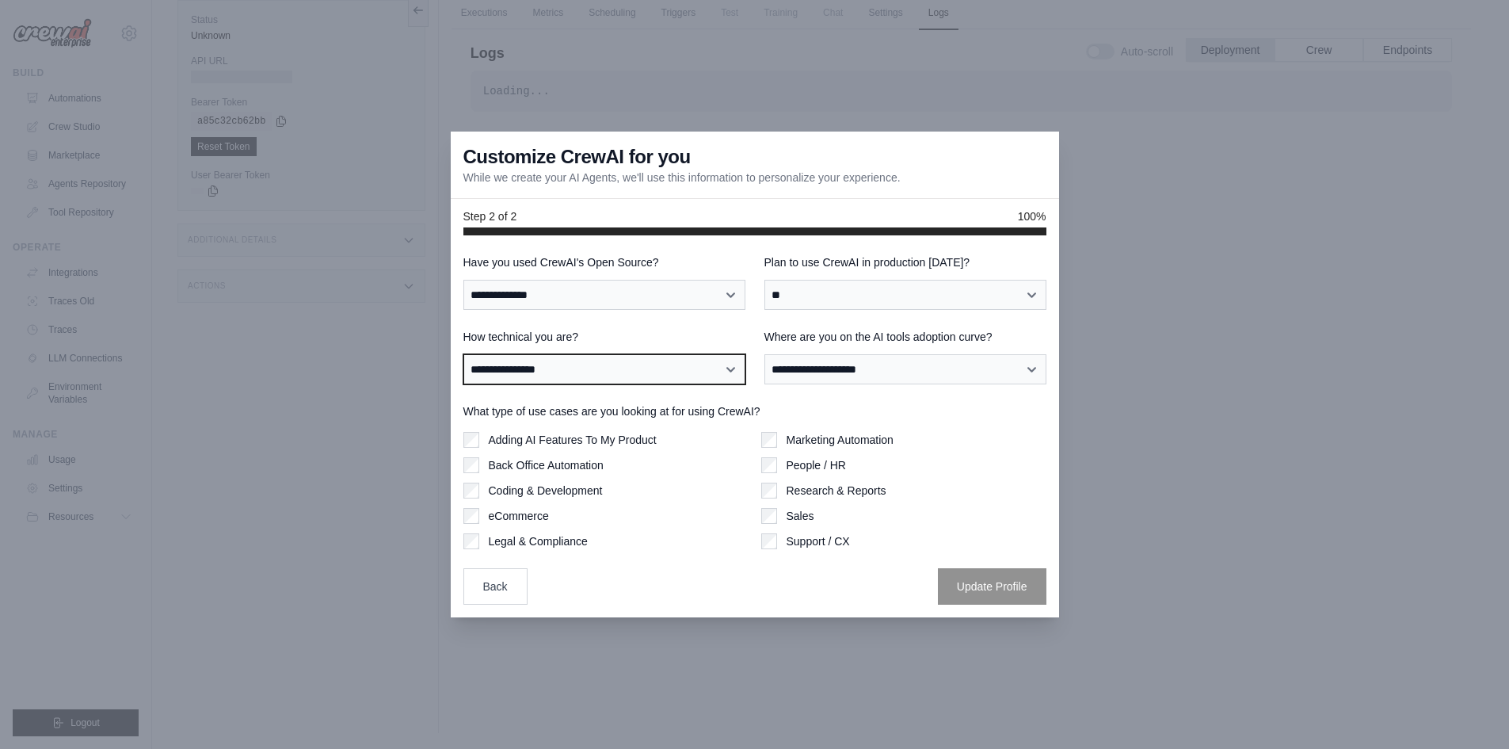
click at [660, 372] on select "**********" at bounding box center [605, 369] width 282 height 30
select select "**********"
click at [464, 354] on select "**********" at bounding box center [605, 369] width 282 height 30
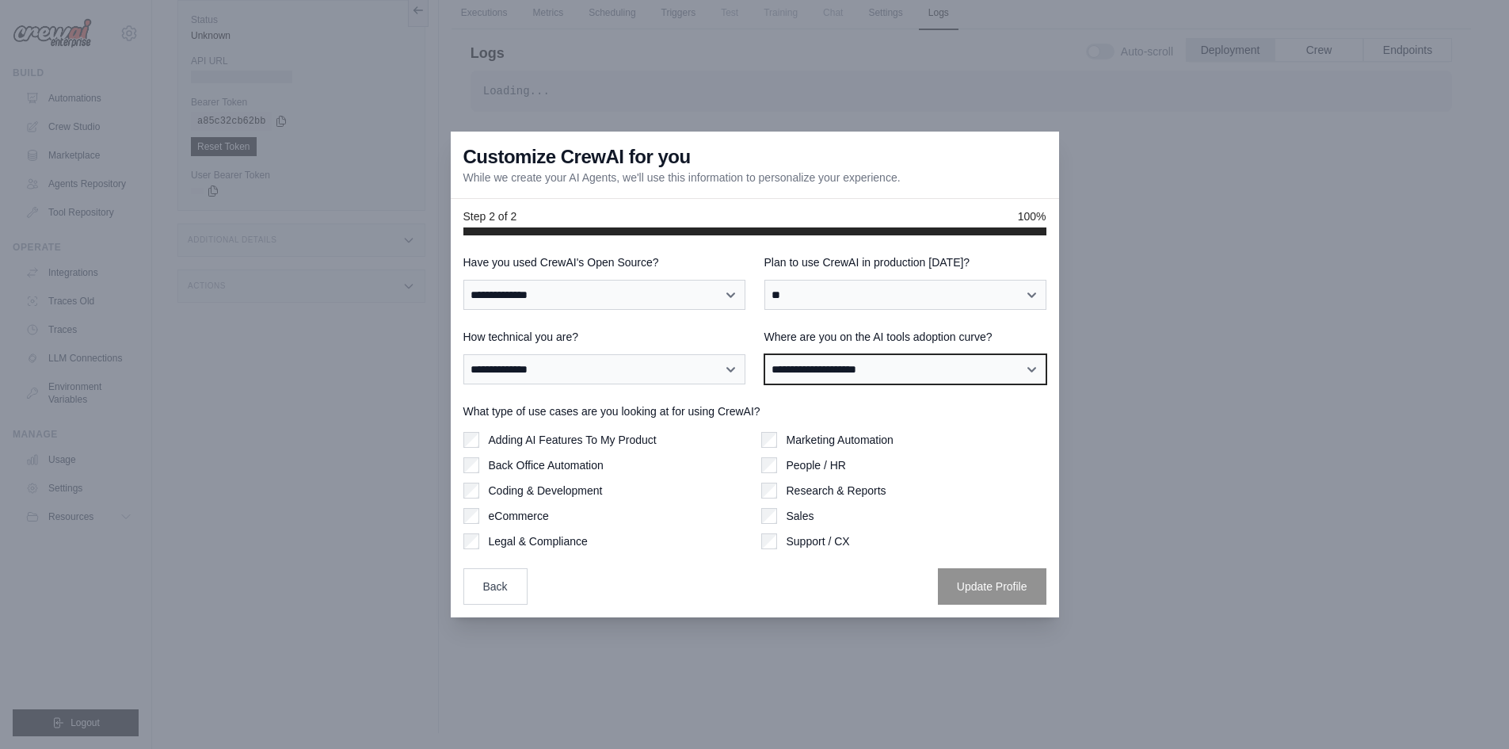
click at [841, 379] on select "**********" at bounding box center [906, 369] width 282 height 30
select select "**********"
click at [765, 354] on select "**********" at bounding box center [906, 369] width 282 height 30
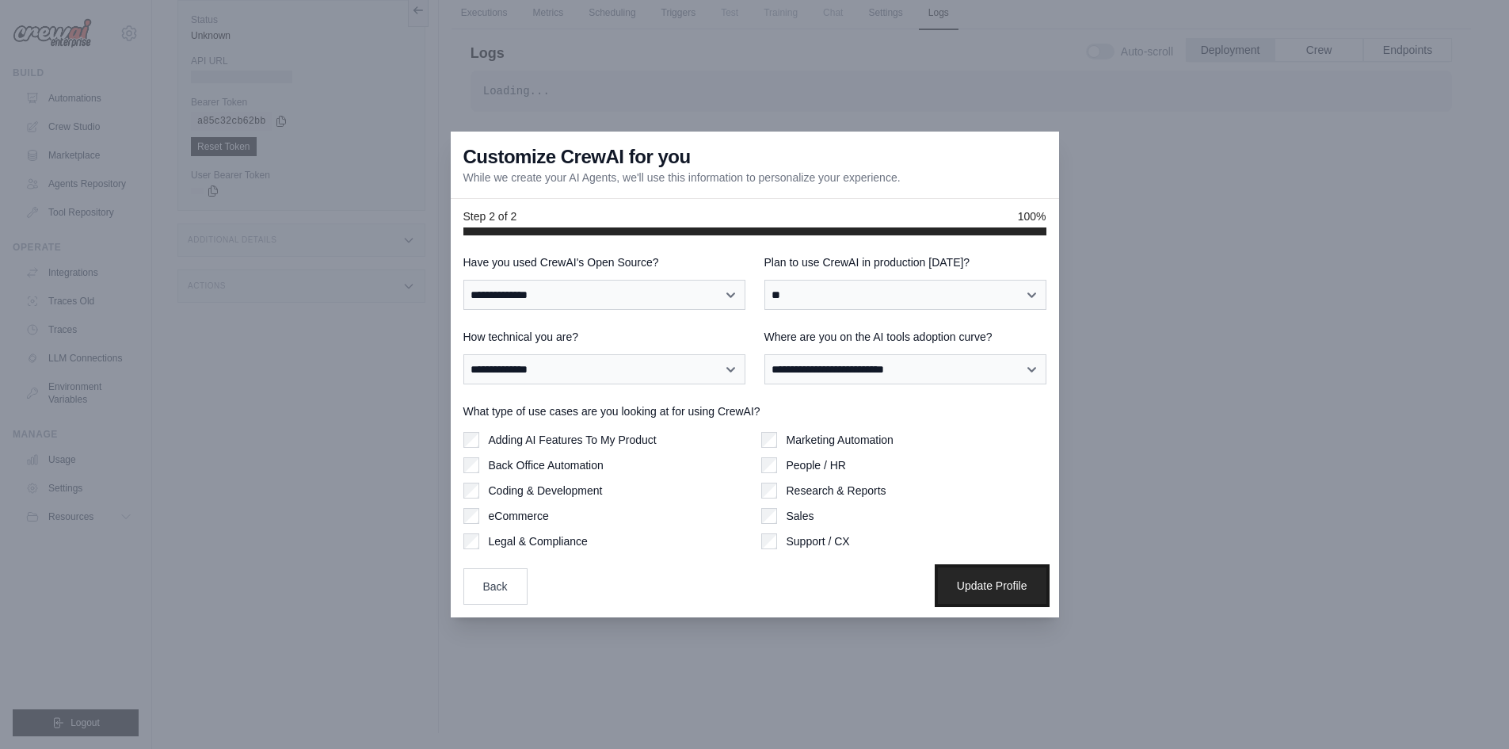
click at [972, 583] on button "Update Profile" at bounding box center [992, 585] width 109 height 36
